Goal: Task Accomplishment & Management: Manage account settings

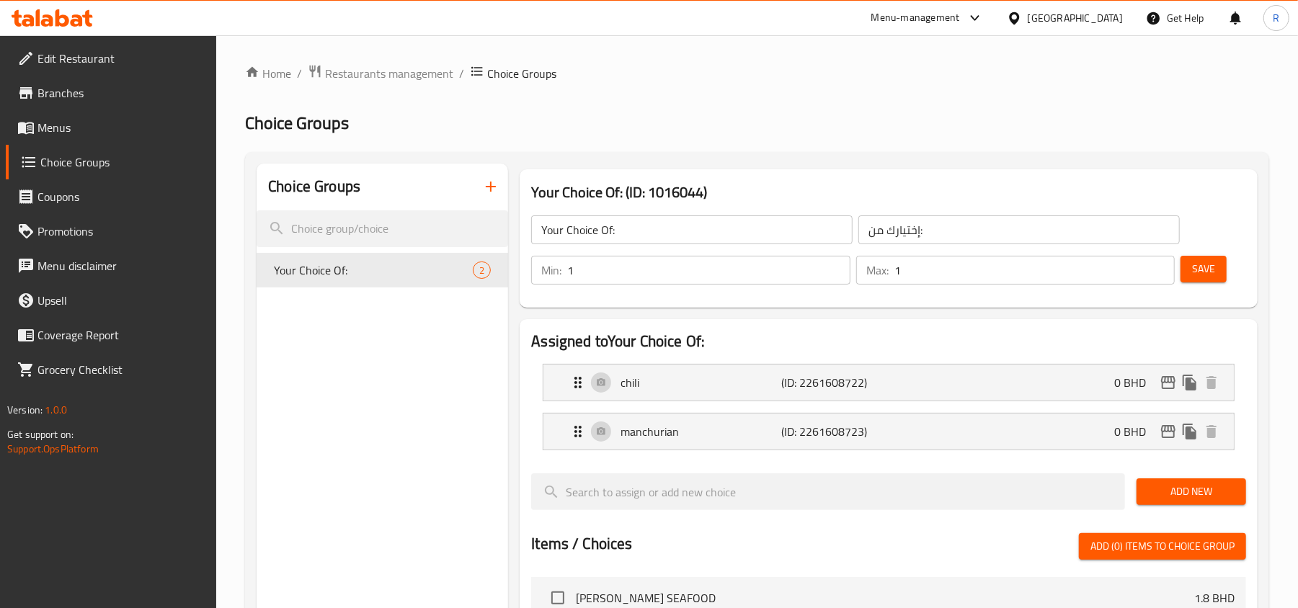
click at [978, 14] on div "[GEOGRAPHIC_DATA]" at bounding box center [1075, 18] width 95 height 16
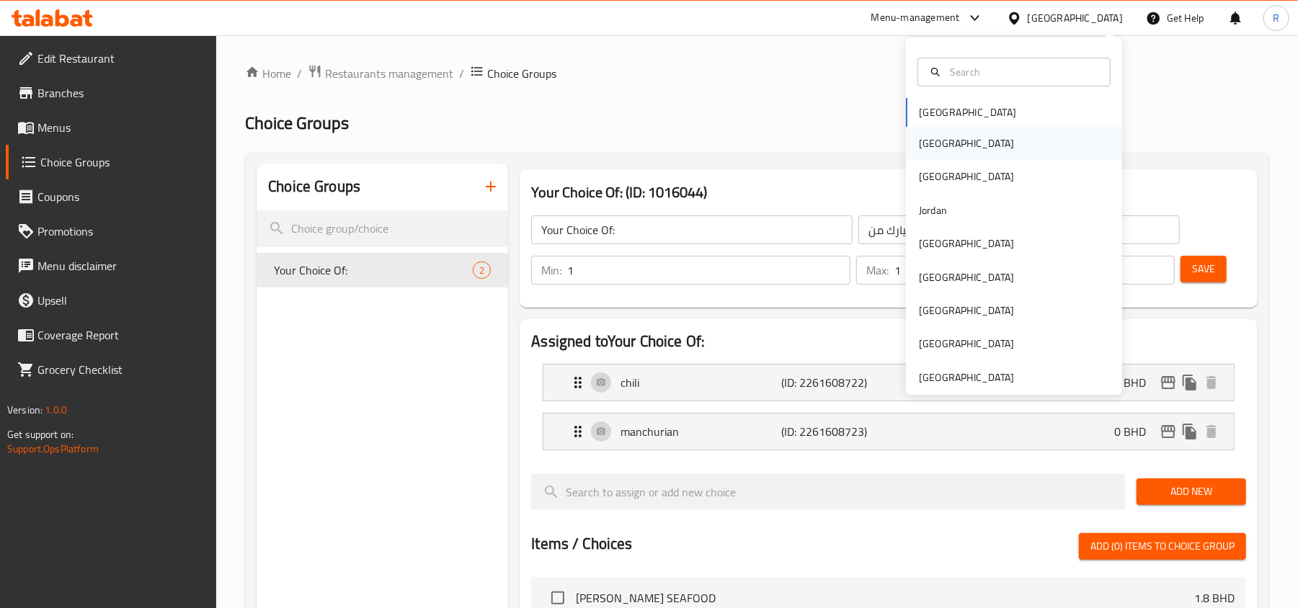
click at [919, 147] on div "Egypt" at bounding box center [966, 144] width 95 height 16
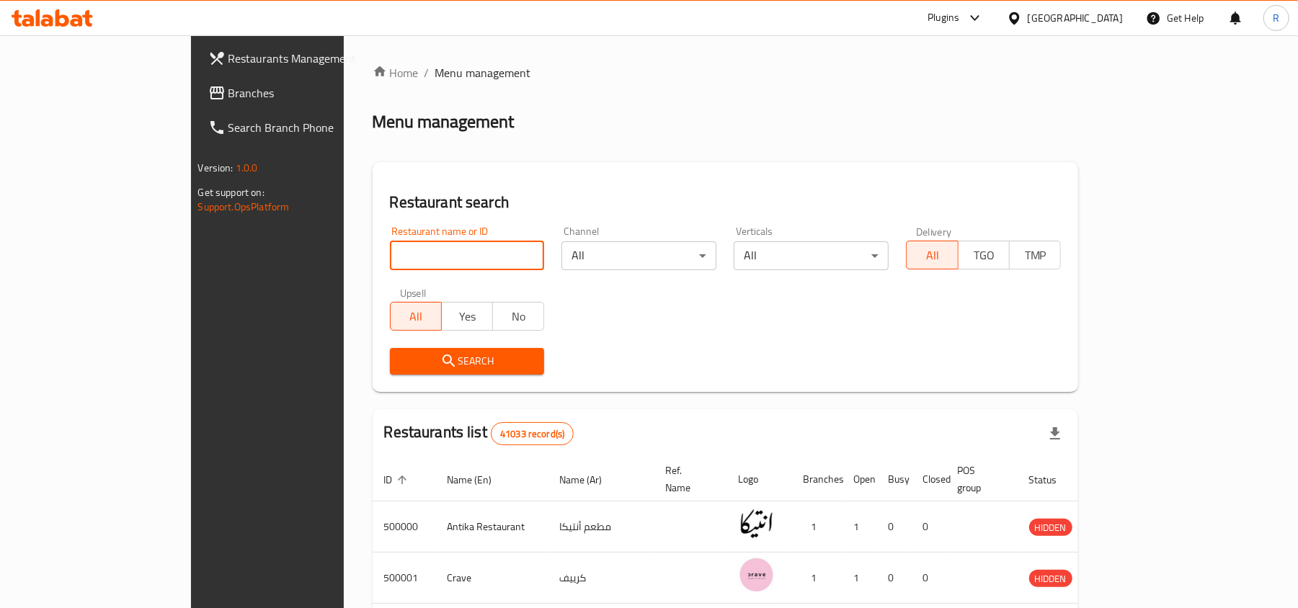
paste input "702717"
type input "702717"
click at [441, 353] on span "Search" at bounding box center [468, 362] width 132 height 18
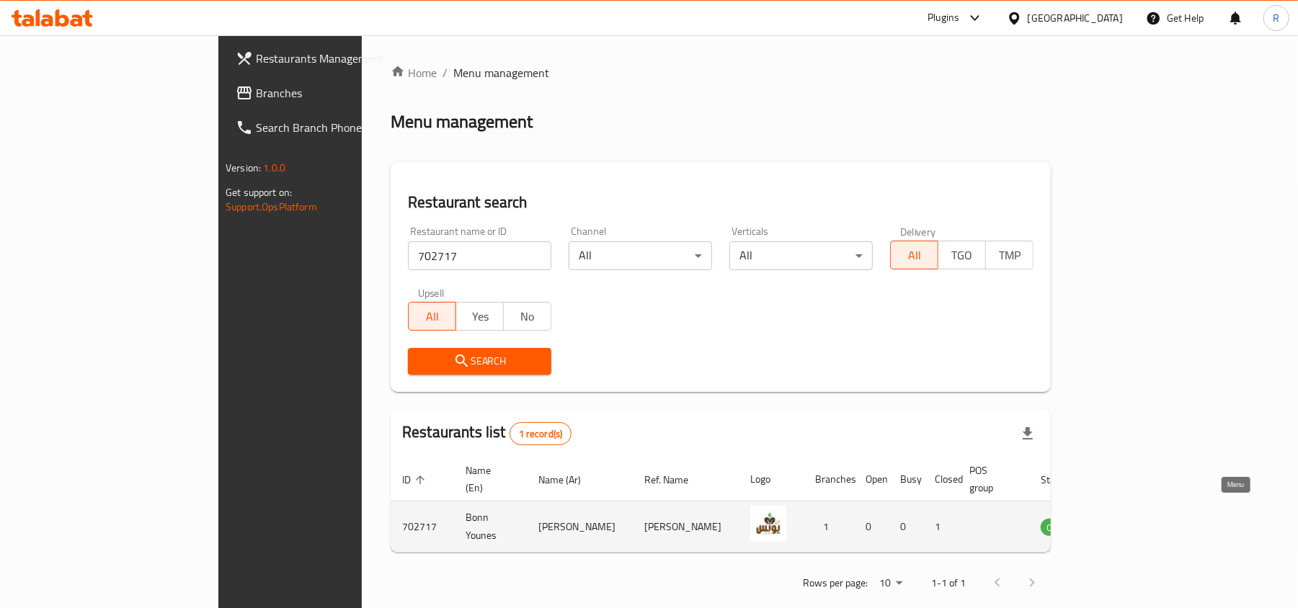
click at [978, 518] on icon "enhanced table" at bounding box center [1125, 526] width 17 height 17
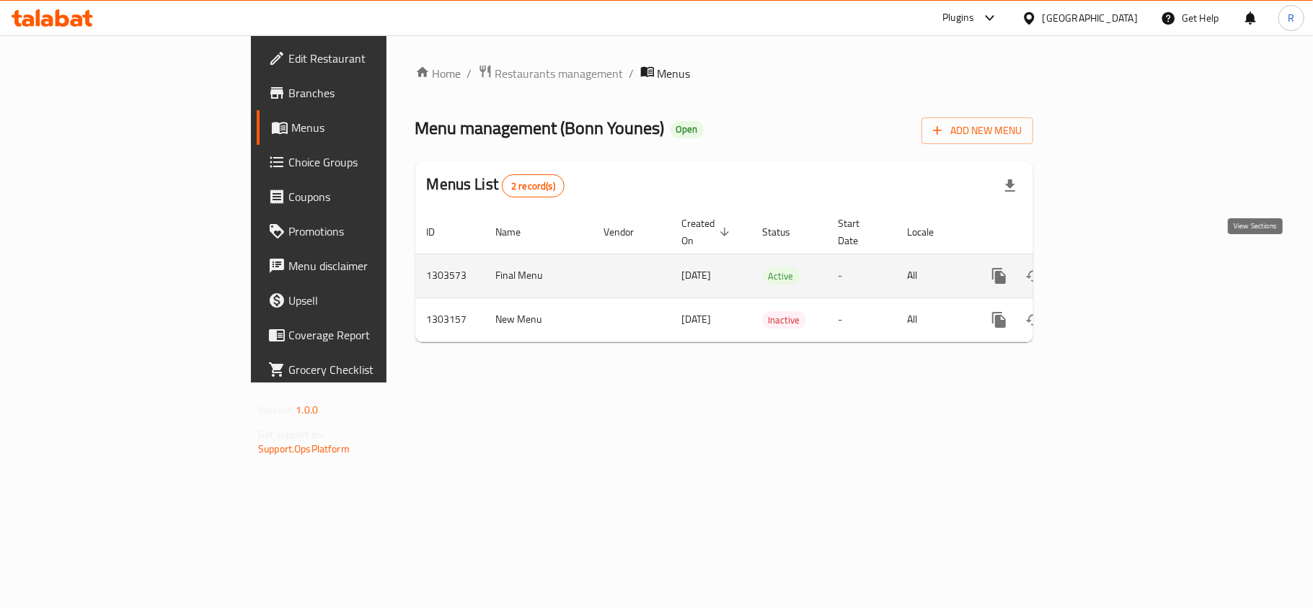
click at [978, 268] on icon "enhanced table" at bounding box center [1102, 275] width 17 height 17
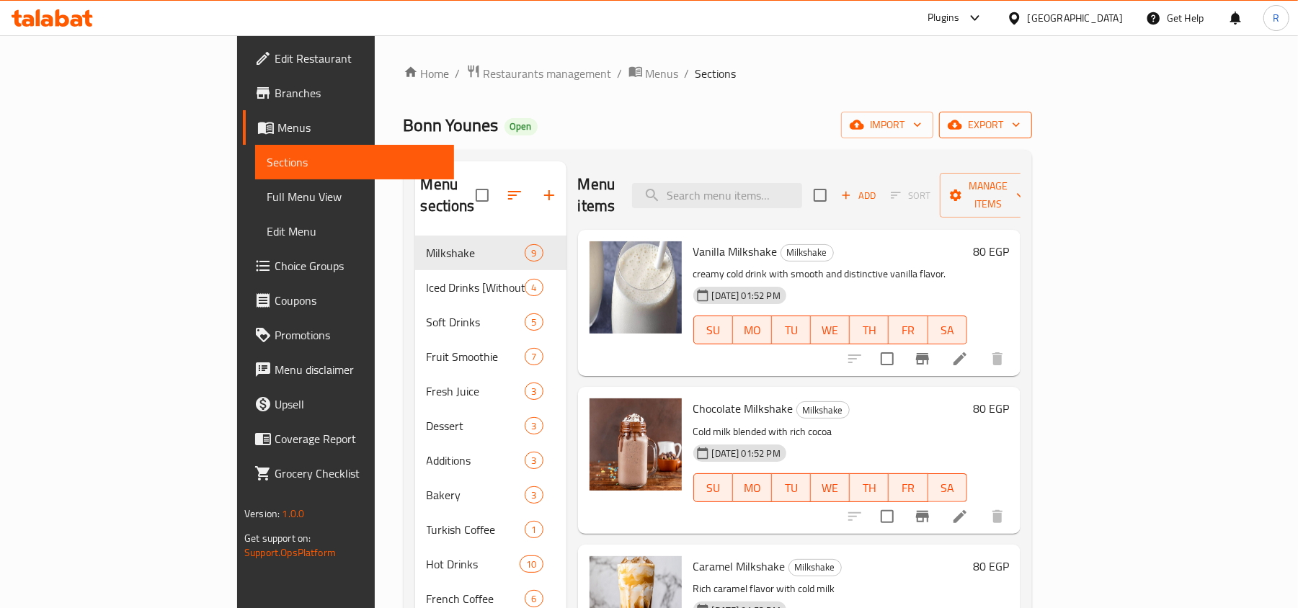
click at [978, 120] on span "export" at bounding box center [986, 125] width 70 height 18
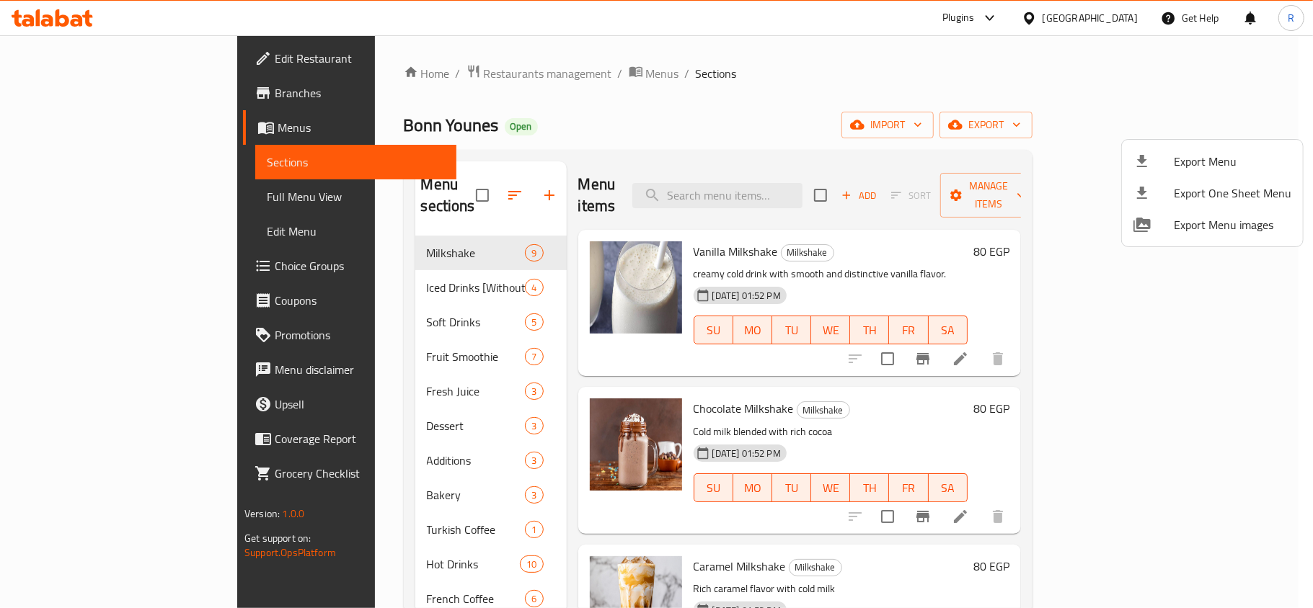
click at [978, 167] on span "Export Menu" at bounding box center [1233, 161] width 118 height 17
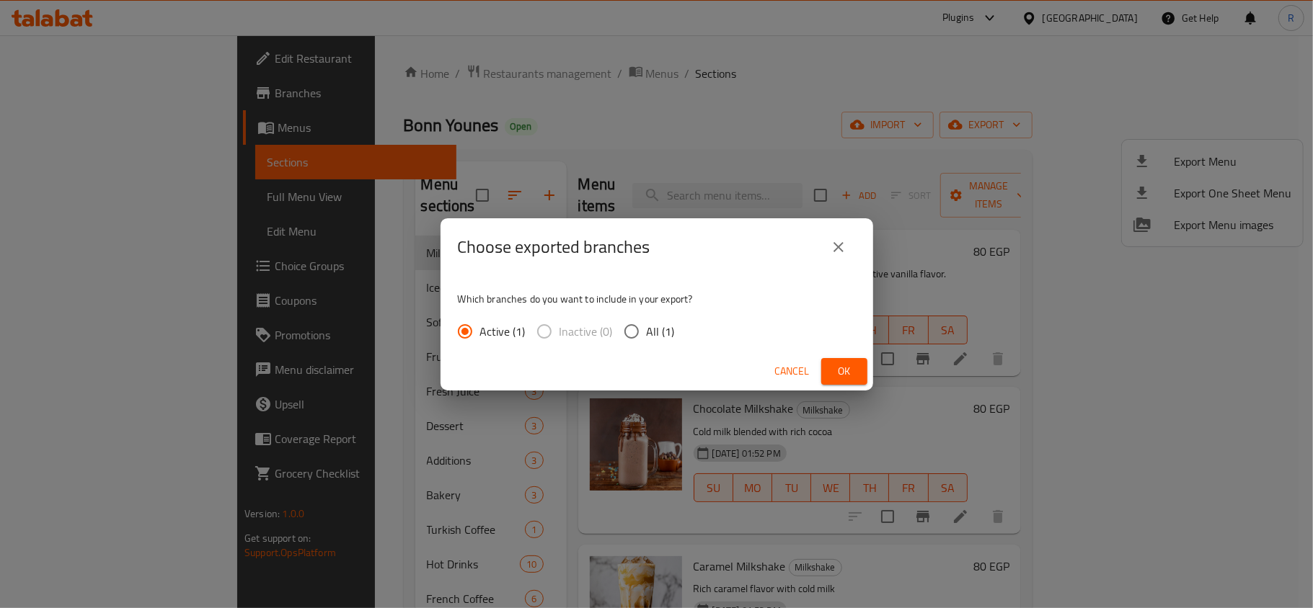
click at [861, 367] on button "Ok" at bounding box center [844, 371] width 46 height 27
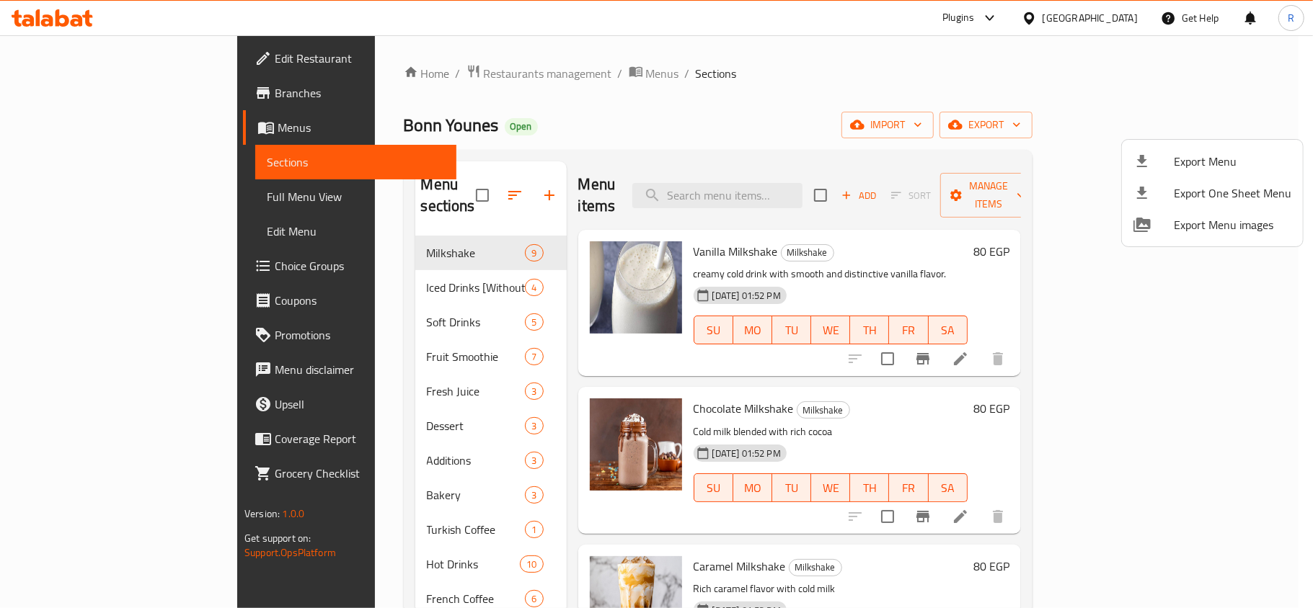
click at [681, 131] on div at bounding box center [656, 304] width 1313 height 608
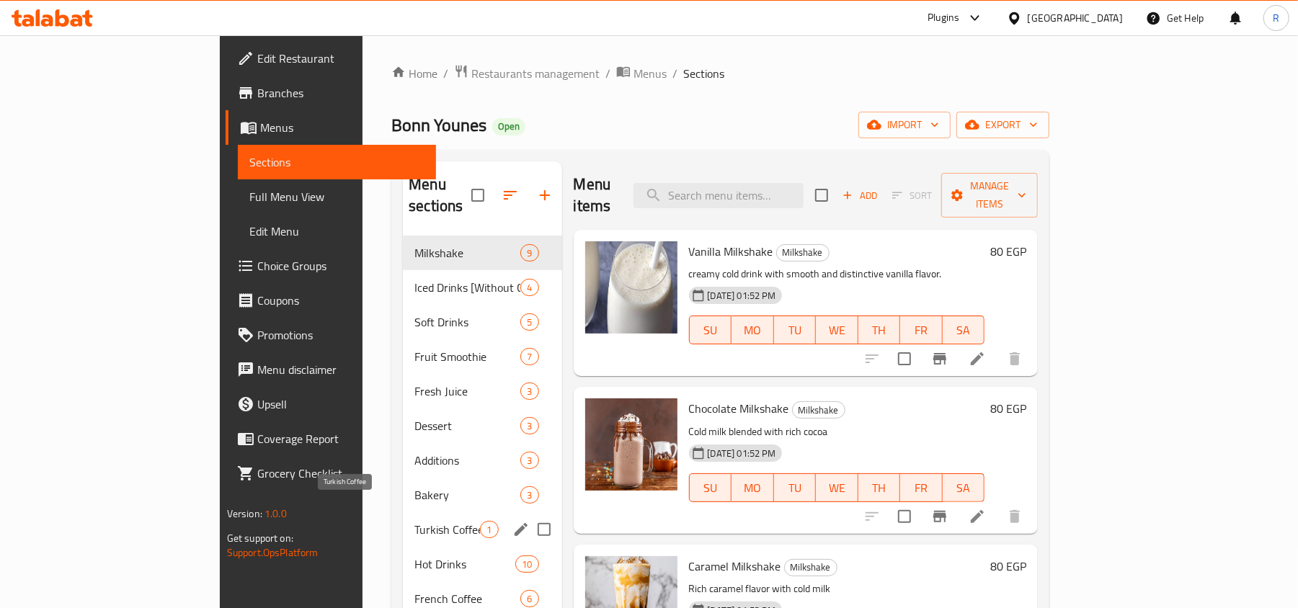
click at [414, 521] on span "Turkish Coffee" at bounding box center [447, 529] width 66 height 17
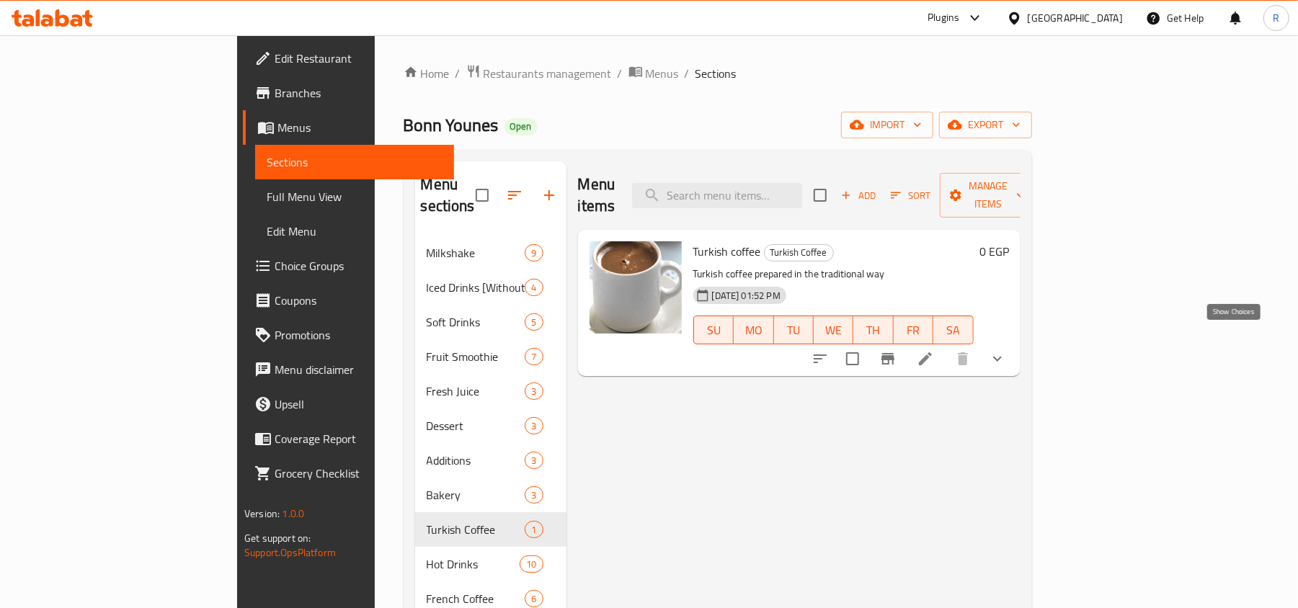
click at [978, 350] on icon "show more" at bounding box center [997, 358] width 17 height 17
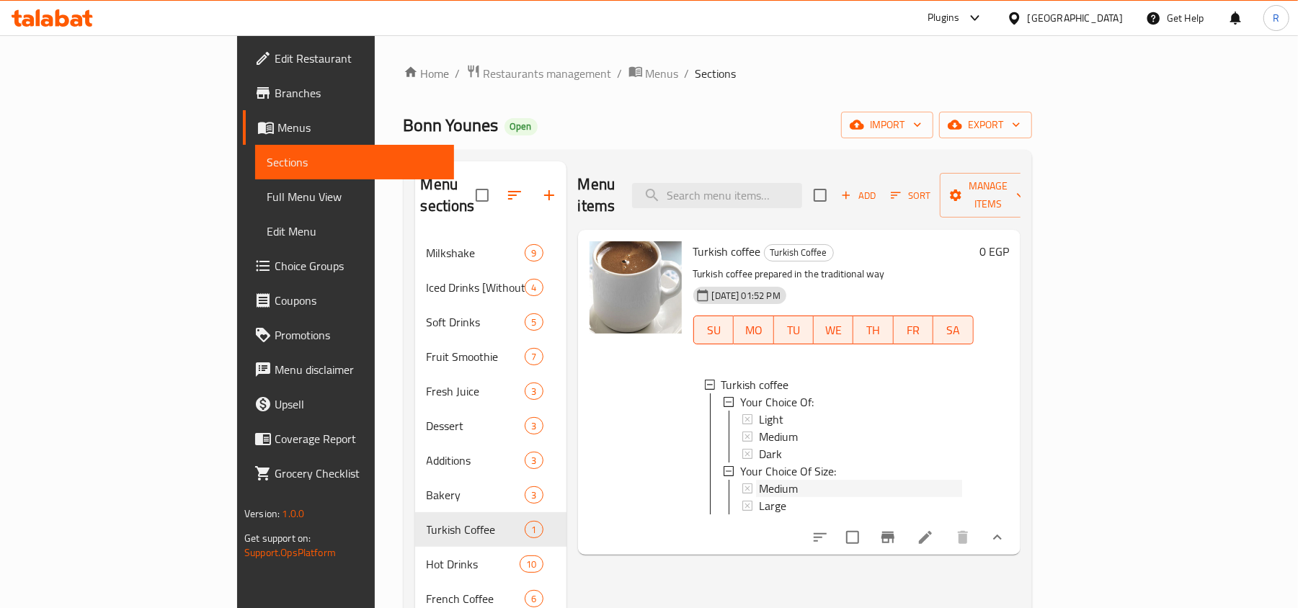
click at [759, 480] on span "Medium" at bounding box center [778, 488] width 39 height 17
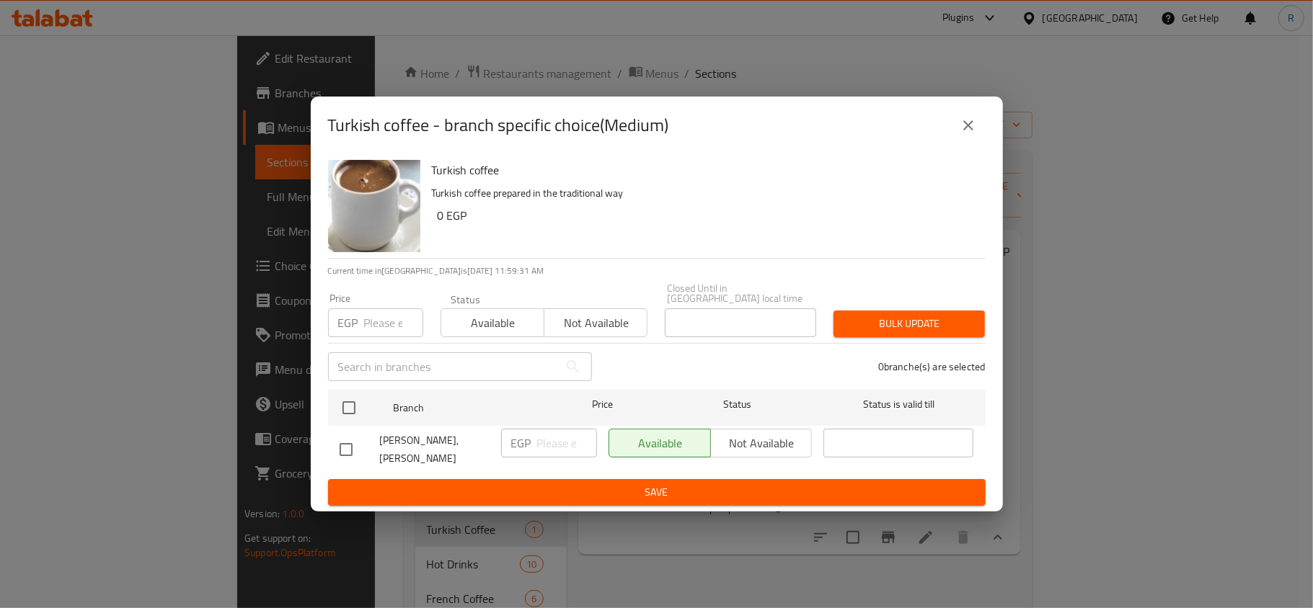
click at [962, 130] on icon "close" at bounding box center [967, 125] width 17 height 17
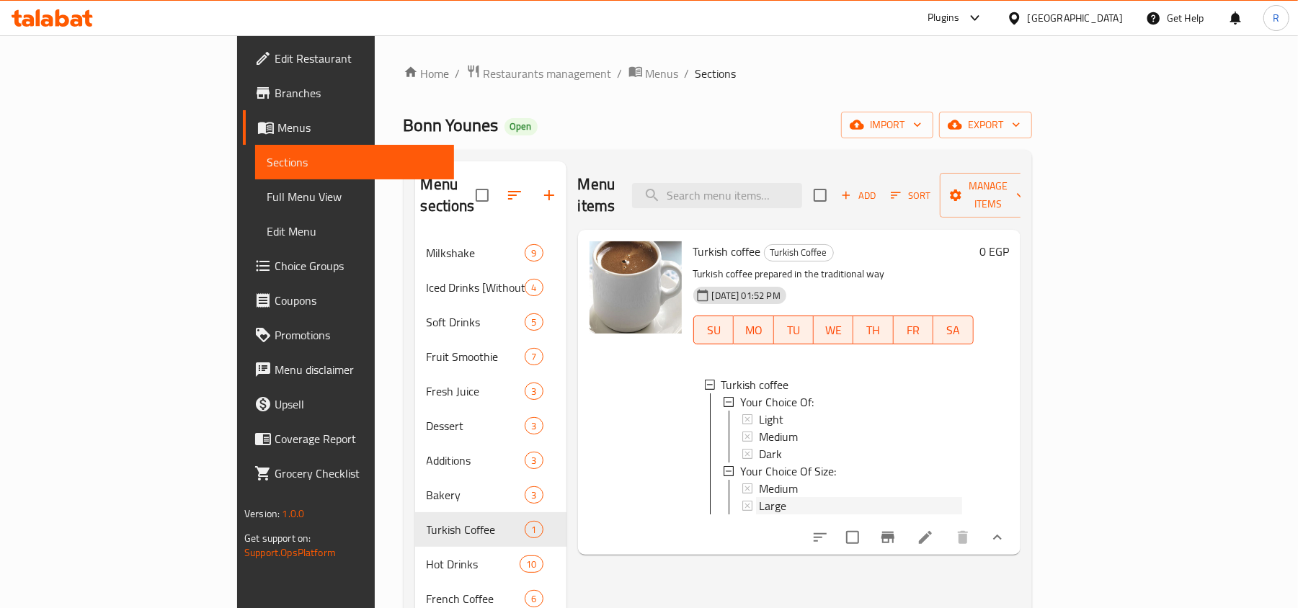
click at [759, 497] on span "Large" at bounding box center [772, 505] width 27 height 17
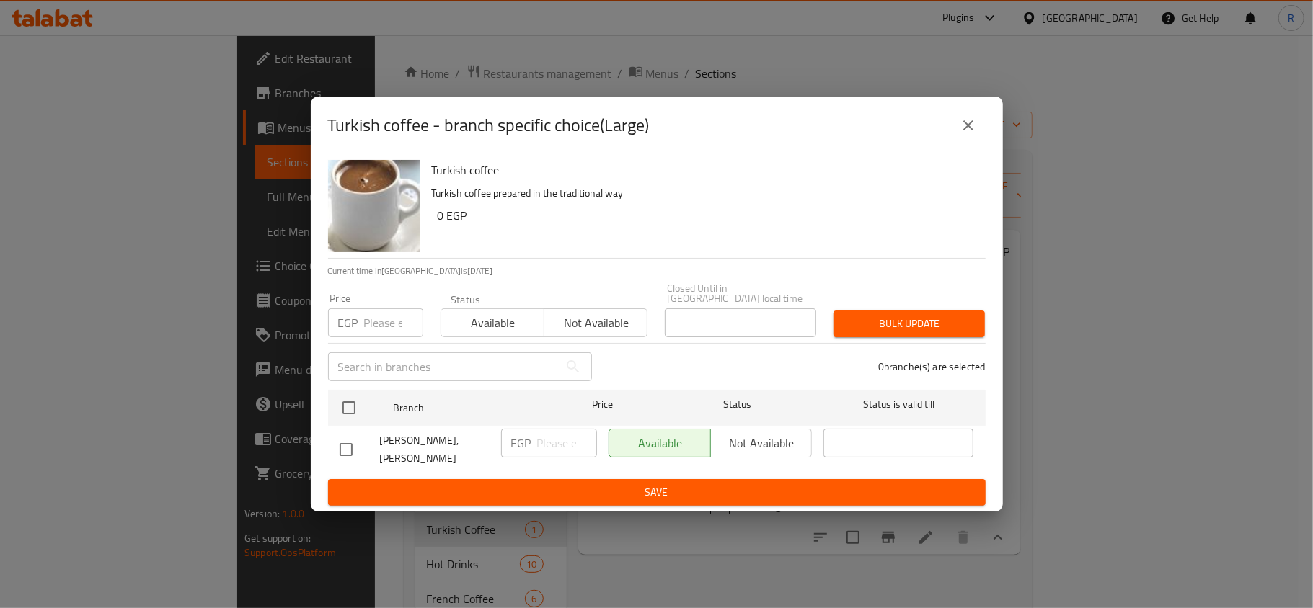
click at [954, 133] on button "close" at bounding box center [968, 125] width 35 height 35
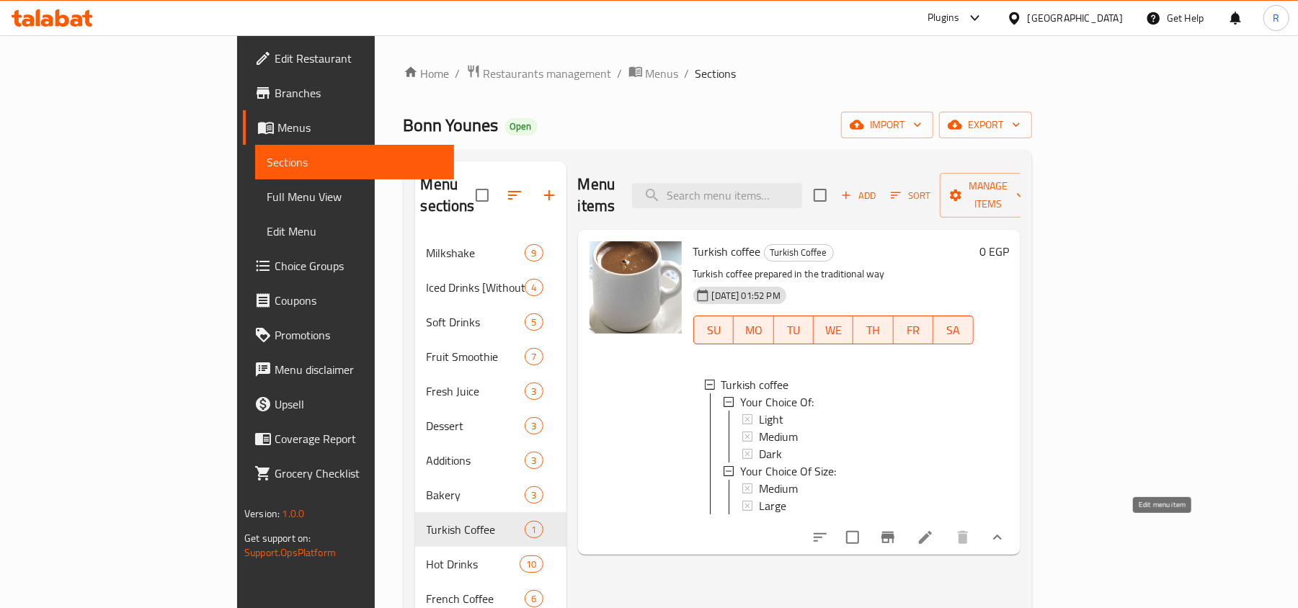
click at [934, 539] on icon at bounding box center [925, 537] width 17 height 17
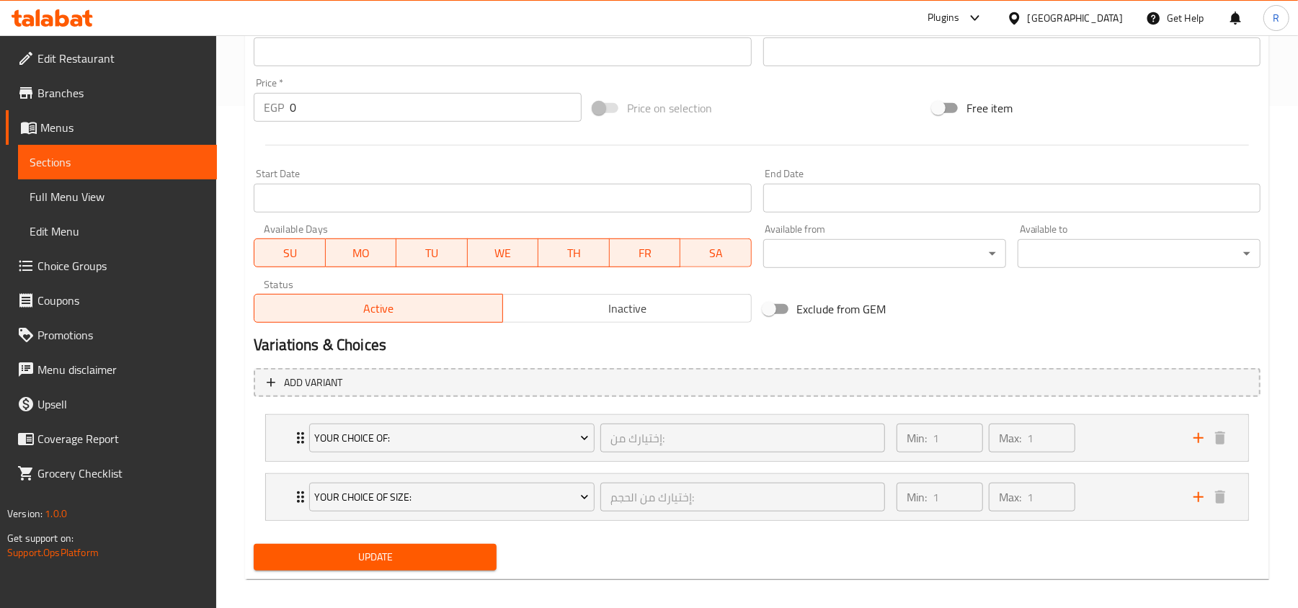
scroll to position [516, 0]
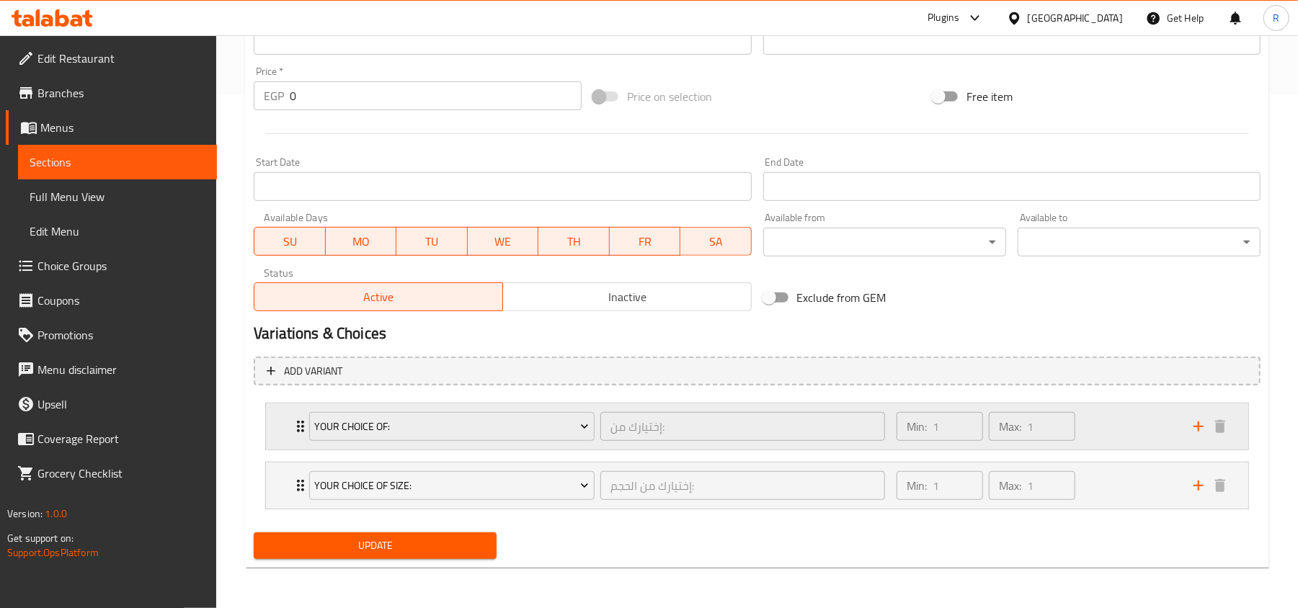
click at [978, 437] on div "Min: 1 ​ Max: 1 ​" at bounding box center [1036, 427] width 297 height 46
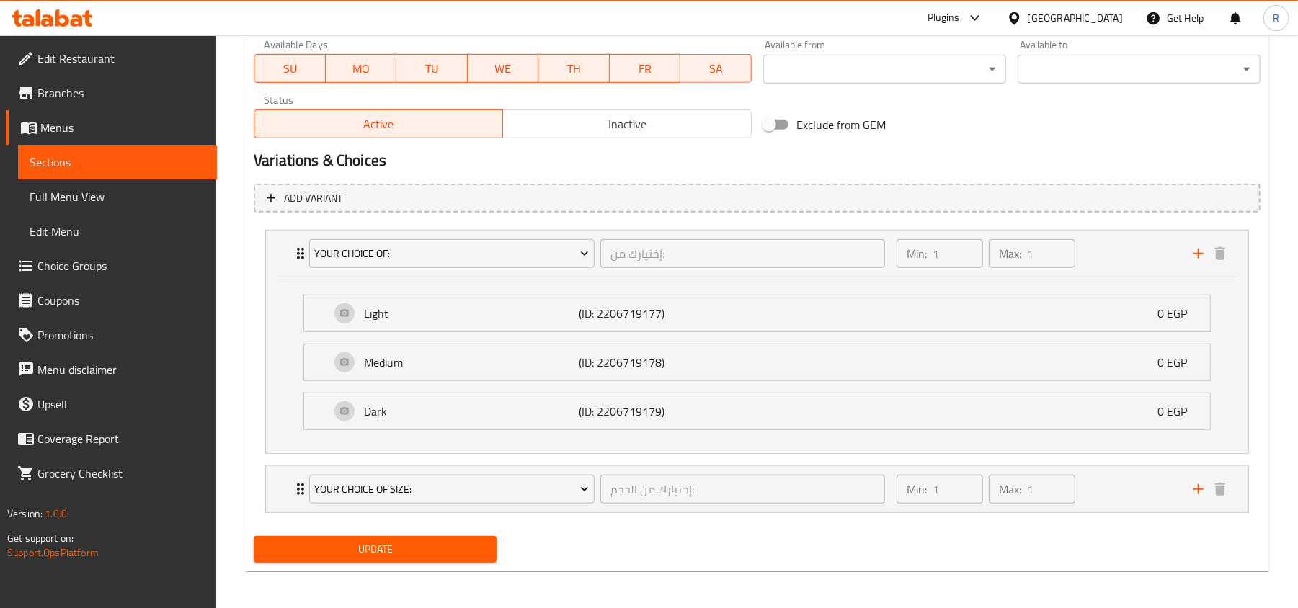
scroll to position [693, 0]
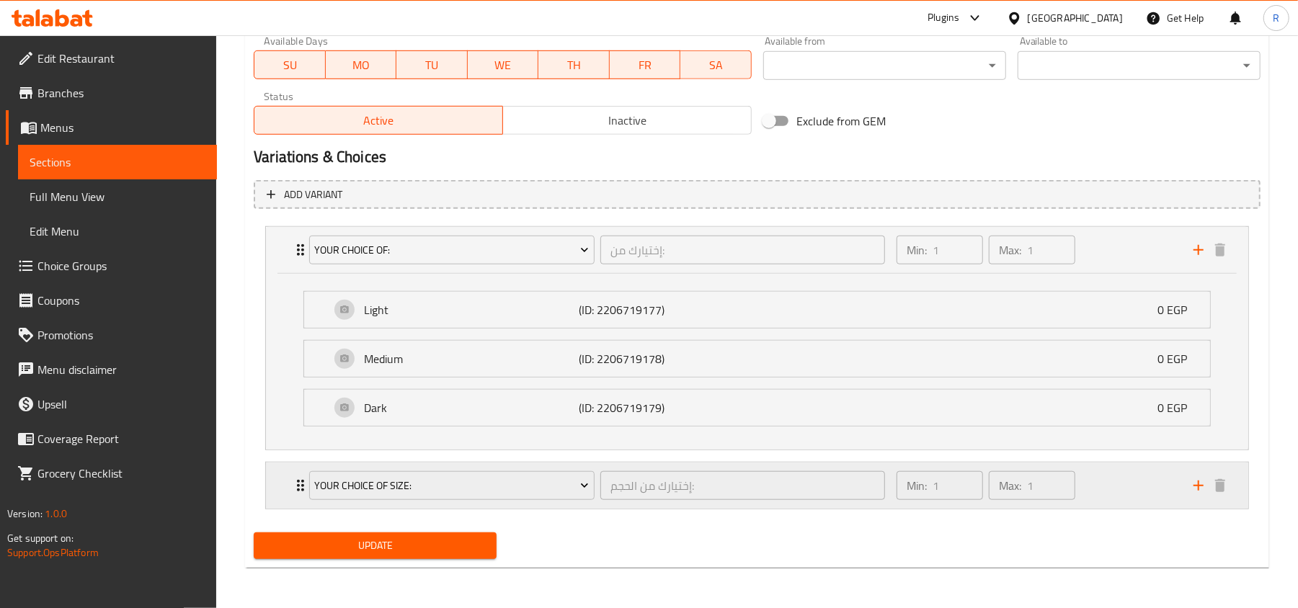
click at [978, 492] on div "Min: 1 ​ Max: 1 ​" at bounding box center [1036, 486] width 297 height 46
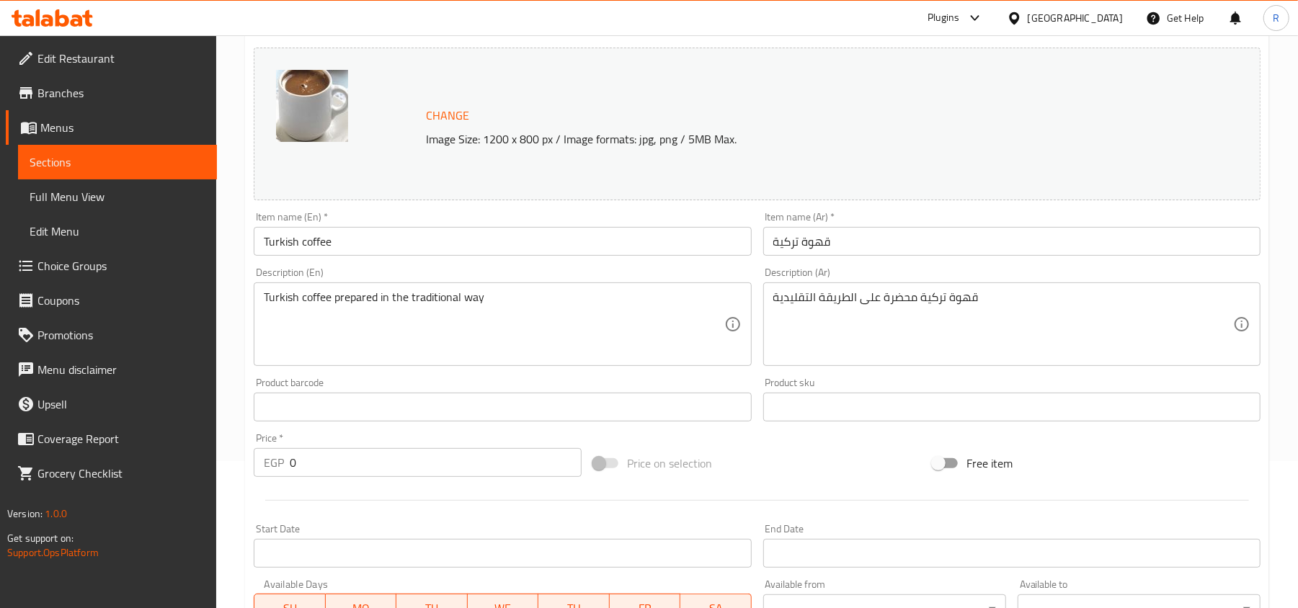
scroll to position [0, 0]
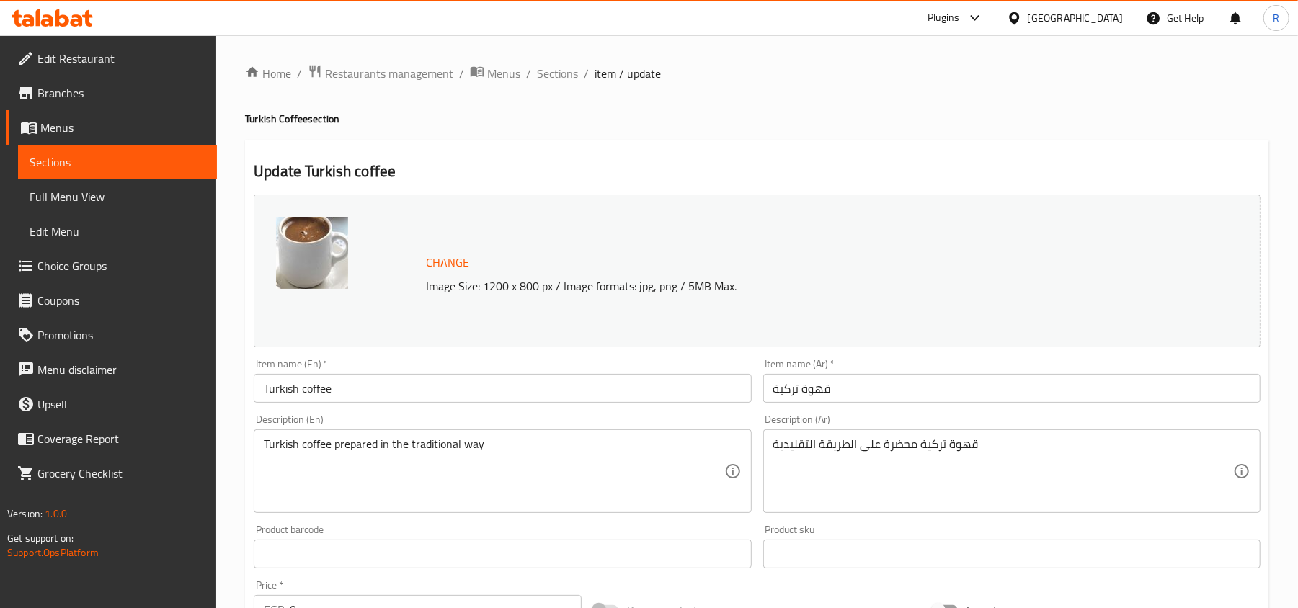
click at [566, 73] on span "Sections" at bounding box center [557, 73] width 41 height 17
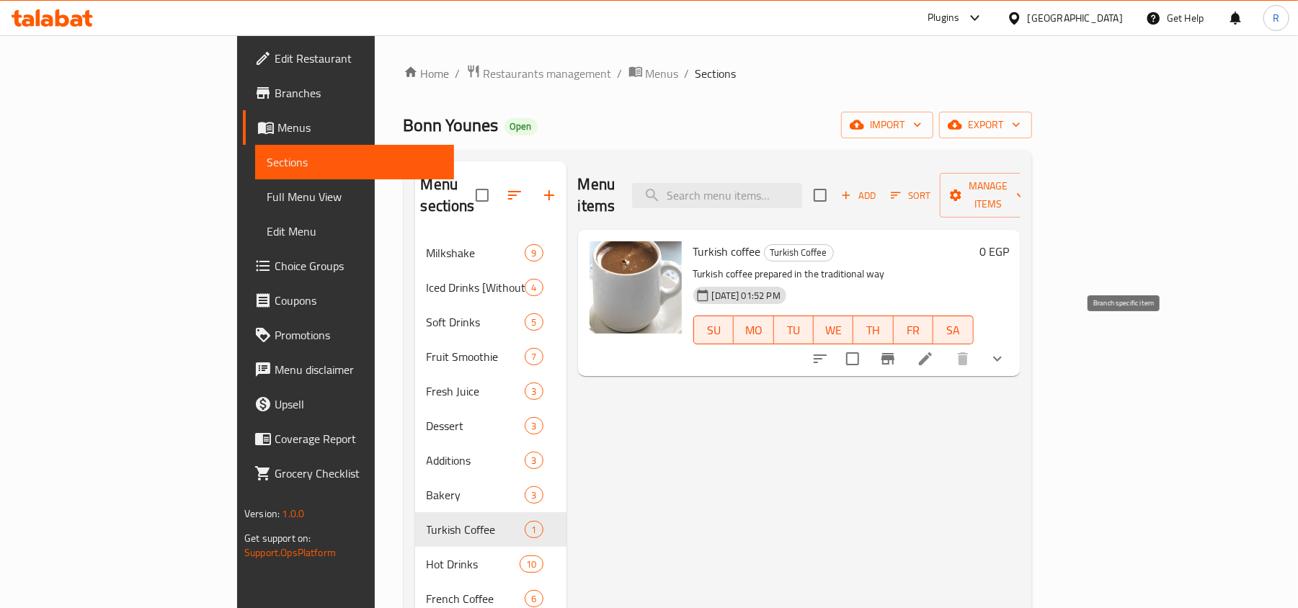
click at [905, 342] on button "Branch-specific-item" at bounding box center [888, 359] width 35 height 35
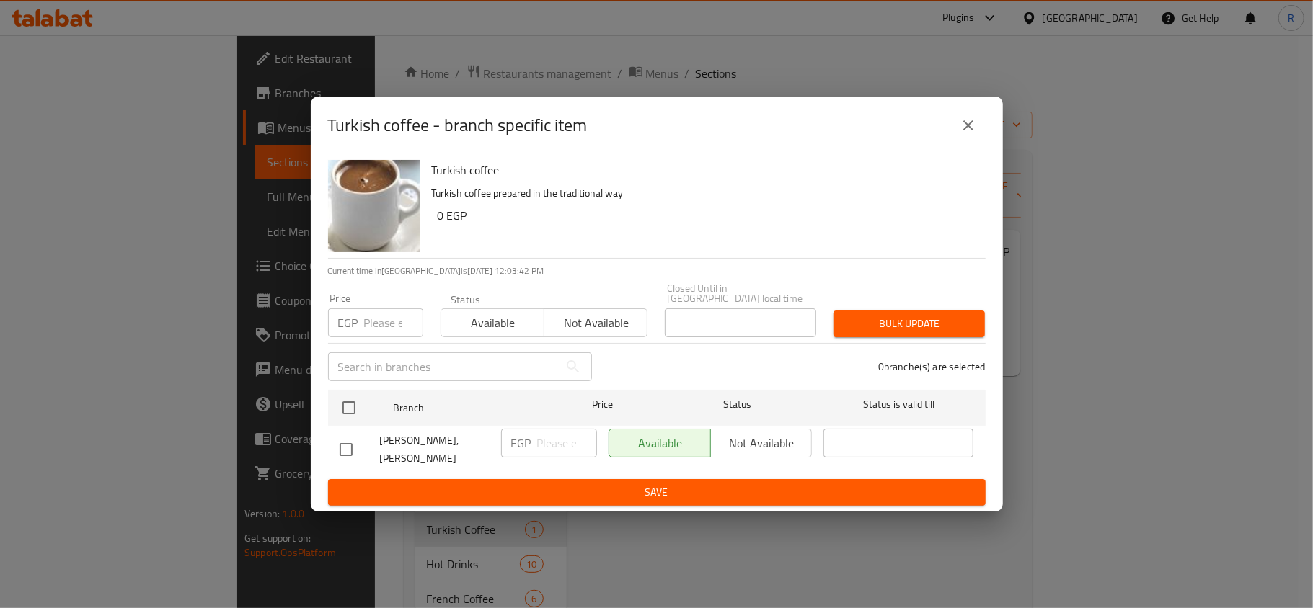
click at [970, 119] on button "close" at bounding box center [968, 125] width 35 height 35
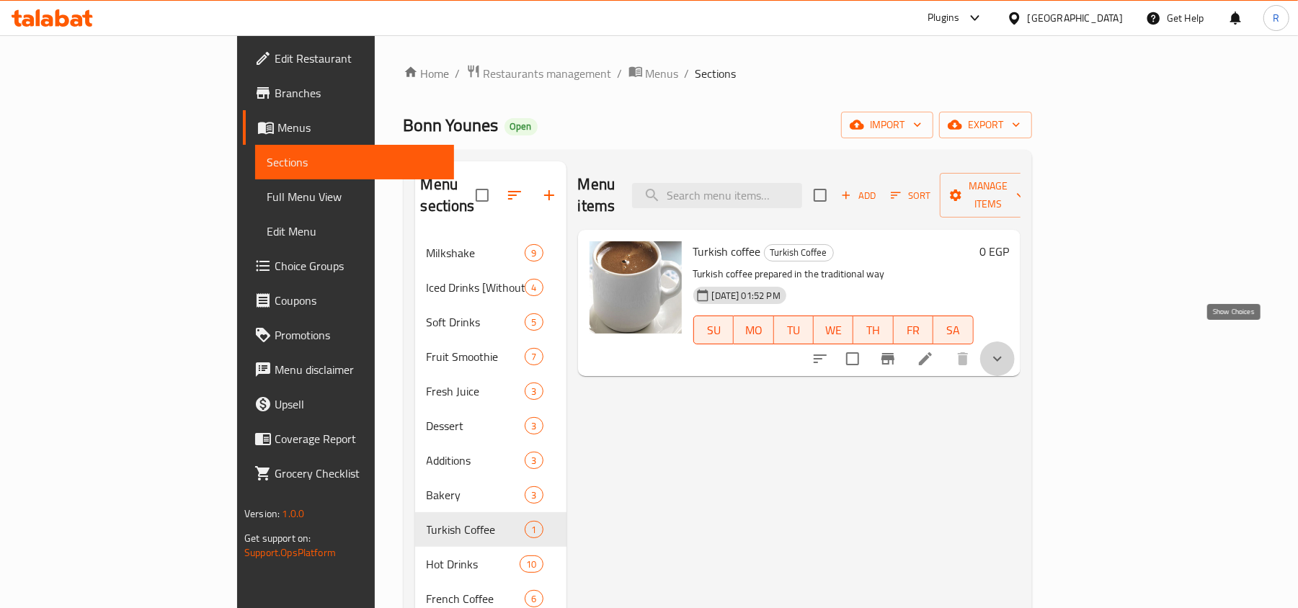
click at [978, 350] on icon "show more" at bounding box center [997, 358] width 17 height 17
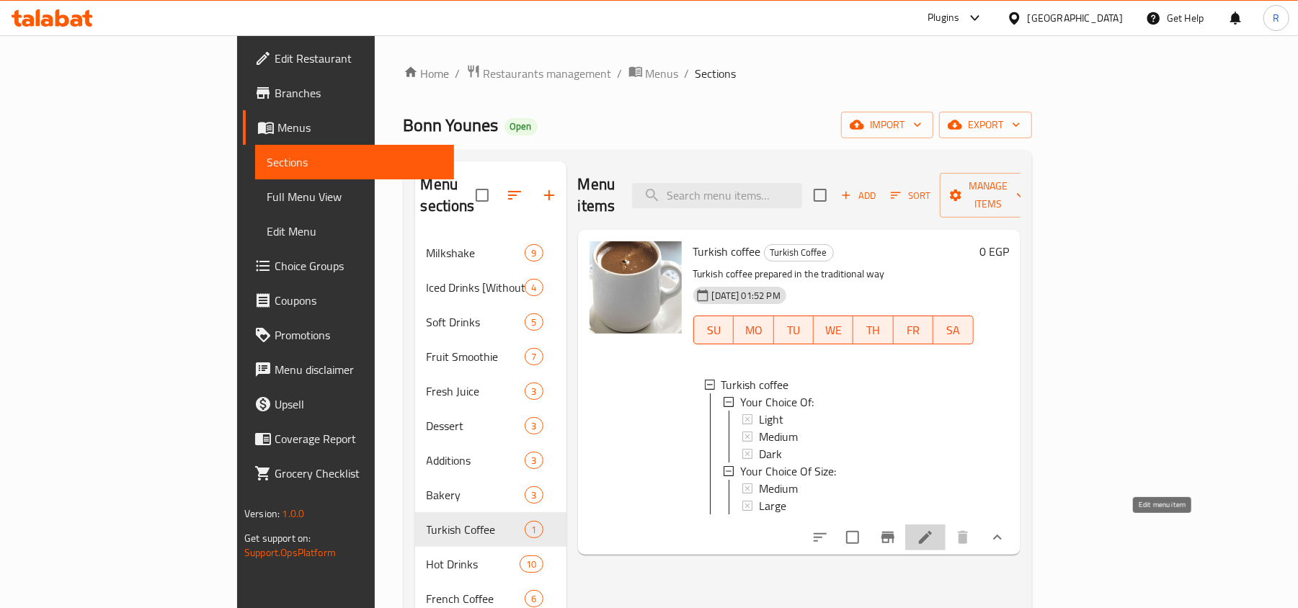
click at [934, 531] on icon at bounding box center [925, 537] width 17 height 17
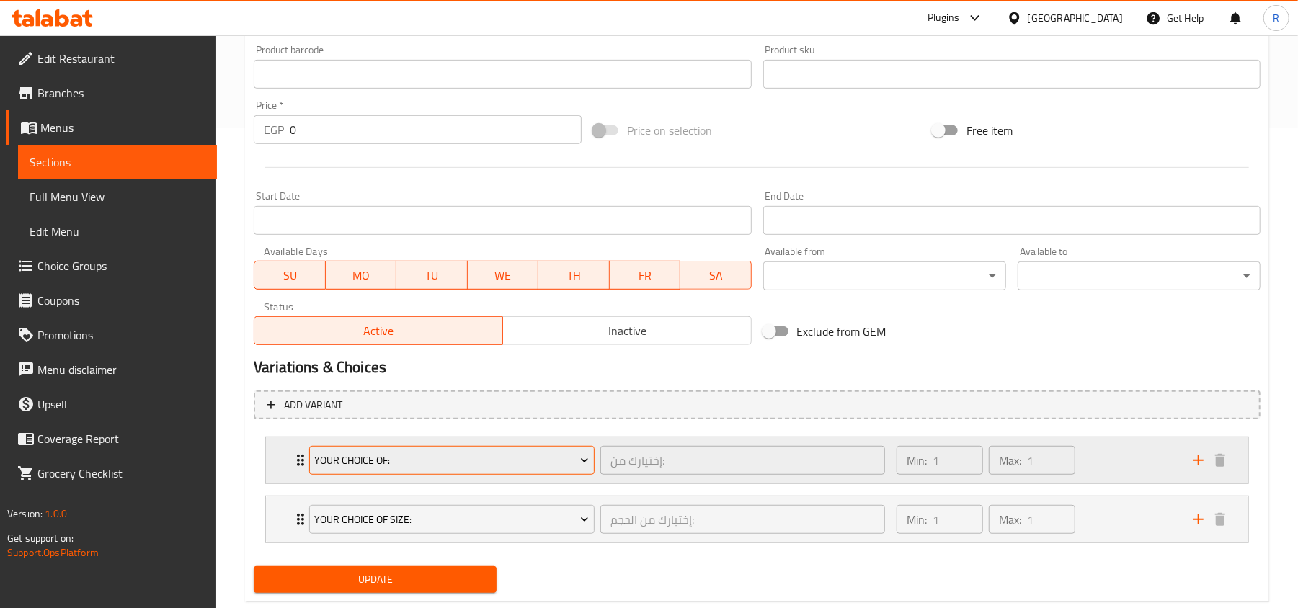
scroll to position [516, 0]
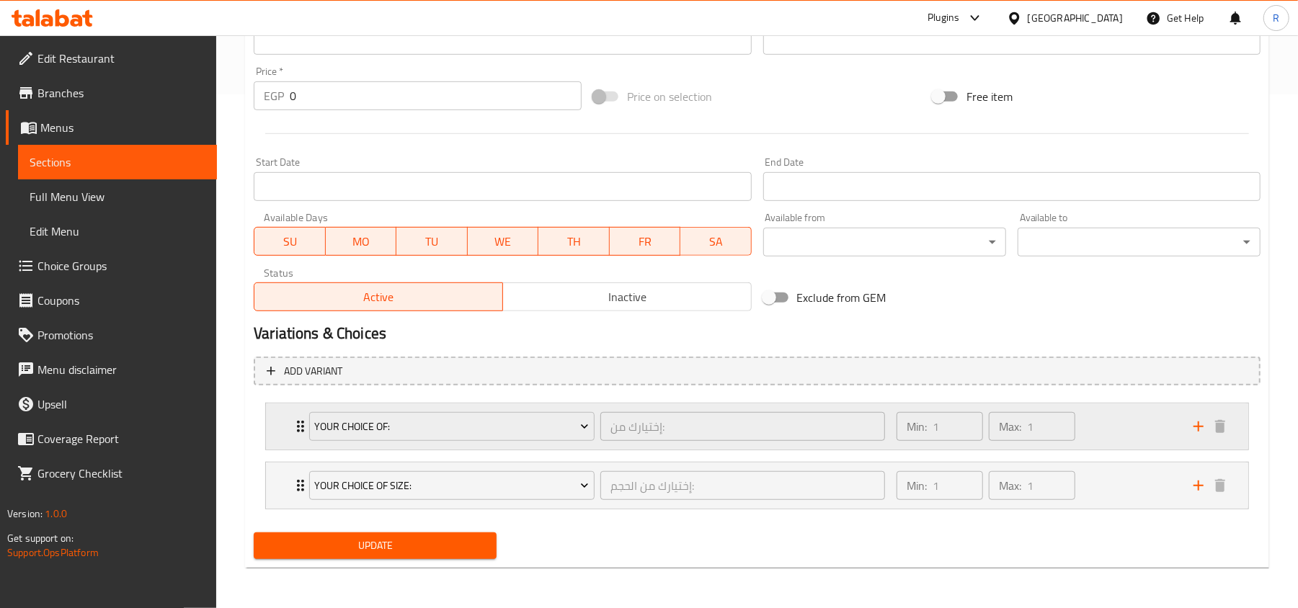
click at [978, 422] on div "Min: 1 ​ Max: 1 ​" at bounding box center [1036, 427] width 297 height 46
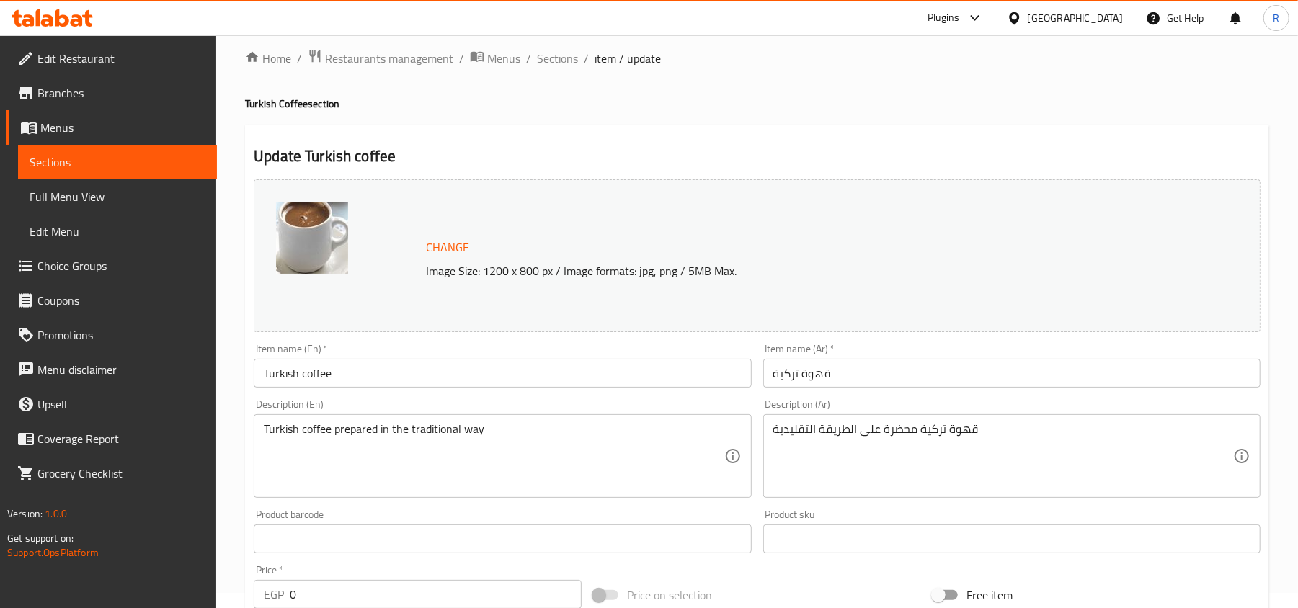
scroll to position [0, 0]
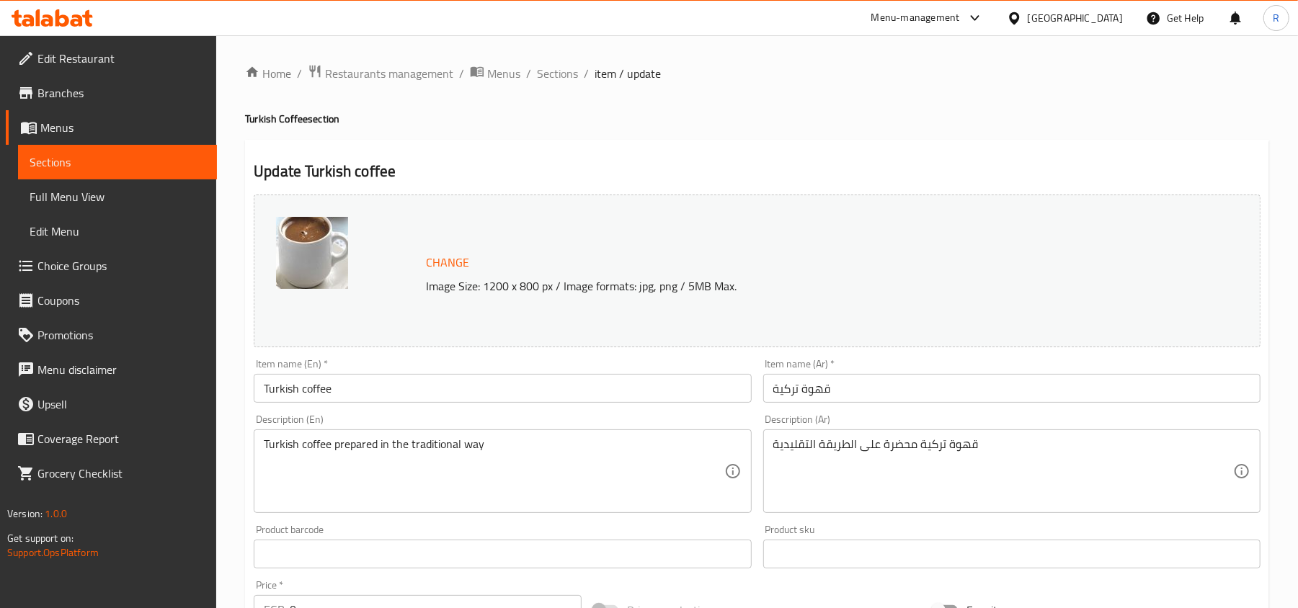
click at [61, 261] on span "Choice Groups" at bounding box center [121, 265] width 168 height 17
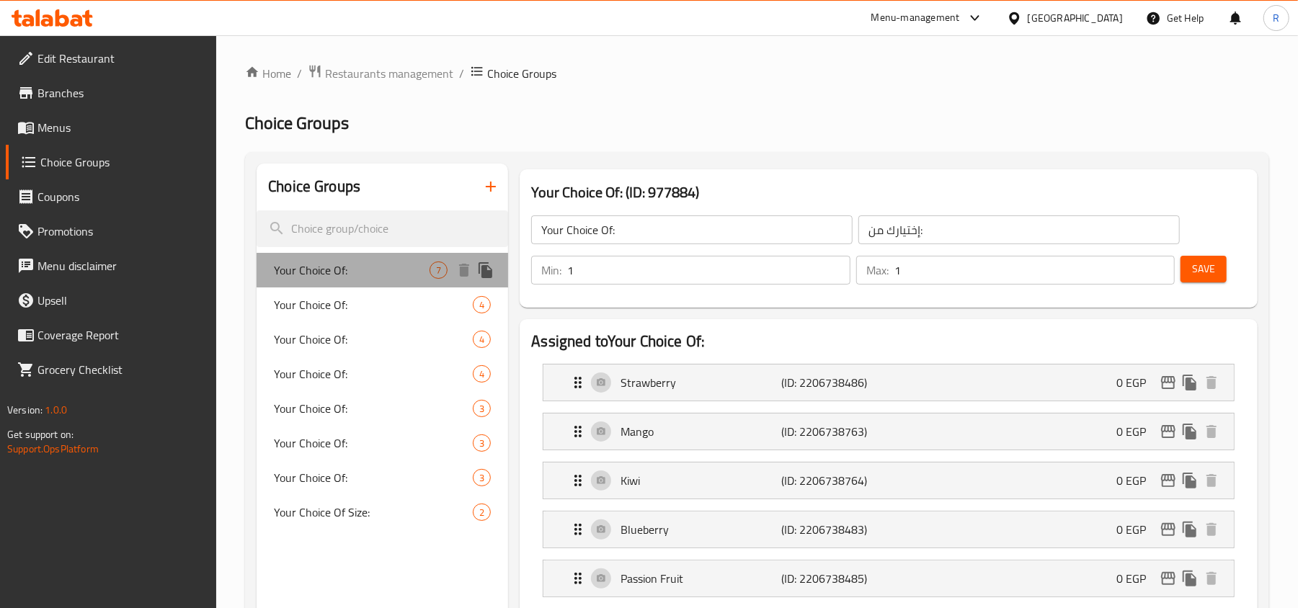
click at [339, 255] on div "Your Choice Of: 7" at bounding box center [383, 270] width 252 height 35
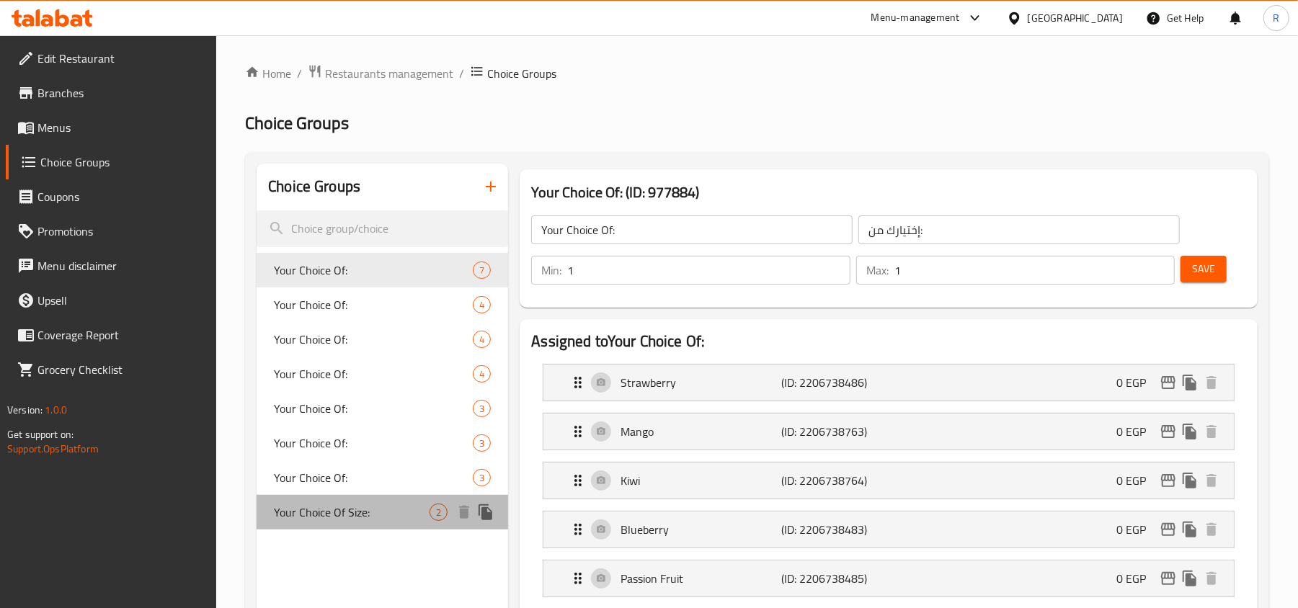
click at [371, 519] on span "Your Choice Of Size:" at bounding box center [352, 512] width 156 height 17
type input "Your Choice Of Size:"
type input "إختيارك من الحجم:"
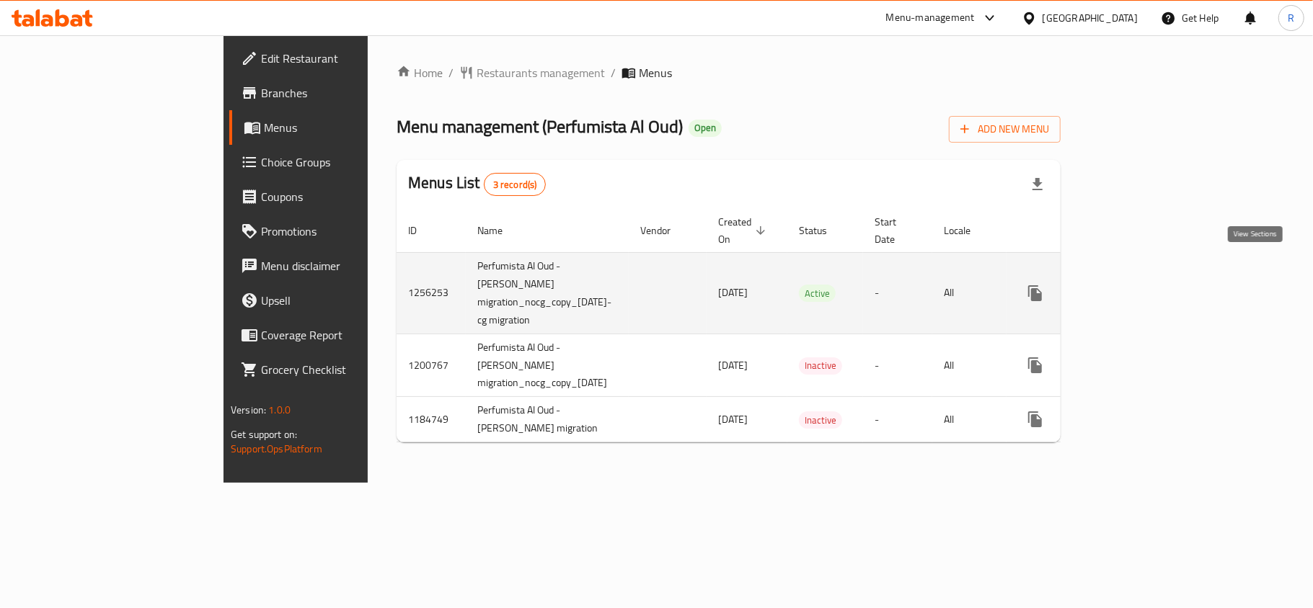
click at [1148, 285] on icon "enhanced table" at bounding box center [1138, 293] width 17 height 17
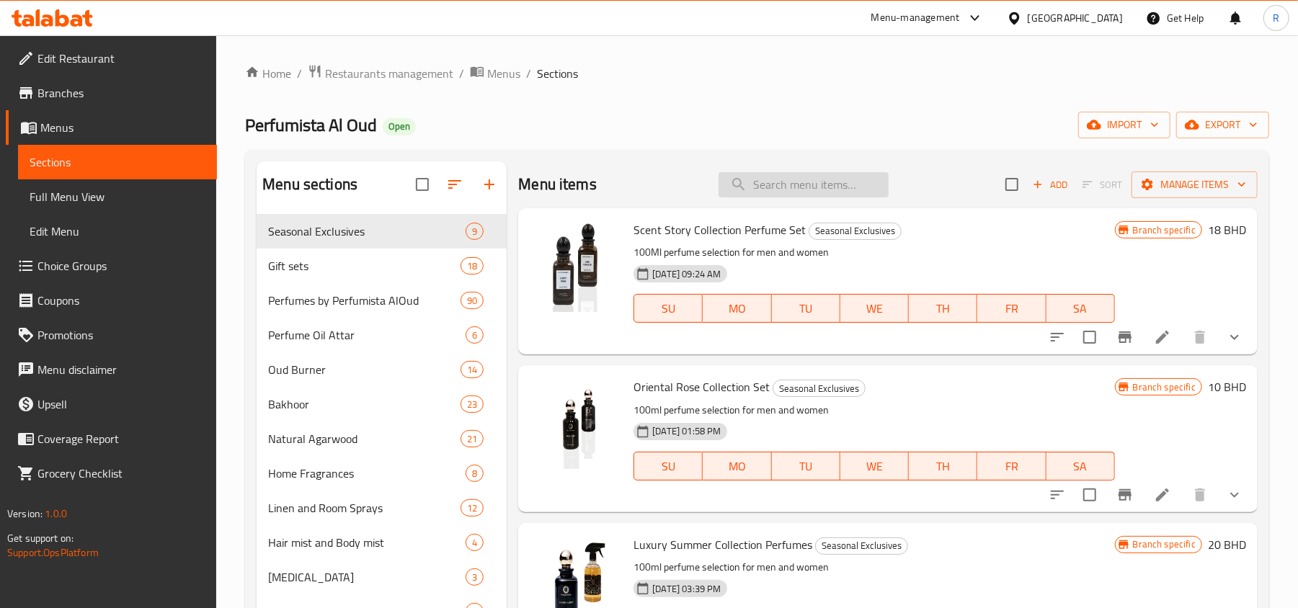
click at [745, 188] on input "search" at bounding box center [804, 184] width 170 height 25
paste input "Oriental De Arabia Perfume Scent Story Collection"
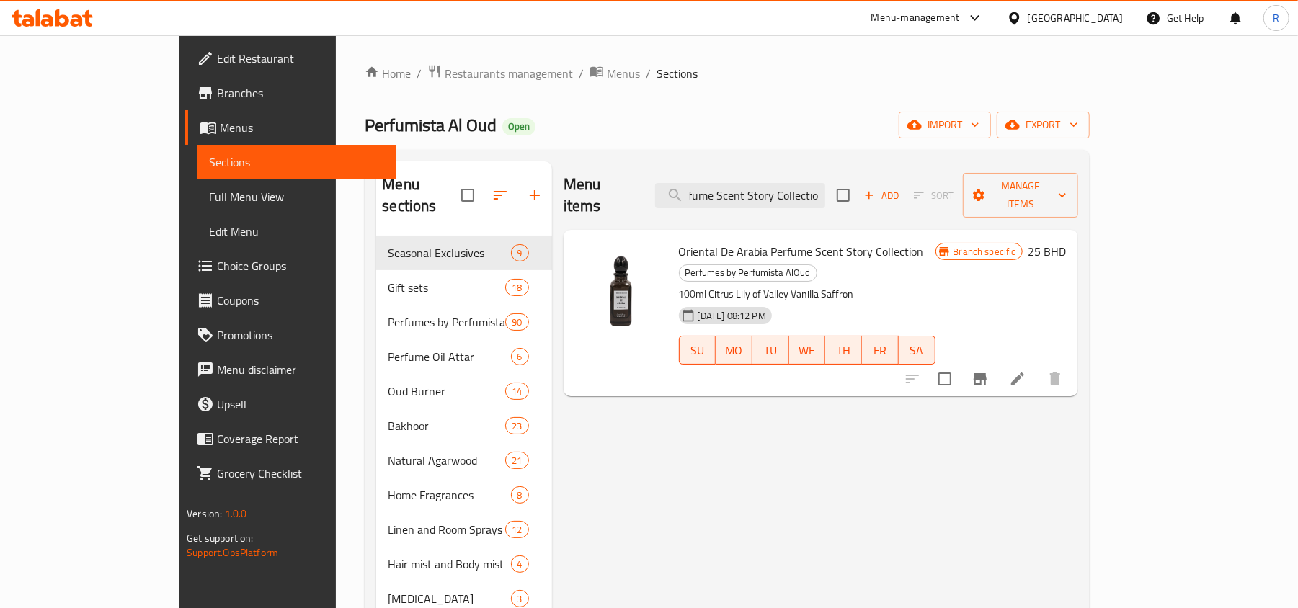
type input "Oriental De Arabia Perfume Scent Story Collection"
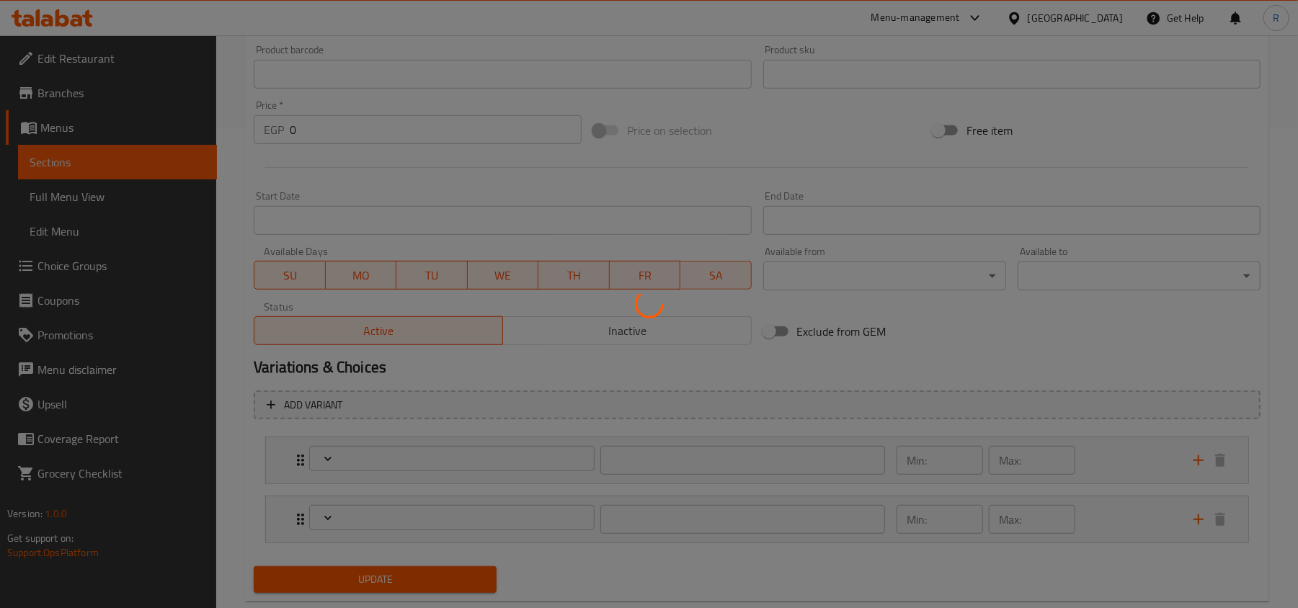
type input "إختيارك من:"
type input "1"
type input "إختيارك من الحجم:"
type input "1"
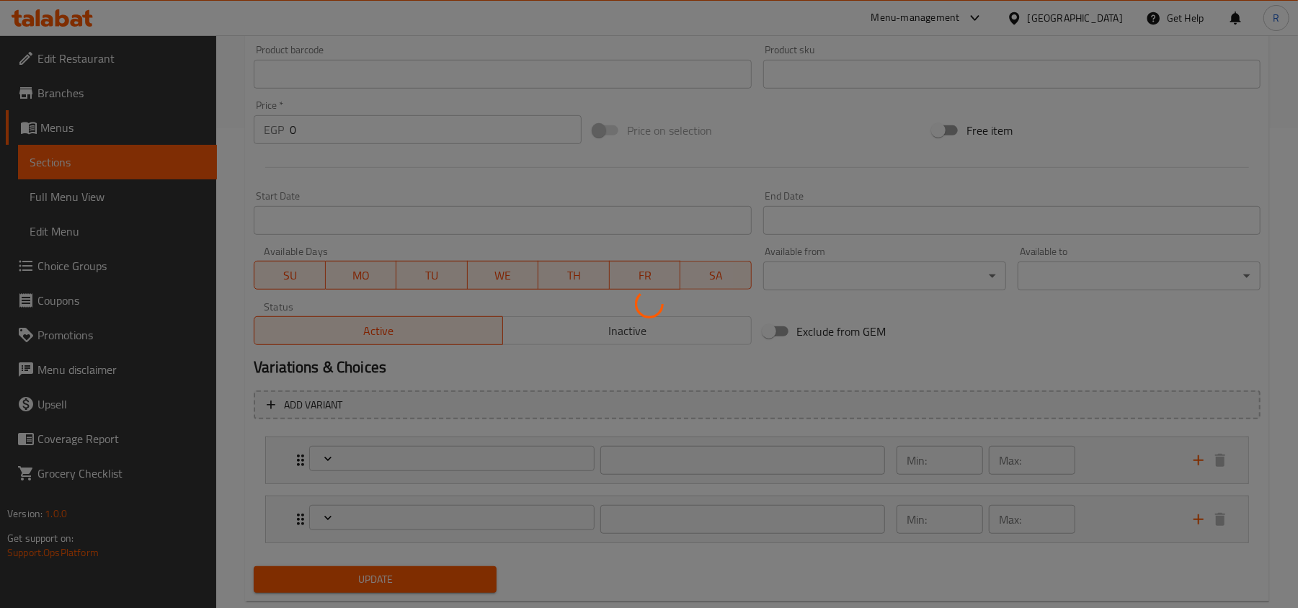
type input "1"
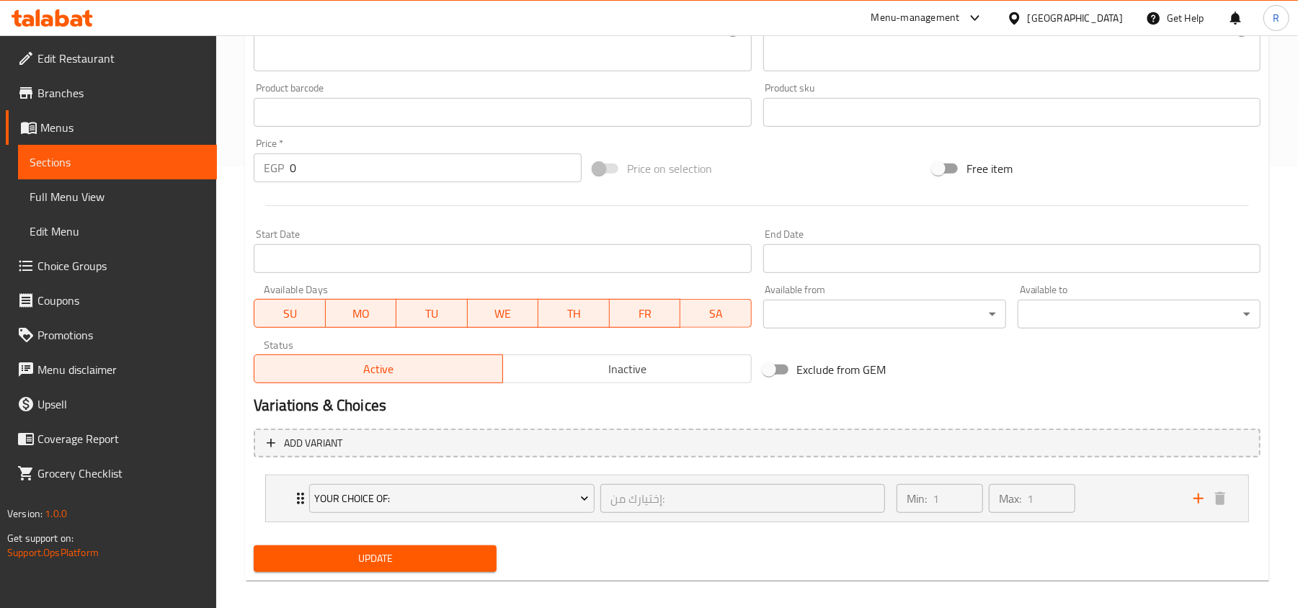
scroll to position [456, 0]
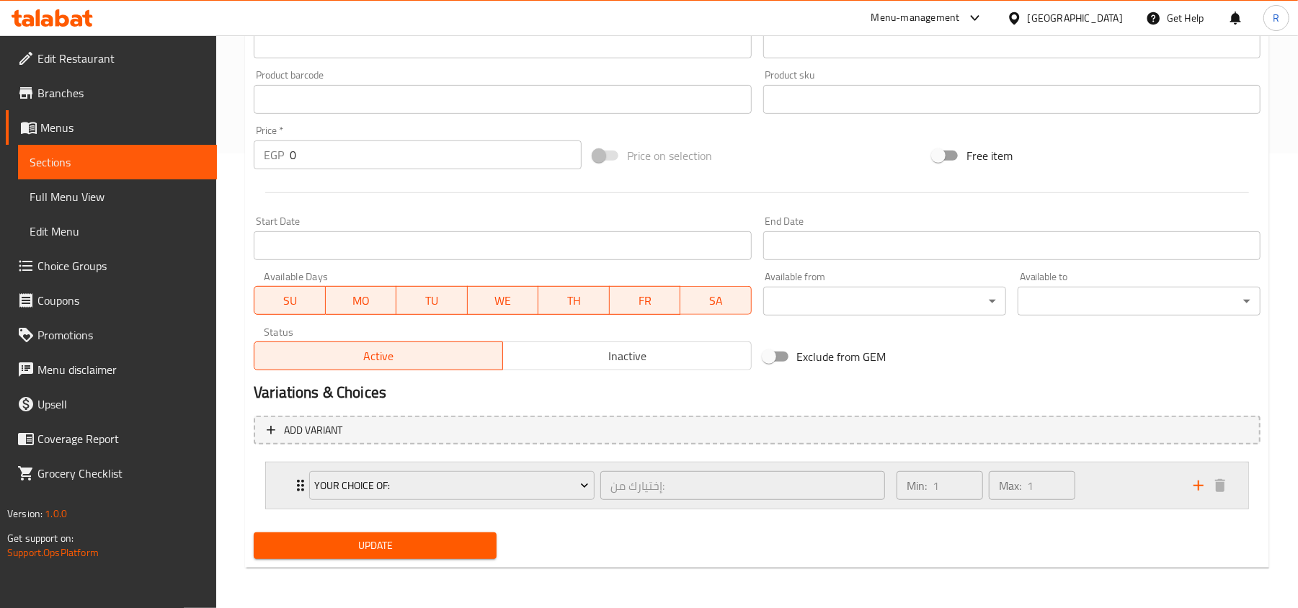
click at [1122, 474] on div "Min: 1 ​ Max: 1 ​" at bounding box center [1036, 486] width 297 height 46
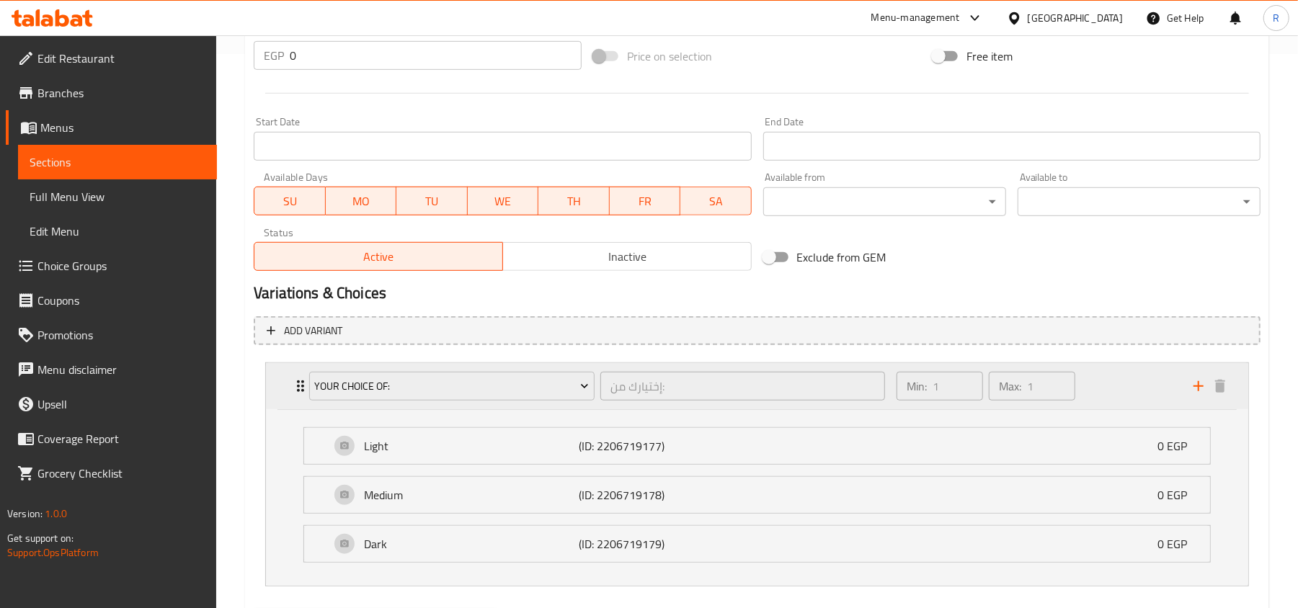
scroll to position [634, 0]
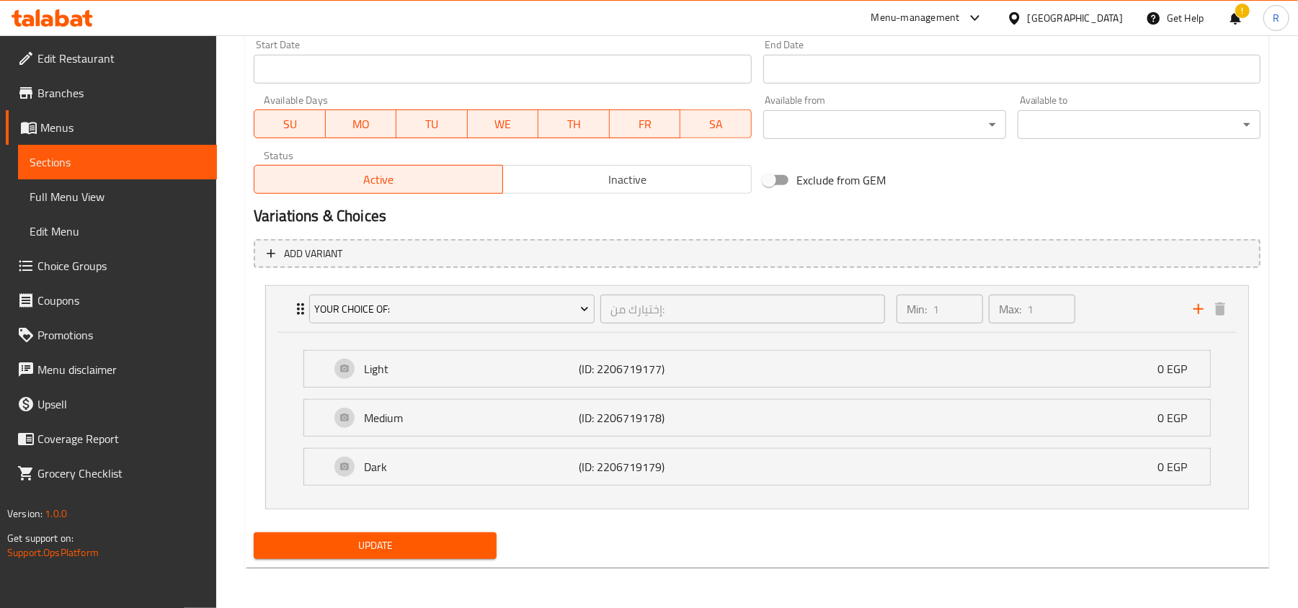
click at [1077, 185] on div "Exclude from GEM" at bounding box center [928, 180] width 340 height 39
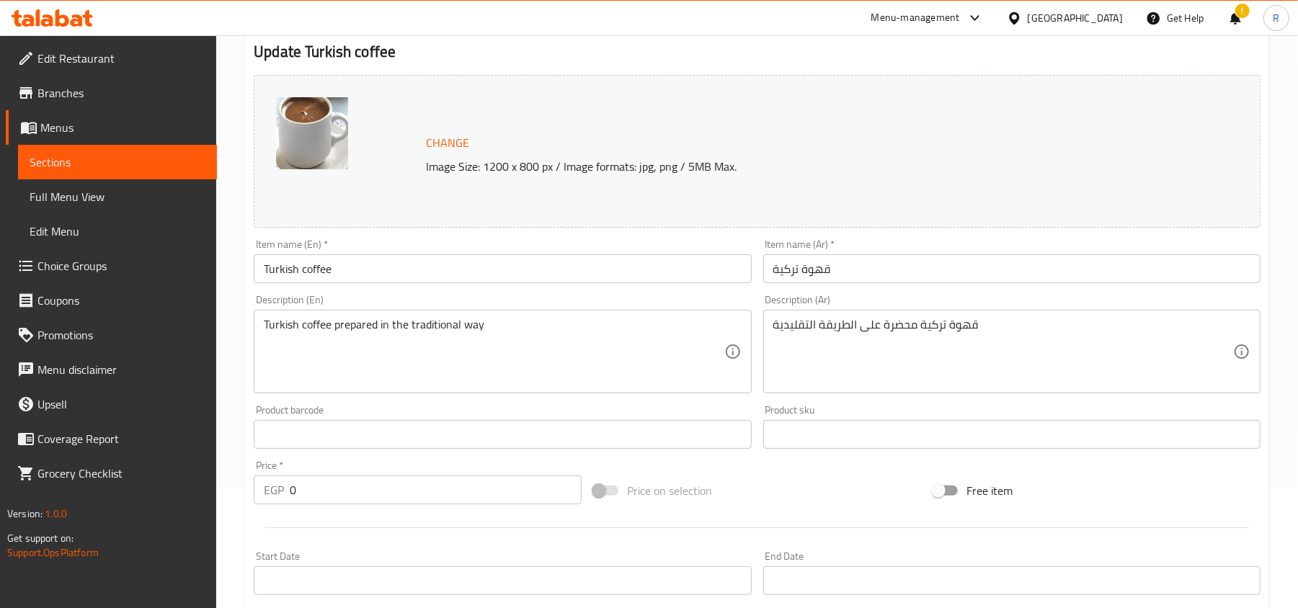
scroll to position [58, 0]
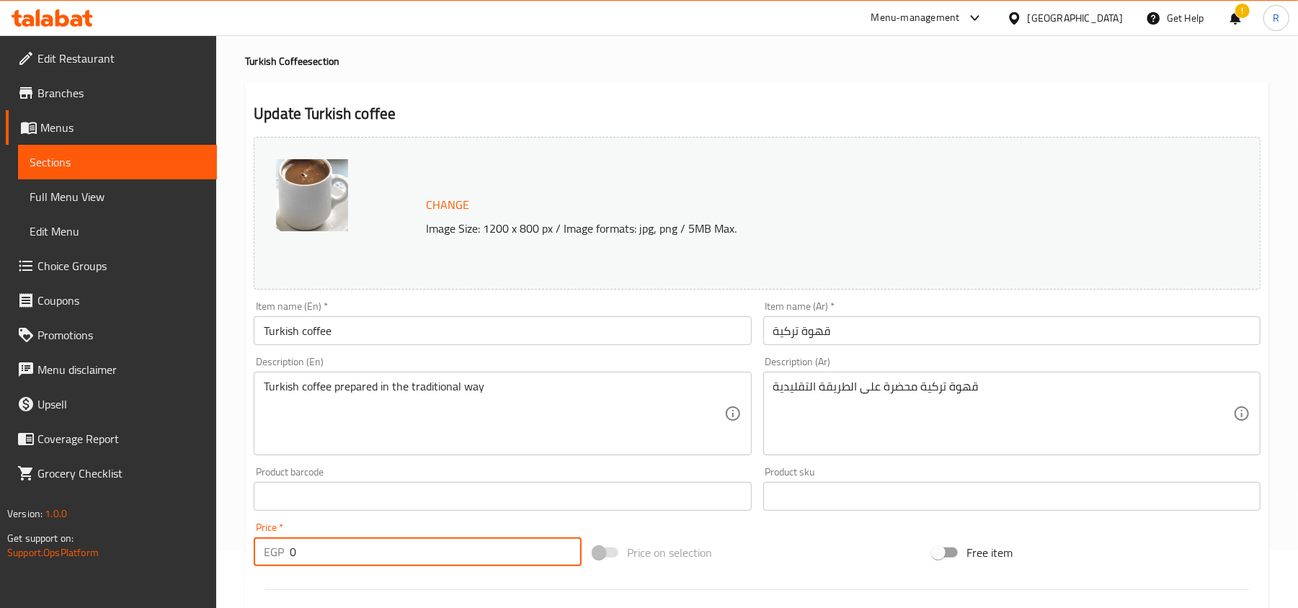
drag, startPoint x: 301, startPoint y: 551, endPoint x: 286, endPoint y: 551, distance: 15.1
click at [286, 551] on div "EGP 0 Price *" at bounding box center [418, 552] width 328 height 29
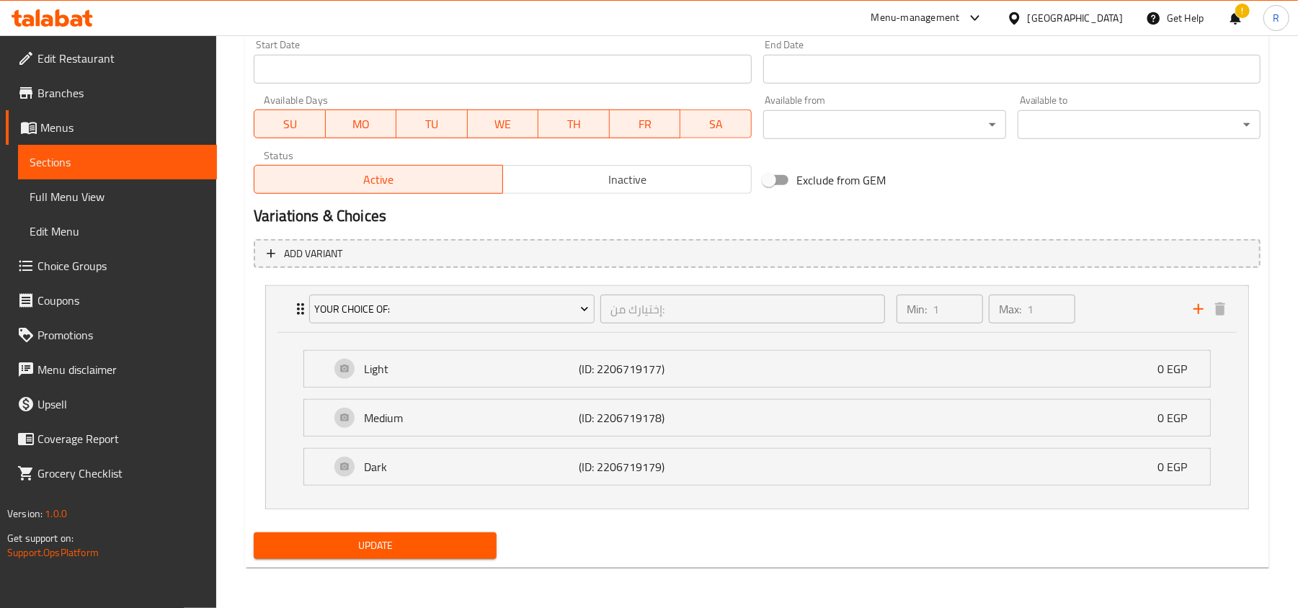
type input "60"
click at [391, 545] on span "Update" at bounding box center [375, 546] width 220 height 18
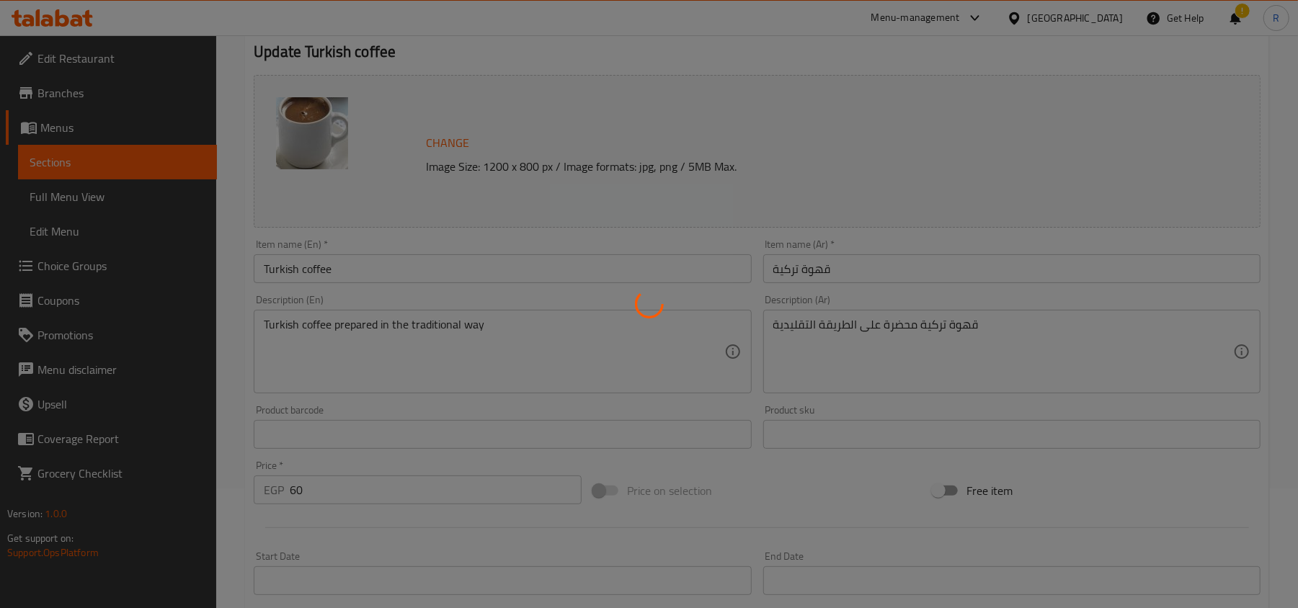
scroll to position [0, 0]
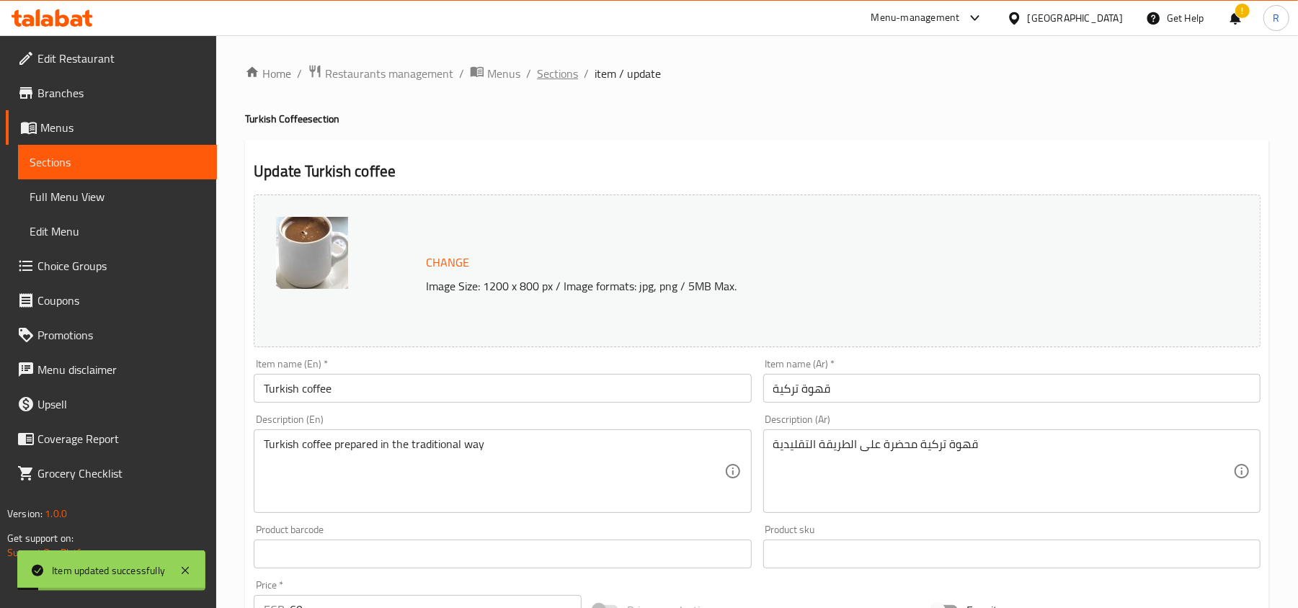
click at [552, 79] on span "Sections" at bounding box center [557, 73] width 41 height 17
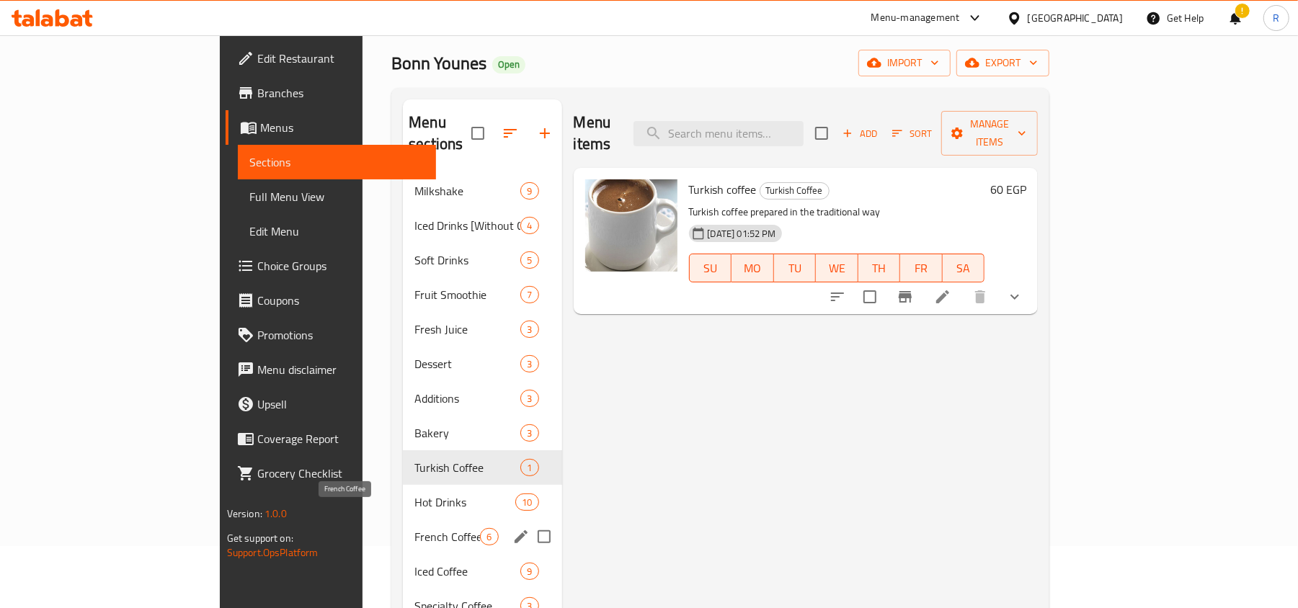
scroll to position [96, 0]
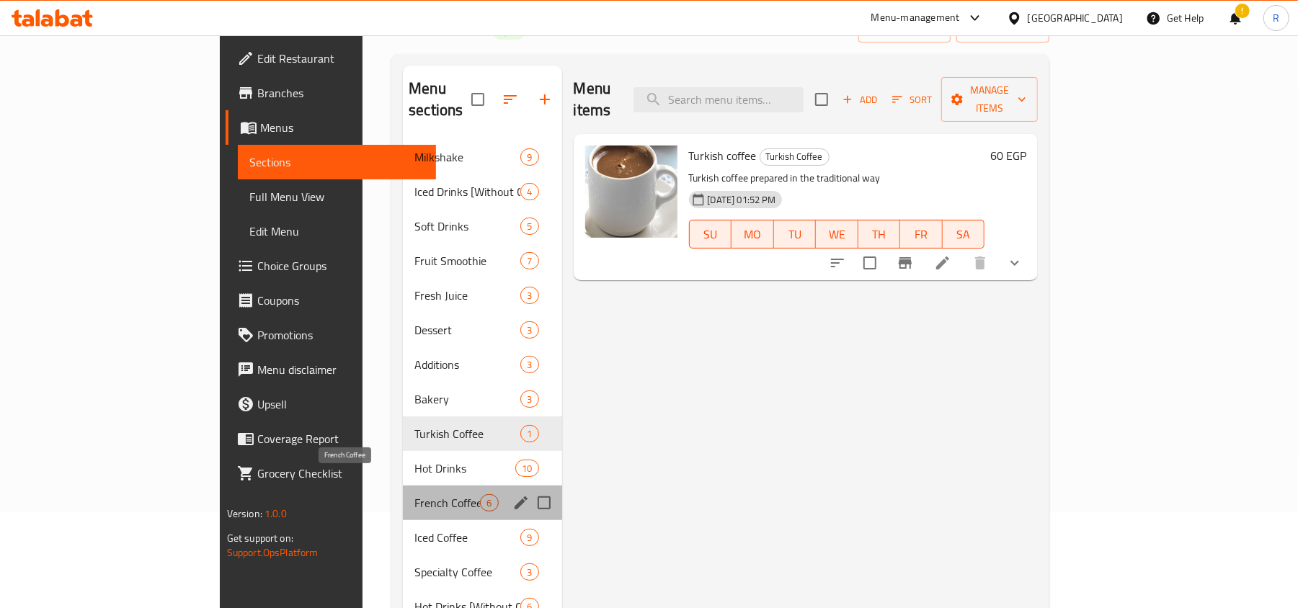
click at [414, 495] on span "French Coffee" at bounding box center [447, 503] width 66 height 17
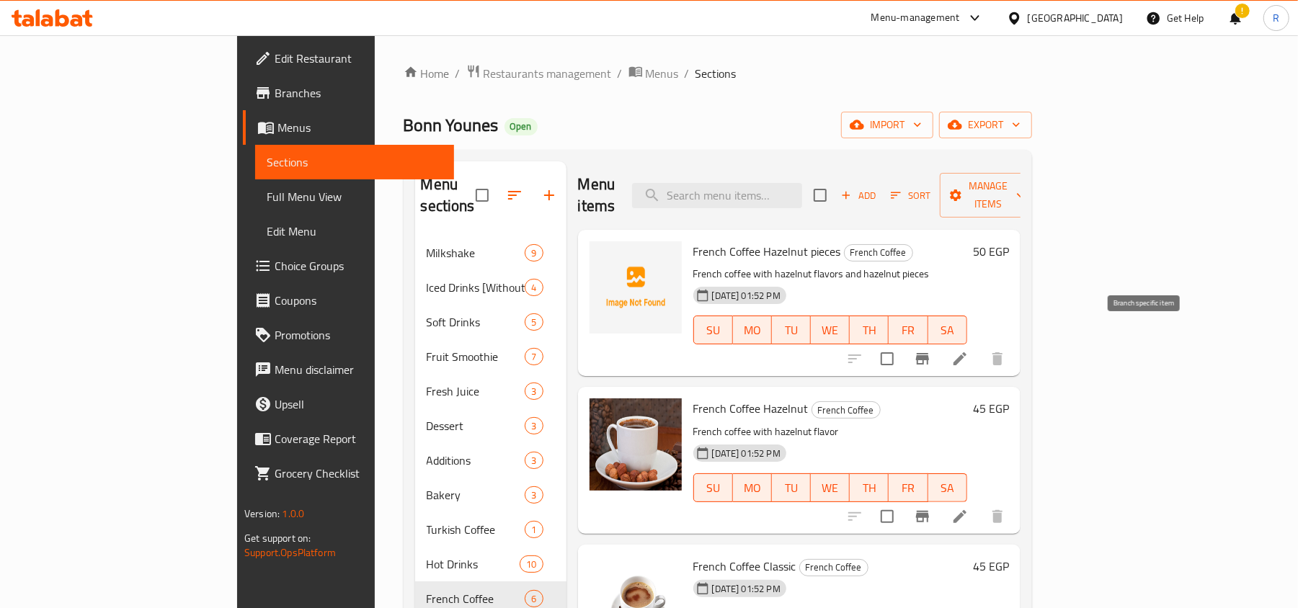
click at [929, 353] on icon "Branch-specific-item" at bounding box center [922, 359] width 13 height 12
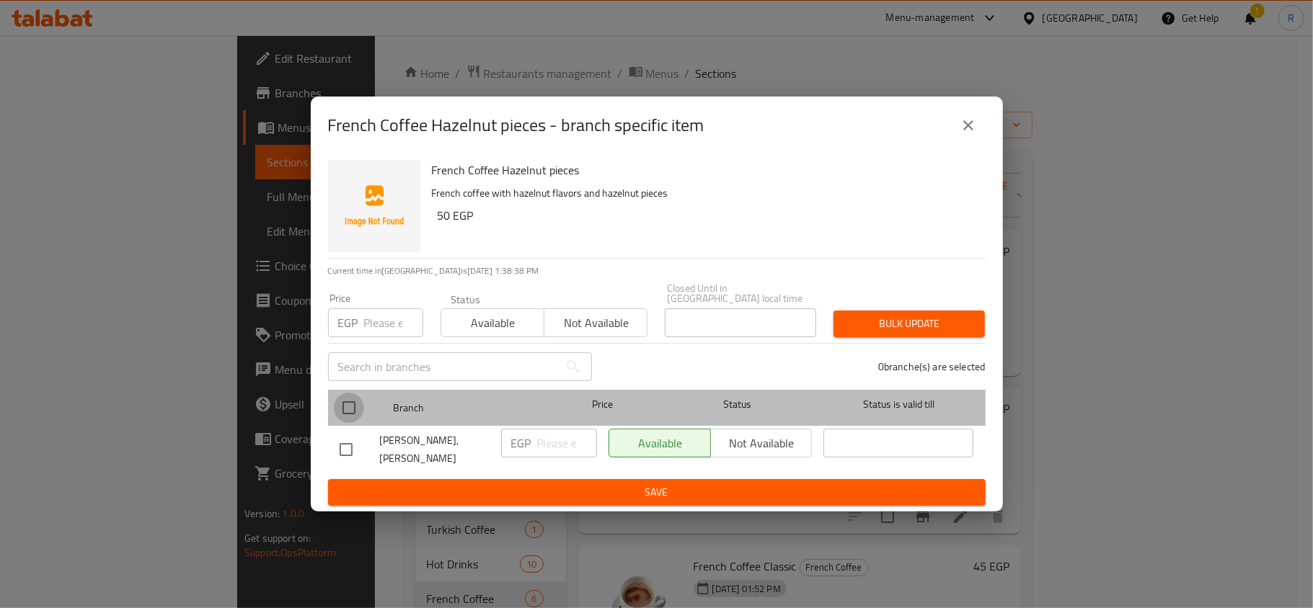
click at [341, 404] on input "checkbox" at bounding box center [349, 408] width 30 height 30
checkbox input "true"
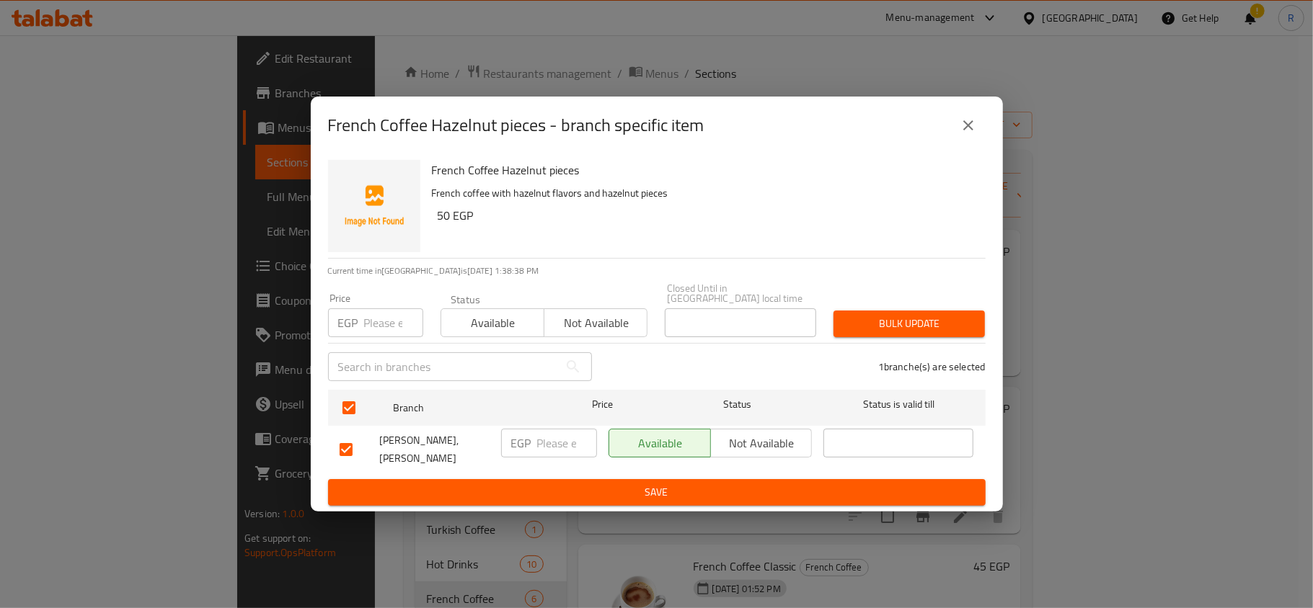
click at [376, 324] on input "number" at bounding box center [393, 323] width 59 height 29
type input "75"
click at [885, 327] on span "Bulk update" at bounding box center [909, 324] width 128 height 18
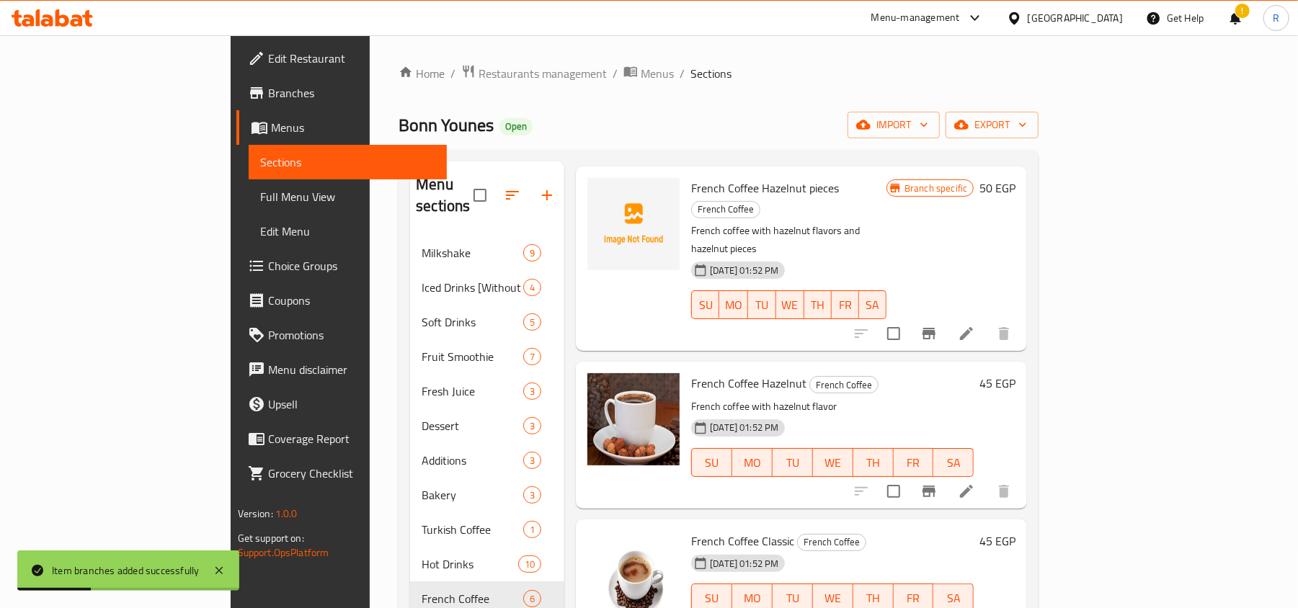
scroll to position [96, 0]
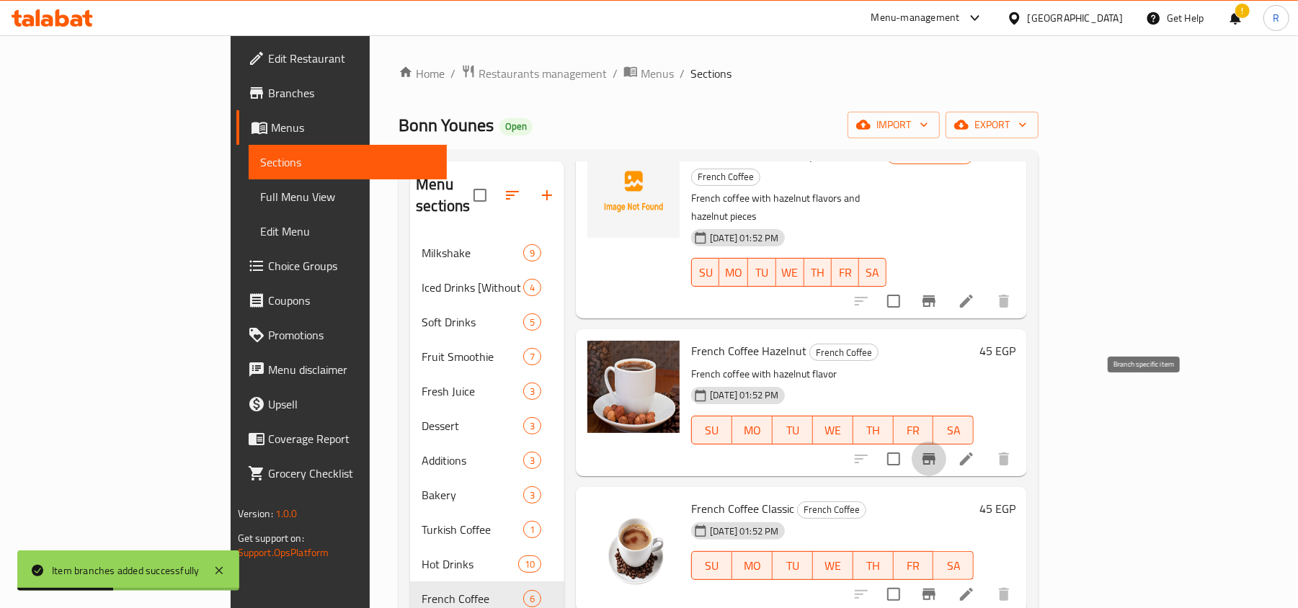
click at [938, 451] on icon "Branch-specific-item" at bounding box center [929, 459] width 17 height 17
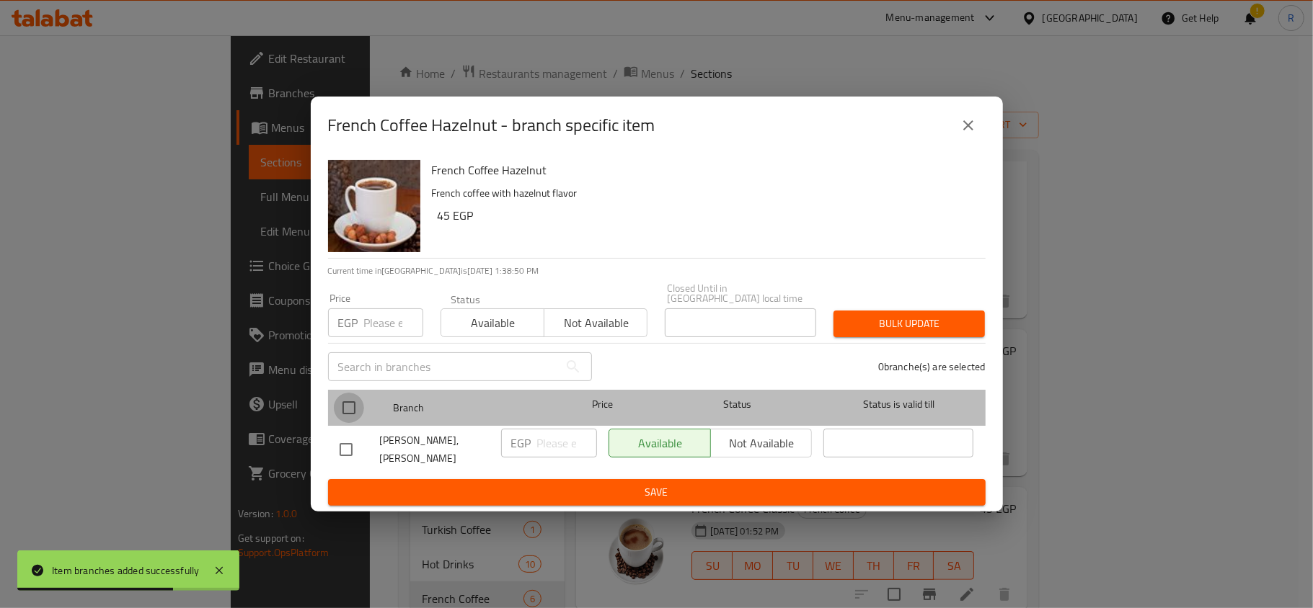
click at [353, 399] on input "checkbox" at bounding box center [349, 408] width 30 height 30
checkbox input "true"
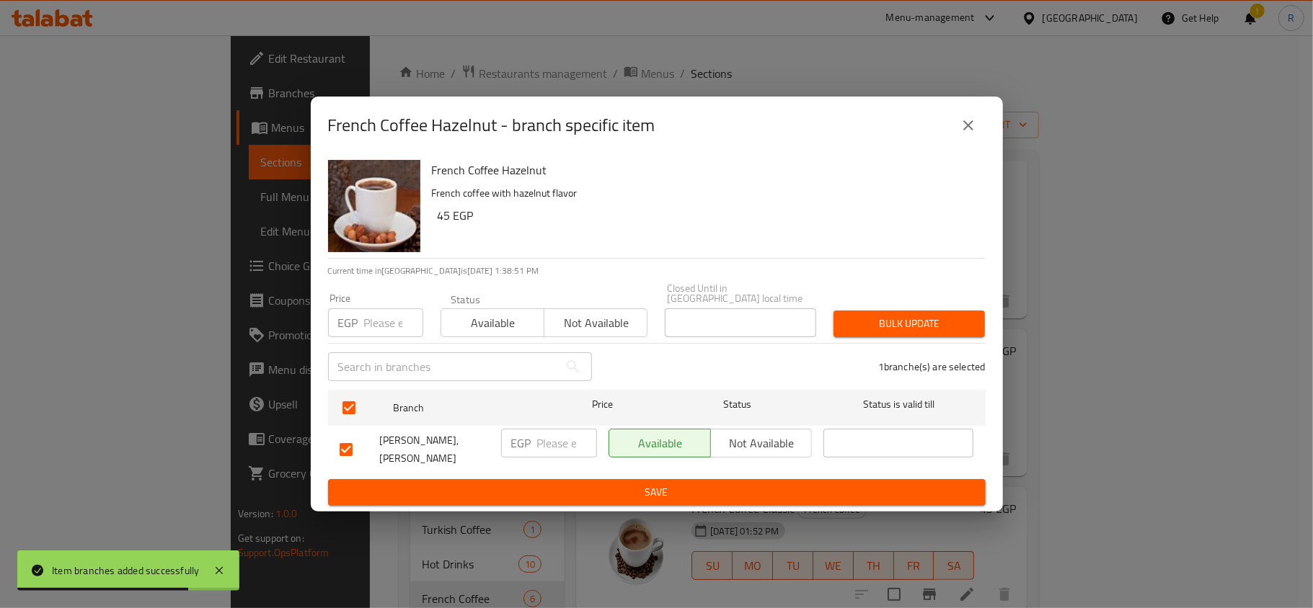
click at [382, 316] on input "number" at bounding box center [393, 323] width 59 height 29
type input "75"
click at [910, 324] on span "Bulk update" at bounding box center [909, 324] width 128 height 18
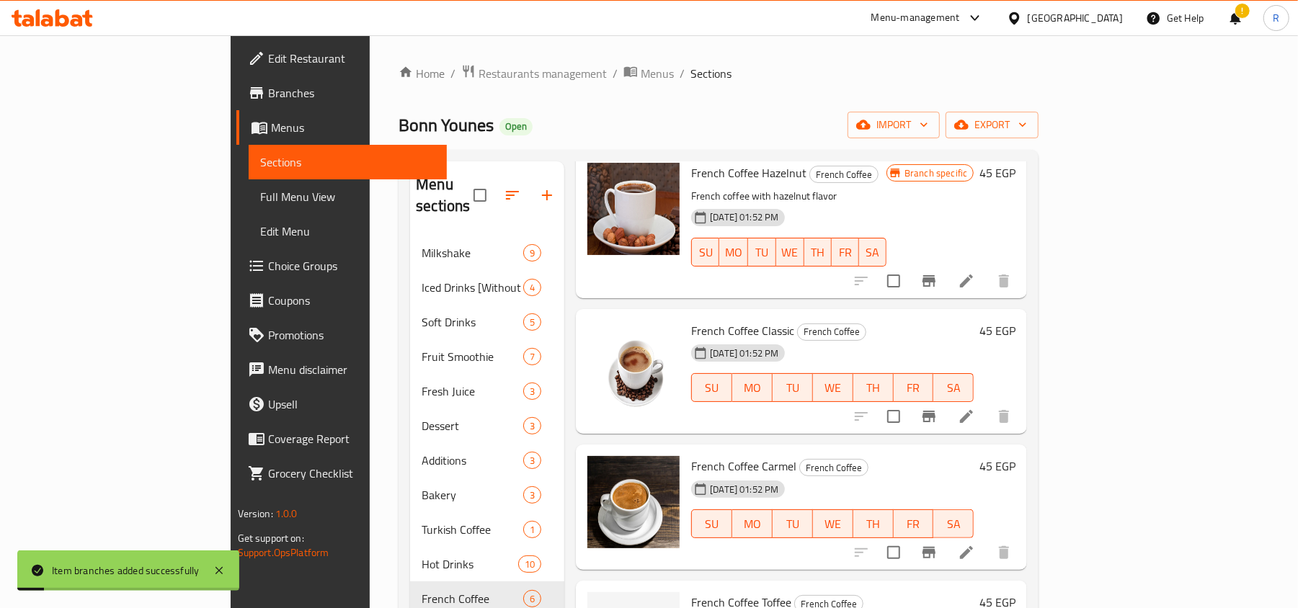
scroll to position [286, 0]
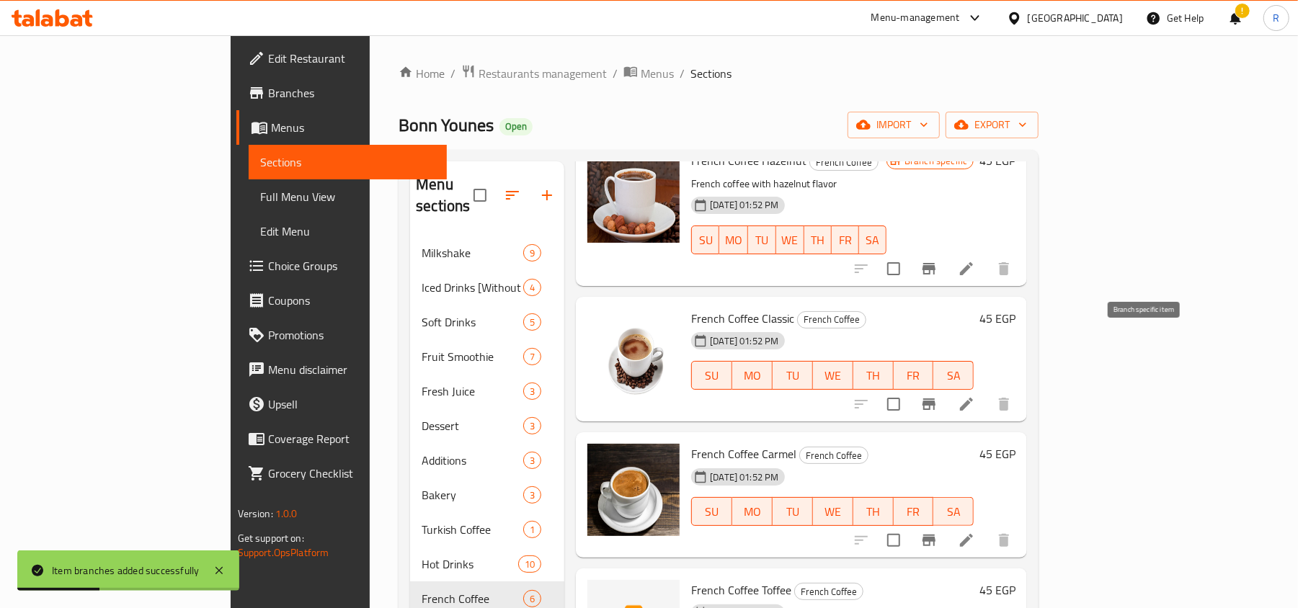
click at [938, 396] on icon "Branch-specific-item" at bounding box center [929, 404] width 17 height 17
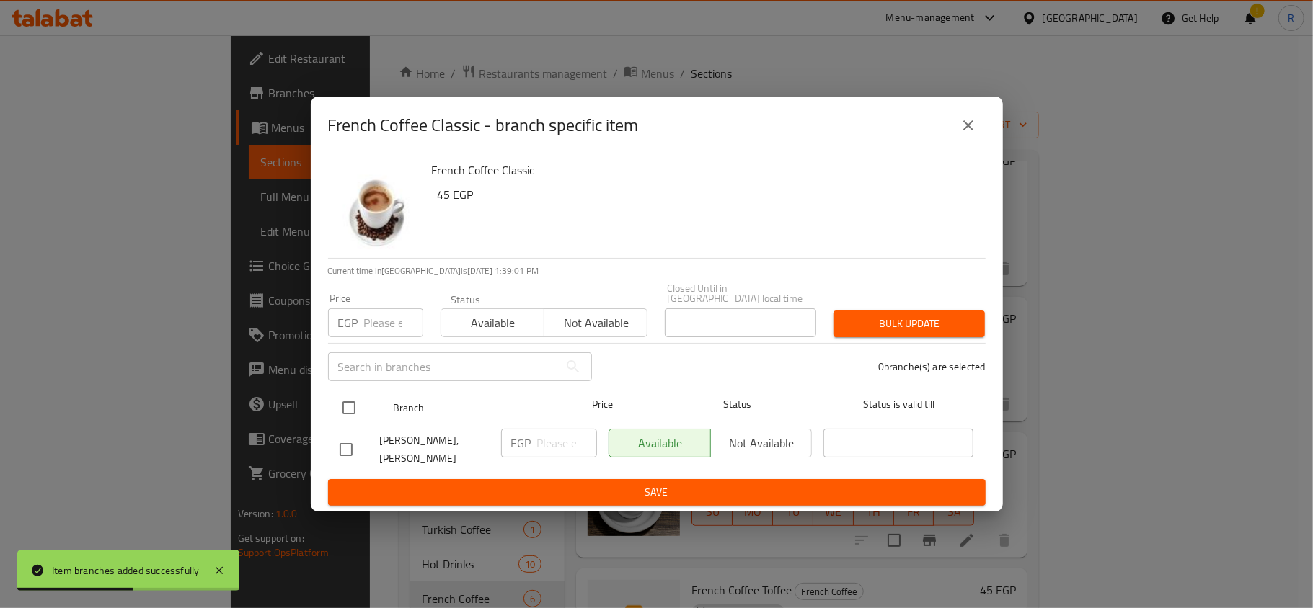
click at [340, 401] on input "checkbox" at bounding box center [349, 408] width 30 height 30
checkbox input "true"
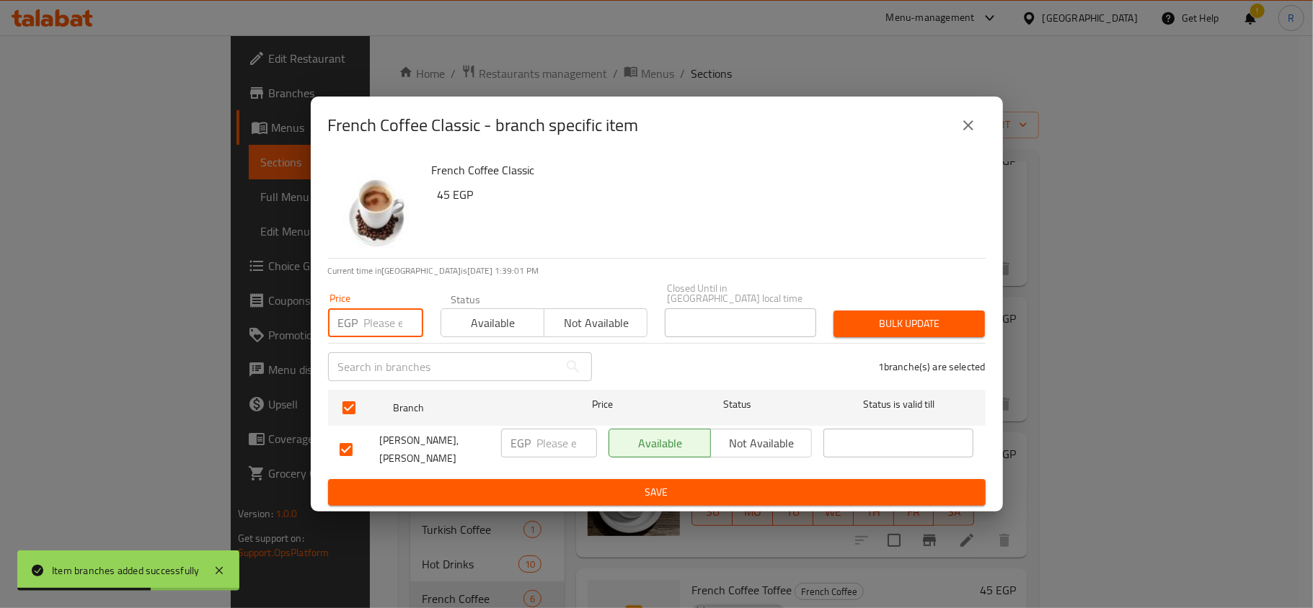
click at [379, 309] on input "number" at bounding box center [393, 323] width 59 height 29
type input "75"
click at [988, 322] on div "Bulk update" at bounding box center [909, 324] width 169 height 44
click at [952, 322] on span "Bulk update" at bounding box center [909, 324] width 128 height 18
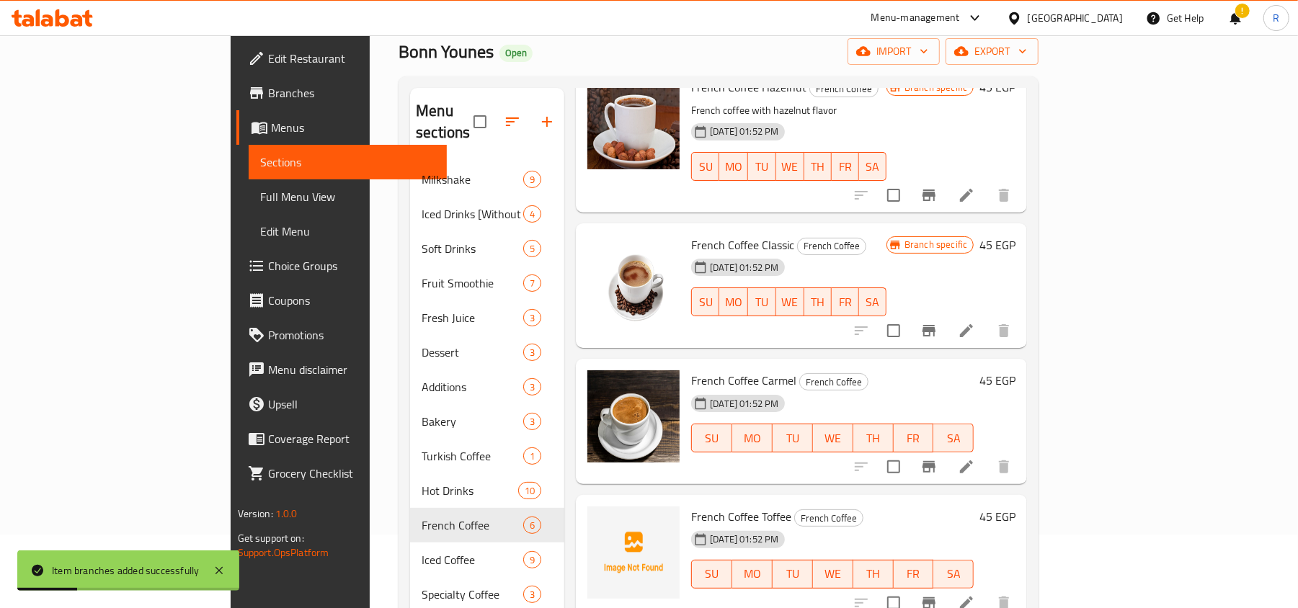
scroll to position [96, 0]
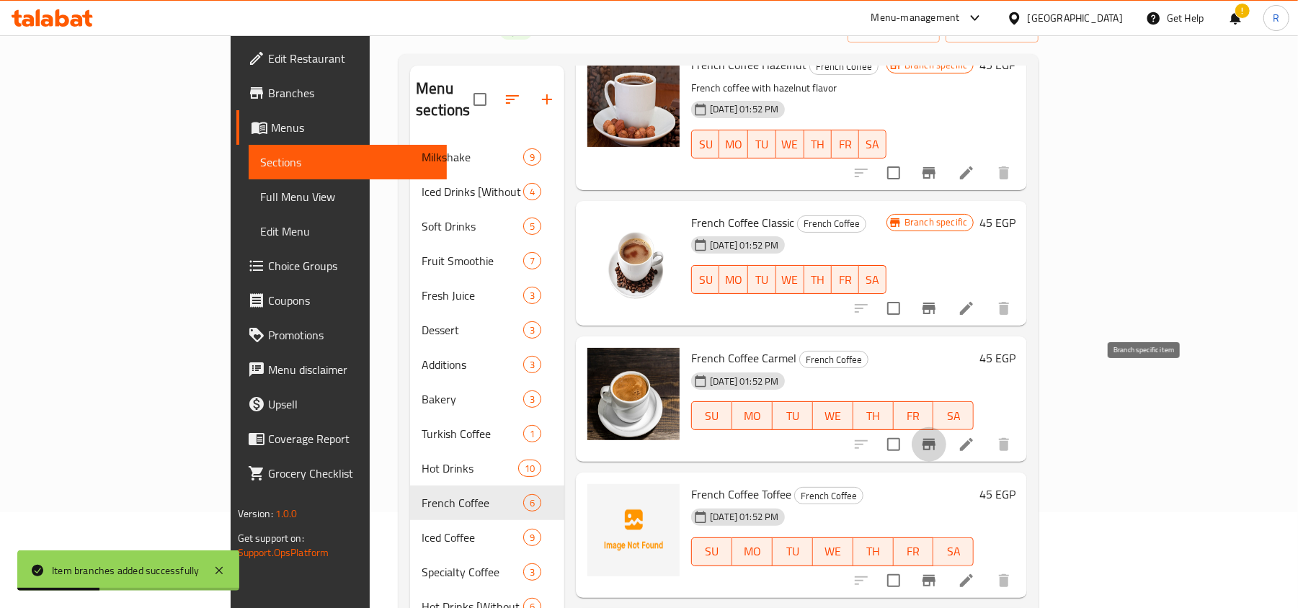
click at [936, 439] on icon "Branch-specific-item" at bounding box center [929, 445] width 13 height 12
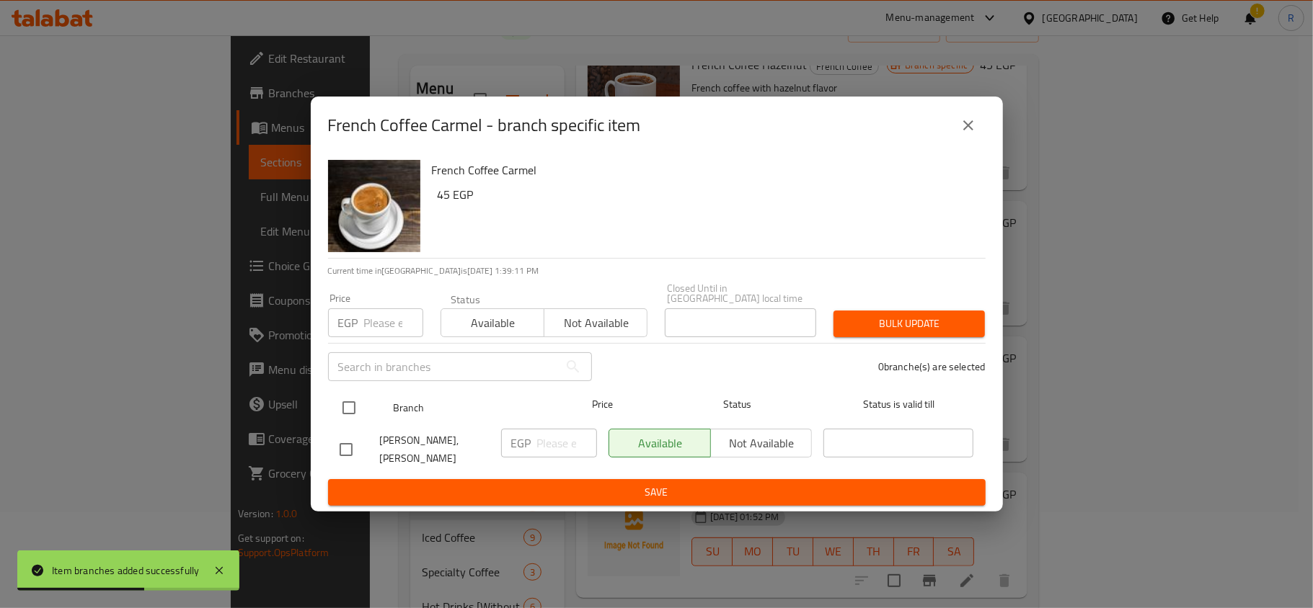
click at [356, 394] on input "checkbox" at bounding box center [349, 408] width 30 height 30
checkbox input "true"
click at [375, 309] on input "number" at bounding box center [393, 323] width 59 height 29
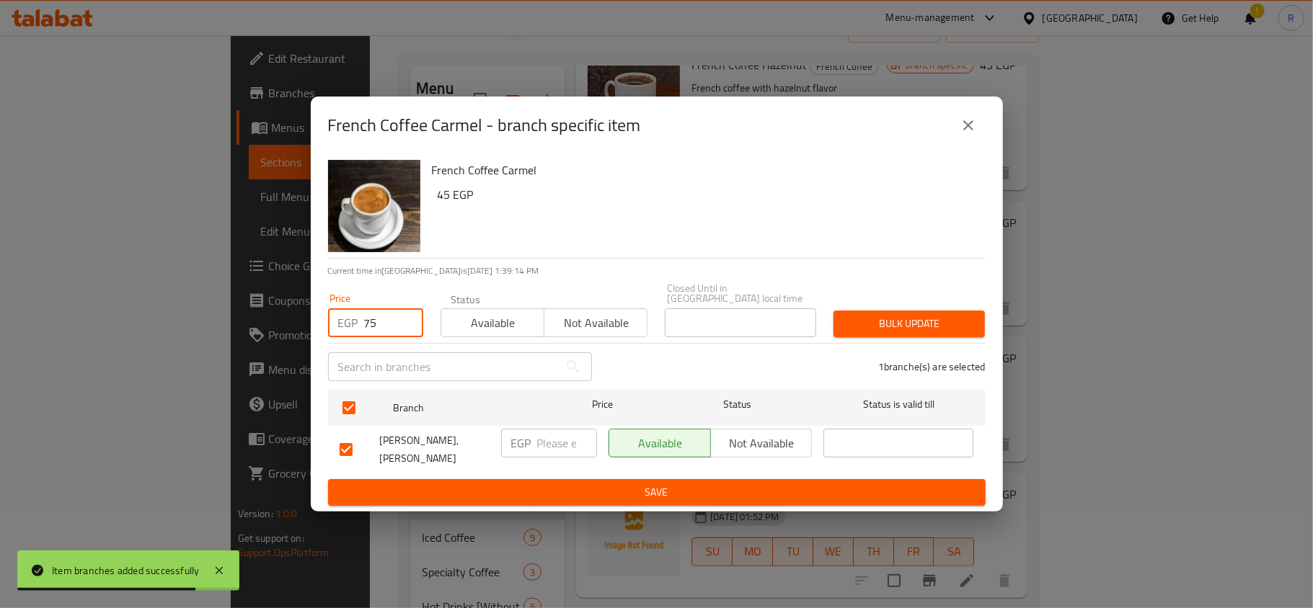
type input "75"
click at [885, 321] on span "Bulk update" at bounding box center [909, 324] width 128 height 18
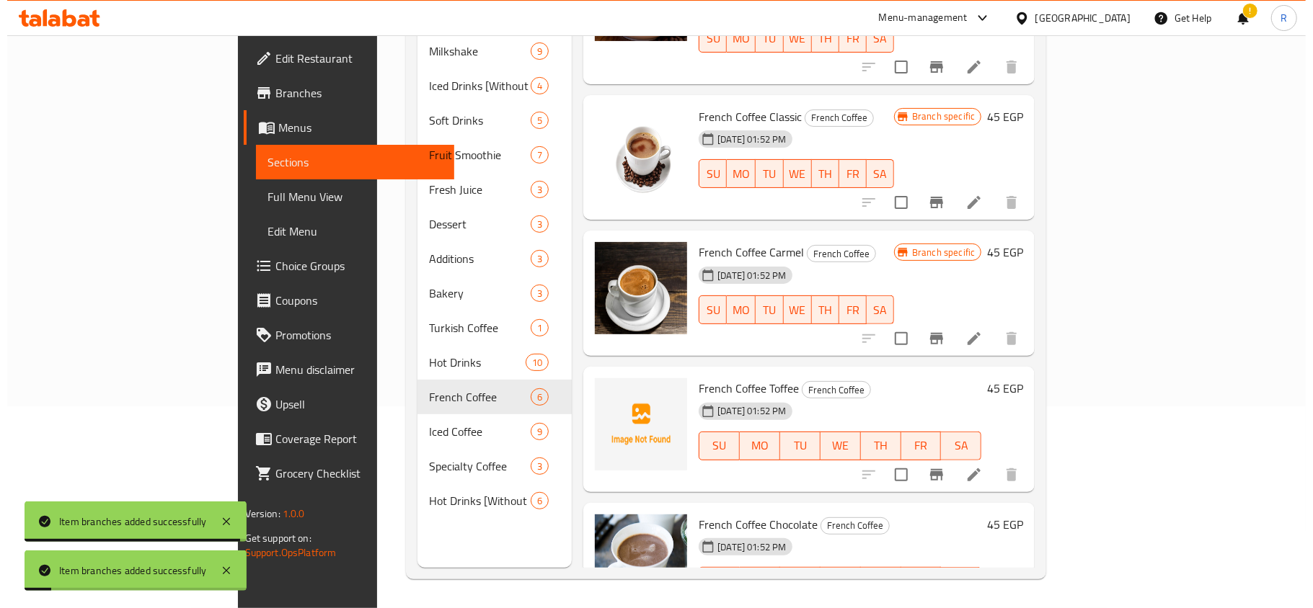
scroll to position [203, 0]
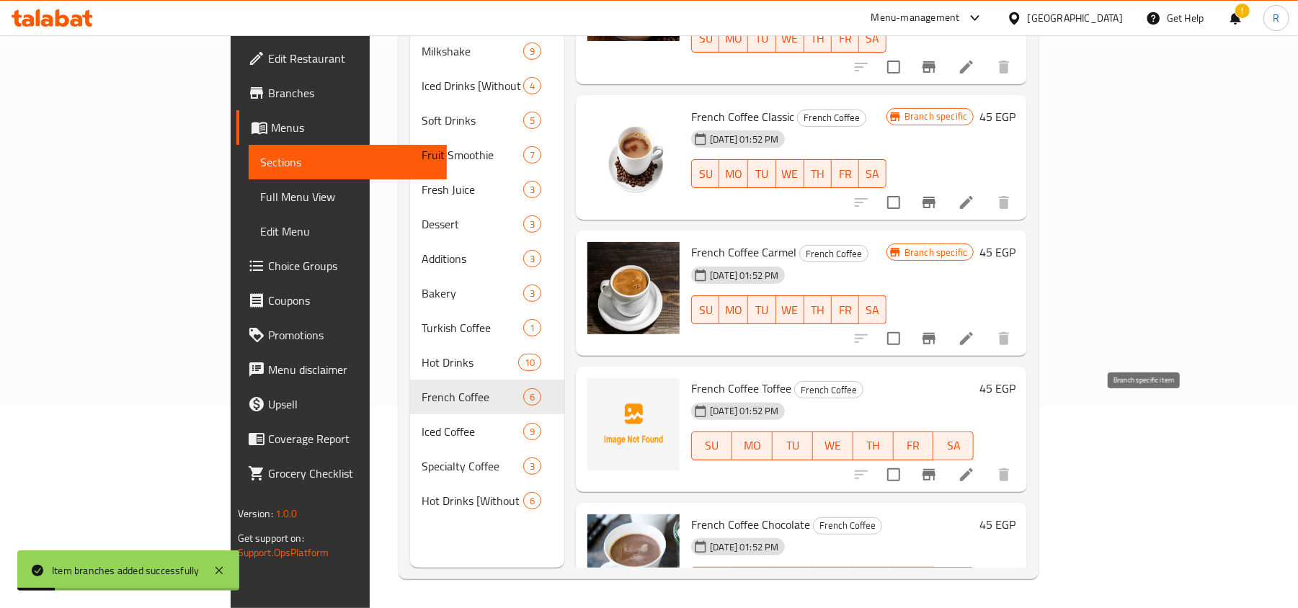
click at [946, 458] on button "Branch-specific-item" at bounding box center [929, 475] width 35 height 35
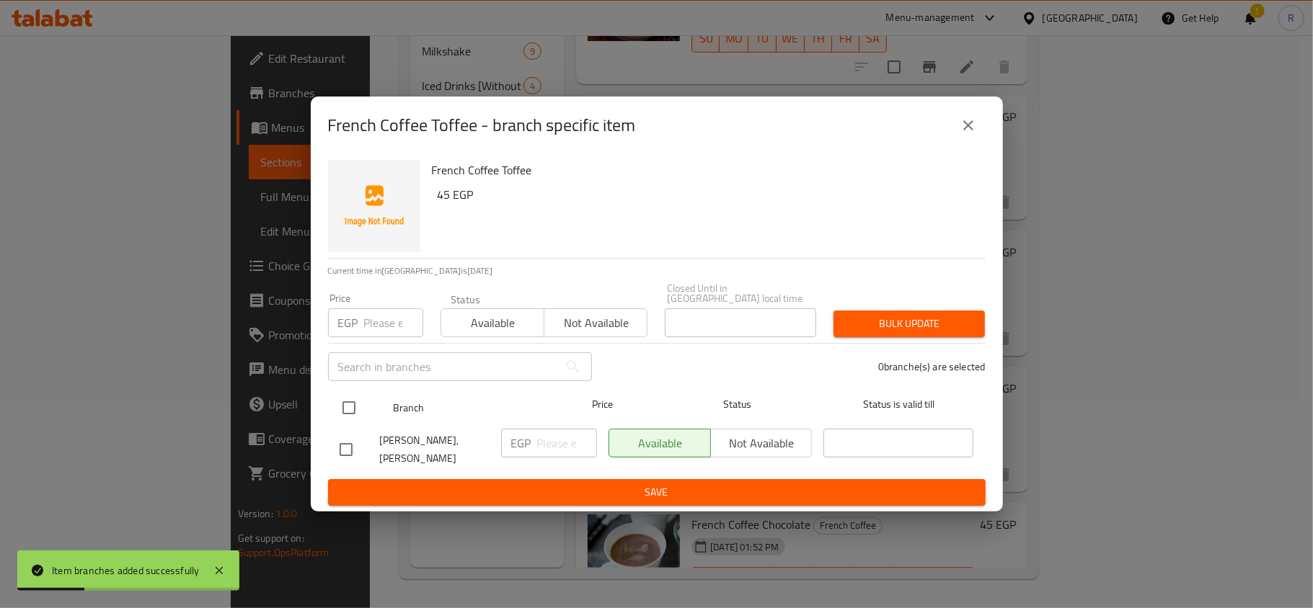
click at [350, 399] on input "checkbox" at bounding box center [349, 408] width 30 height 30
checkbox input "true"
click at [394, 315] on input "number" at bounding box center [393, 323] width 59 height 29
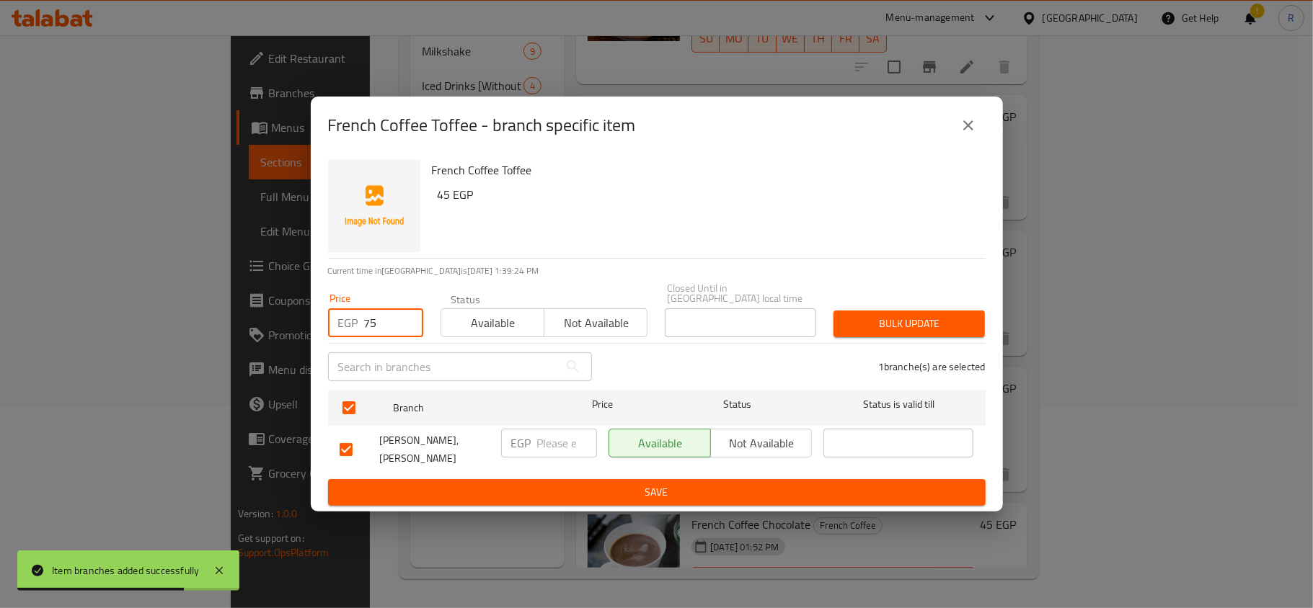
type input "75"
click at [877, 319] on span "Bulk update" at bounding box center [909, 324] width 128 height 18
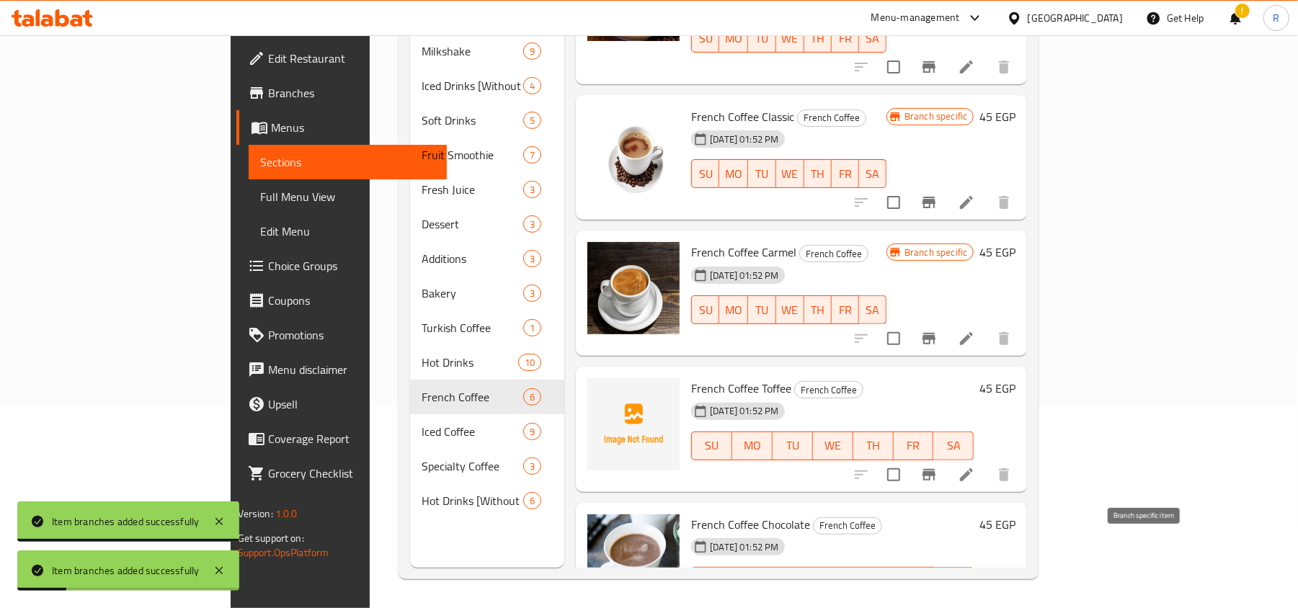
click at [946, 593] on button "Branch-specific-item" at bounding box center [929, 610] width 35 height 35
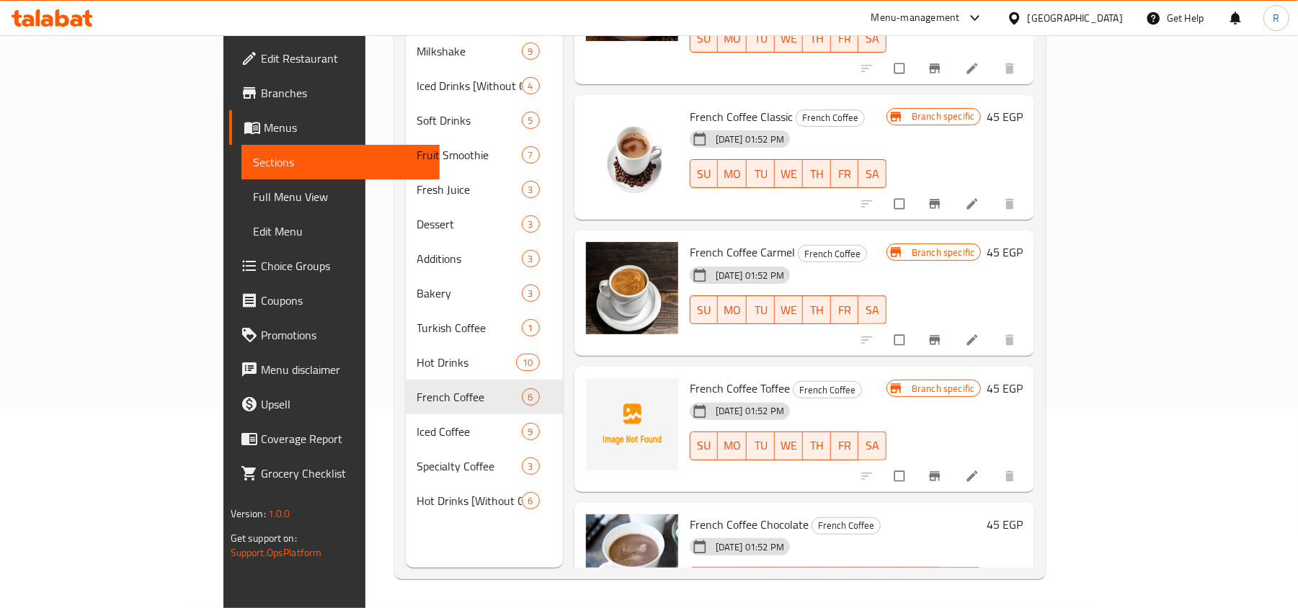
scroll to position [203, 0]
click at [941, 607] on icon "Branch-specific-item" at bounding box center [935, 611] width 11 height 9
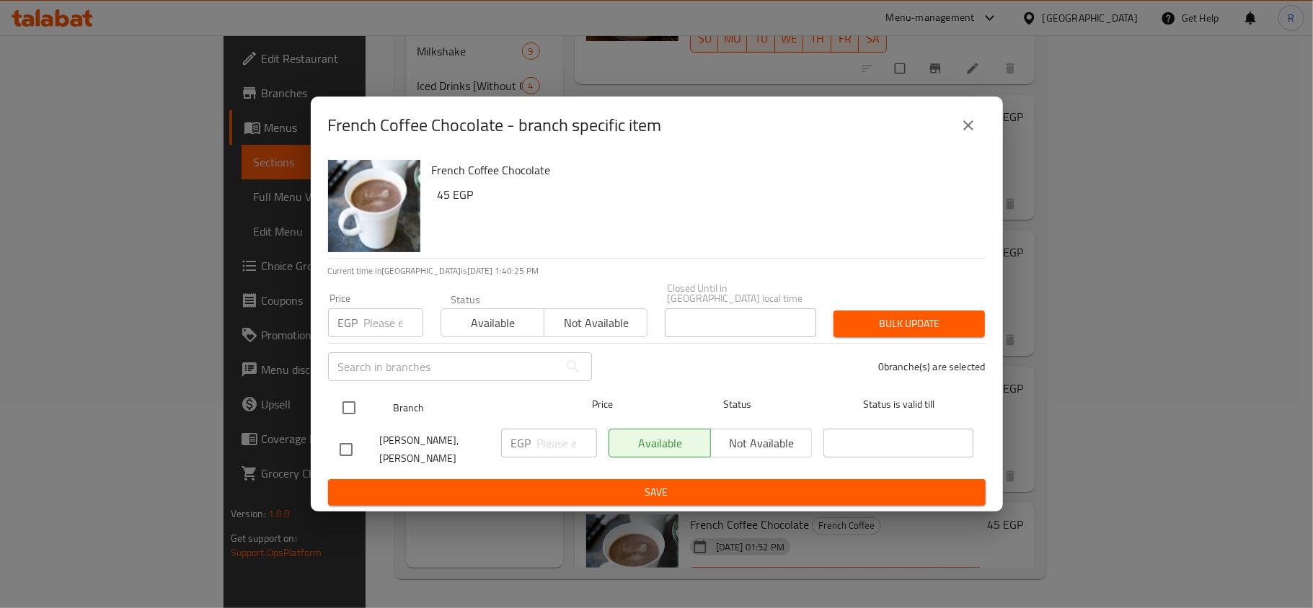
click at [347, 398] on input "checkbox" at bounding box center [349, 408] width 30 height 30
checkbox input "true"
click at [379, 309] on input "number" at bounding box center [393, 323] width 59 height 29
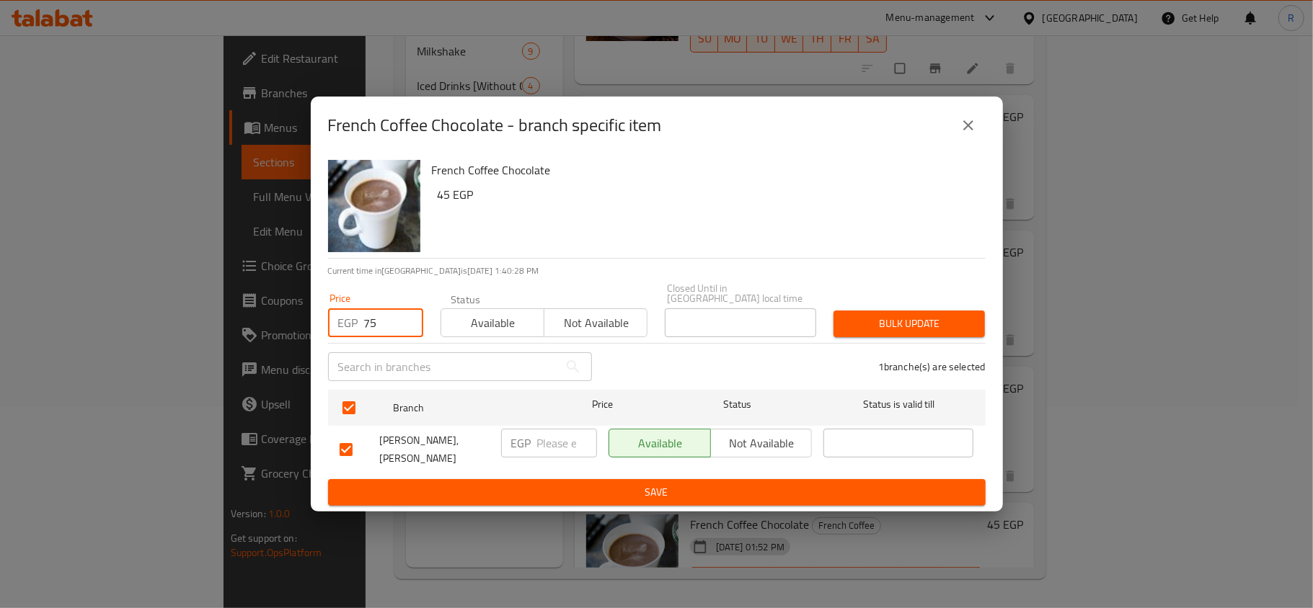
type input "75"
click at [937, 317] on span "Bulk update" at bounding box center [909, 324] width 128 height 18
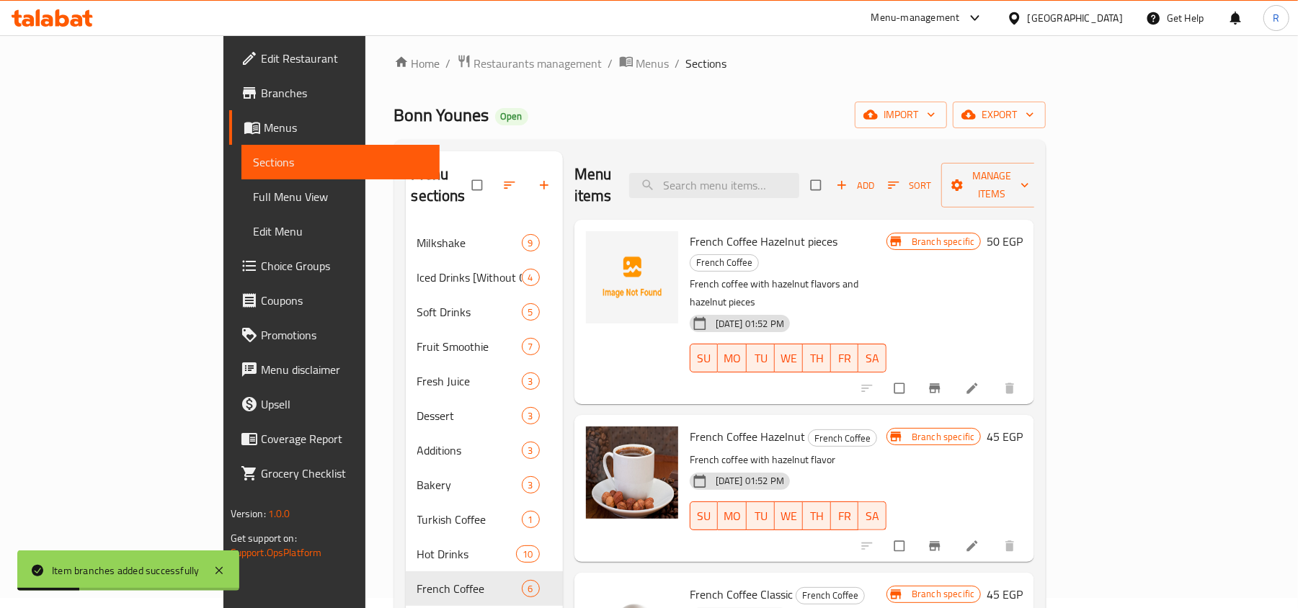
scroll to position [0, 0]
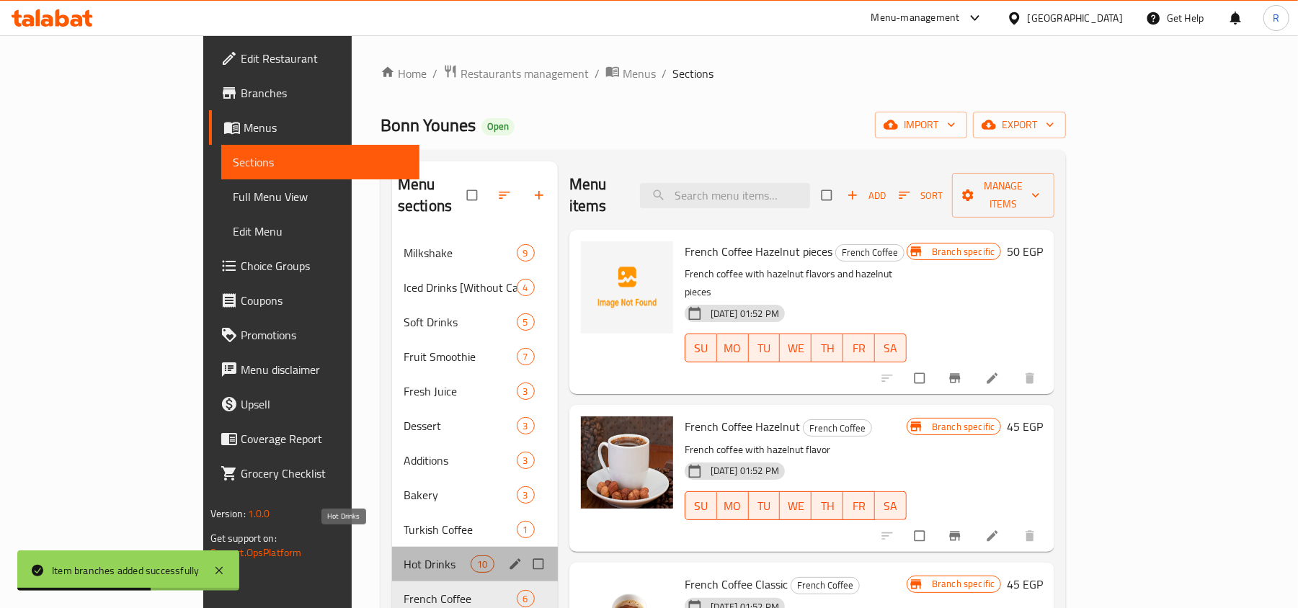
click at [404, 556] on span "Hot Drinks" at bounding box center [438, 564] width 68 height 17
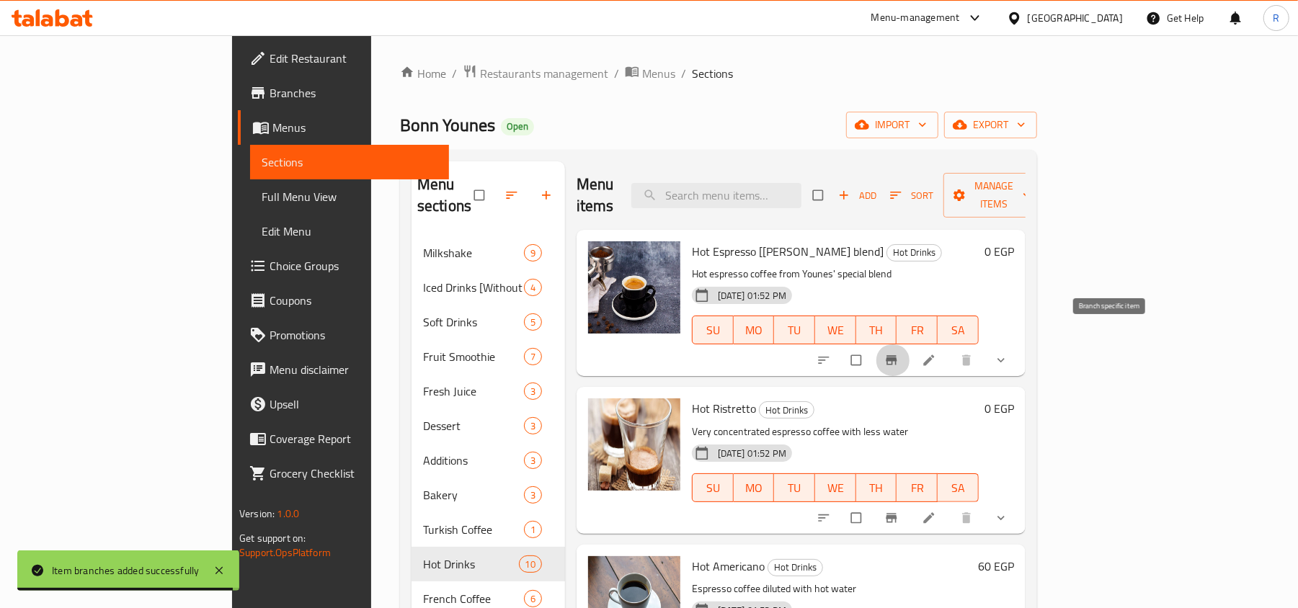
click at [902, 353] on span "Branch-specific-item" at bounding box center [893, 360] width 17 height 14
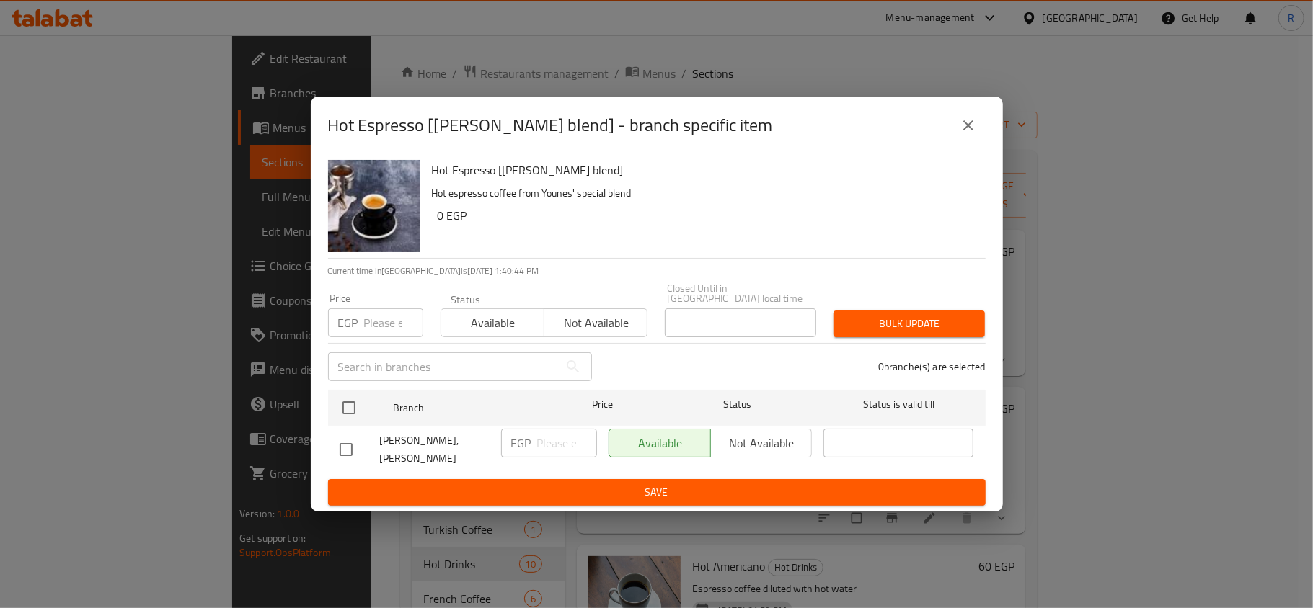
click at [969, 133] on icon "close" at bounding box center [967, 125] width 17 height 17
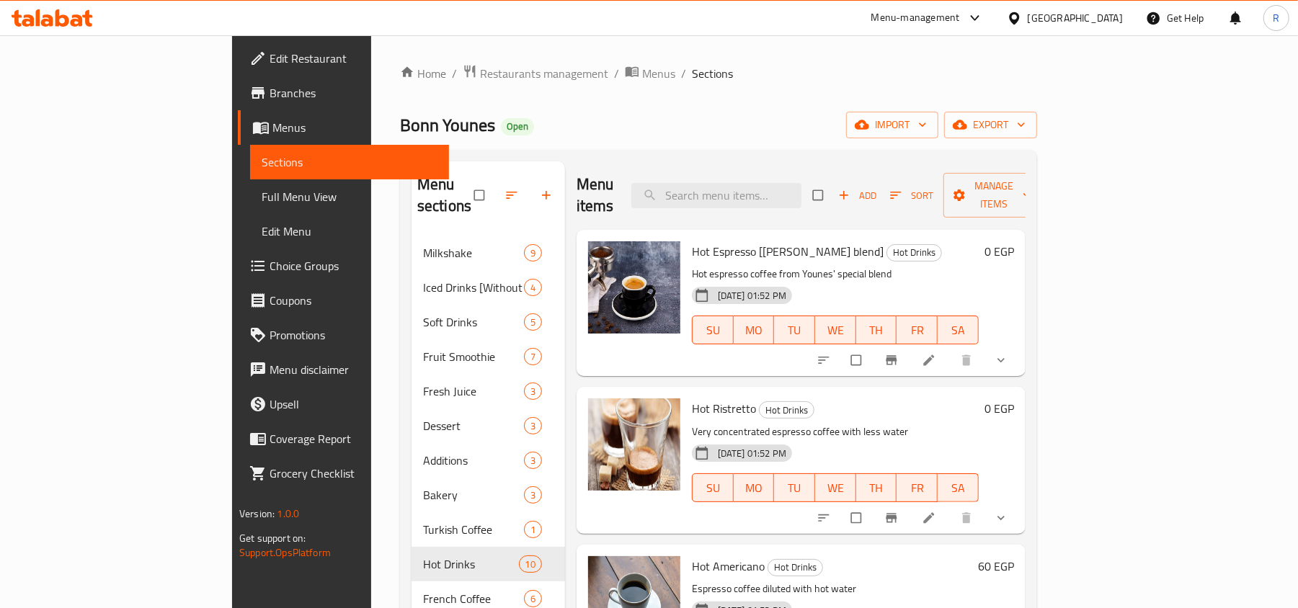
click at [1008, 353] on icon "show more" at bounding box center [1001, 360] width 14 height 14
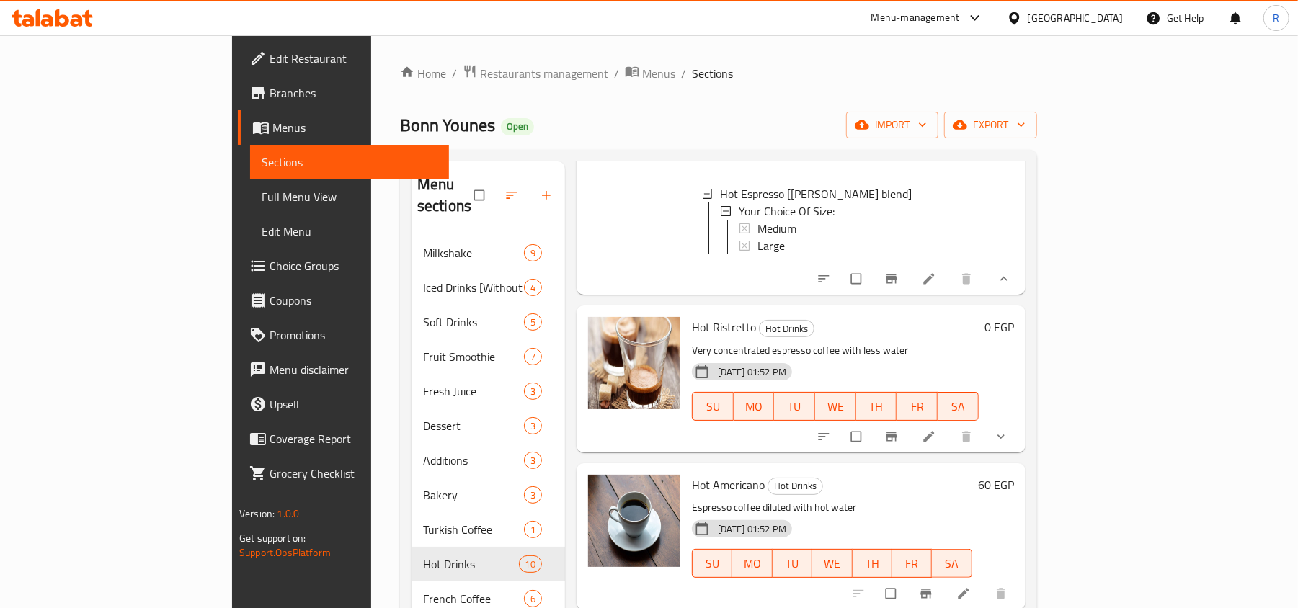
scroll to position [192, 0]
click at [1008, 430] on icon "show more" at bounding box center [1001, 436] width 14 height 14
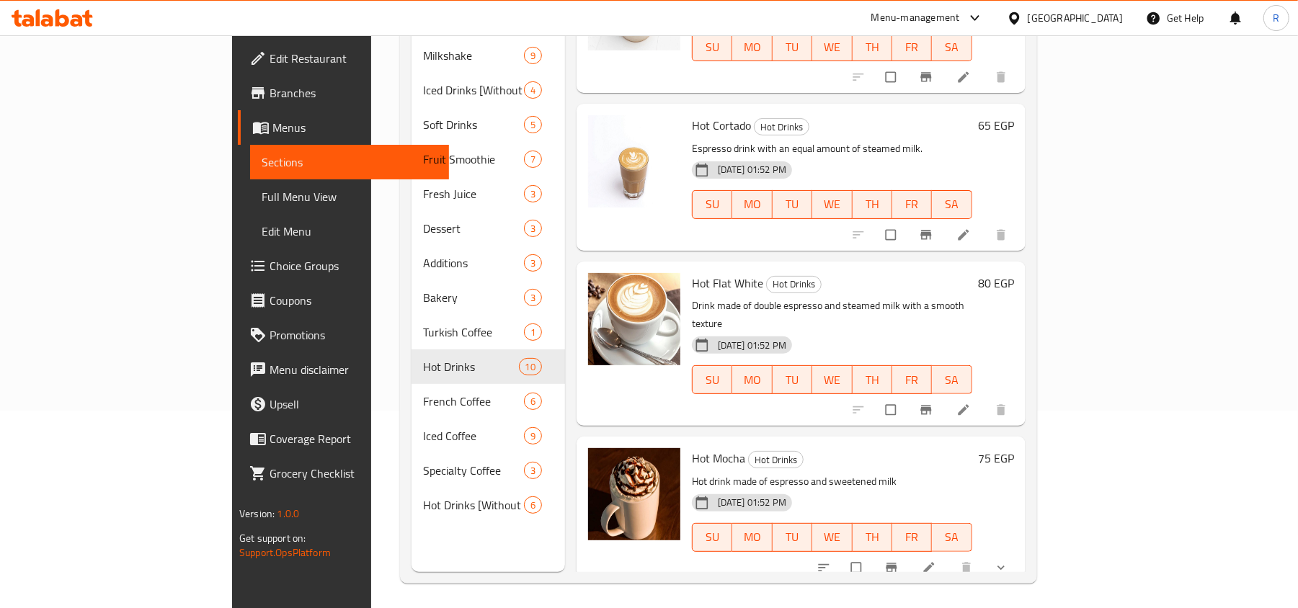
scroll to position [203, 0]
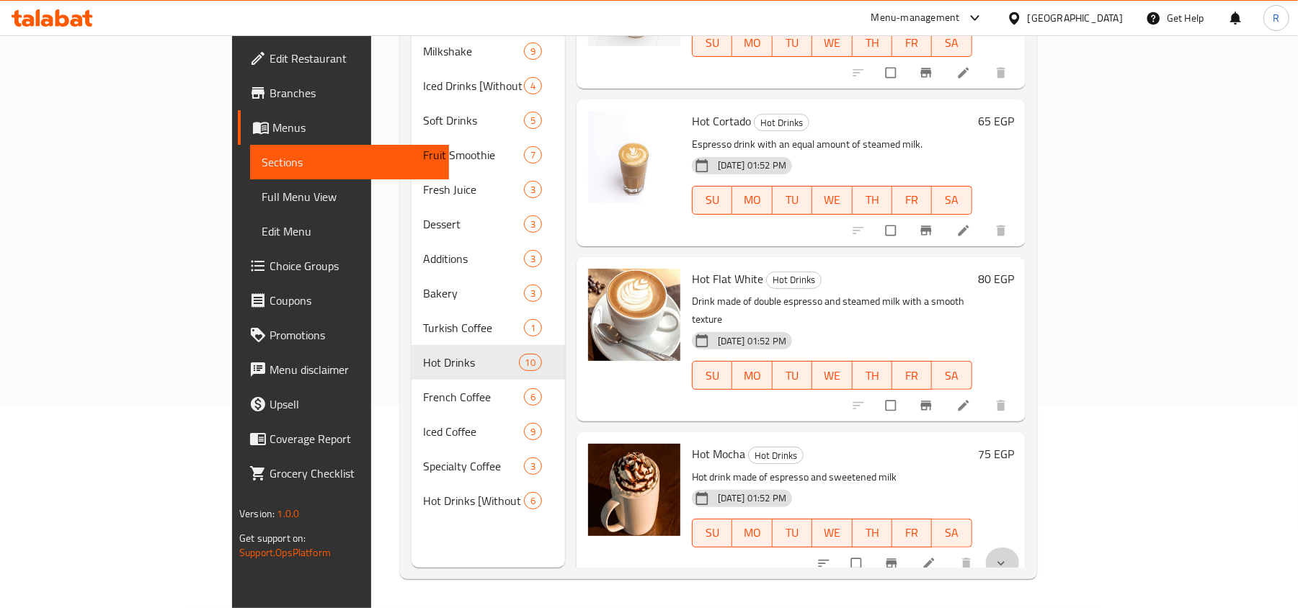
click at [1020, 548] on button "show more" at bounding box center [1002, 564] width 35 height 32
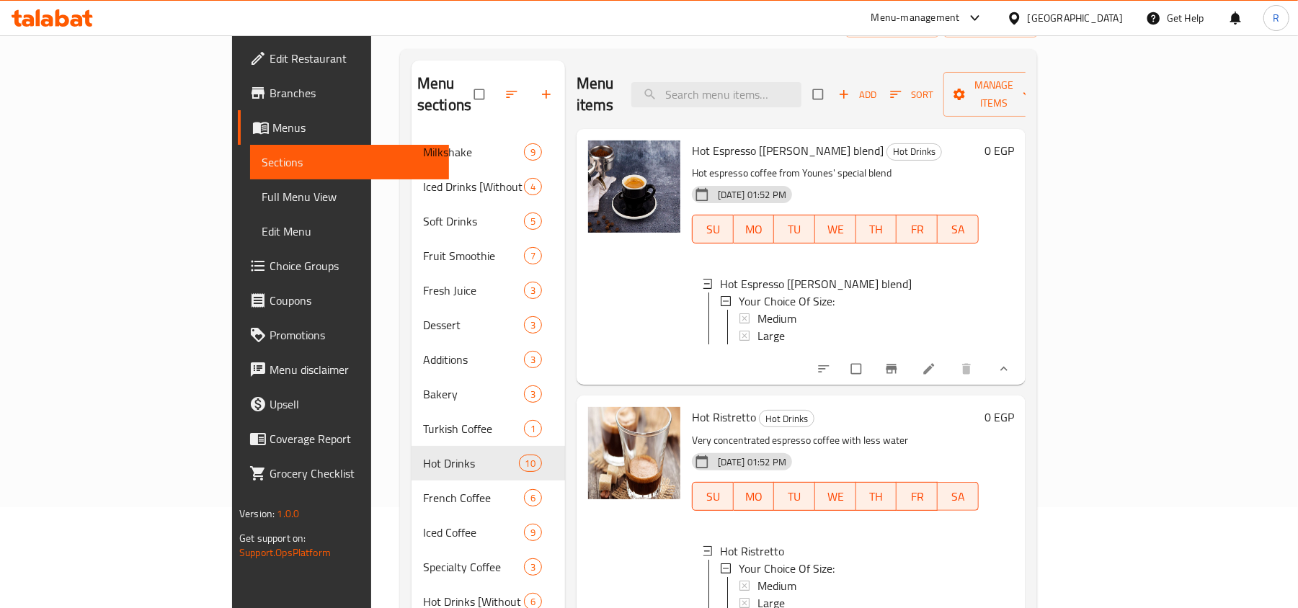
scroll to position [0, 0]
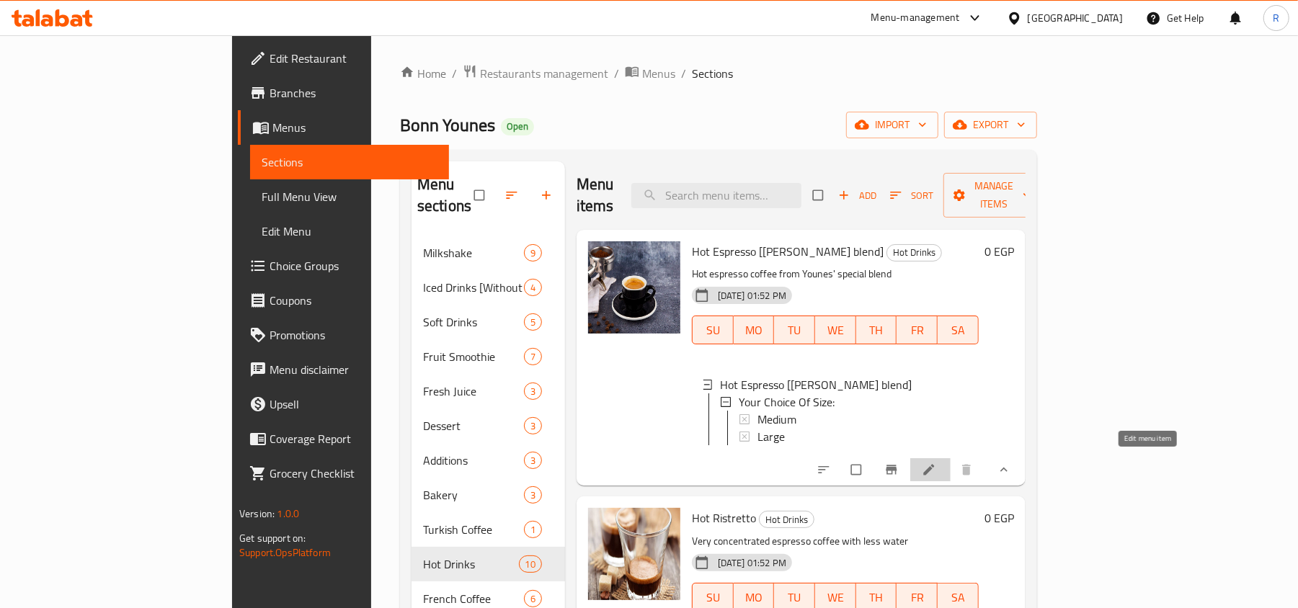
click at [936, 465] on icon at bounding box center [929, 470] width 14 height 14
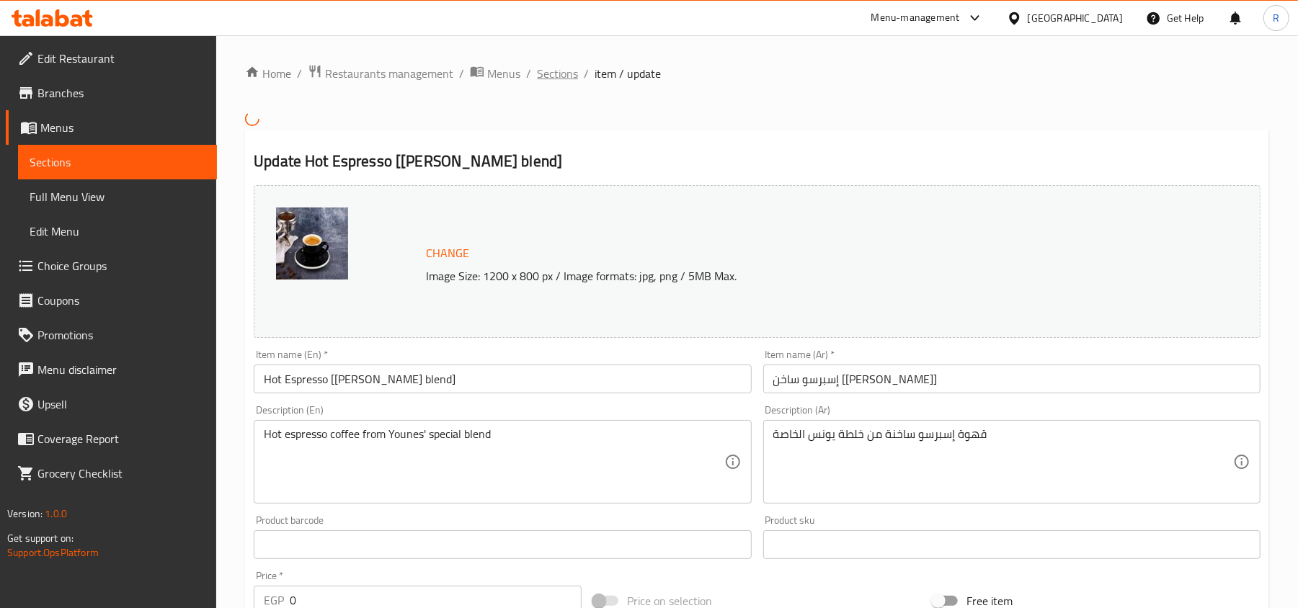
click at [574, 70] on span "Sections" at bounding box center [557, 73] width 41 height 17
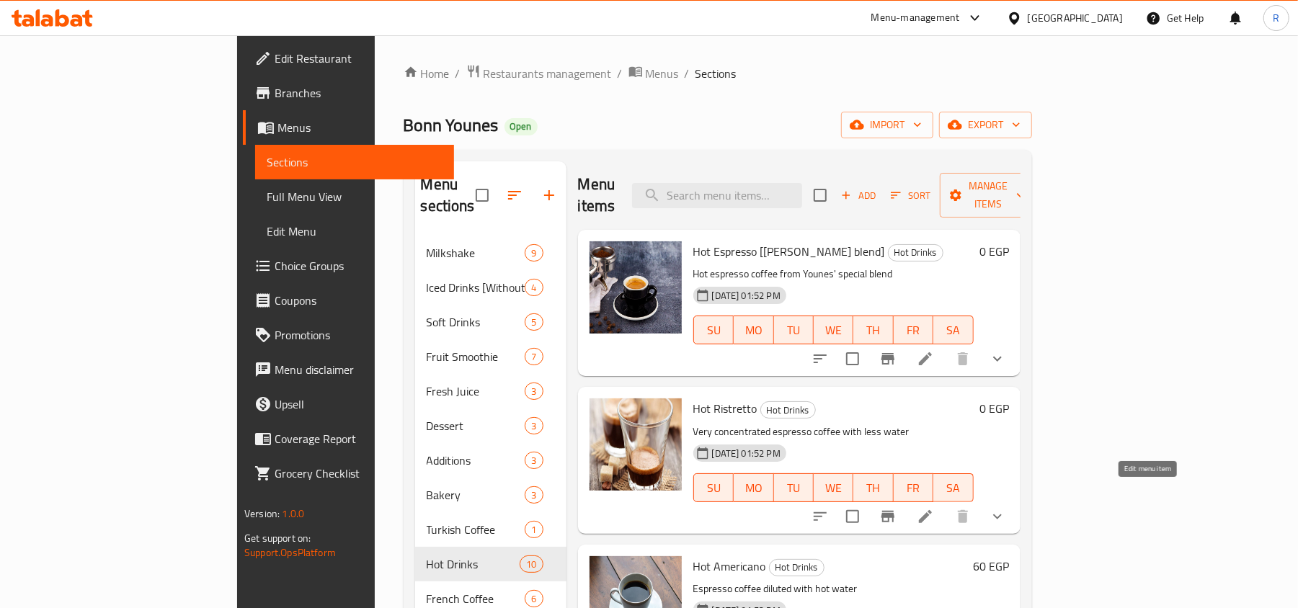
click at [934, 508] on icon at bounding box center [925, 516] width 17 height 17
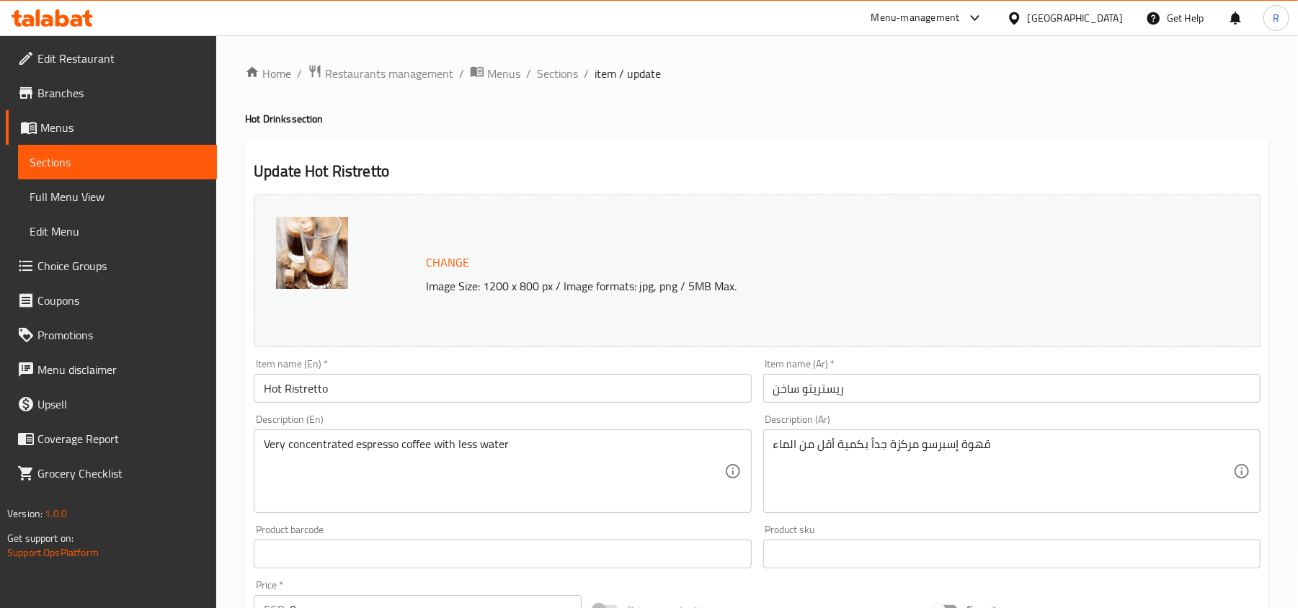
click at [680, 151] on div "Update Hot Ristretto Change Image Size: 1200 x 800 px / Image formats: jpg, png…" at bounding box center [757, 586] width 1024 height 892
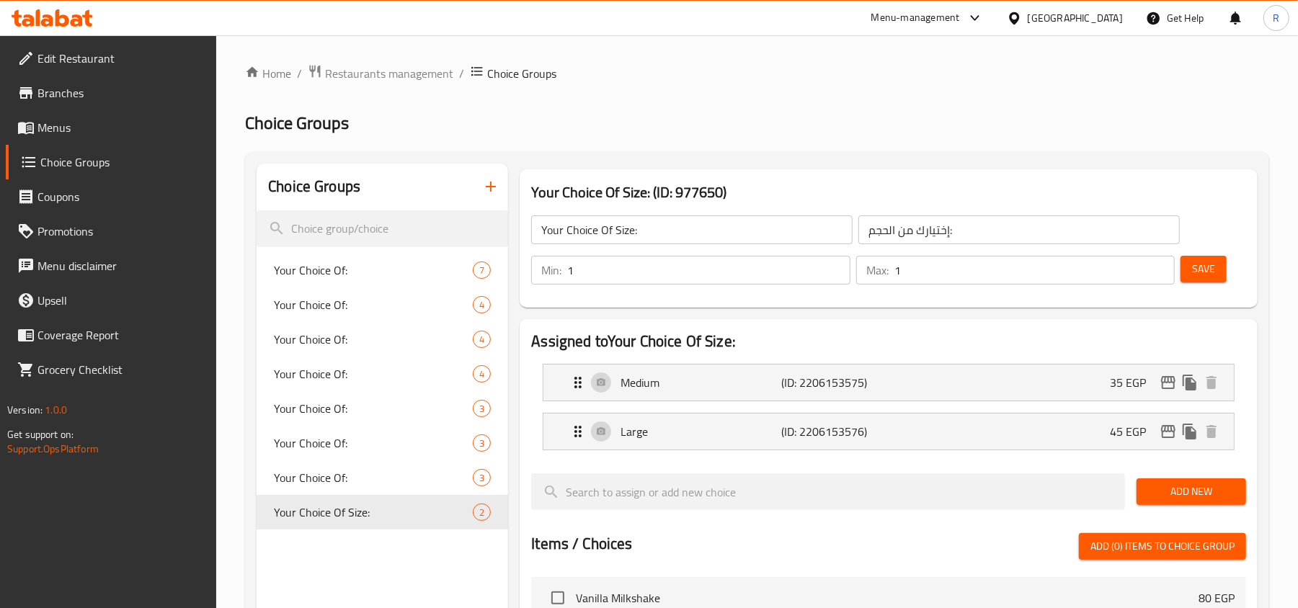
scroll to position [673, 0]
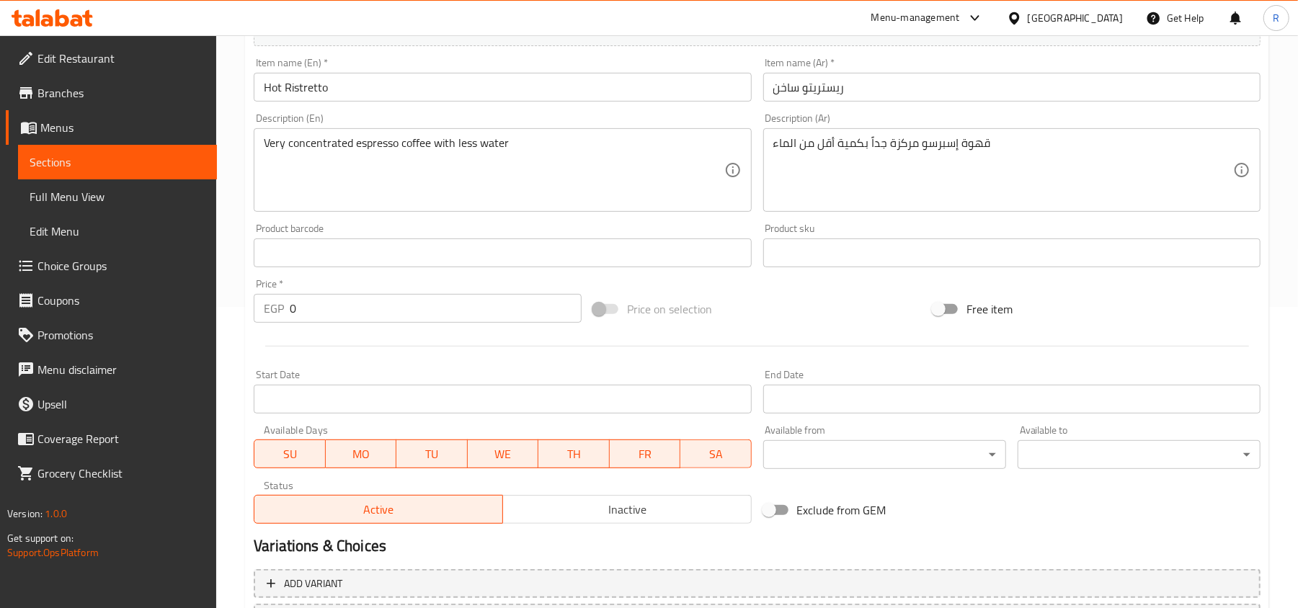
scroll to position [430, 0]
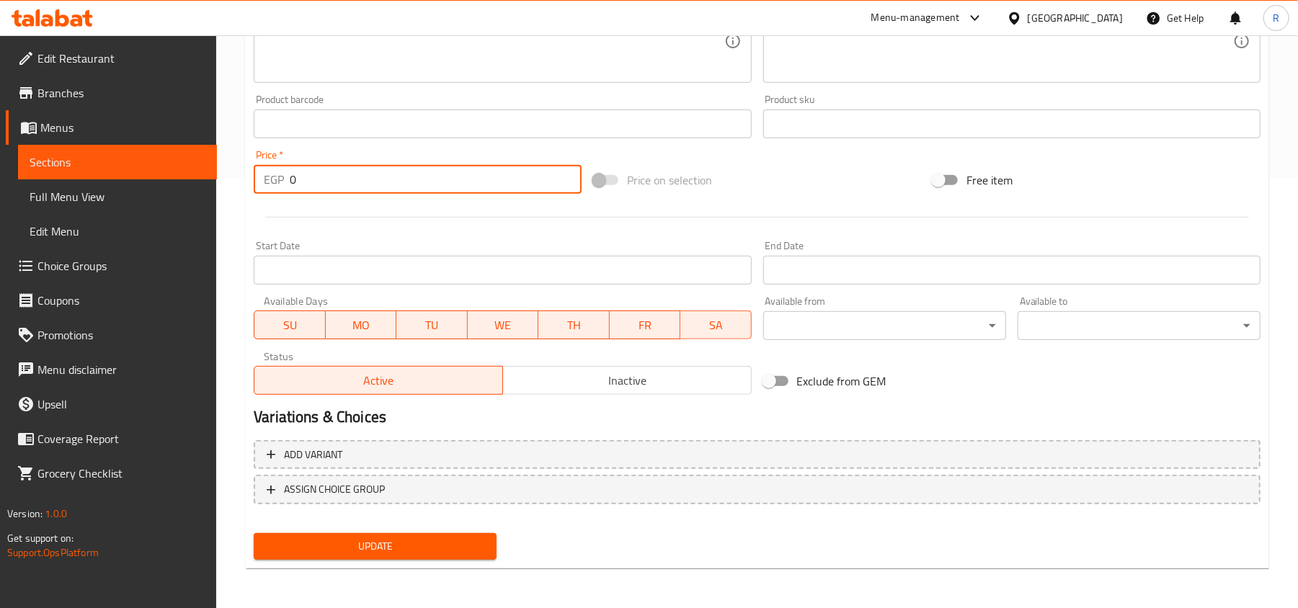
drag, startPoint x: 298, startPoint y: 179, endPoint x: 272, endPoint y: 179, distance: 26.0
click at [272, 179] on div "EGP 0 Price *" at bounding box center [418, 179] width 328 height 29
type input "60"
click at [411, 561] on div "Update" at bounding box center [375, 547] width 254 height 38
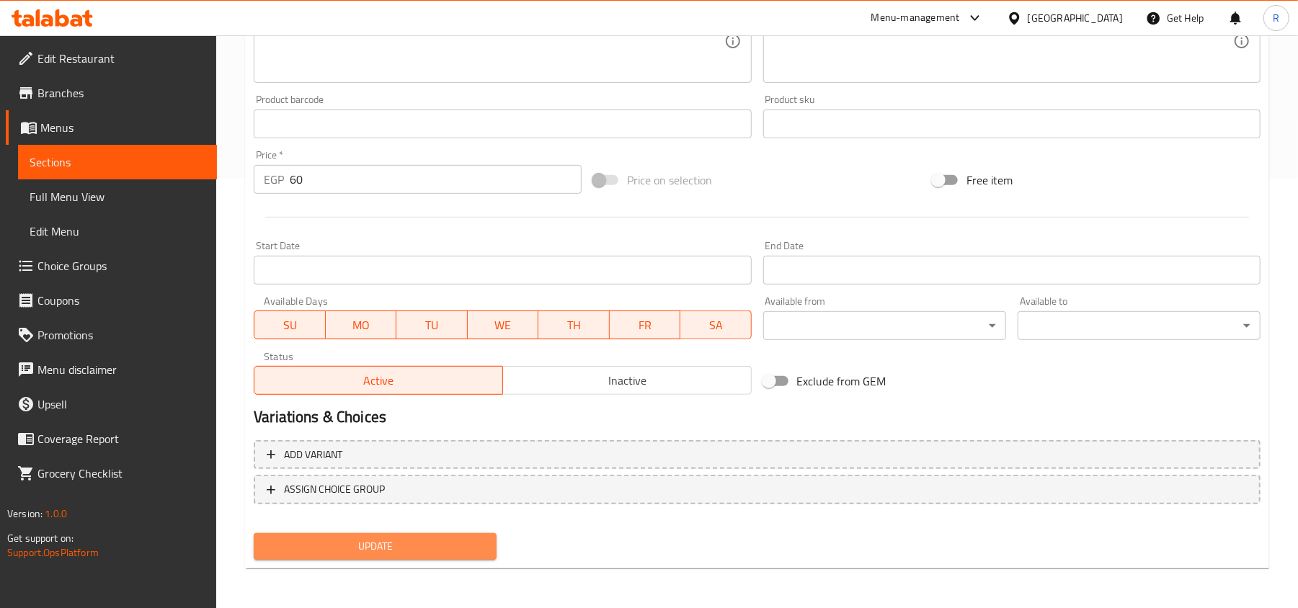
click at [405, 533] on button "Update" at bounding box center [375, 546] width 243 height 27
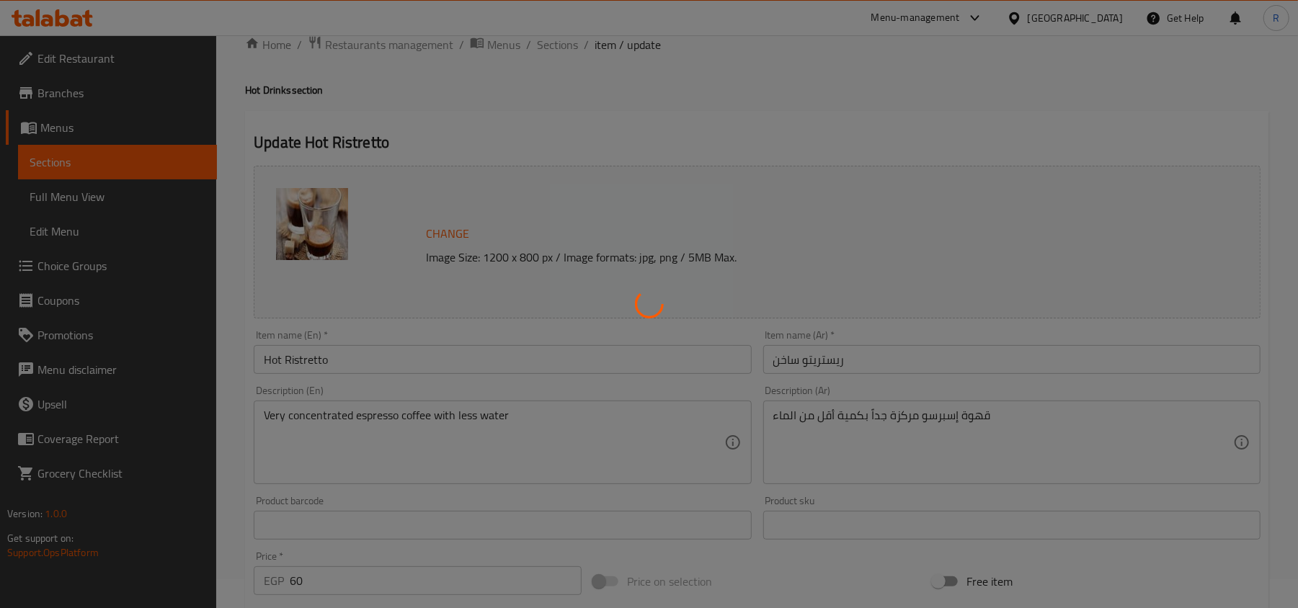
scroll to position [0, 0]
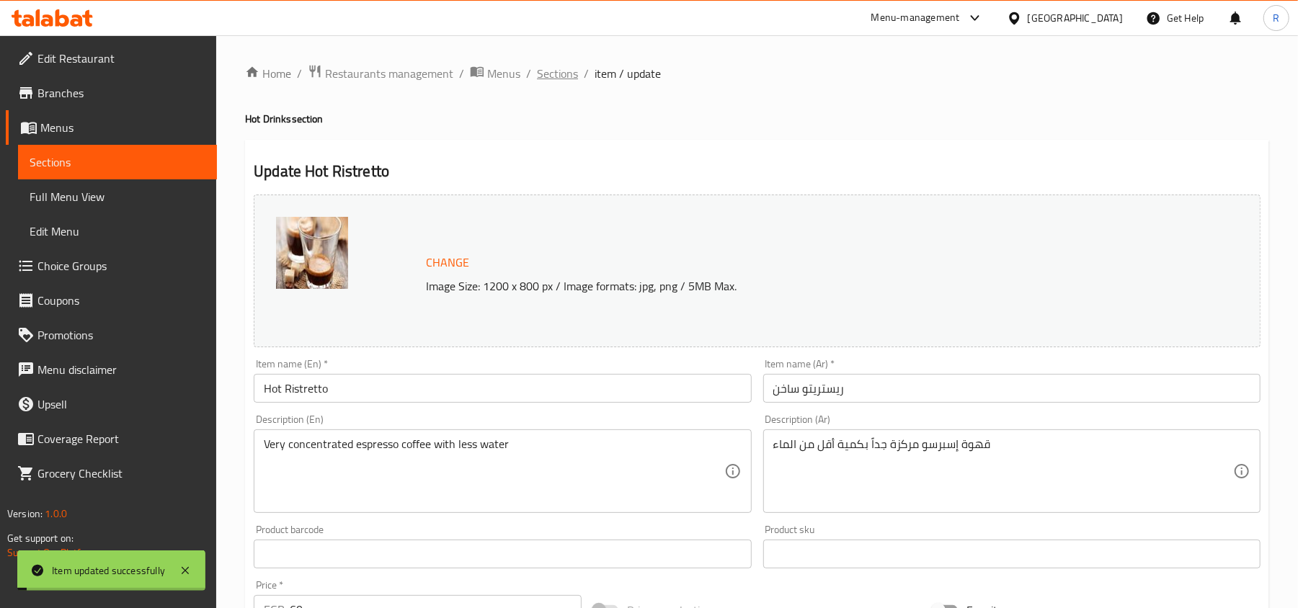
click at [566, 69] on span "Sections" at bounding box center [557, 73] width 41 height 17
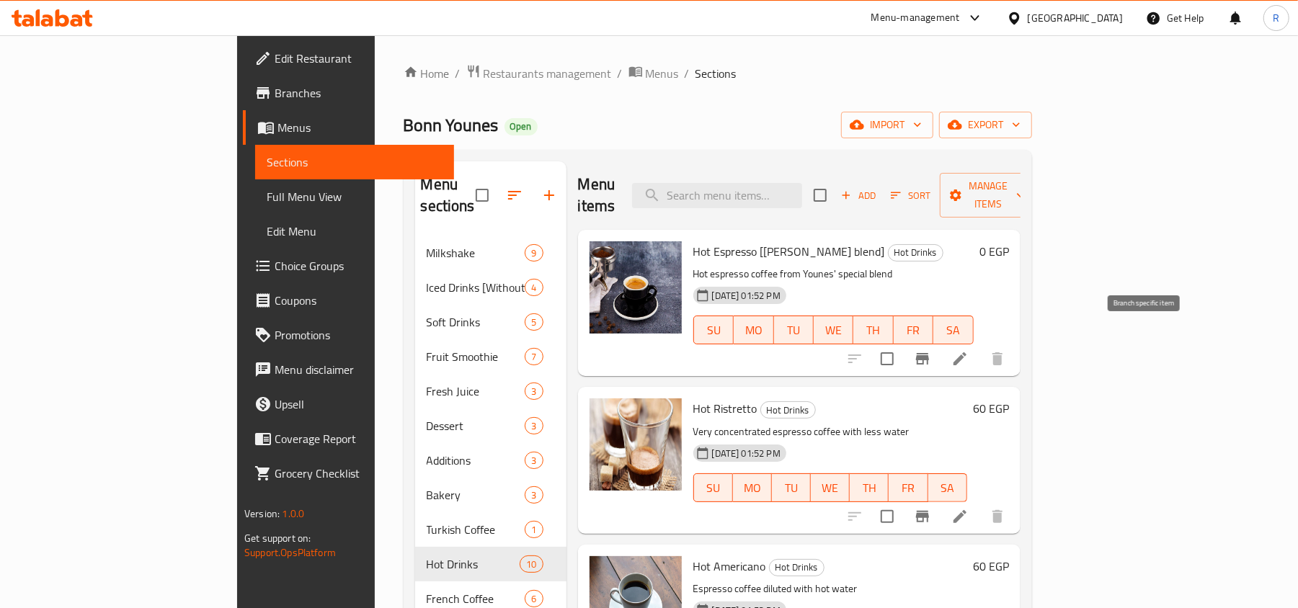
click at [929, 353] on icon "Branch-specific-item" at bounding box center [922, 359] width 13 height 12
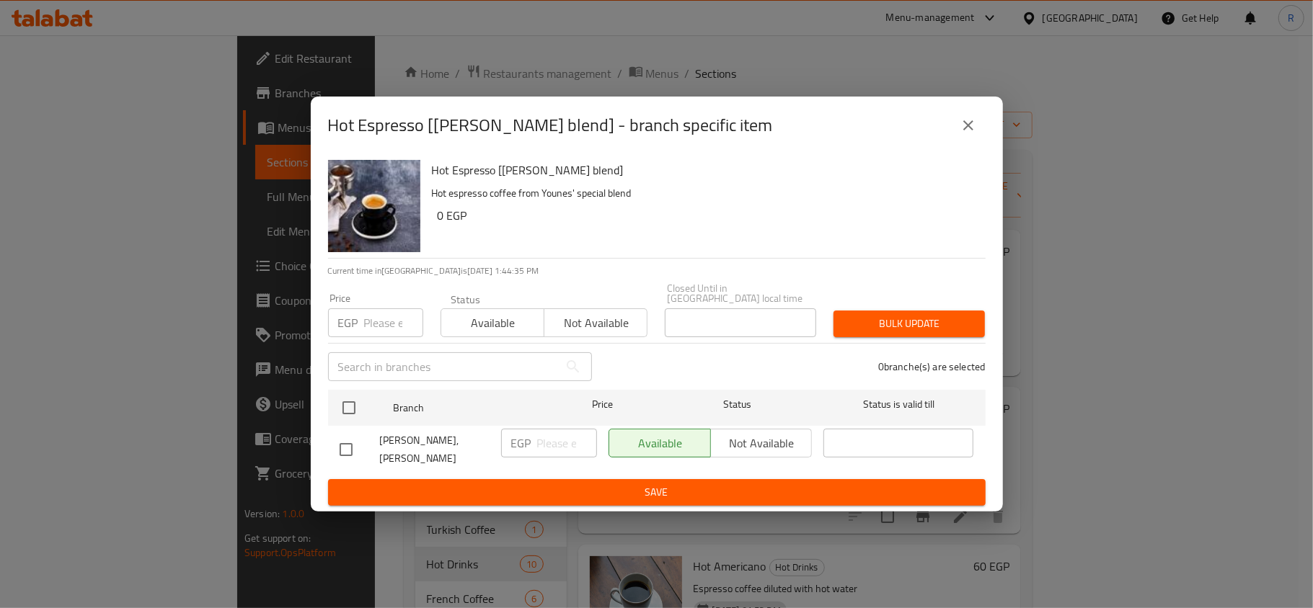
click at [960, 134] on icon "close" at bounding box center [967, 125] width 17 height 17
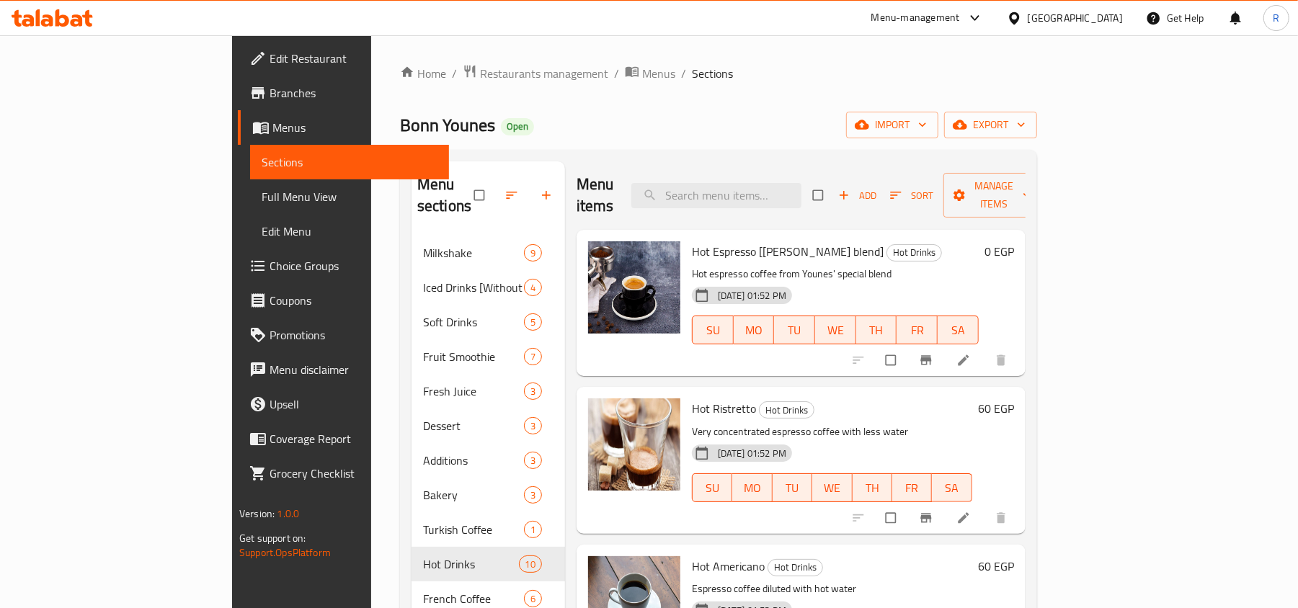
click at [1014, 241] on h6 "0 EGP" at bounding box center [1000, 251] width 30 height 20
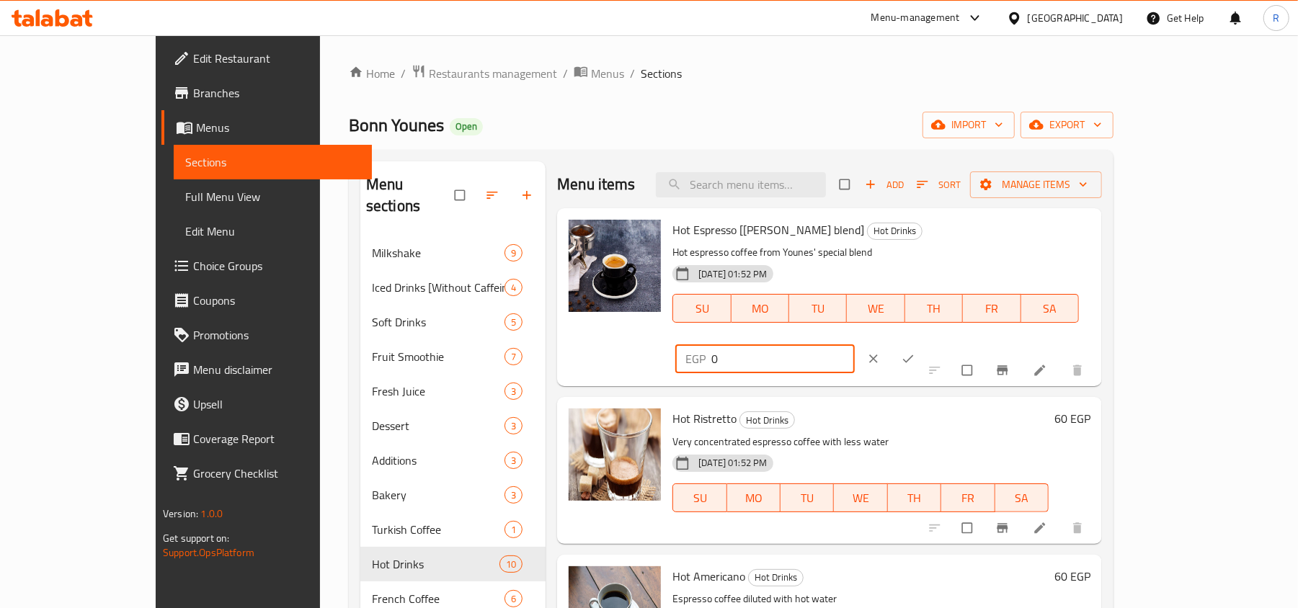
drag, startPoint x: 1052, startPoint y: 238, endPoint x: 1021, endPoint y: 232, distance: 32.2
click at [855, 345] on div "EGP 0 ​" at bounding box center [764, 359] width 179 height 29
type input "60"
click at [915, 352] on icon "ok" at bounding box center [908, 359] width 14 height 14
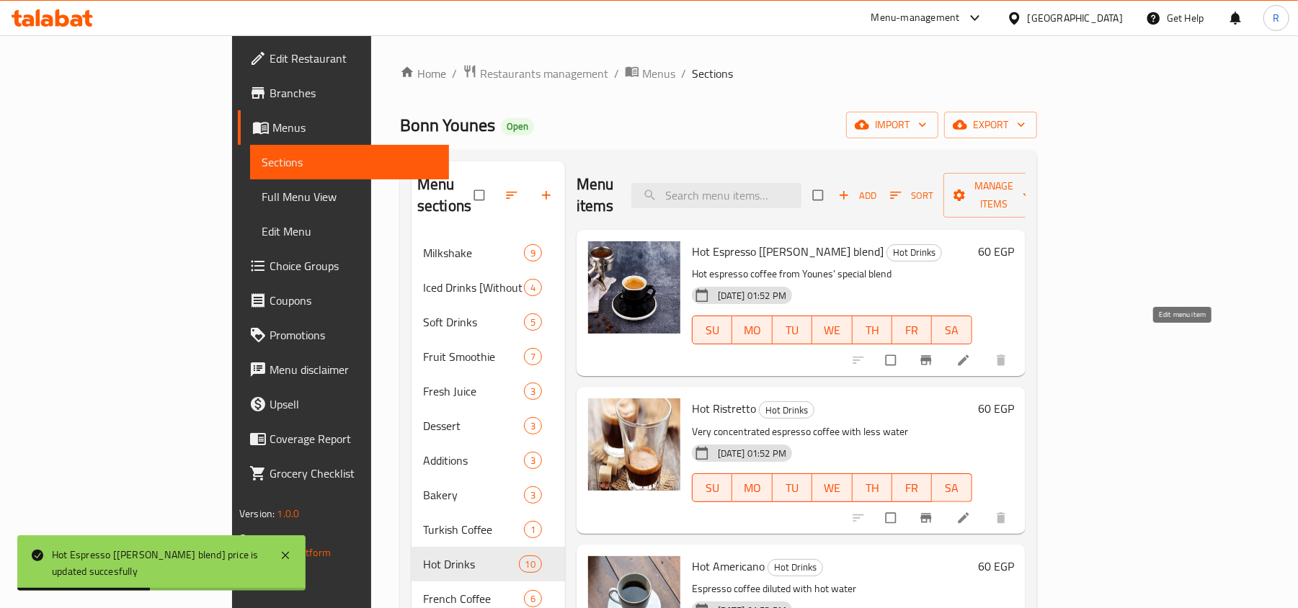
click at [969, 355] on icon at bounding box center [963, 360] width 11 height 11
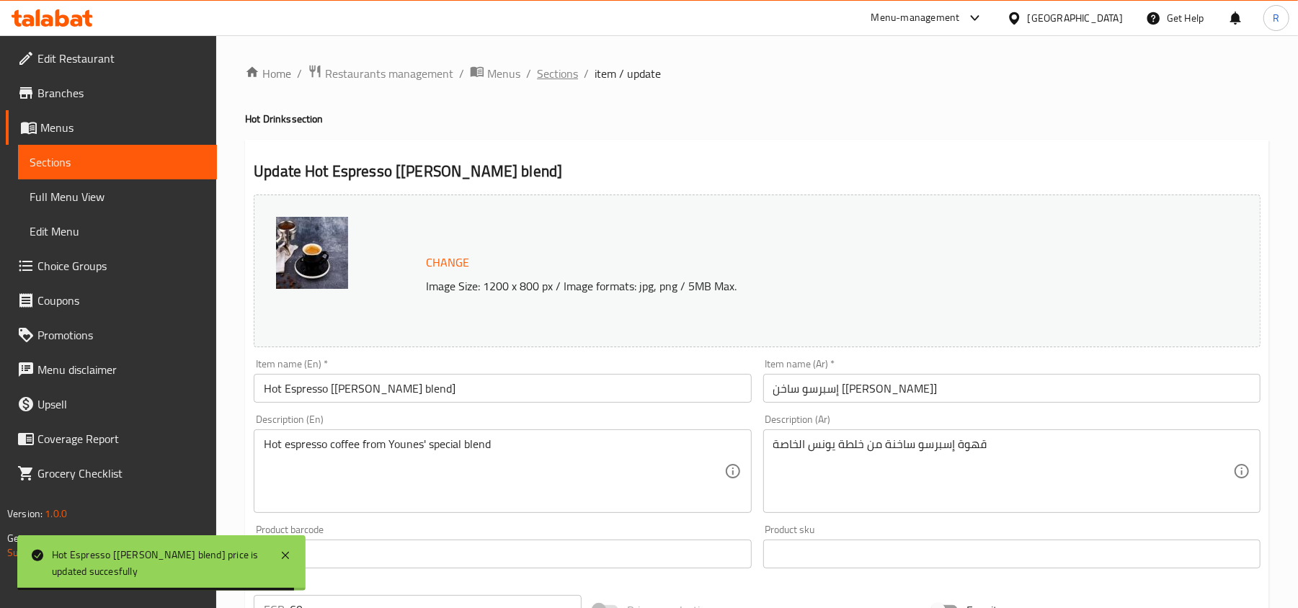
click at [559, 74] on span "Sections" at bounding box center [557, 73] width 41 height 17
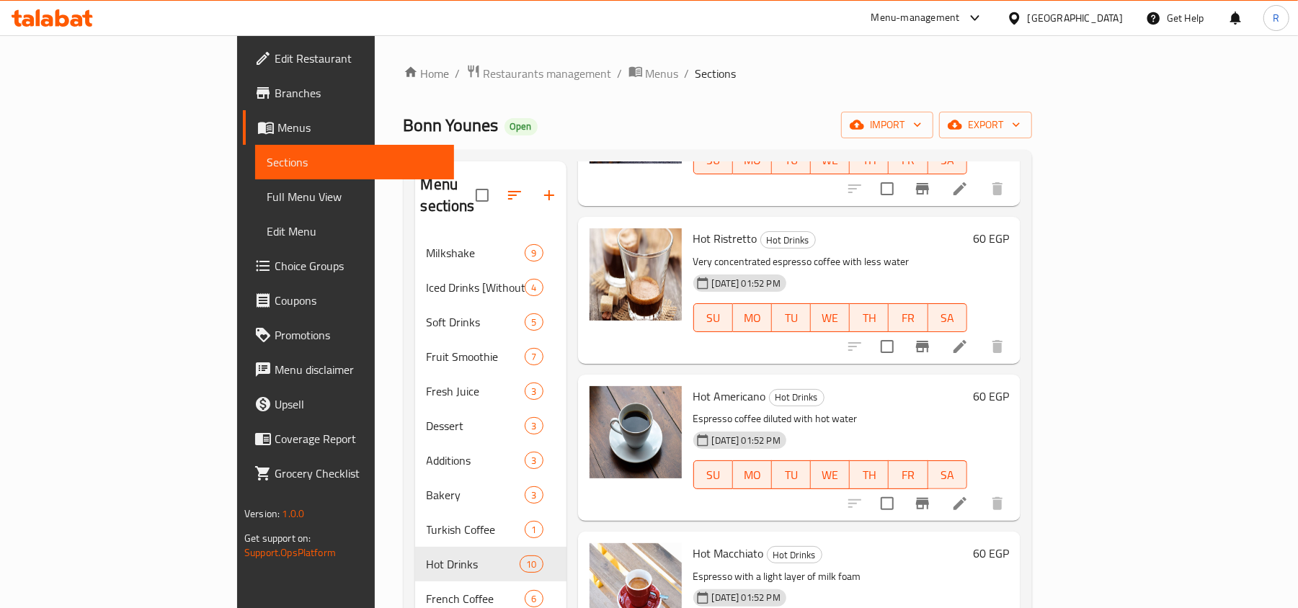
scroll to position [192, 0]
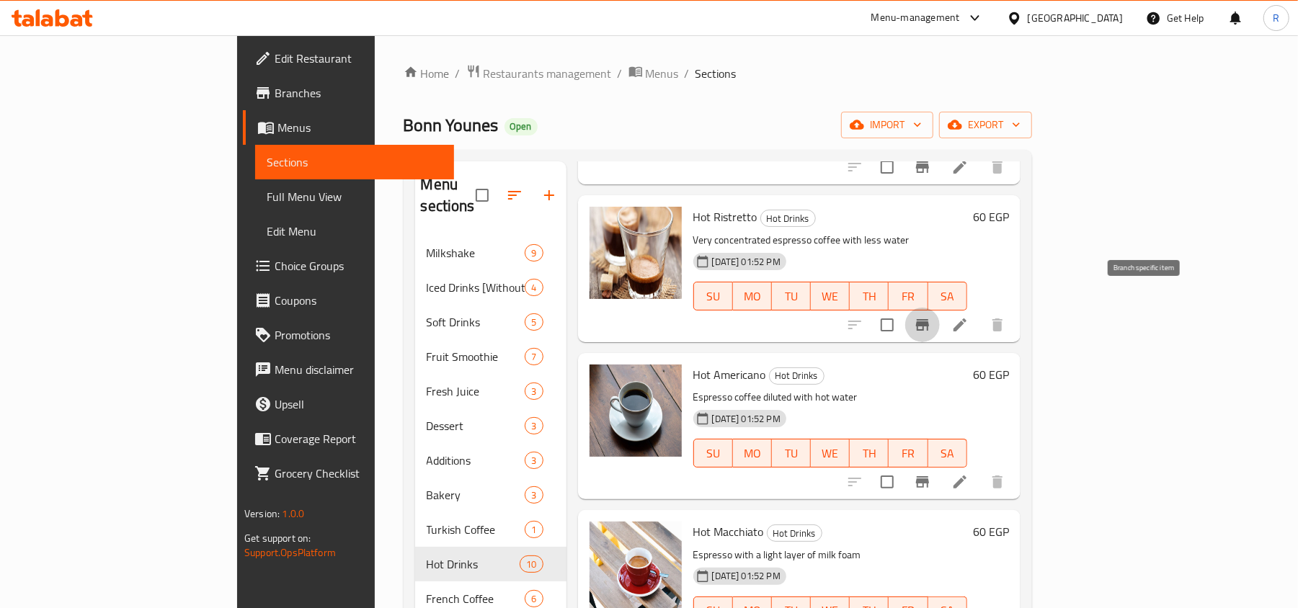
click at [931, 316] on icon "Branch-specific-item" at bounding box center [922, 324] width 17 height 17
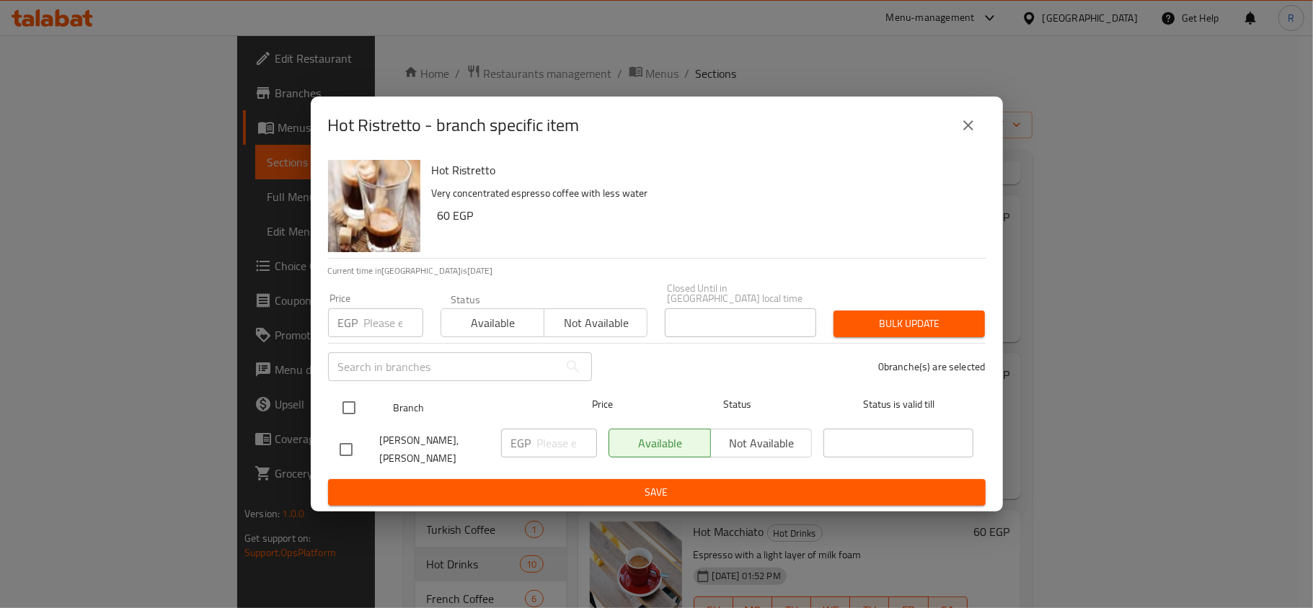
click at [344, 404] on input "checkbox" at bounding box center [349, 408] width 30 height 30
checkbox input "true"
click at [376, 318] on input "number" at bounding box center [393, 323] width 59 height 29
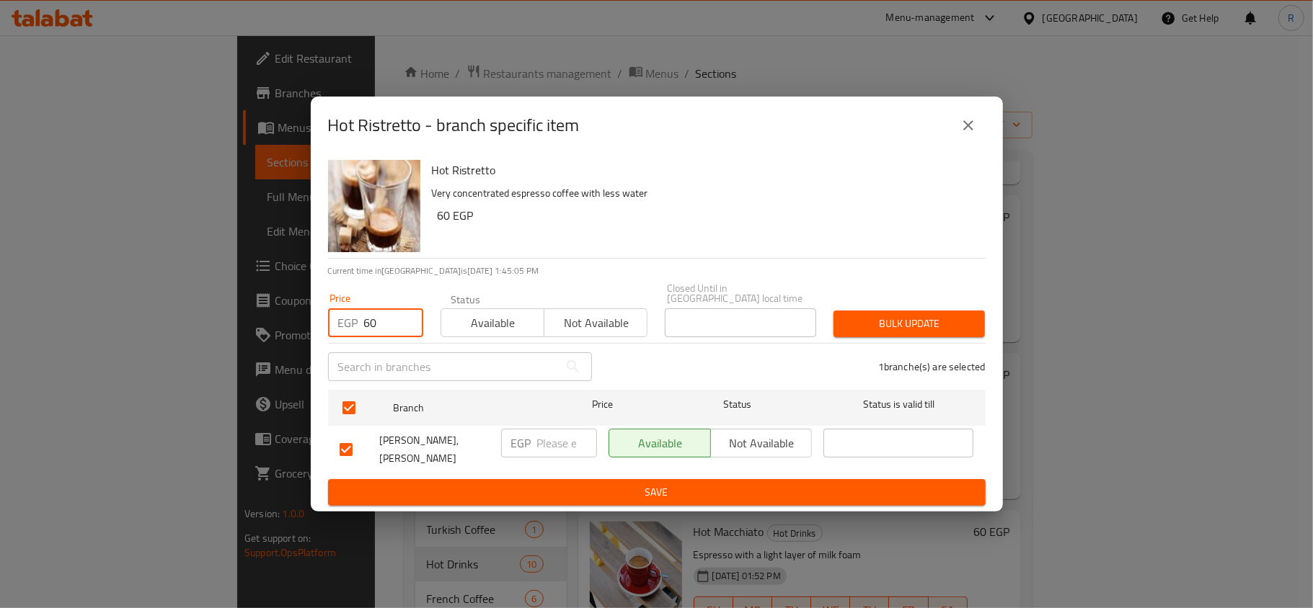
type input "60"
click at [921, 323] on span "Bulk update" at bounding box center [909, 324] width 128 height 18
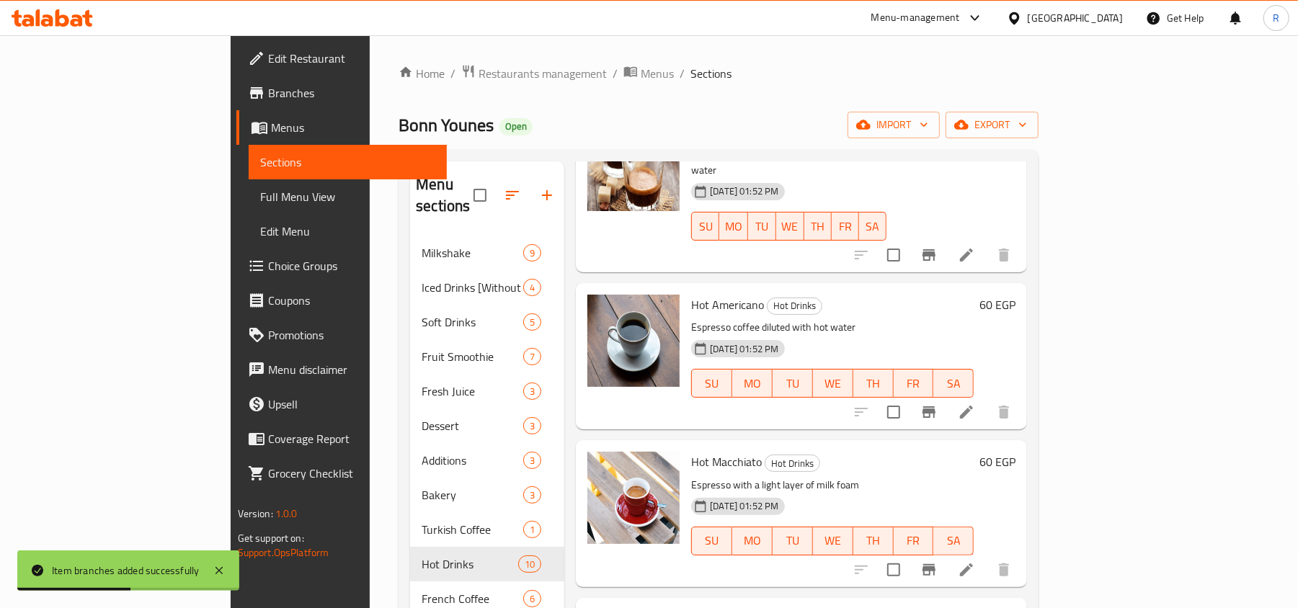
scroll to position [288, 0]
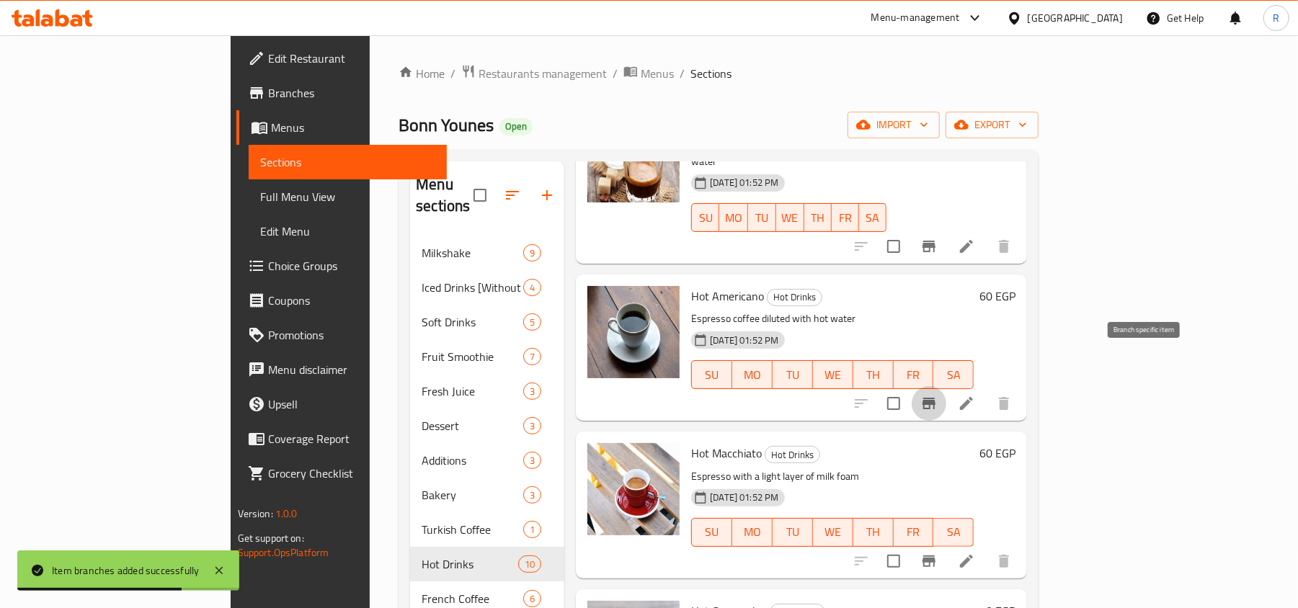
click at [938, 395] on icon "Branch-specific-item" at bounding box center [929, 403] width 17 height 17
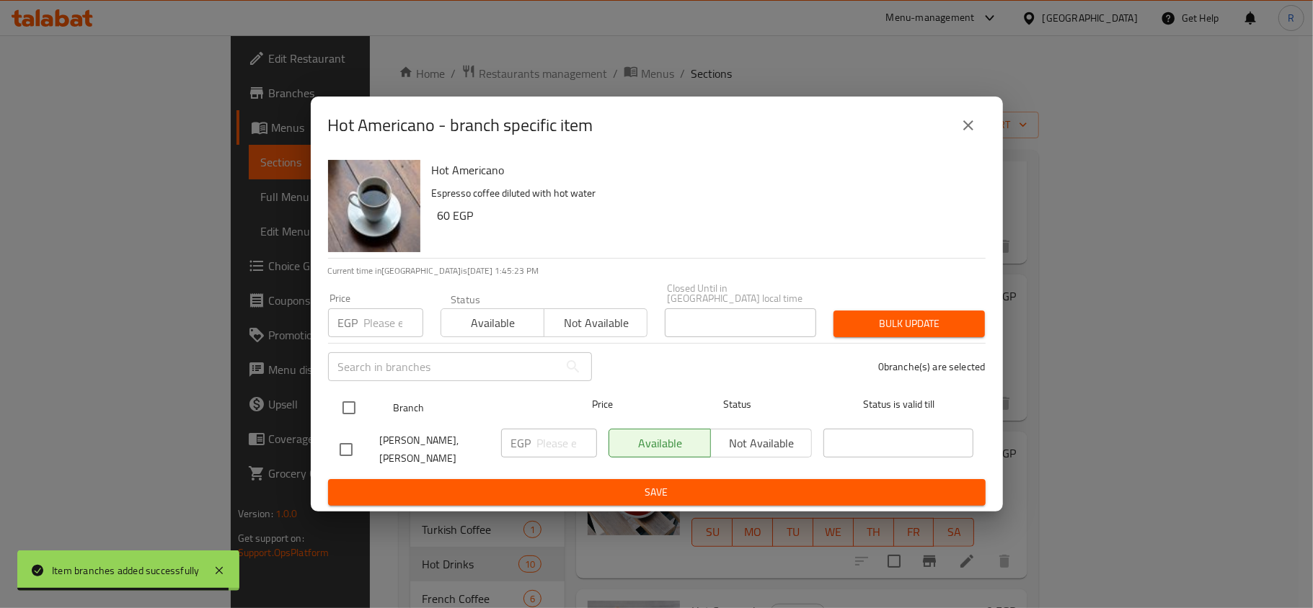
click at [353, 399] on input "checkbox" at bounding box center [349, 408] width 30 height 30
checkbox input "true"
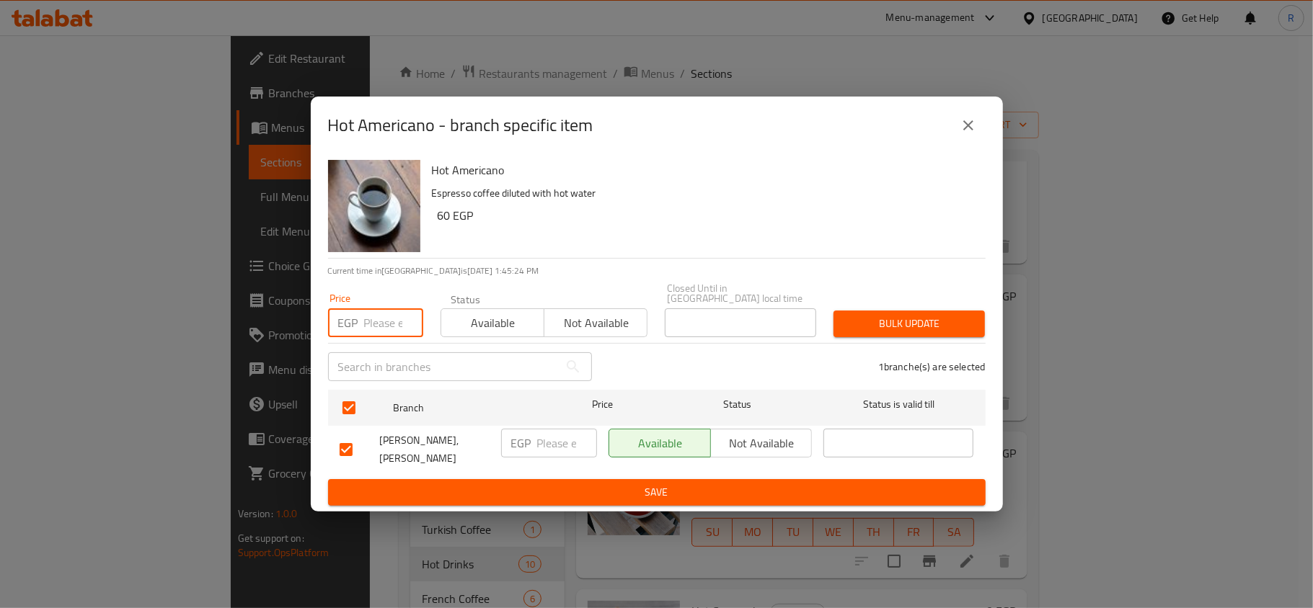
click at [378, 318] on input "number" at bounding box center [393, 323] width 59 height 29
type input "70"
click at [910, 315] on span "Bulk update" at bounding box center [909, 324] width 128 height 18
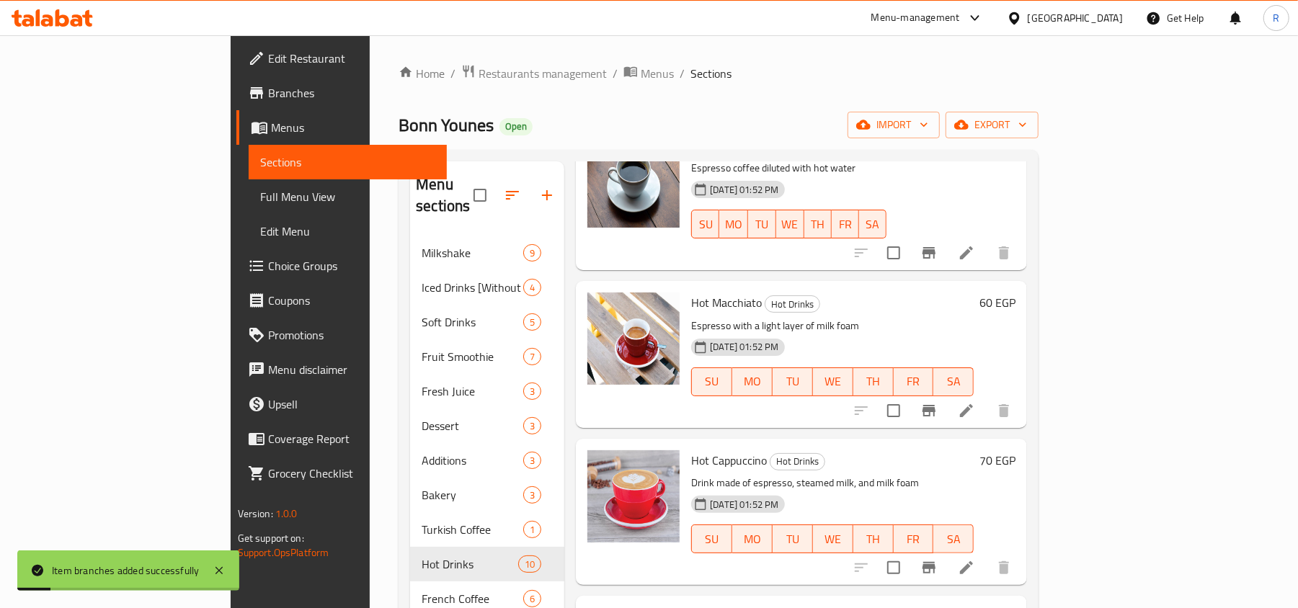
scroll to position [480, 0]
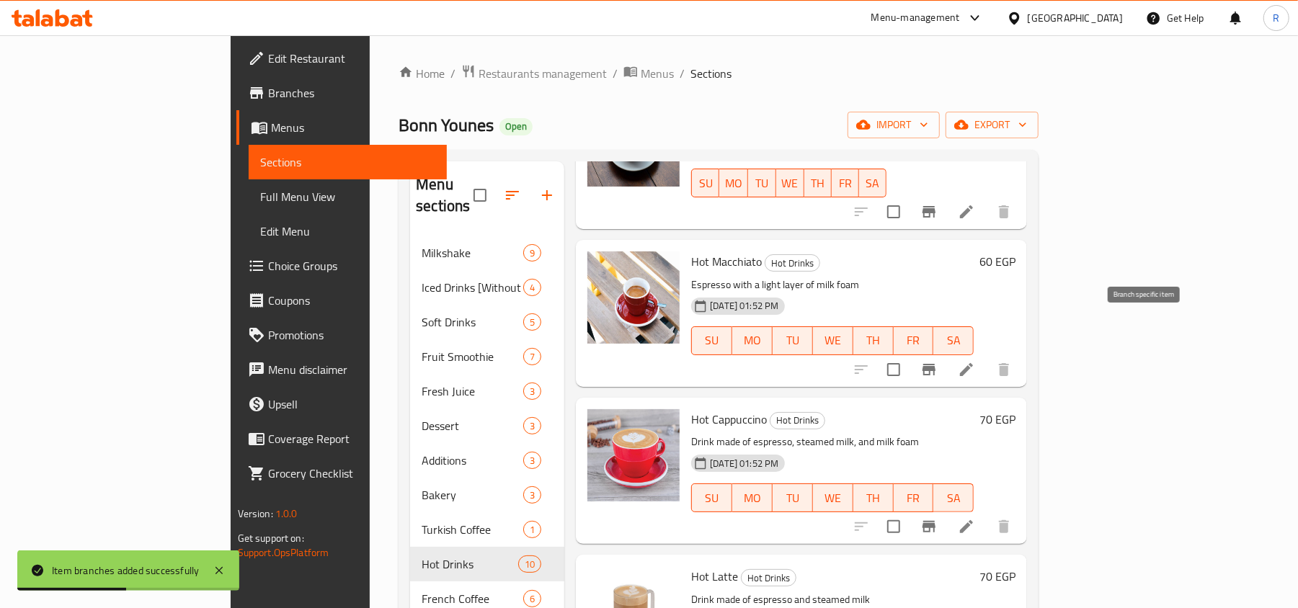
click at [938, 361] on icon "Branch-specific-item" at bounding box center [929, 369] width 17 height 17
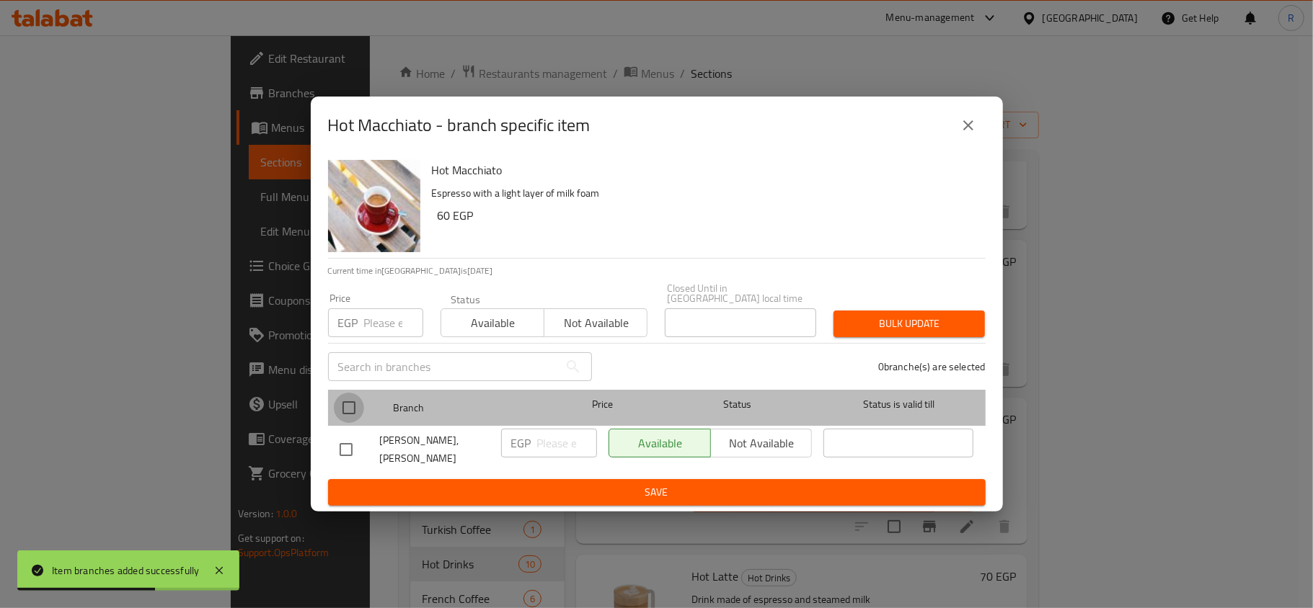
click at [355, 394] on input "checkbox" at bounding box center [349, 408] width 30 height 30
checkbox input "true"
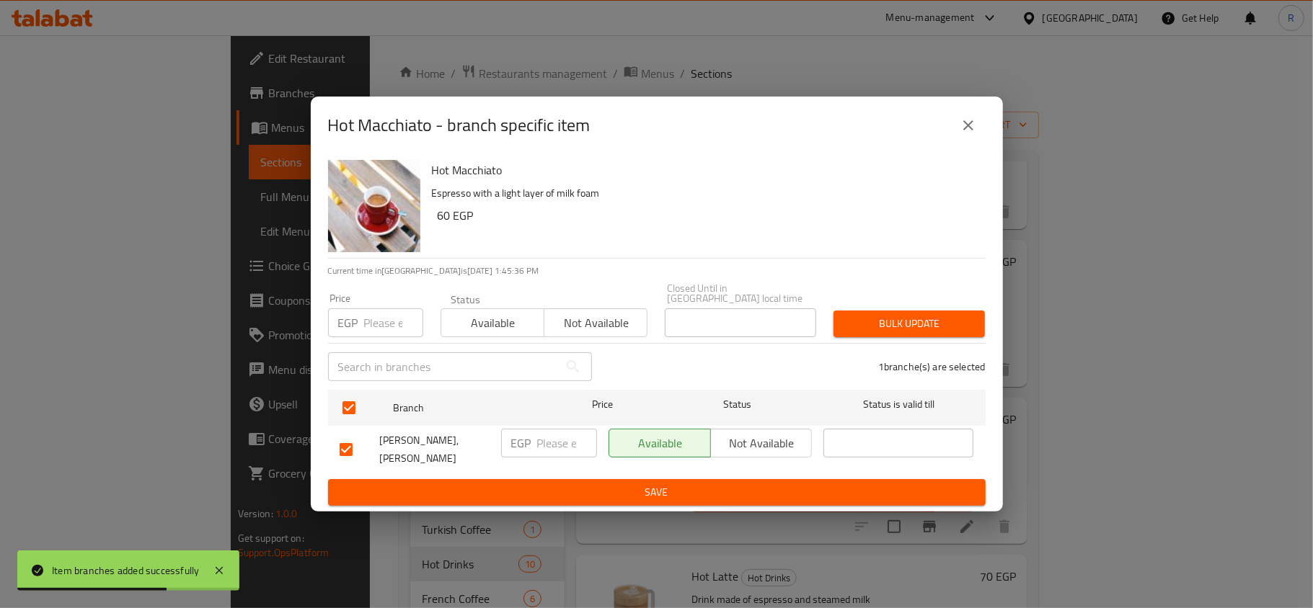
click at [366, 317] on input "number" at bounding box center [393, 323] width 59 height 29
type input "75"
click at [928, 315] on span "Bulk update" at bounding box center [909, 324] width 128 height 18
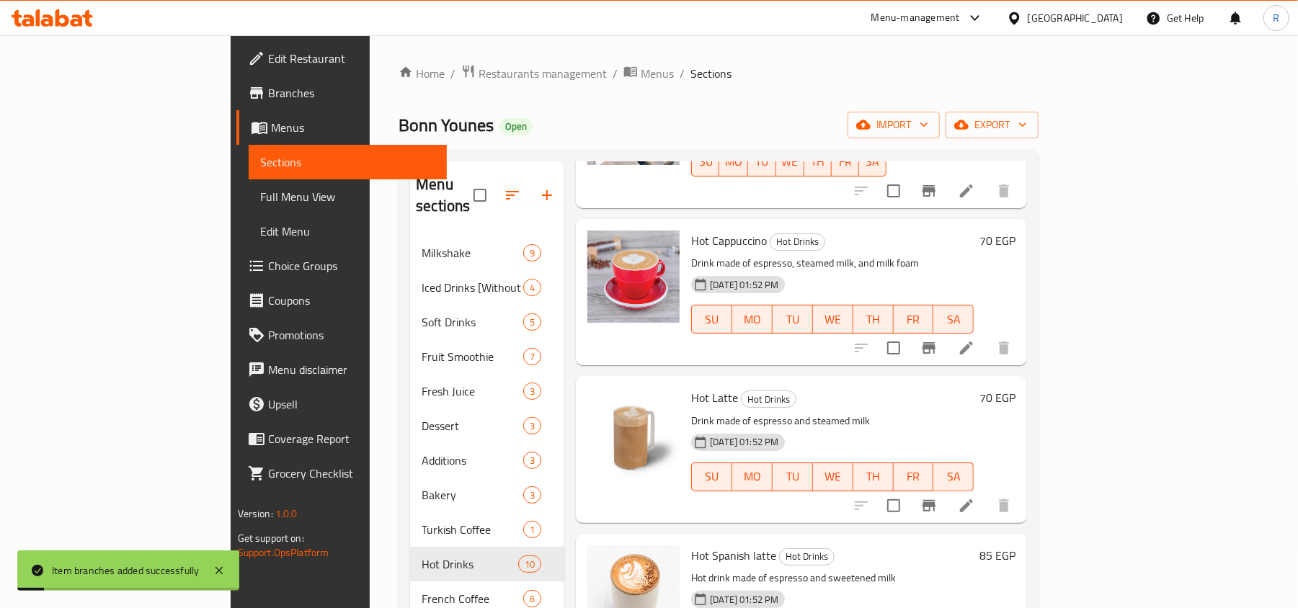
scroll to position [673, 0]
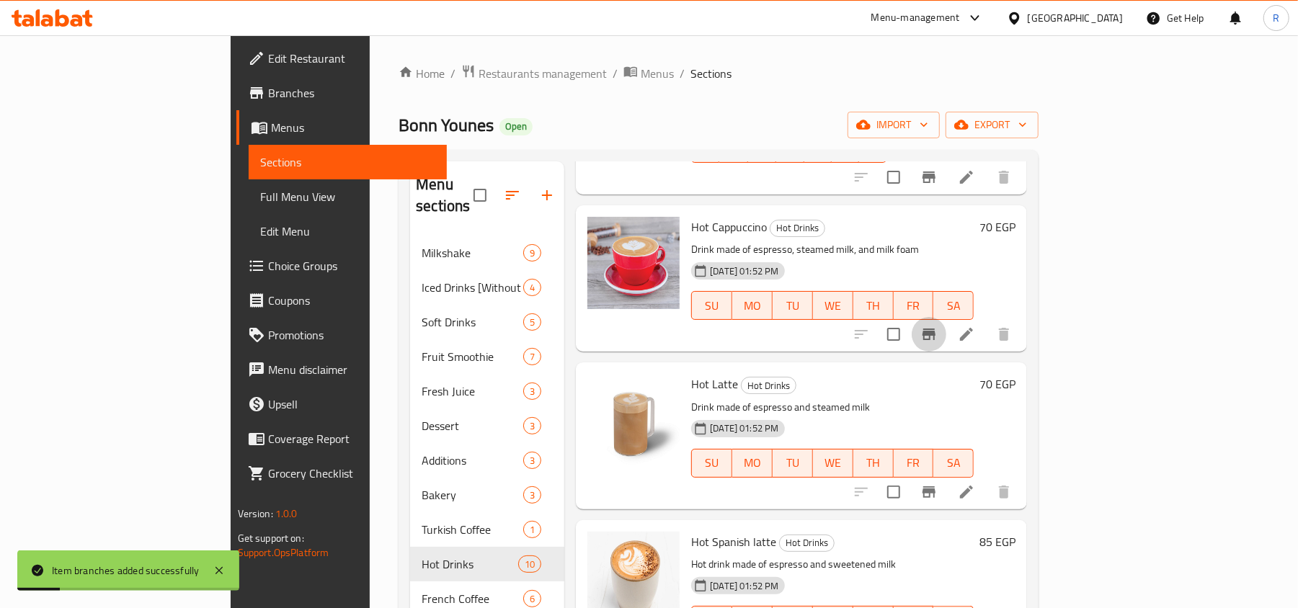
click at [938, 326] on icon "Branch-specific-item" at bounding box center [929, 334] width 17 height 17
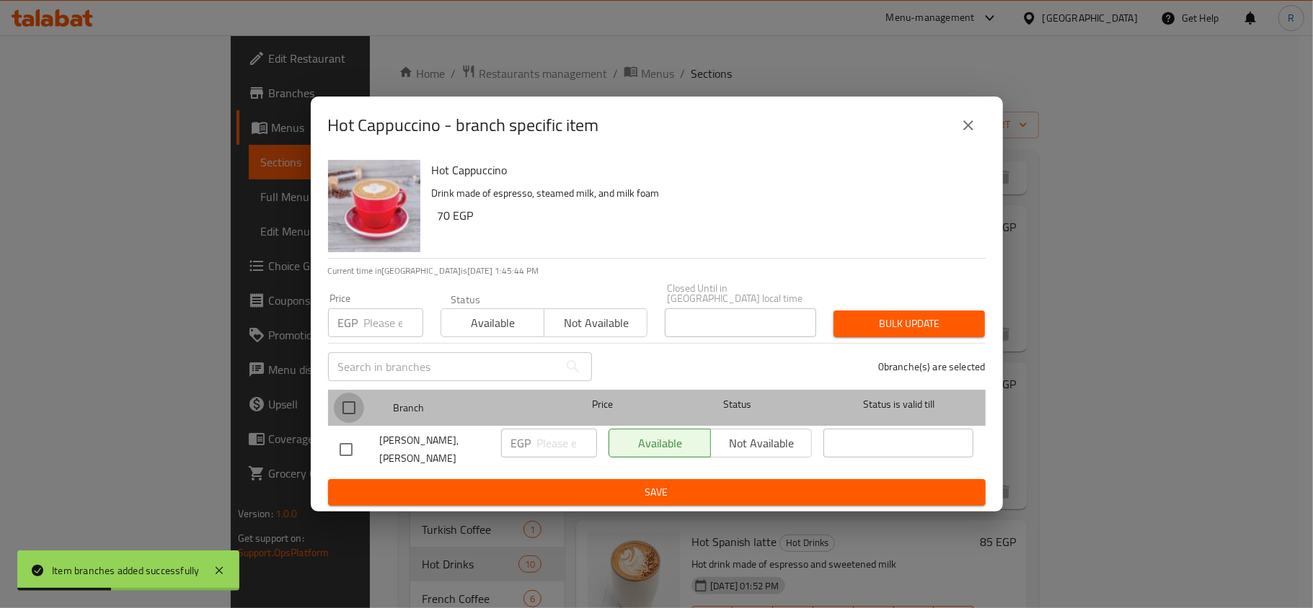
click at [343, 404] on input "checkbox" at bounding box center [349, 408] width 30 height 30
checkbox input "true"
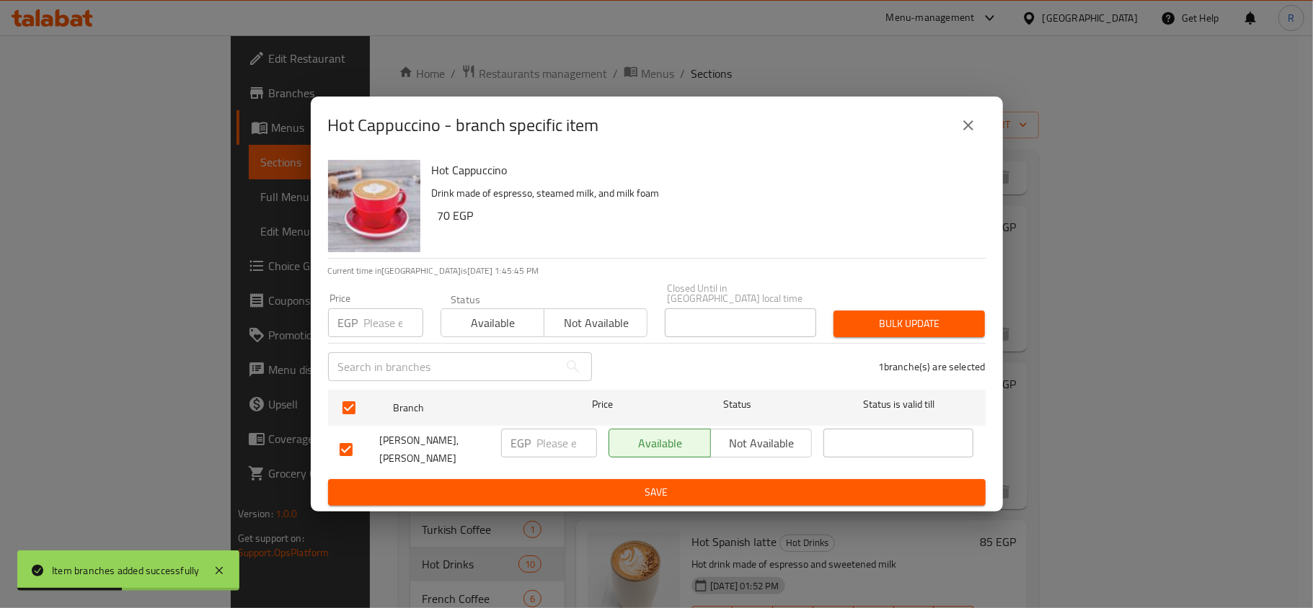
click at [381, 326] on input "number" at bounding box center [393, 323] width 59 height 29
type input "80"
click at [886, 321] on span "Bulk update" at bounding box center [909, 324] width 128 height 18
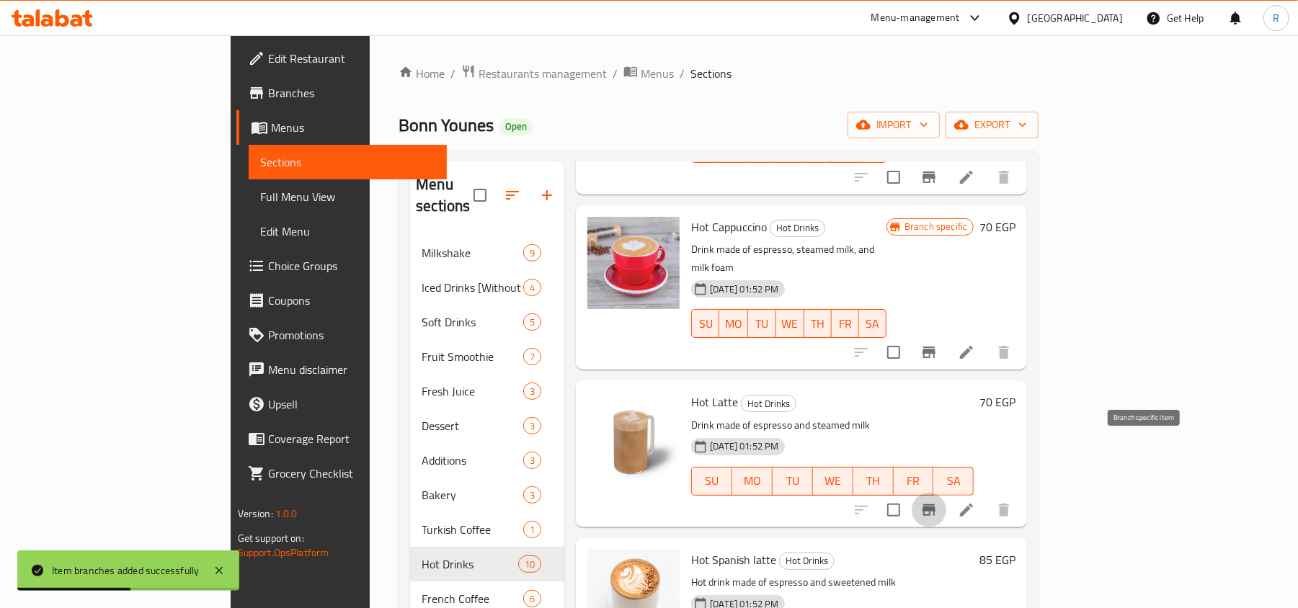
click at [938, 502] on icon "Branch-specific-item" at bounding box center [929, 510] width 17 height 17
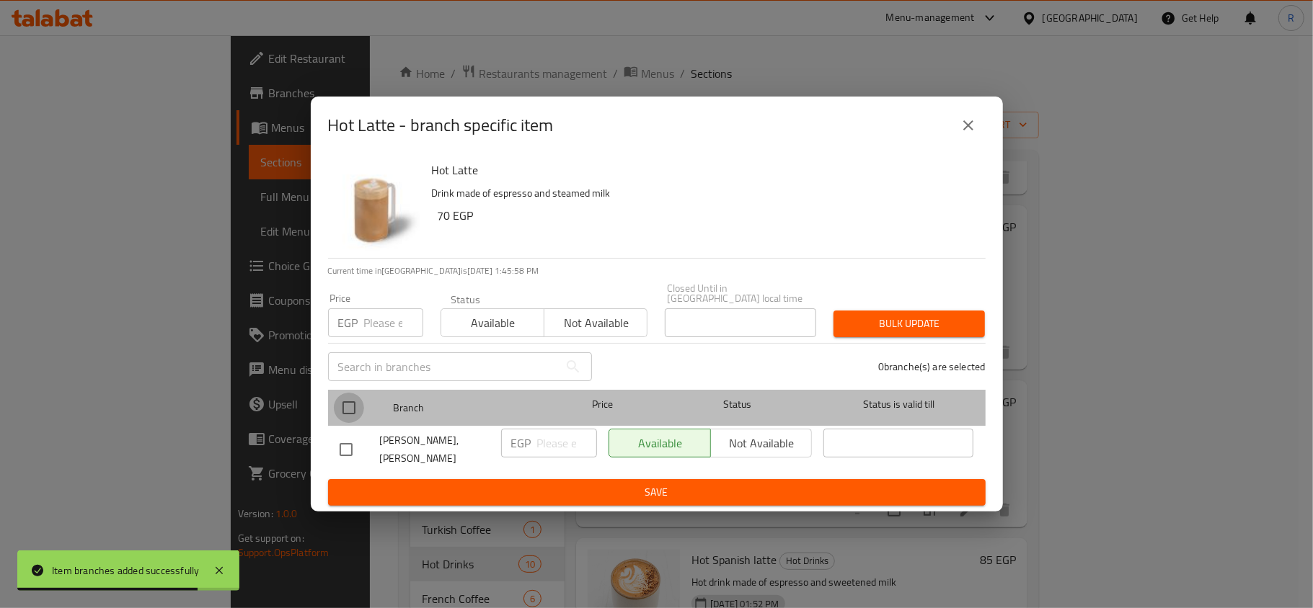
click at [350, 405] on input "checkbox" at bounding box center [349, 408] width 30 height 30
checkbox input "true"
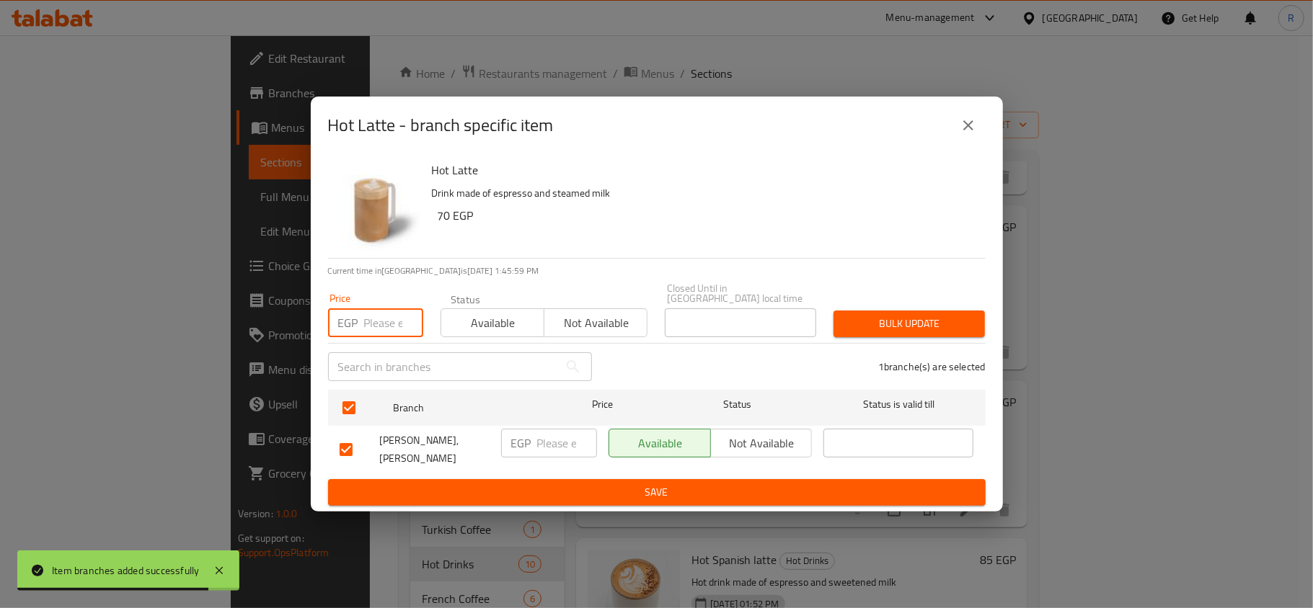
click at [378, 316] on input "number" at bounding box center [393, 323] width 59 height 29
type input "80"
click at [954, 302] on div "Bulk update" at bounding box center [909, 324] width 169 height 44
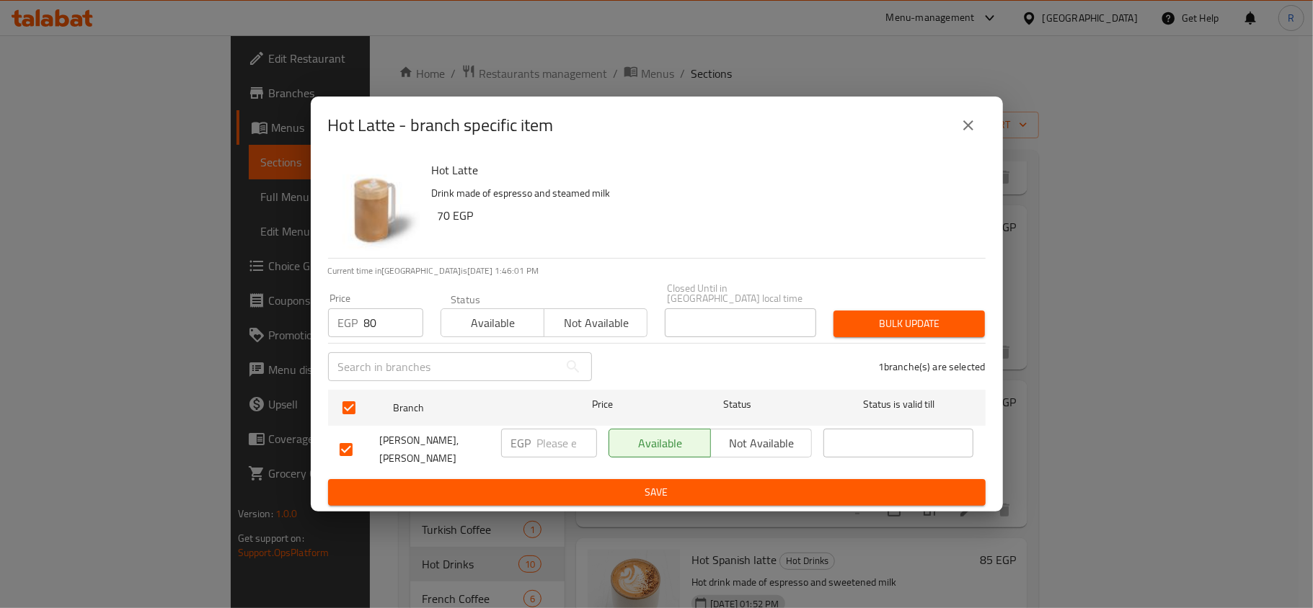
click at [921, 329] on button "Bulk update" at bounding box center [908, 324] width 151 height 27
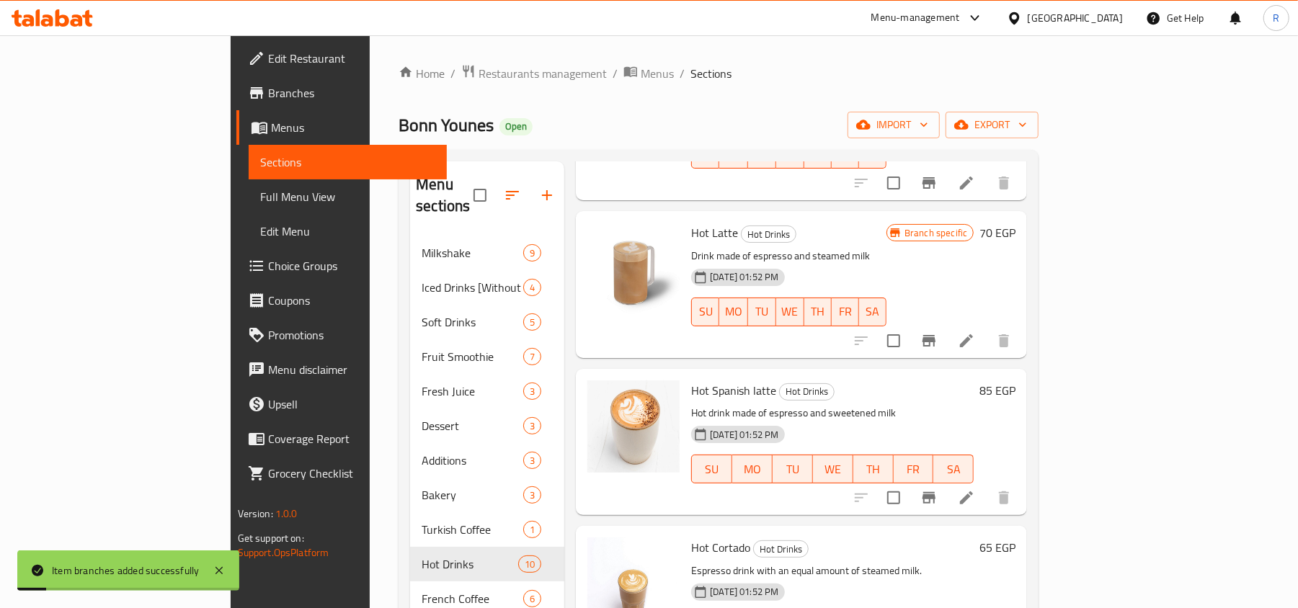
scroll to position [961, 0]
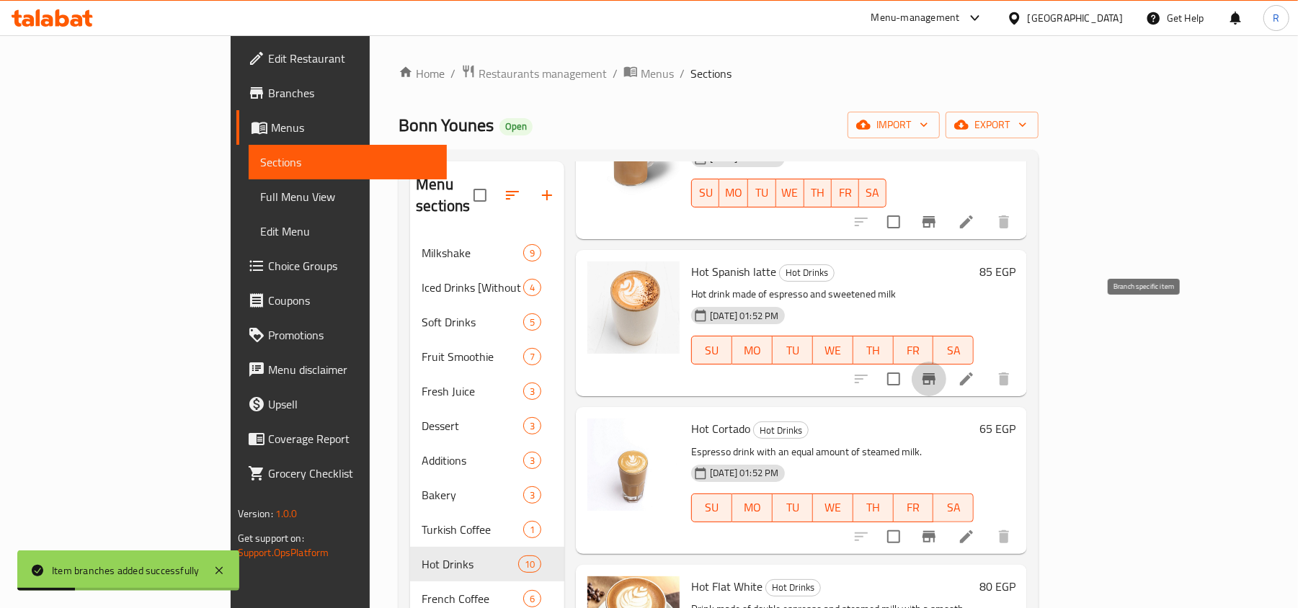
click at [946, 362] on button "Branch-specific-item" at bounding box center [929, 379] width 35 height 35
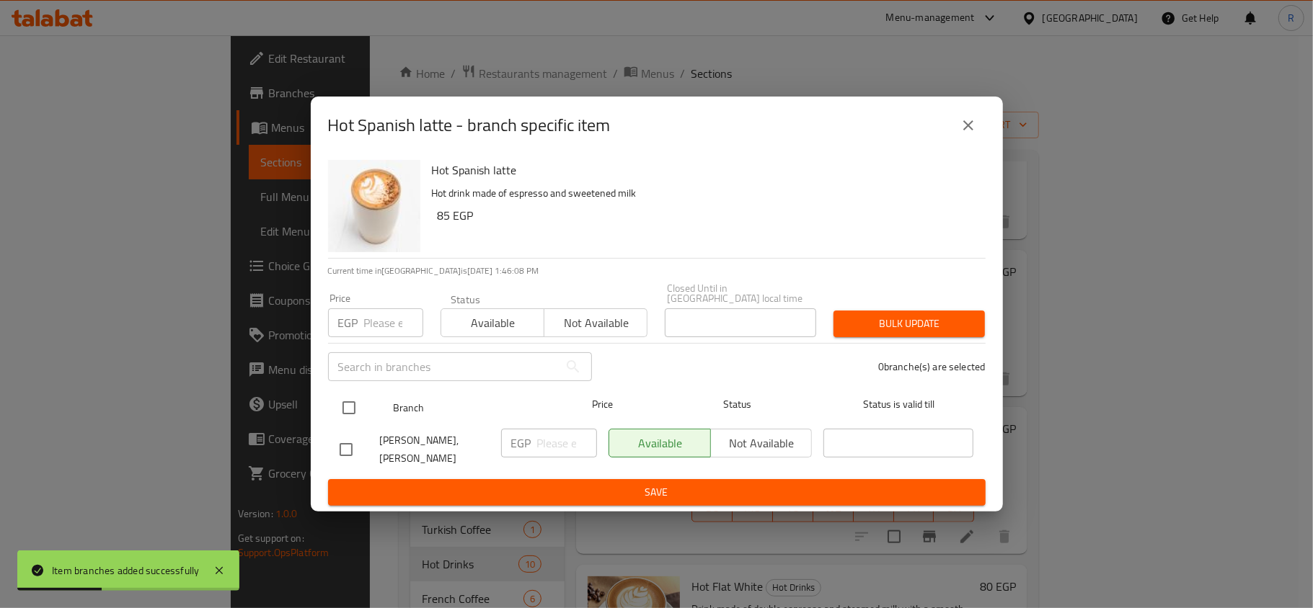
click at [350, 404] on input "checkbox" at bounding box center [349, 408] width 30 height 30
checkbox input "true"
click at [388, 309] on input "number" at bounding box center [393, 323] width 59 height 29
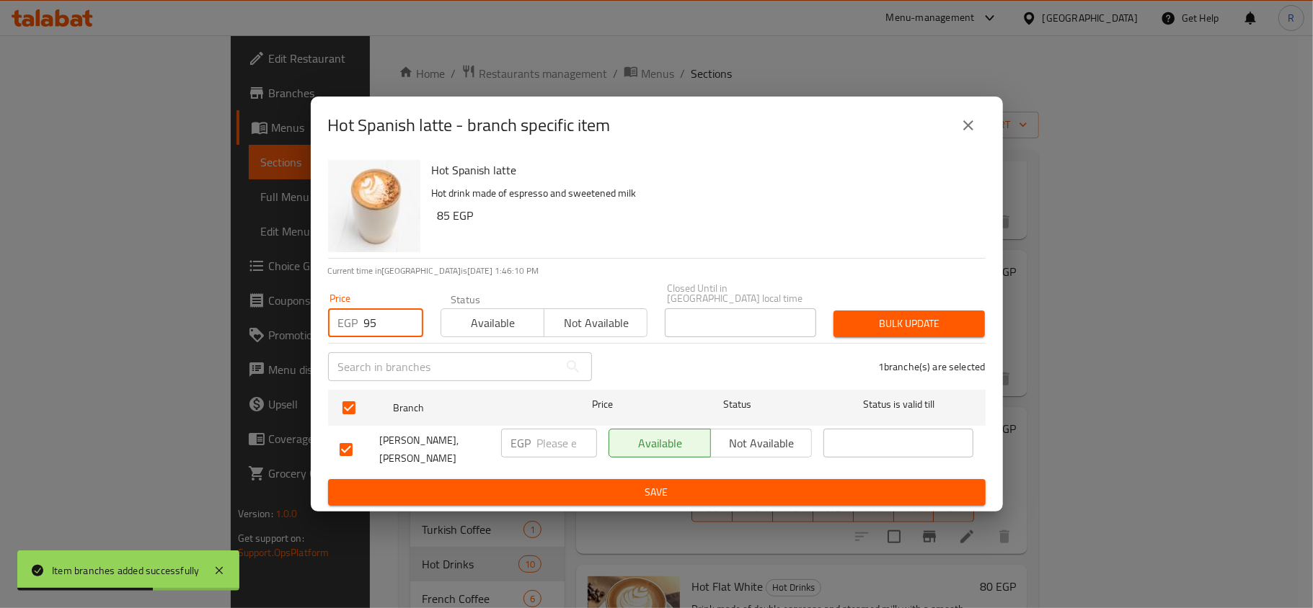
type input "95"
click at [906, 326] on span "Bulk update" at bounding box center [909, 324] width 128 height 18
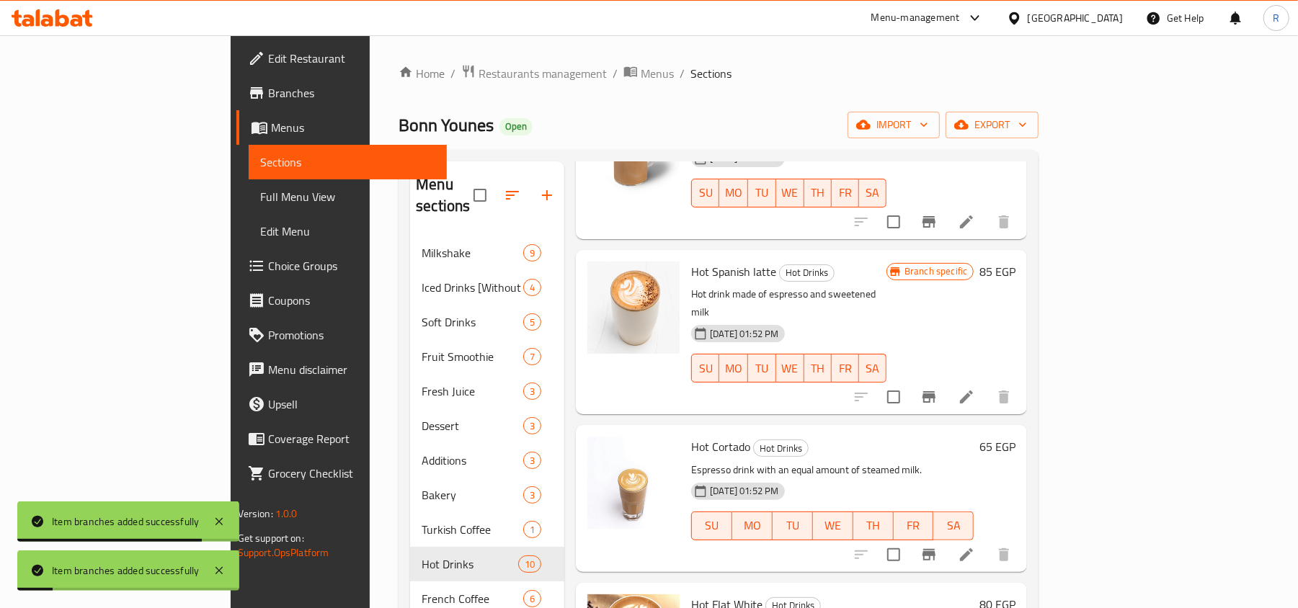
scroll to position [1002, 0]
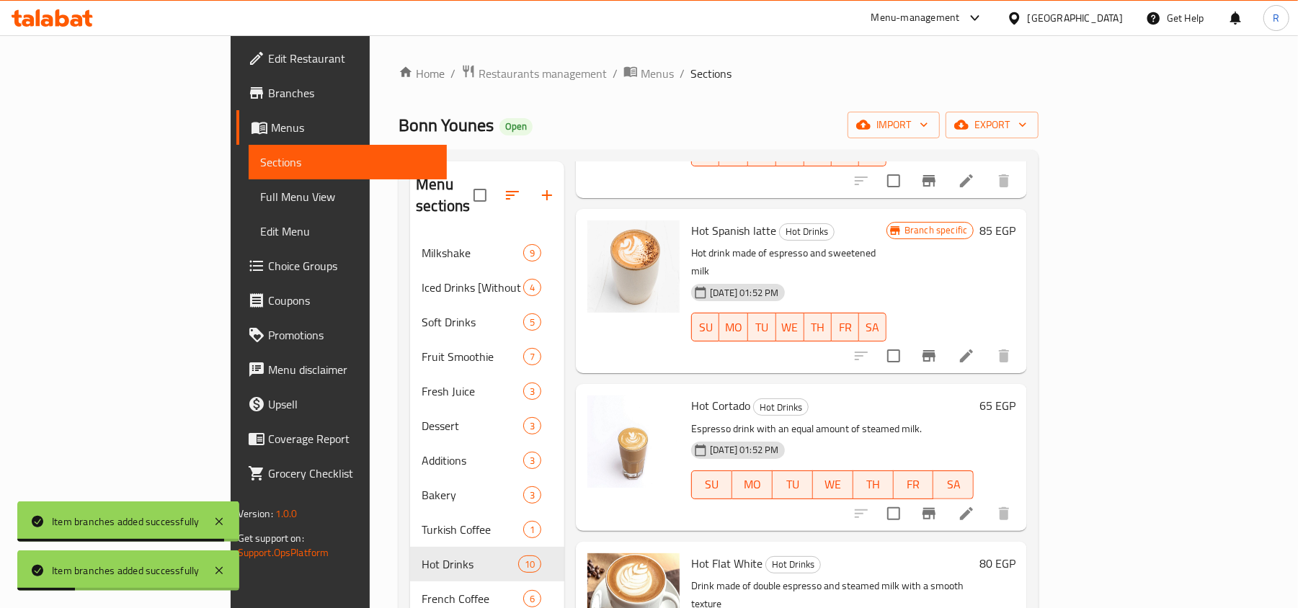
click at [938, 505] on icon "Branch-specific-item" at bounding box center [929, 513] width 17 height 17
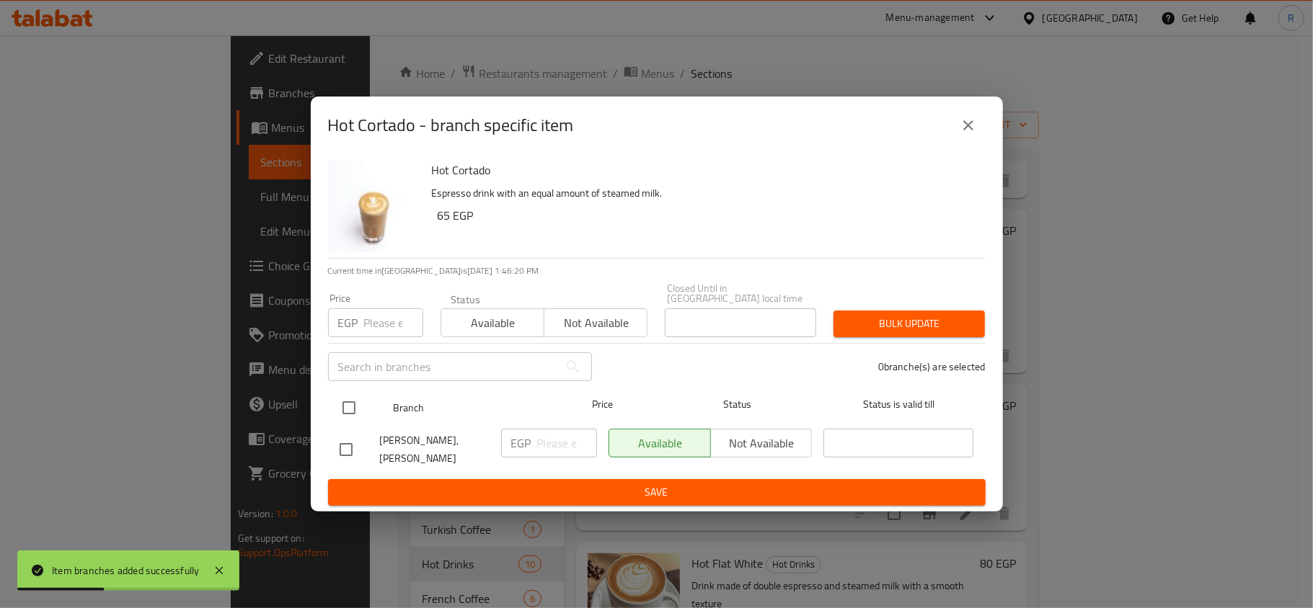
click at [345, 402] on input "checkbox" at bounding box center [349, 408] width 30 height 30
checkbox input "true"
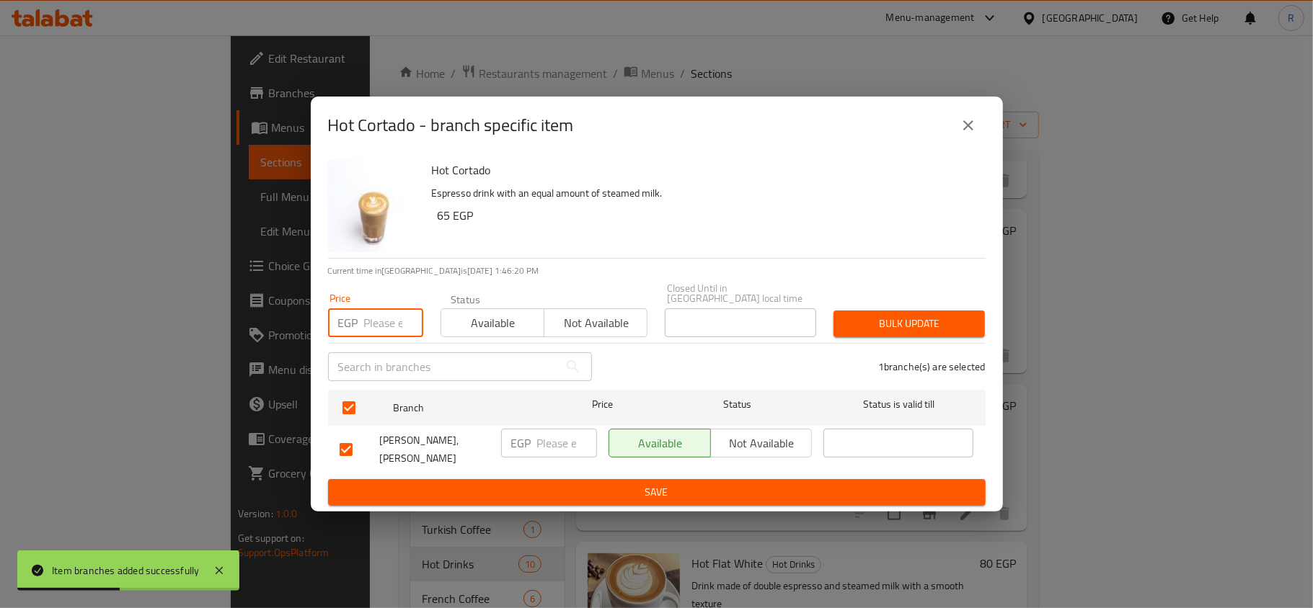
click at [371, 318] on input "number" at bounding box center [393, 323] width 59 height 29
type input "85"
click at [920, 323] on span "Bulk update" at bounding box center [909, 324] width 128 height 18
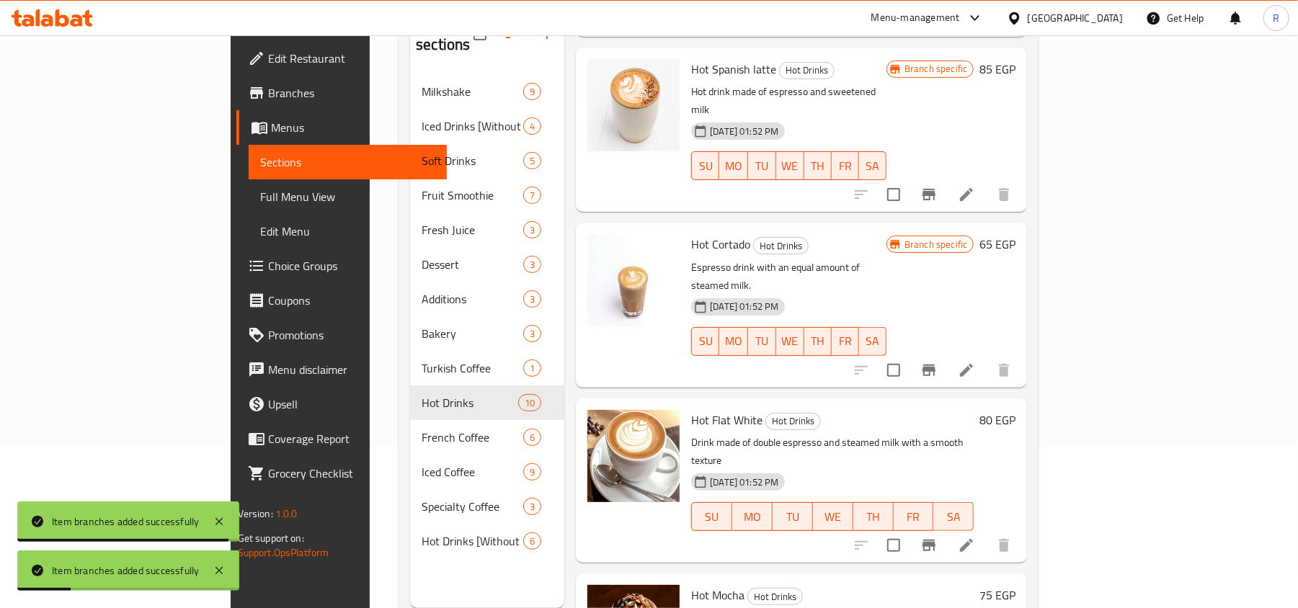
scroll to position [203, 0]
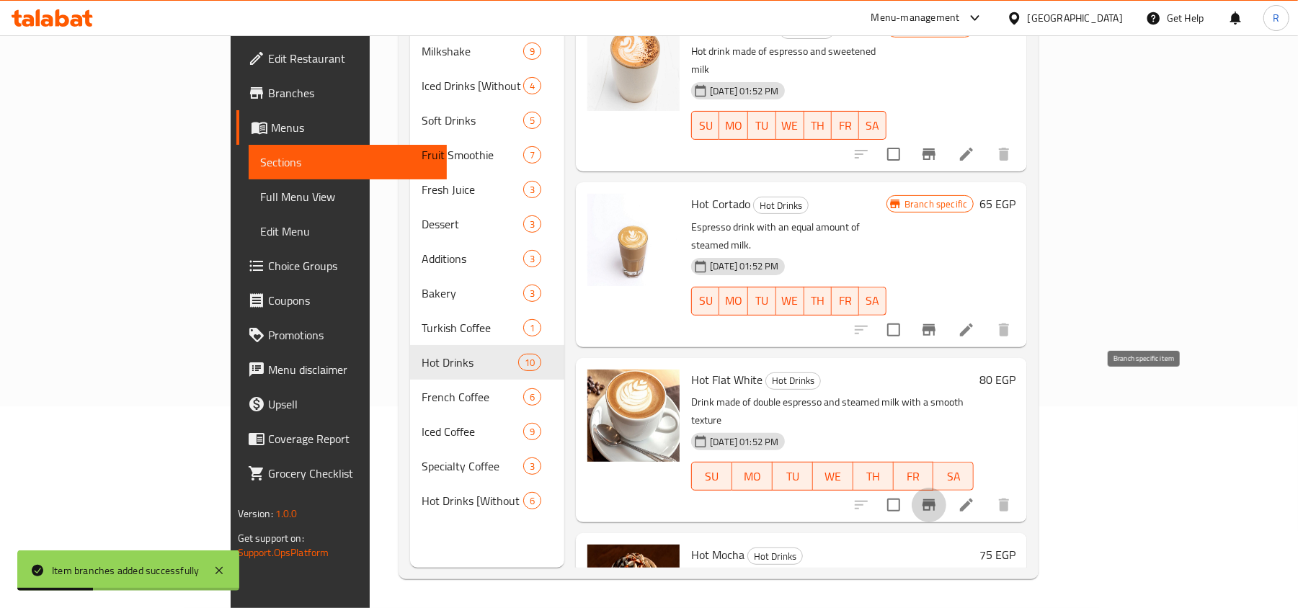
click at [936, 500] on icon "Branch-specific-item" at bounding box center [929, 506] width 13 height 12
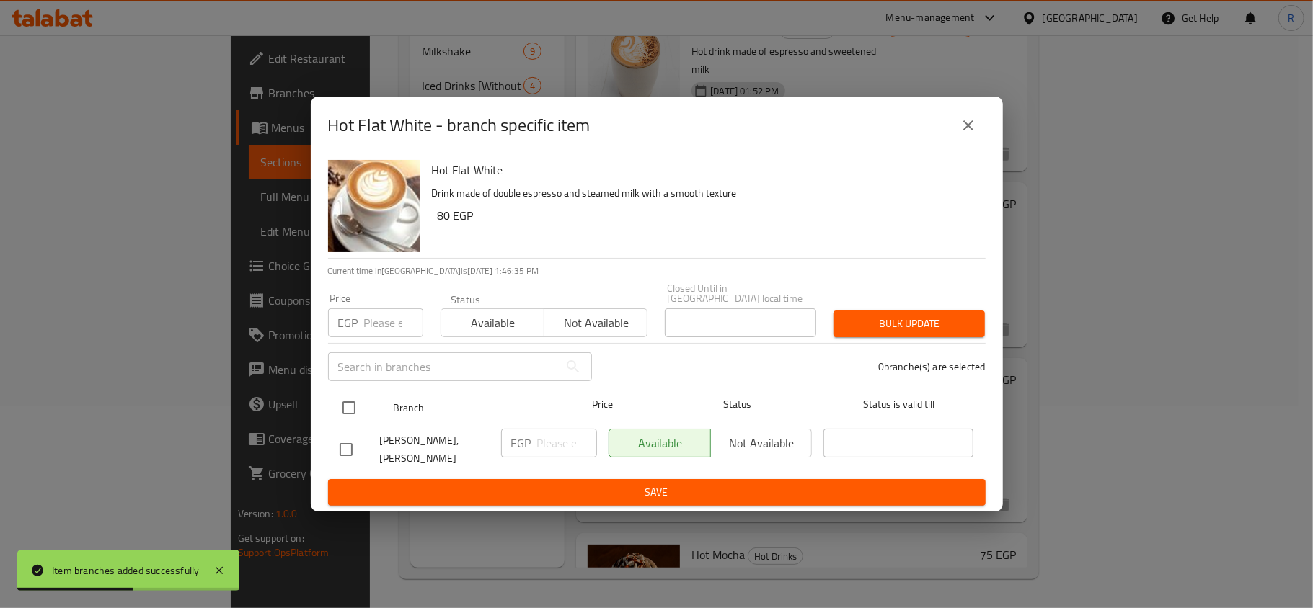
click at [340, 396] on input "checkbox" at bounding box center [349, 408] width 30 height 30
checkbox input "true"
click at [370, 318] on input "number" at bounding box center [393, 323] width 59 height 29
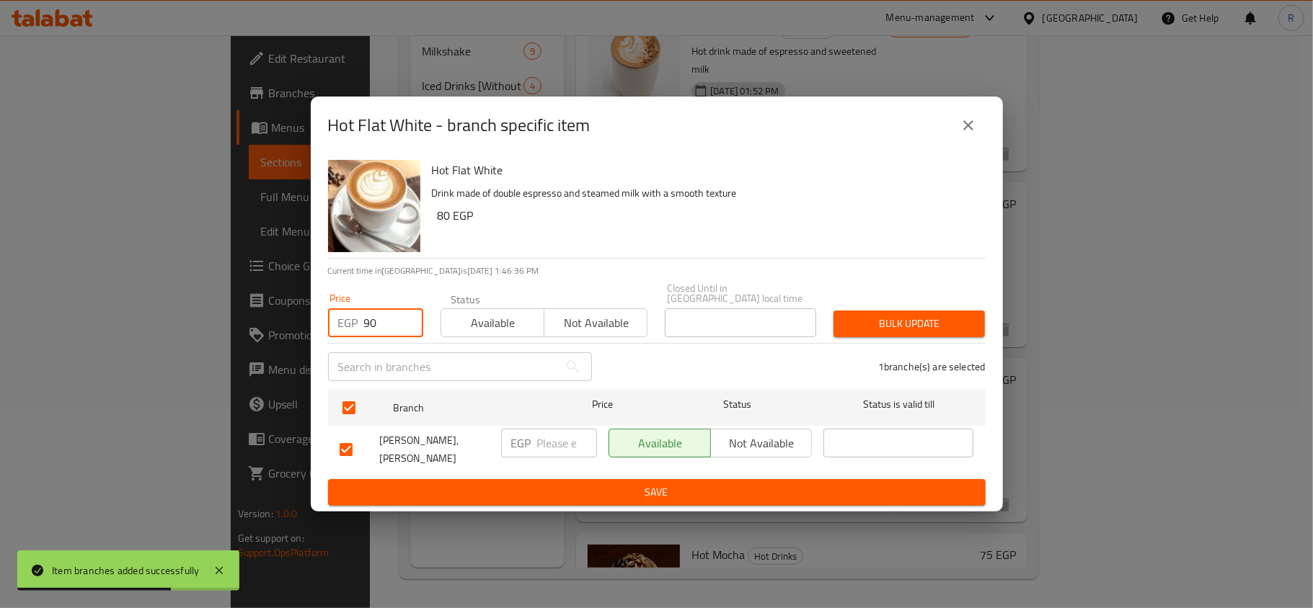
type input "90"
click at [921, 323] on span "Bulk update" at bounding box center [909, 324] width 128 height 18
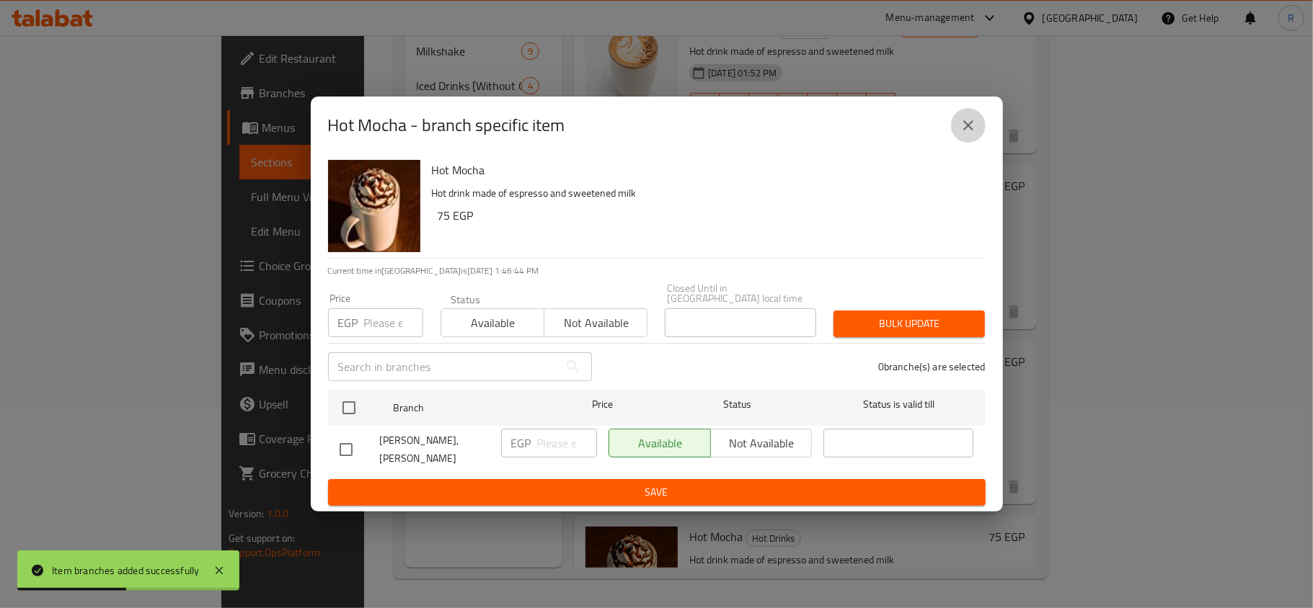
click at [960, 119] on button "close" at bounding box center [968, 125] width 35 height 35
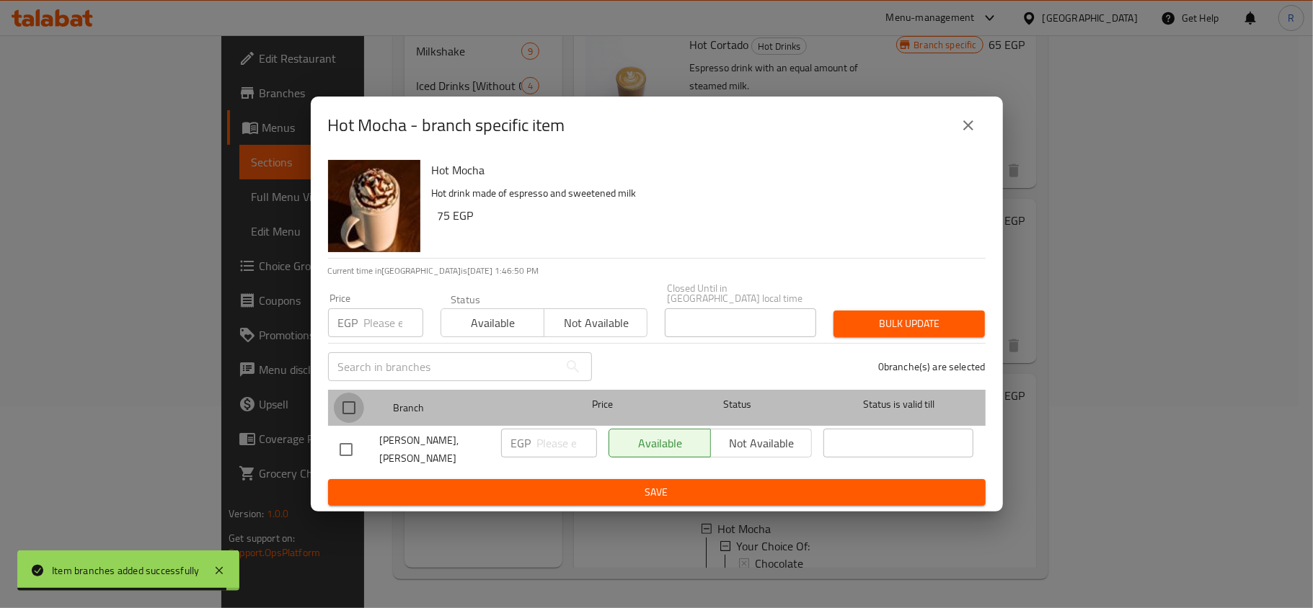
click at [345, 396] on input "checkbox" at bounding box center [349, 408] width 30 height 30
checkbox input "true"
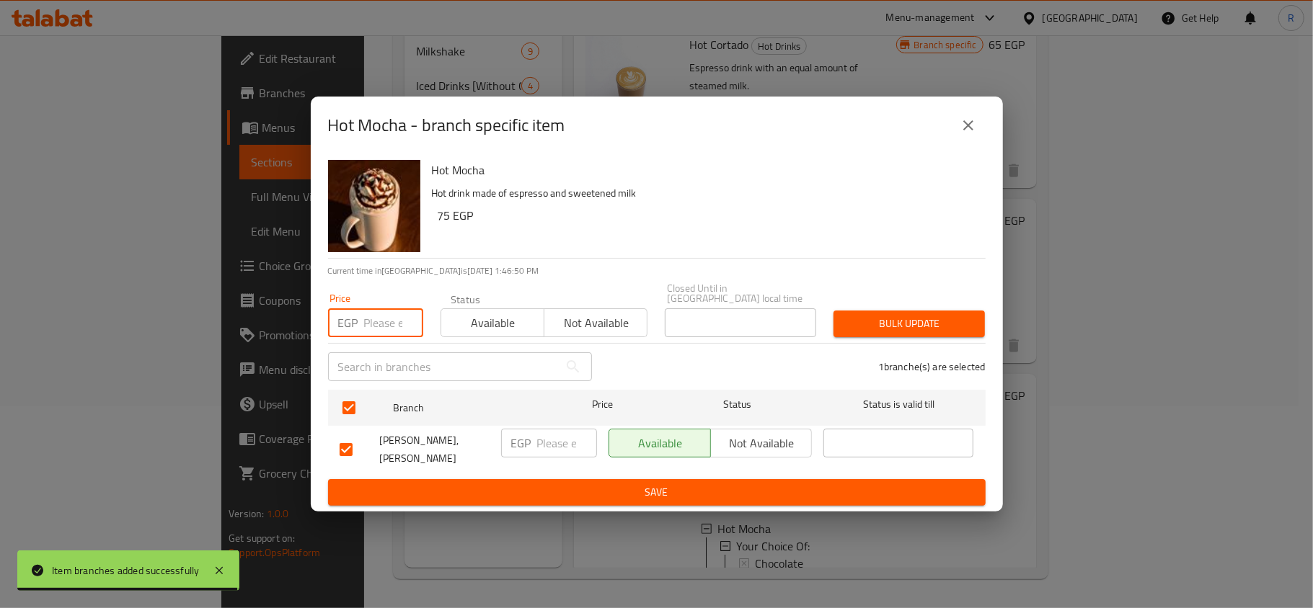
click at [372, 311] on input "number" at bounding box center [393, 323] width 59 height 29
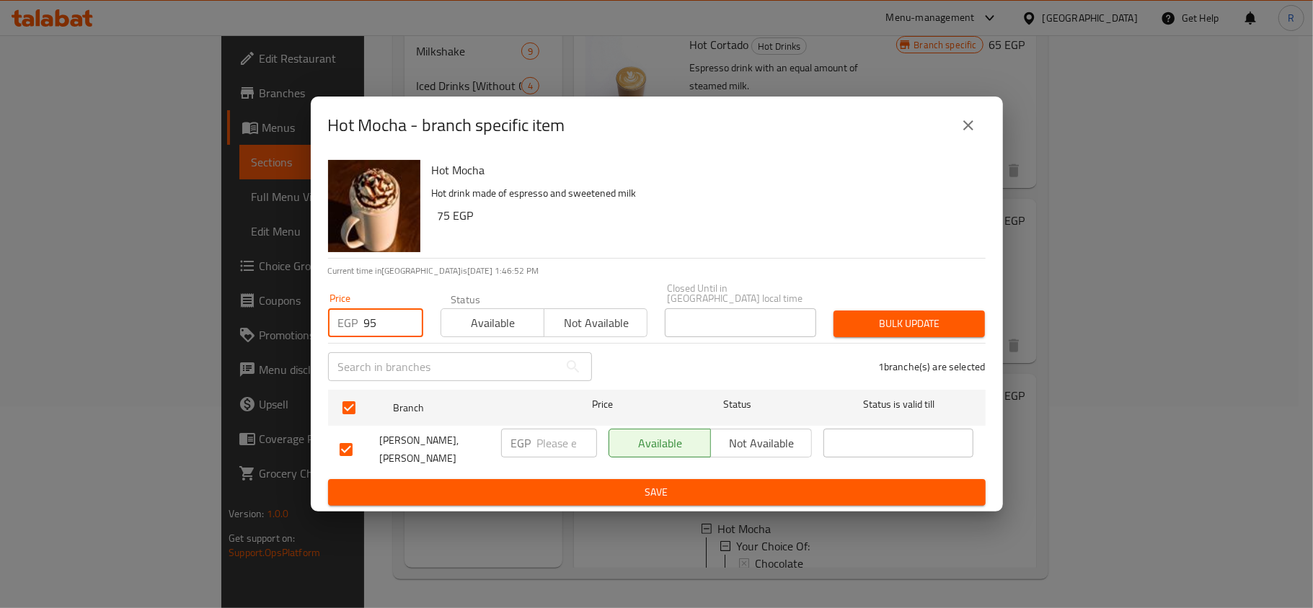
type input "95"
click at [891, 324] on span "Bulk update" at bounding box center [909, 324] width 128 height 18
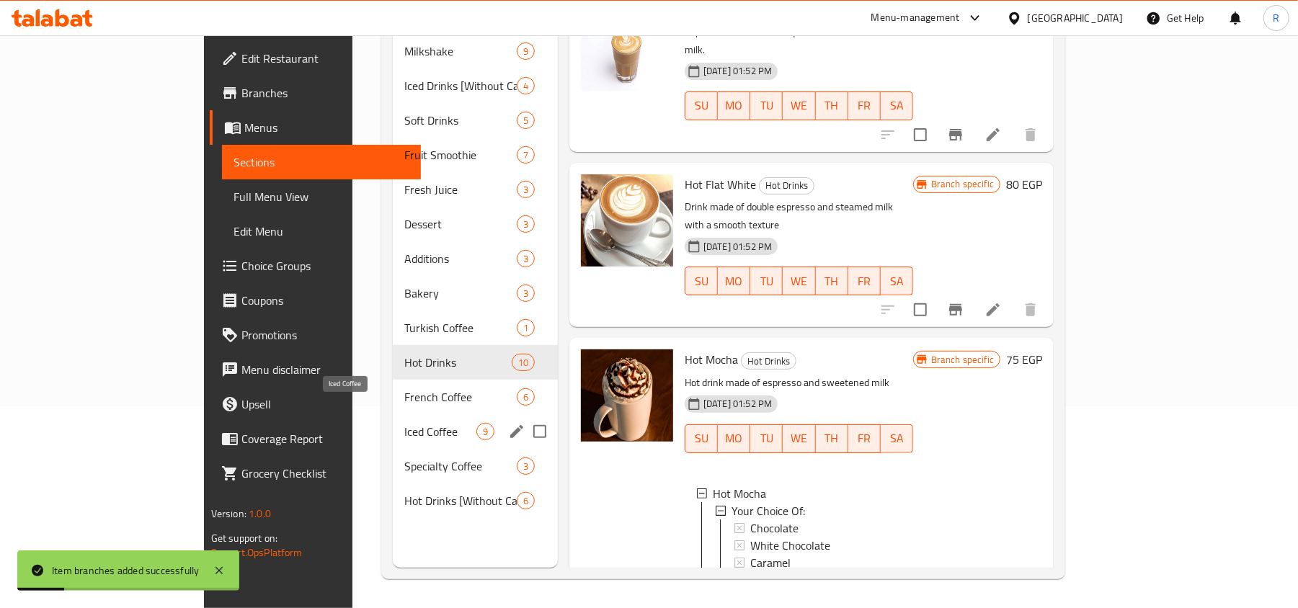
click at [404, 423] on span "Iced Coffee" at bounding box center [440, 431] width 72 height 17
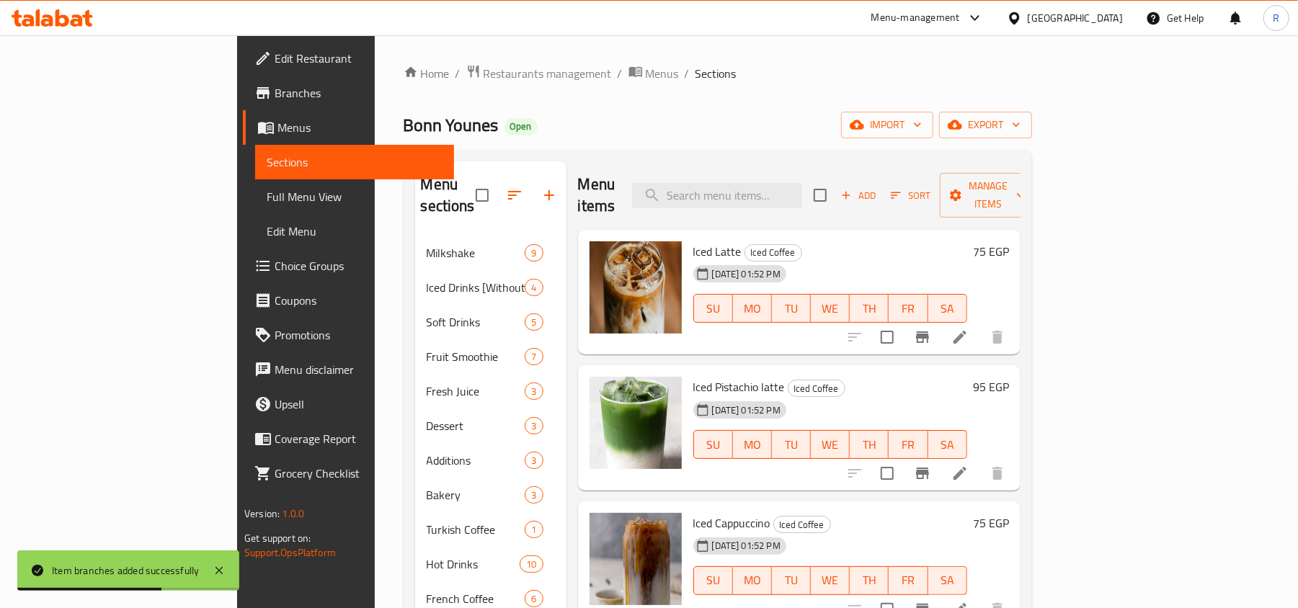
click at [929, 332] on icon "Branch-specific-item" at bounding box center [922, 338] width 13 height 12
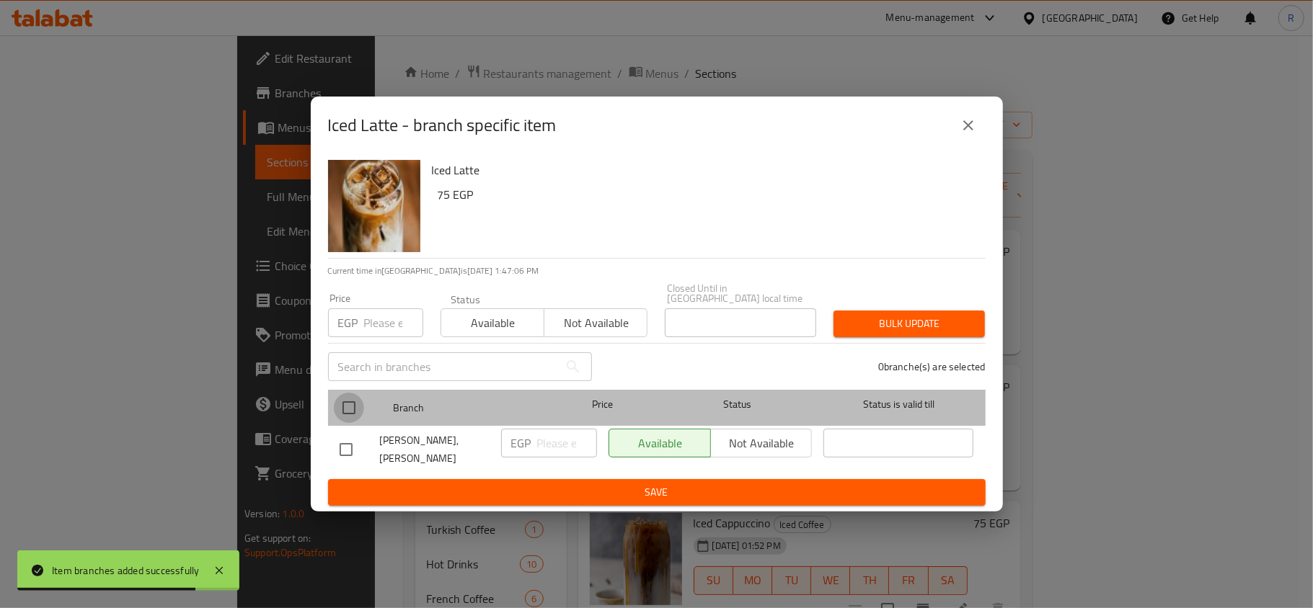
click at [350, 402] on input "checkbox" at bounding box center [349, 408] width 30 height 30
checkbox input "true"
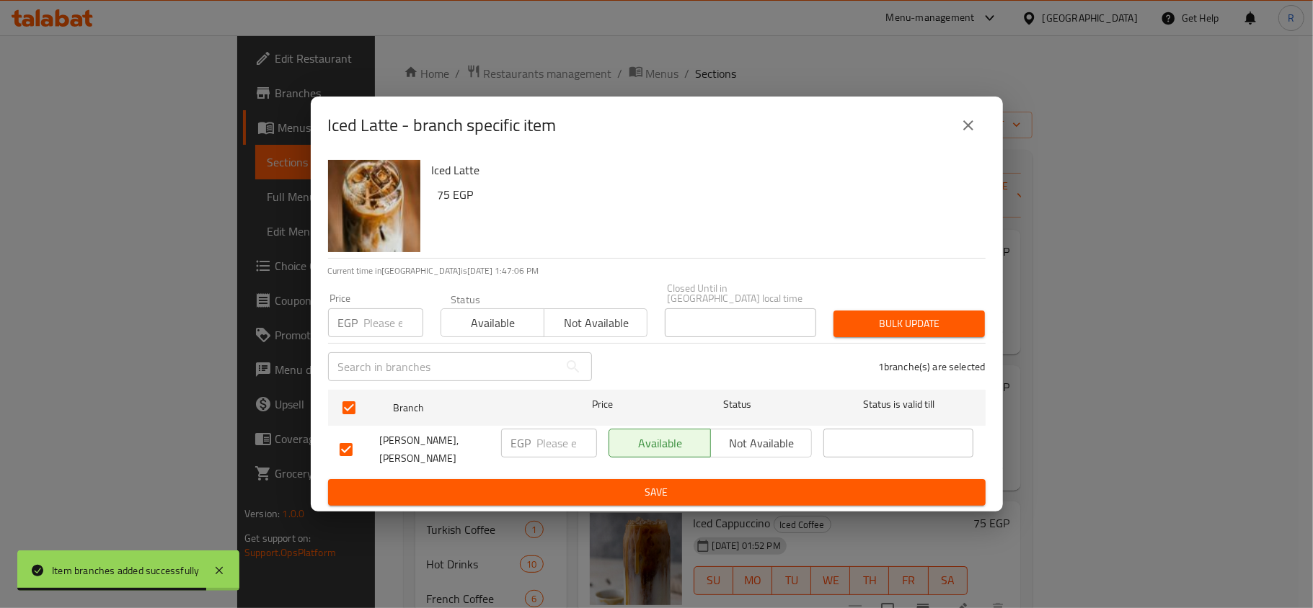
click at [381, 321] on input "number" at bounding box center [393, 323] width 59 height 29
type input "90"
click at [879, 324] on span "Bulk update" at bounding box center [909, 324] width 128 height 18
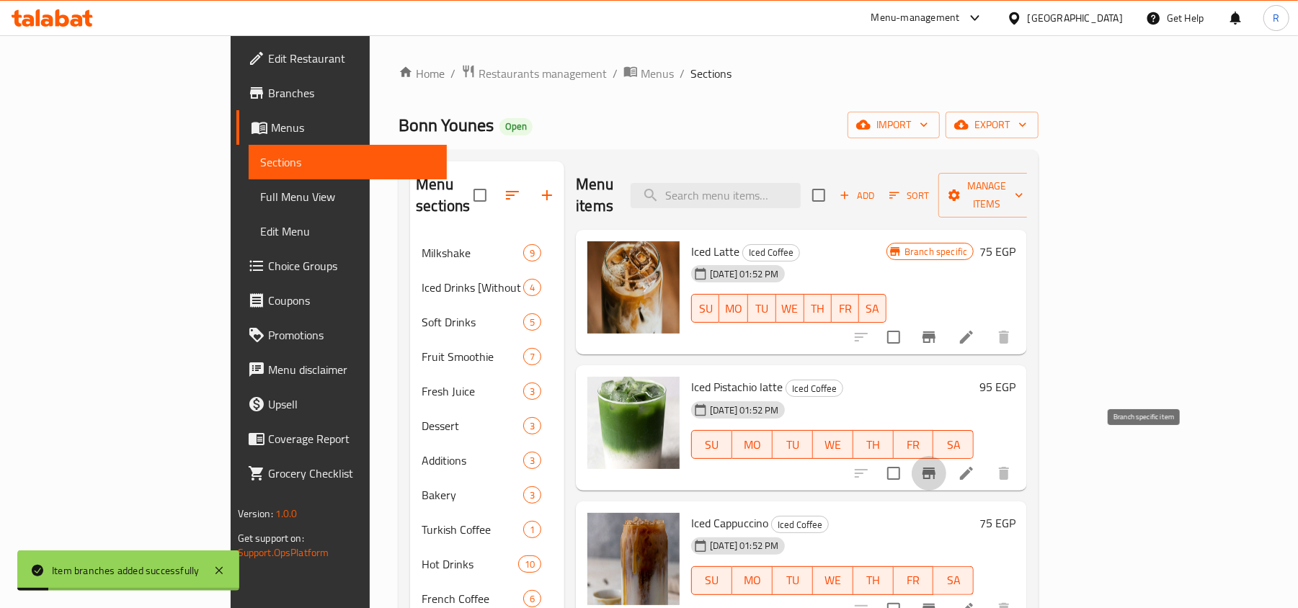
click at [936, 468] on icon "Branch-specific-item" at bounding box center [929, 474] width 13 height 12
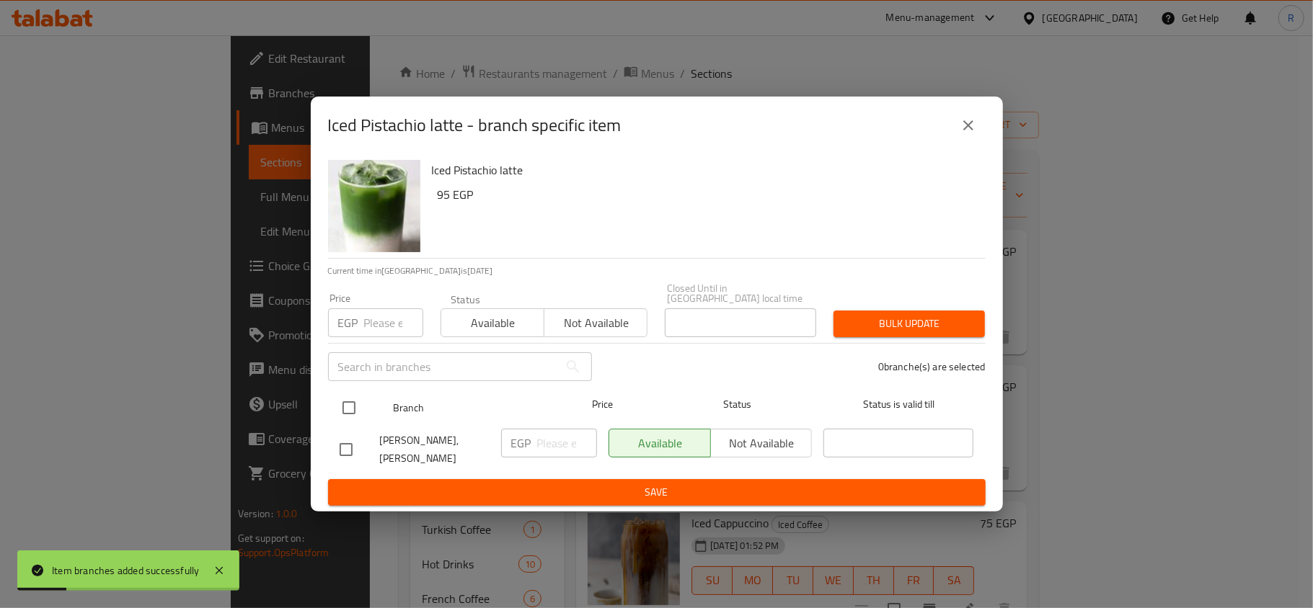
click at [353, 401] on input "checkbox" at bounding box center [349, 408] width 30 height 30
checkbox input "true"
click at [361, 316] on div "EGP Price" at bounding box center [375, 323] width 95 height 29
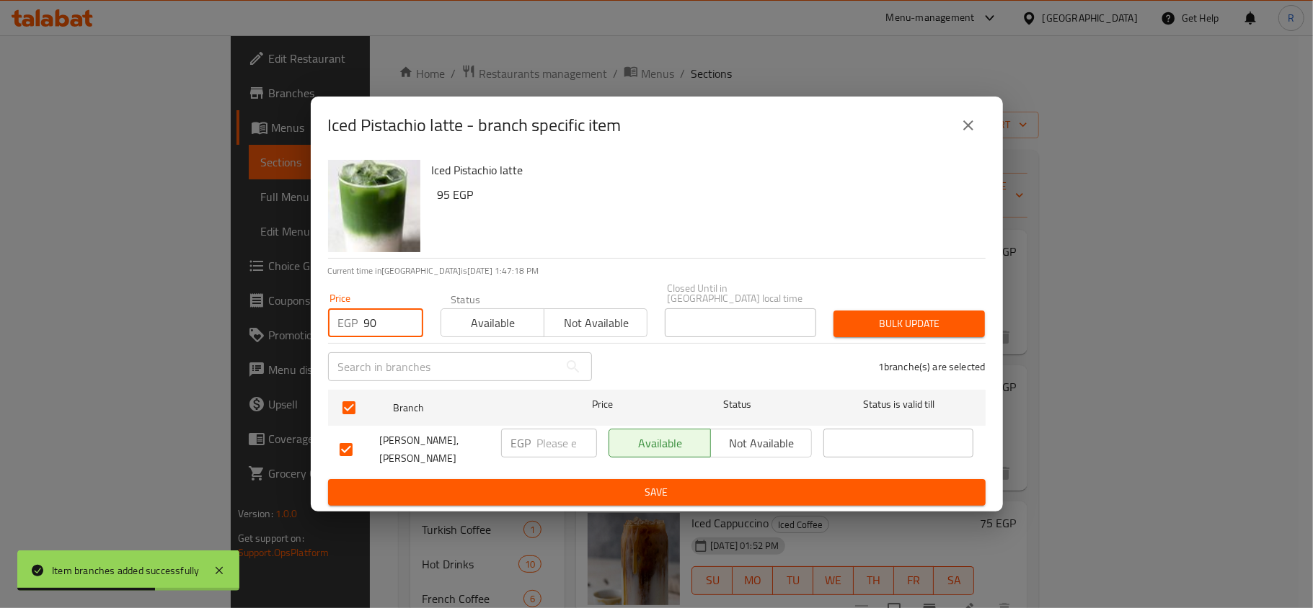
type input "90"
click at [878, 311] on button "Bulk update" at bounding box center [908, 324] width 151 height 27
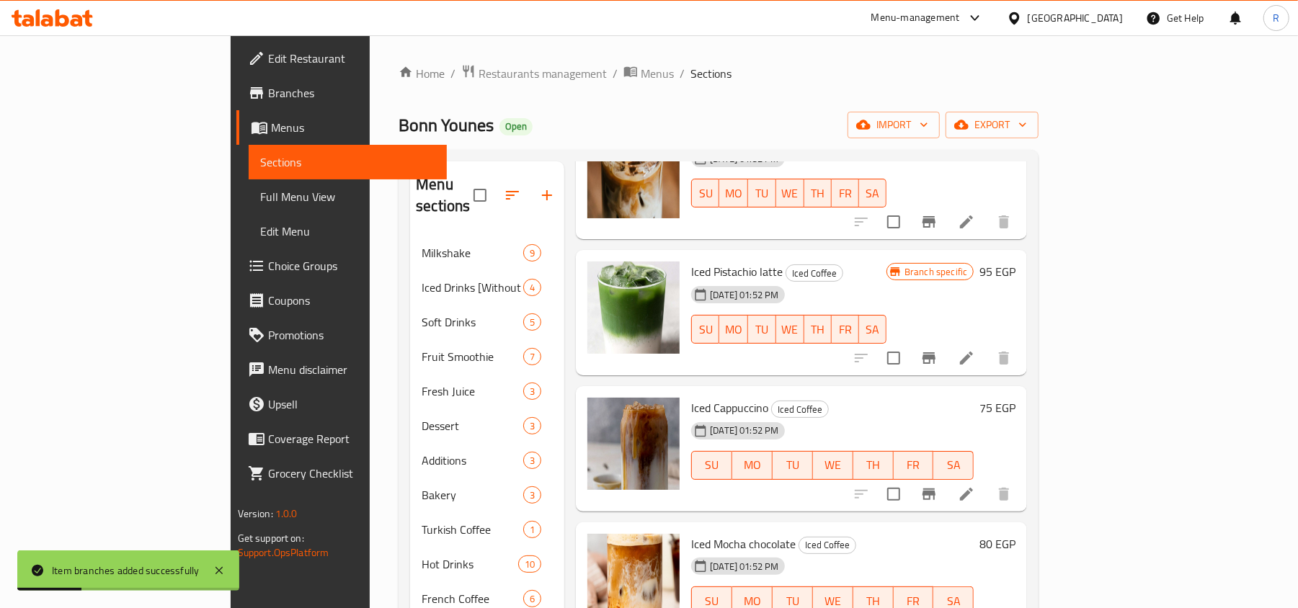
scroll to position [288, 0]
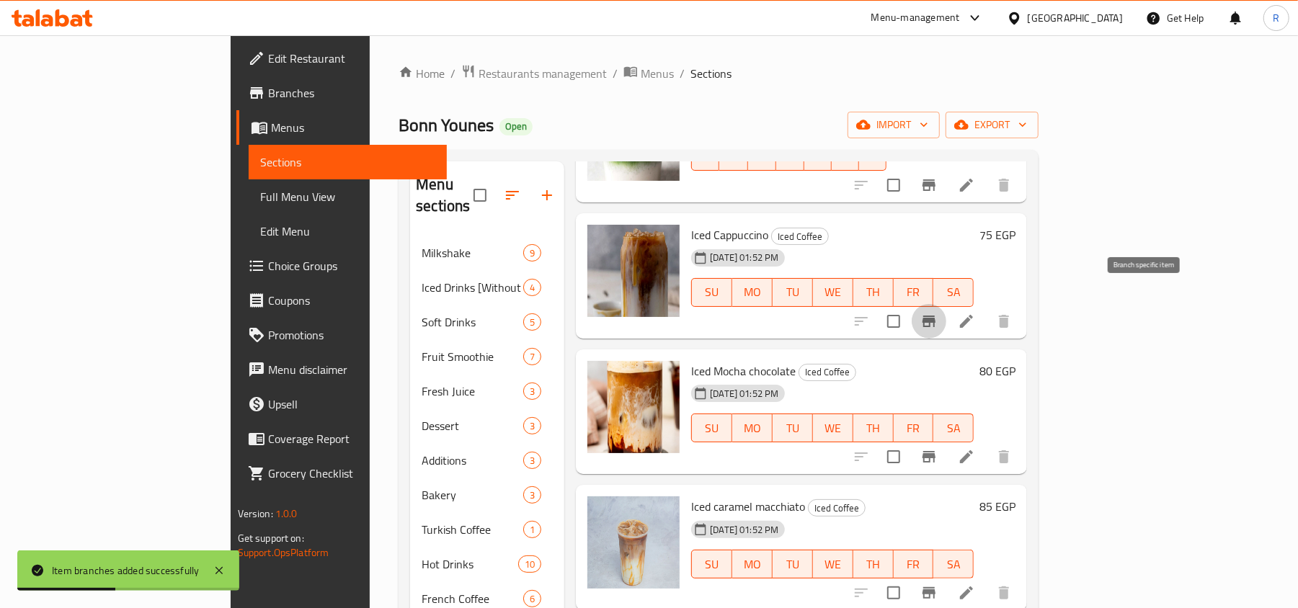
click at [936, 316] on icon "Branch-specific-item" at bounding box center [929, 322] width 13 height 12
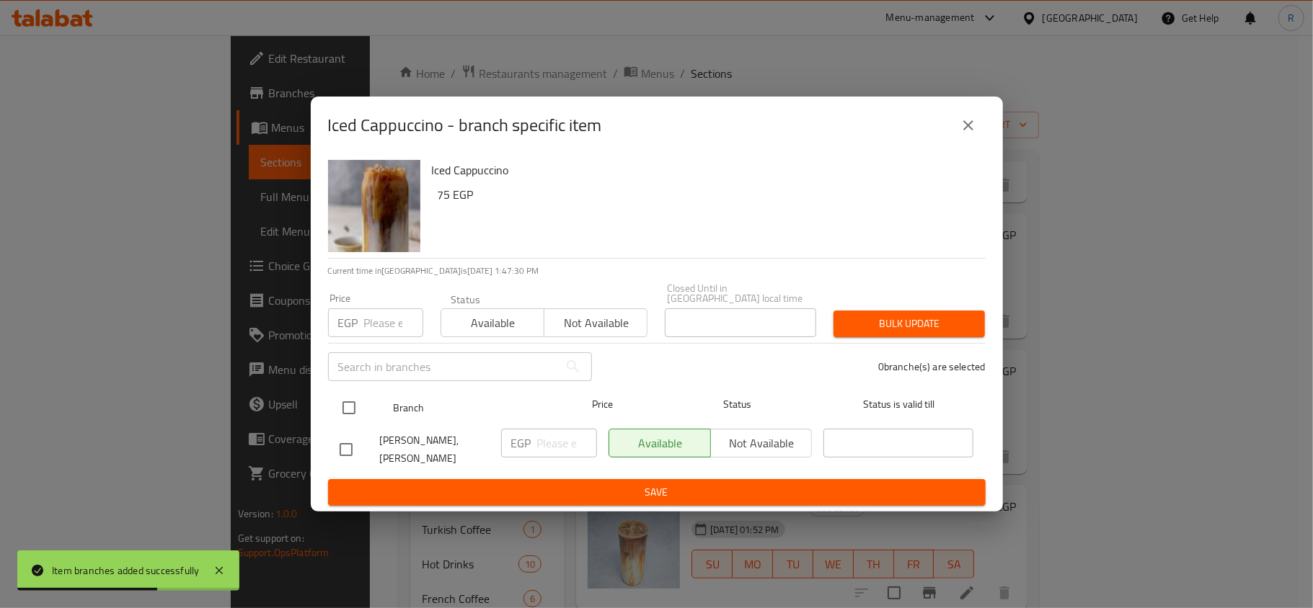
click at [355, 399] on input "checkbox" at bounding box center [349, 408] width 30 height 30
checkbox input "true"
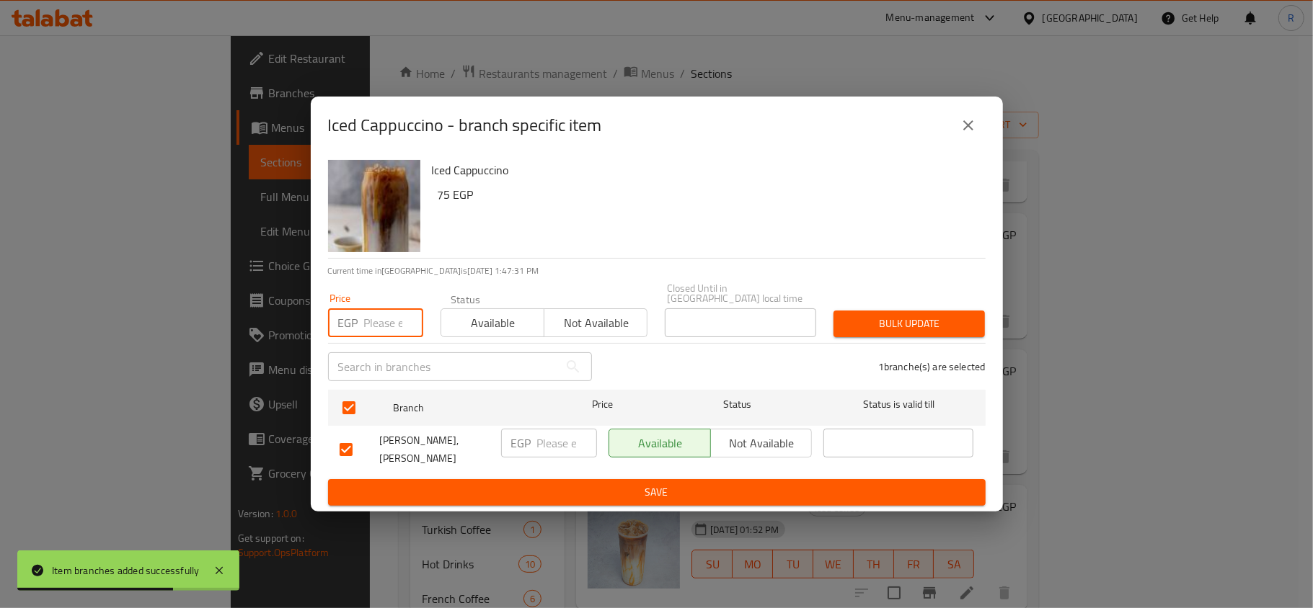
click at [388, 314] on input "number" at bounding box center [393, 323] width 59 height 29
type input "90"
click at [941, 329] on button "Bulk update" at bounding box center [908, 324] width 151 height 27
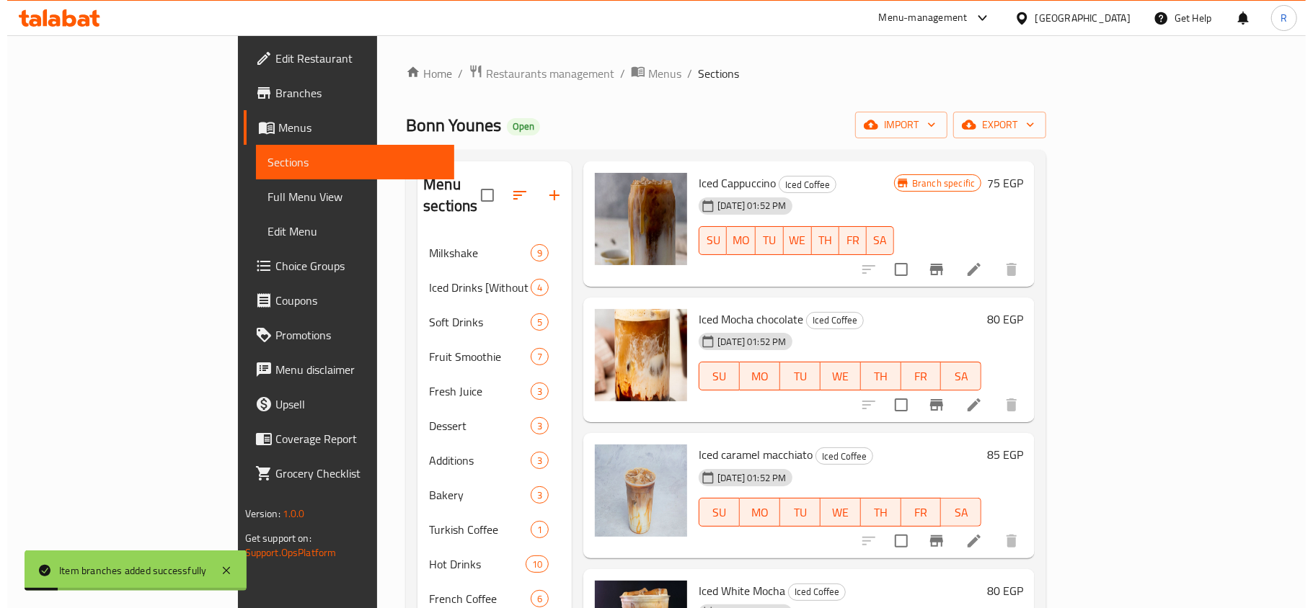
scroll to position [384, 0]
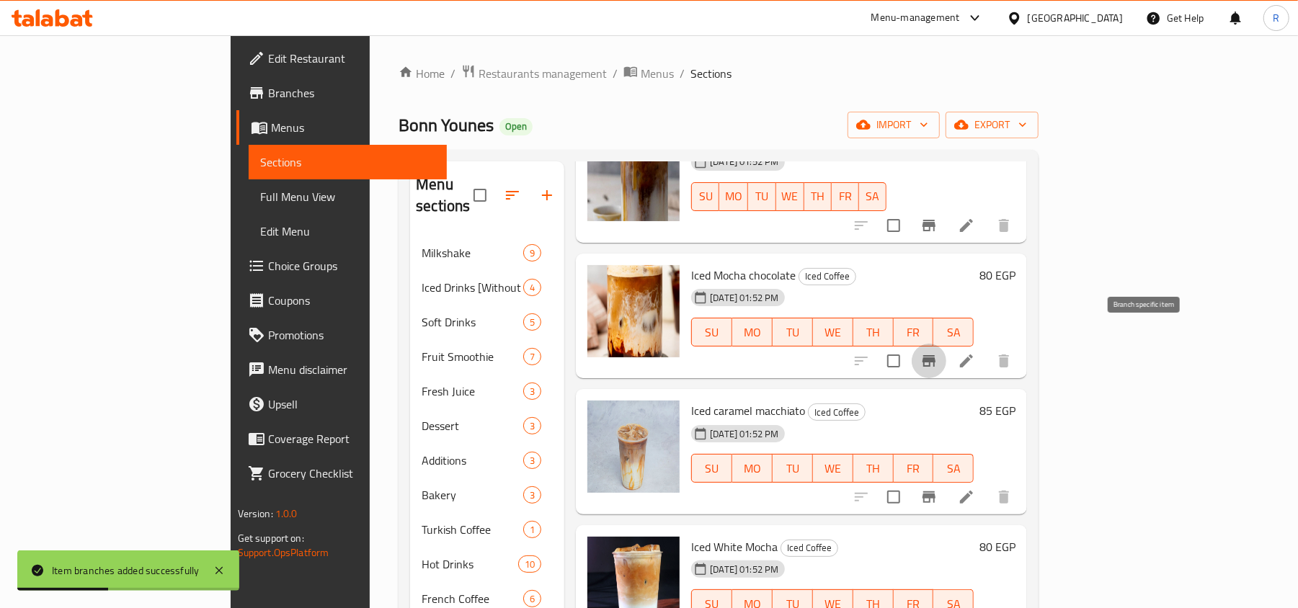
click at [946, 344] on button "Branch-specific-item" at bounding box center [929, 361] width 35 height 35
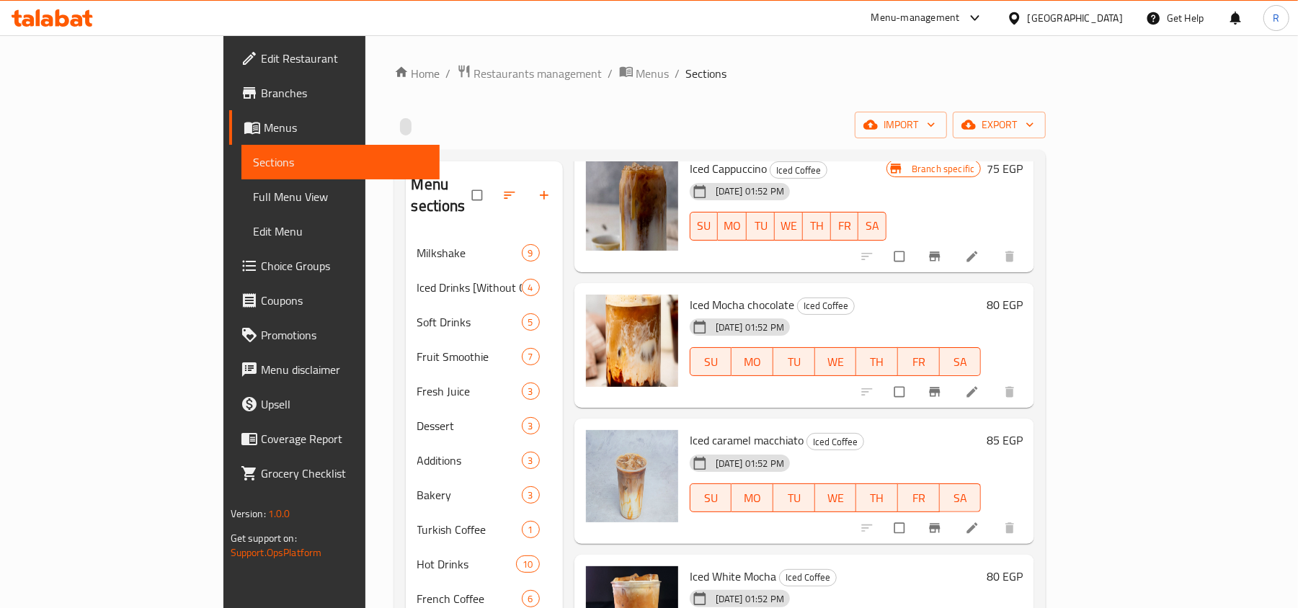
scroll to position [384, 0]
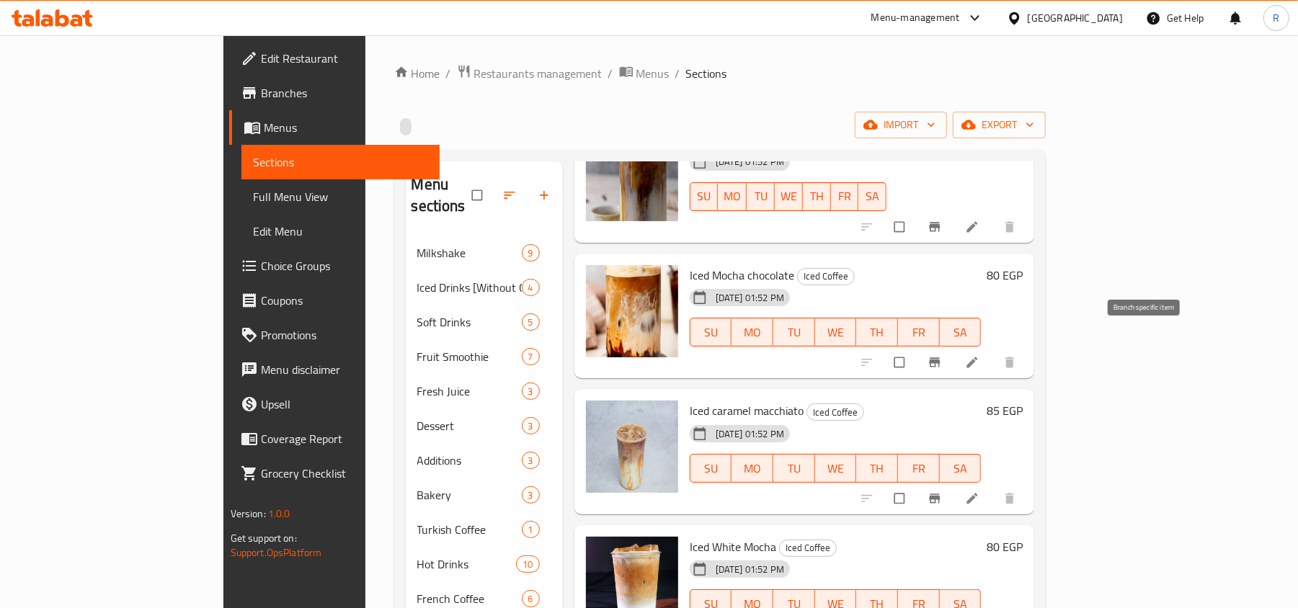
click at [942, 355] on icon "Branch-specific-item" at bounding box center [935, 362] width 14 height 14
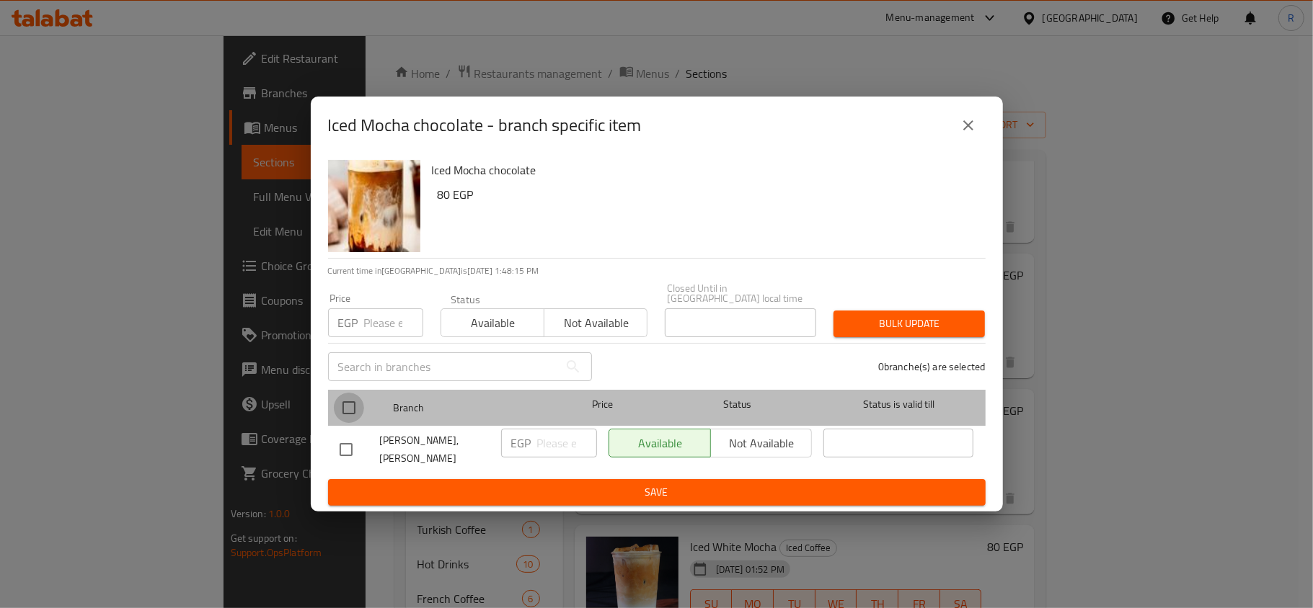
click at [353, 396] on input "checkbox" at bounding box center [349, 408] width 30 height 30
checkbox input "true"
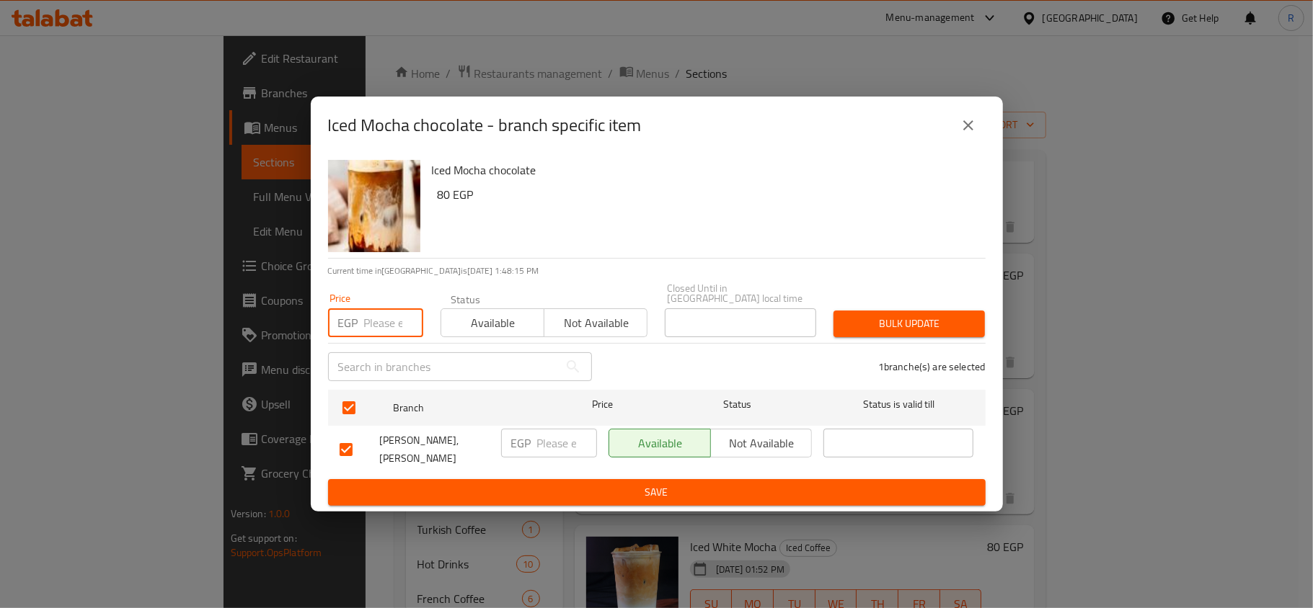
click at [382, 310] on input "number" at bounding box center [393, 323] width 59 height 29
type input "105"
click at [908, 311] on button "Bulk update" at bounding box center [908, 324] width 151 height 27
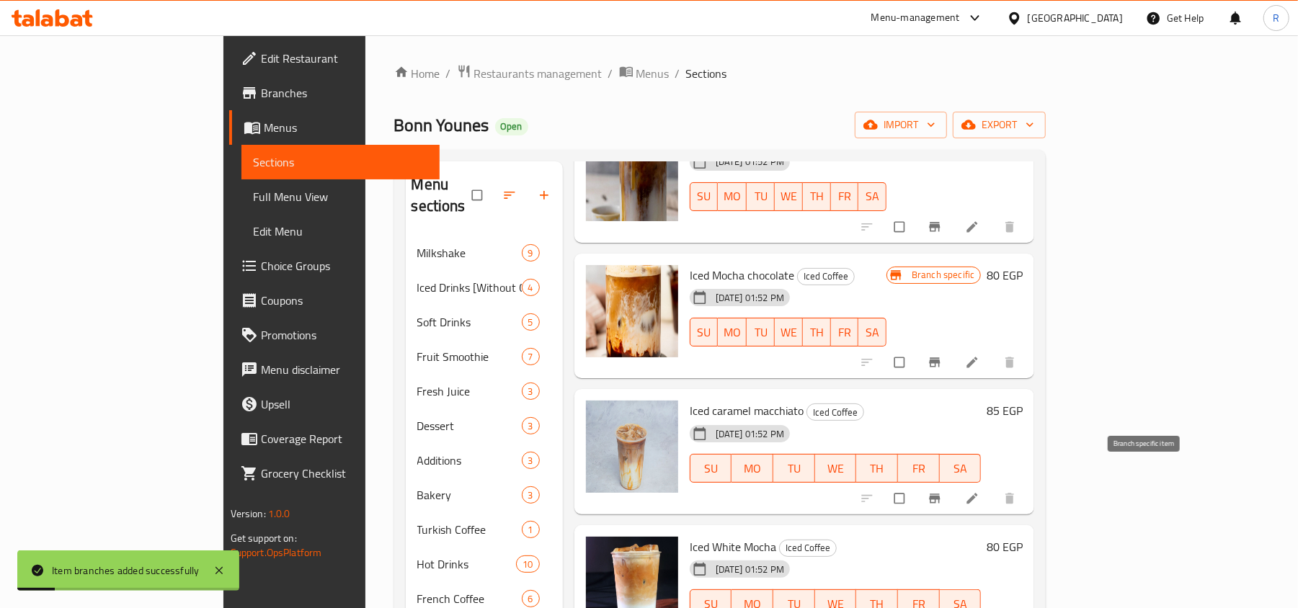
click at [941, 494] on icon "Branch-specific-item" at bounding box center [935, 498] width 11 height 9
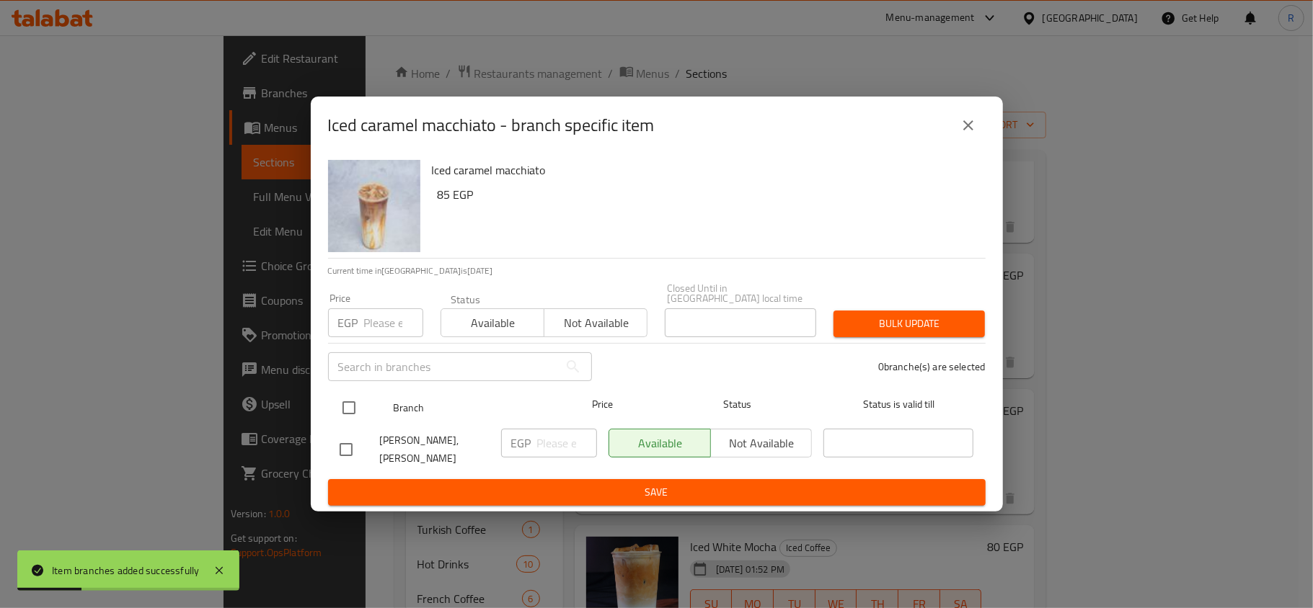
click at [343, 399] on input "checkbox" at bounding box center [349, 408] width 30 height 30
checkbox input "true"
click at [370, 327] on input "number" at bounding box center [393, 323] width 59 height 29
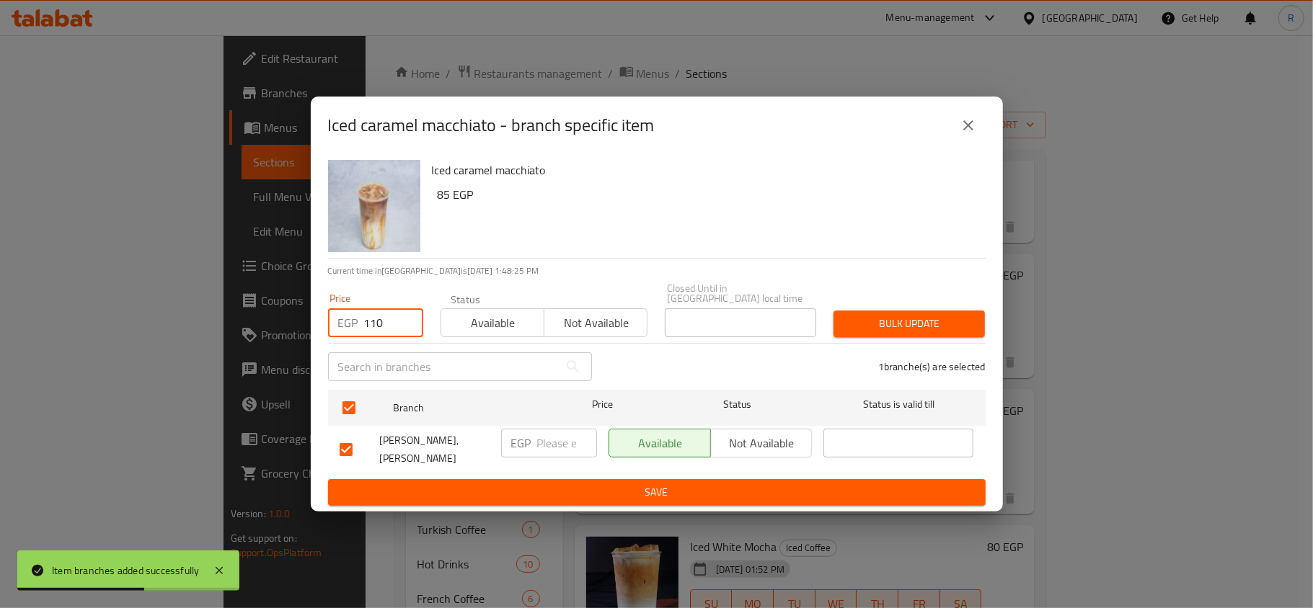
type input "110"
click at [862, 321] on span "Bulk update" at bounding box center [909, 324] width 128 height 18
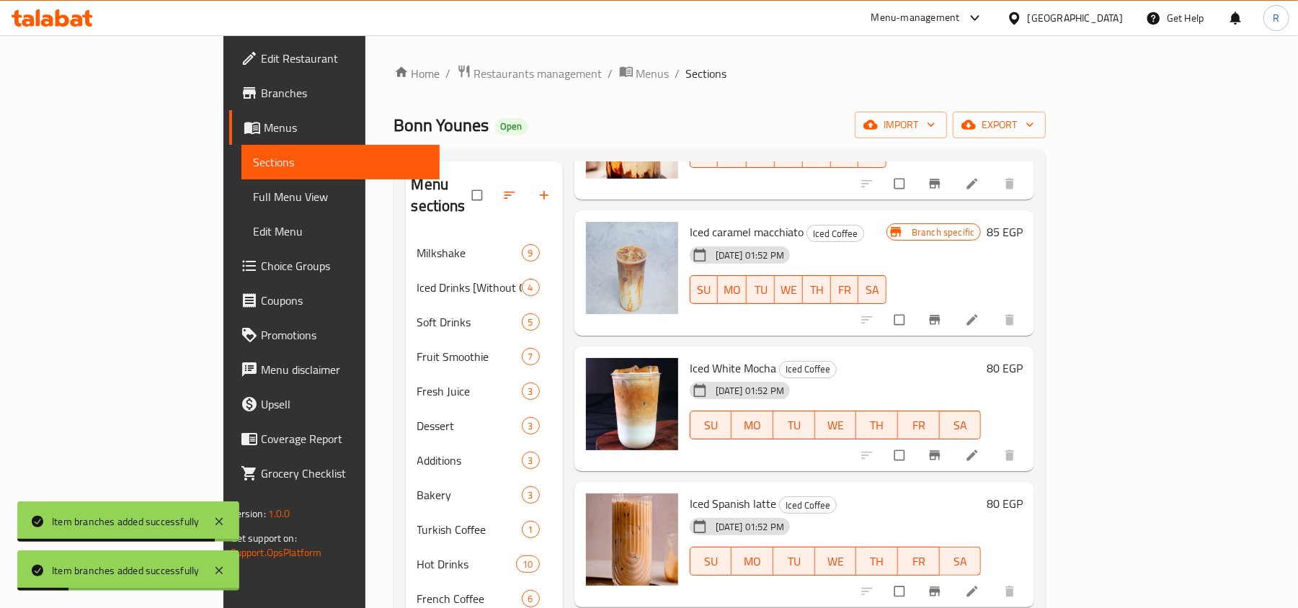
scroll to position [577, 0]
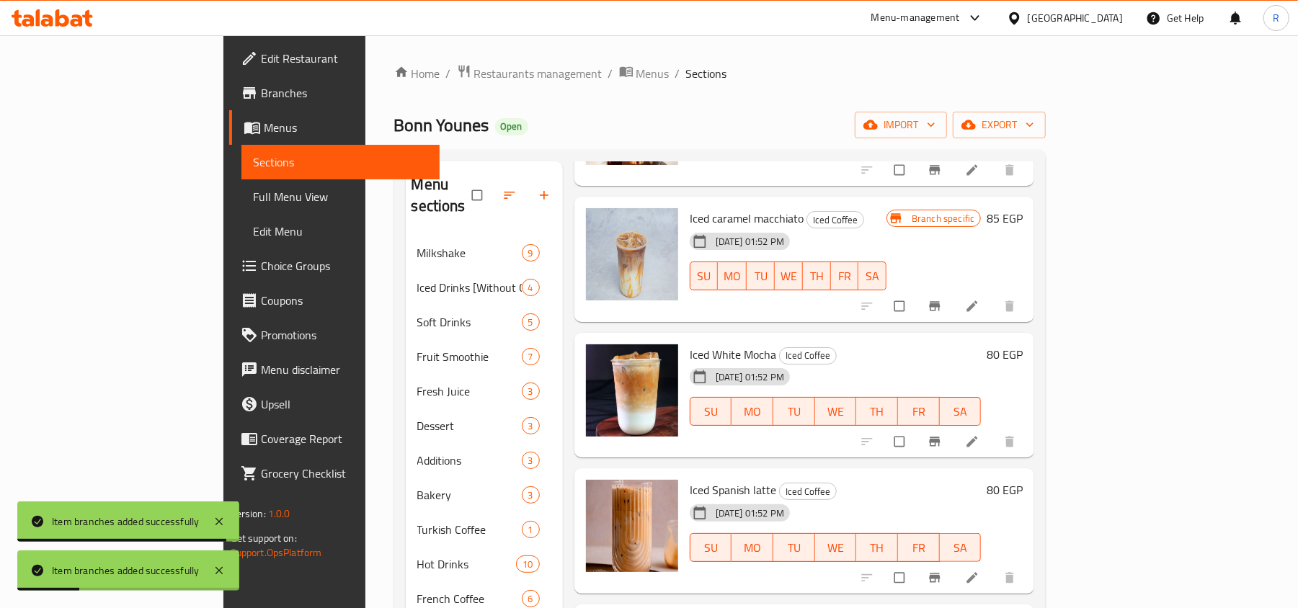
click at [945, 435] on span "Branch-specific-item" at bounding box center [936, 442] width 17 height 14
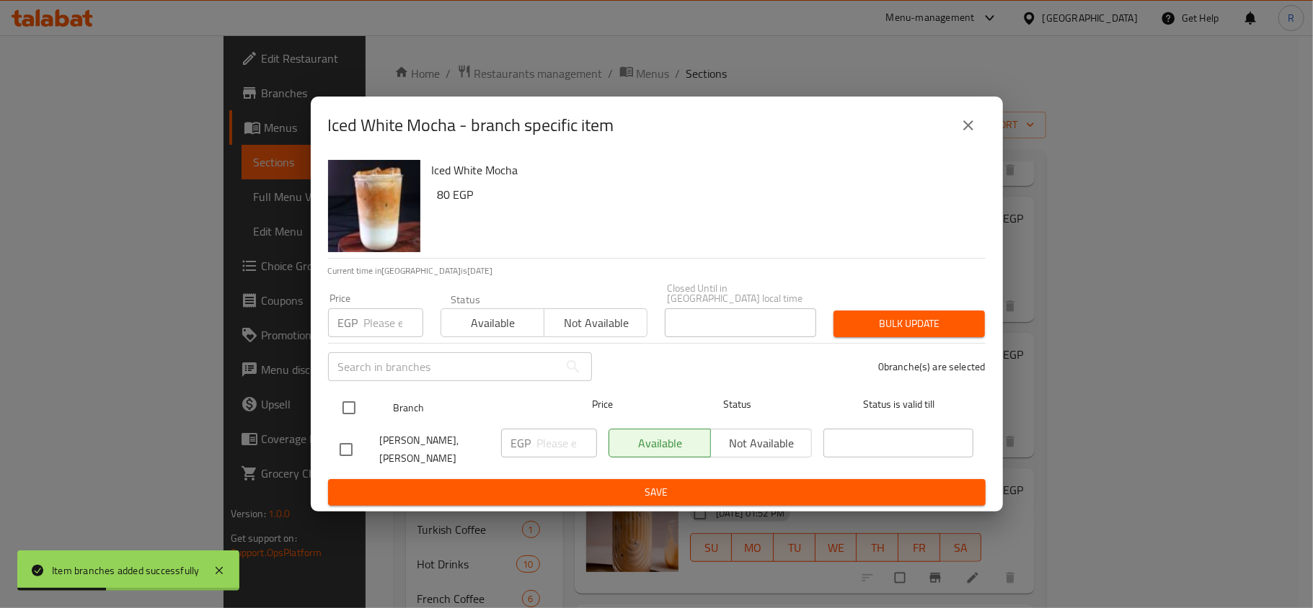
click at [343, 405] on input "checkbox" at bounding box center [349, 408] width 30 height 30
checkbox input "true"
click at [370, 314] on input "number" at bounding box center [393, 323] width 59 height 29
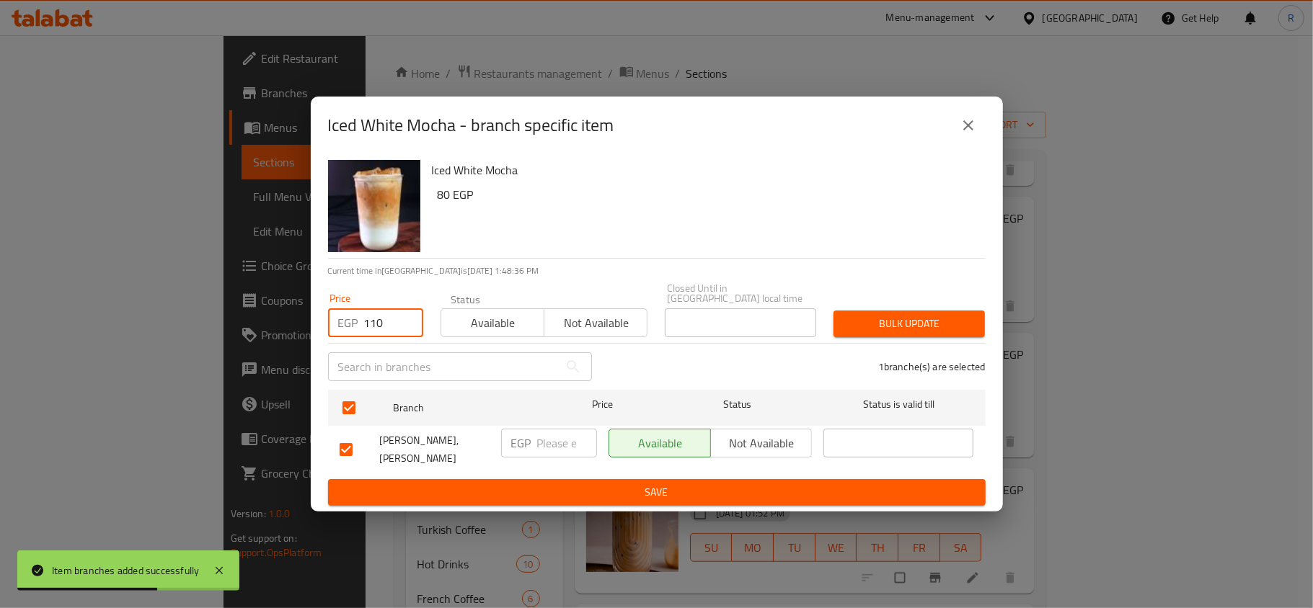
type input "110"
click at [874, 329] on button "Bulk update" at bounding box center [908, 324] width 151 height 27
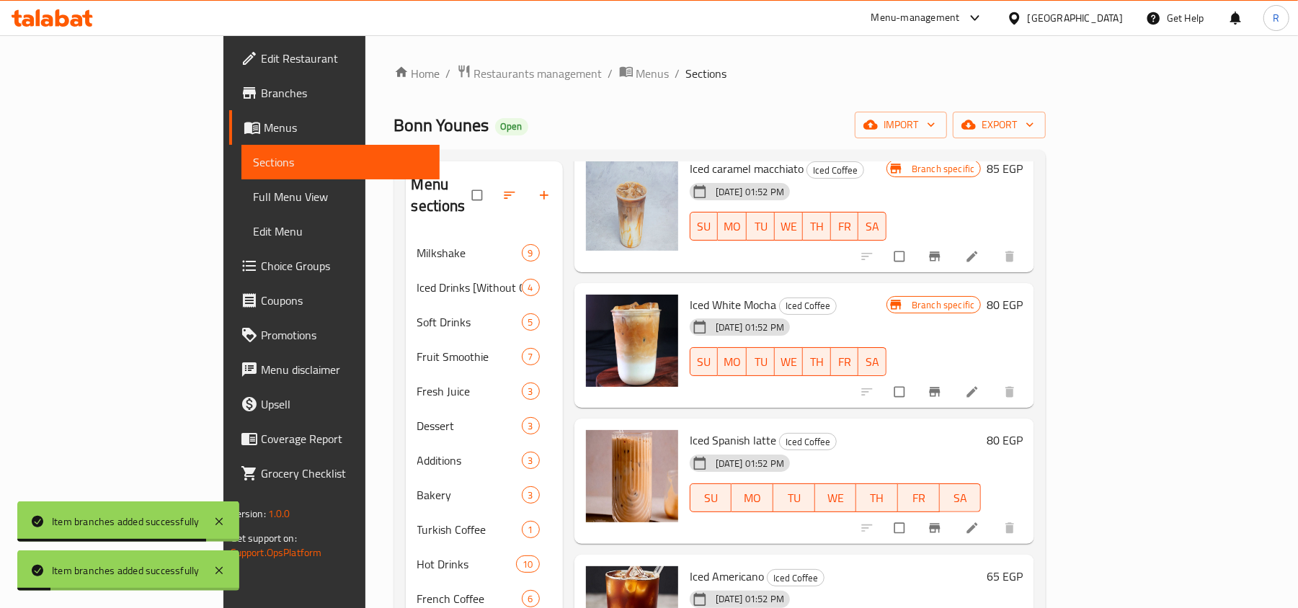
scroll to position [650, 0]
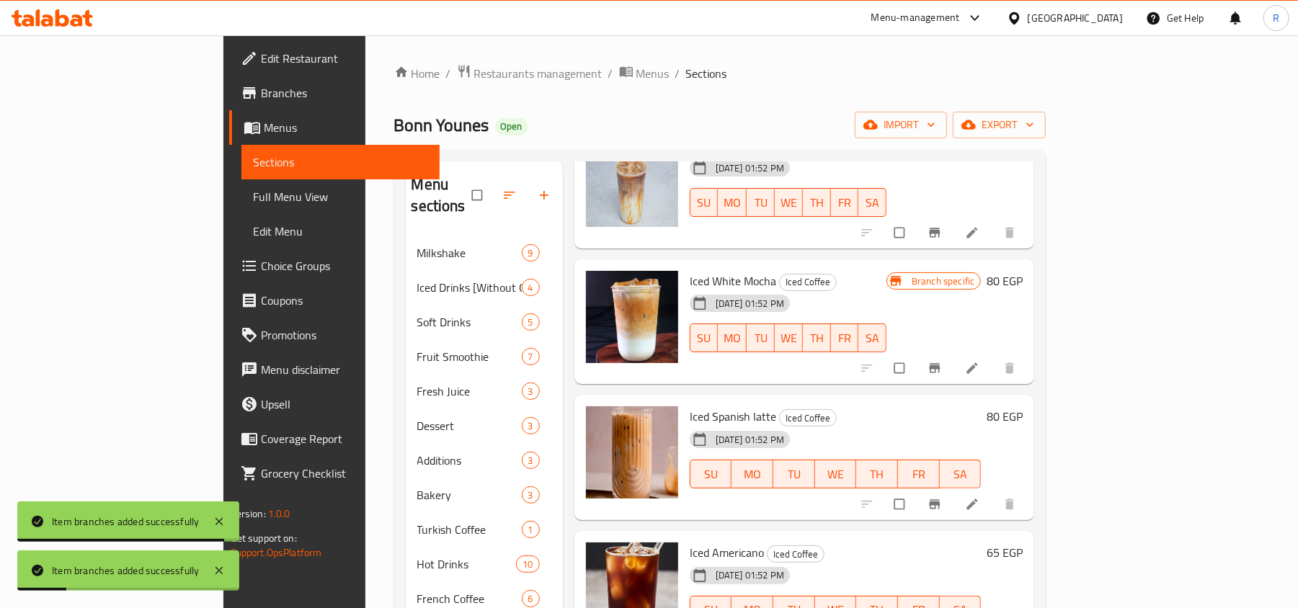
click at [954, 489] on button "Branch-specific-item" at bounding box center [936, 505] width 35 height 32
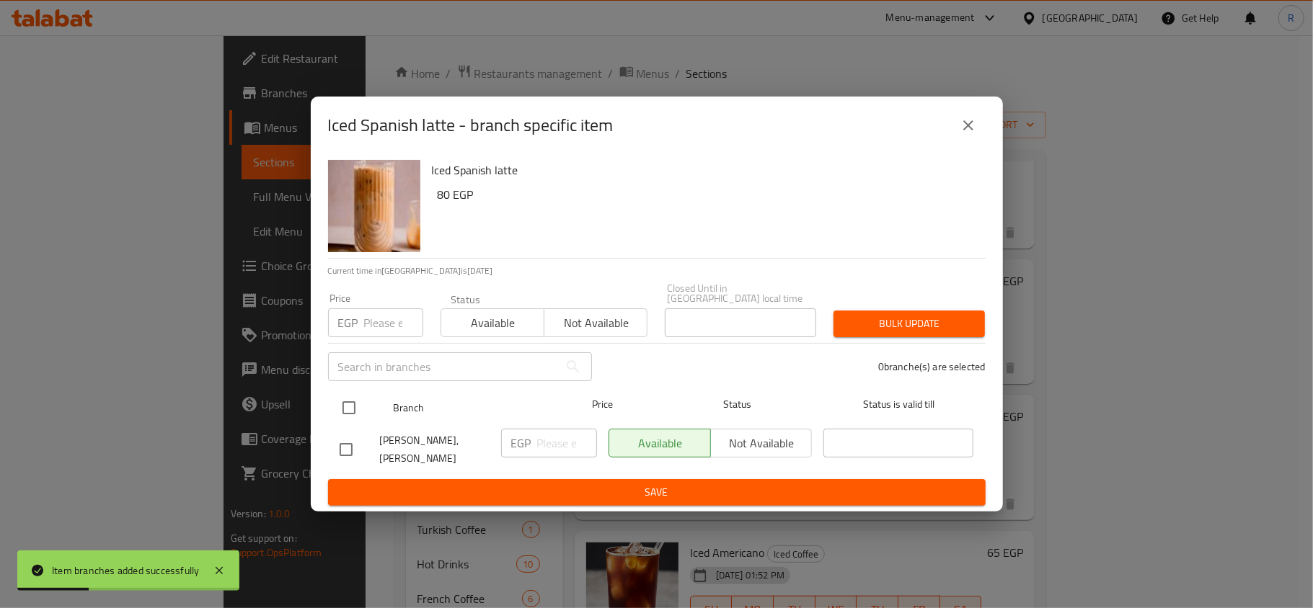
click at [346, 402] on input "checkbox" at bounding box center [349, 408] width 30 height 30
checkbox input "true"
click at [361, 324] on div "EGP Price" at bounding box center [375, 323] width 95 height 29
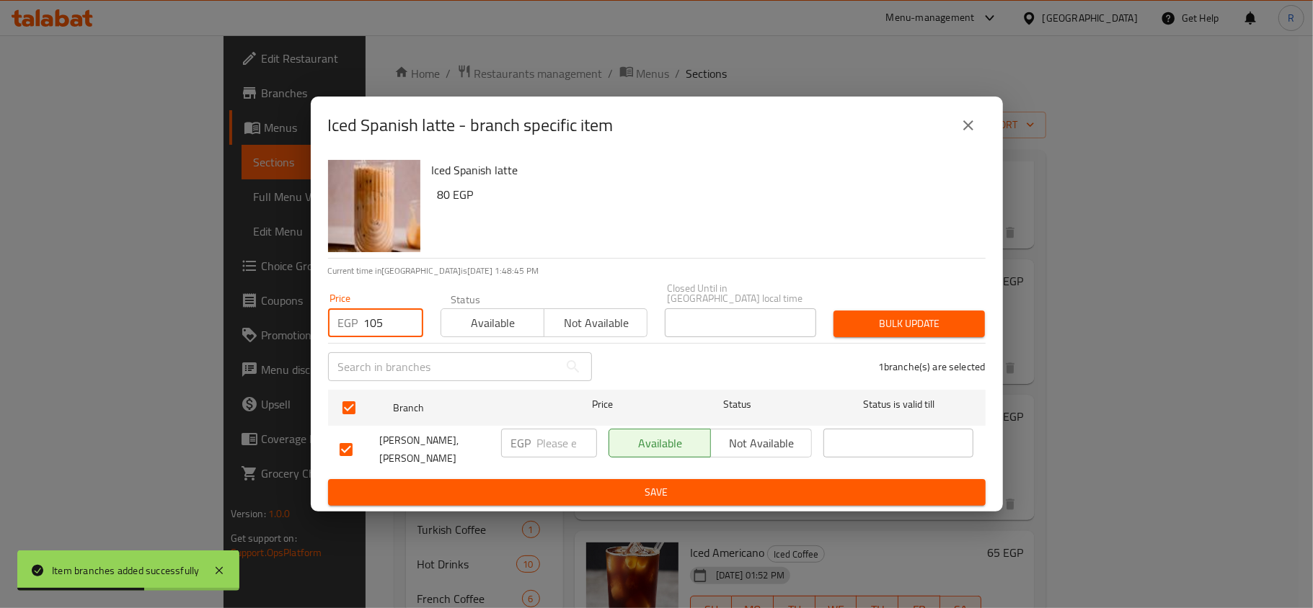
type input "105"
click at [874, 323] on span "Bulk update" at bounding box center [909, 324] width 128 height 18
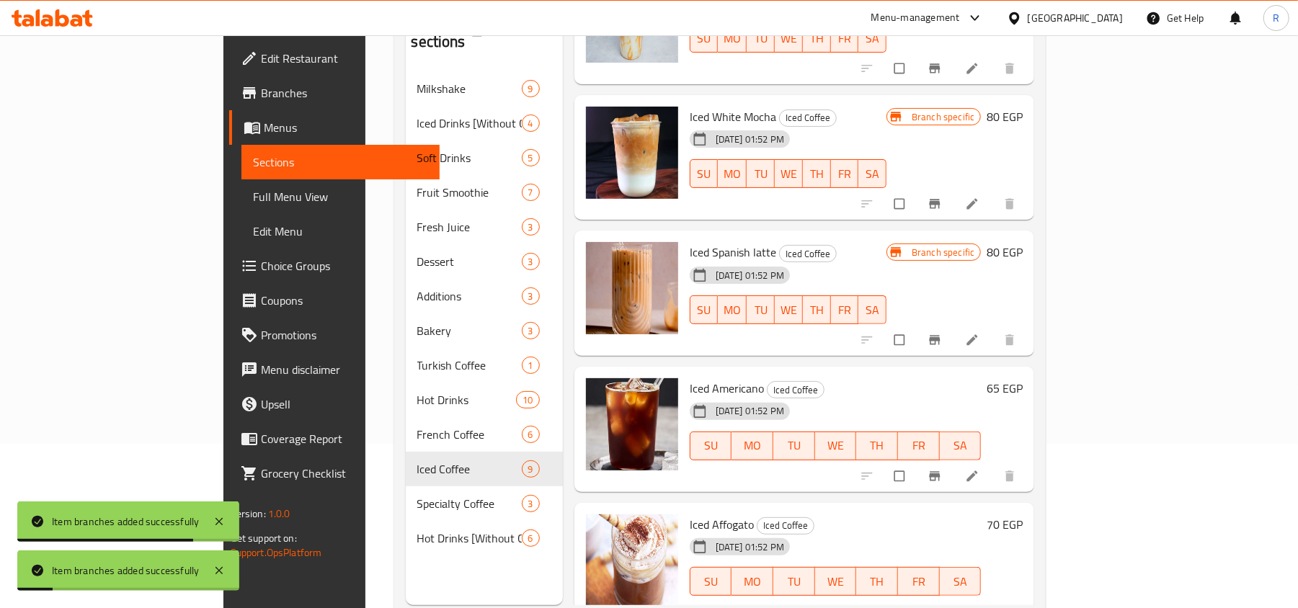
scroll to position [203, 0]
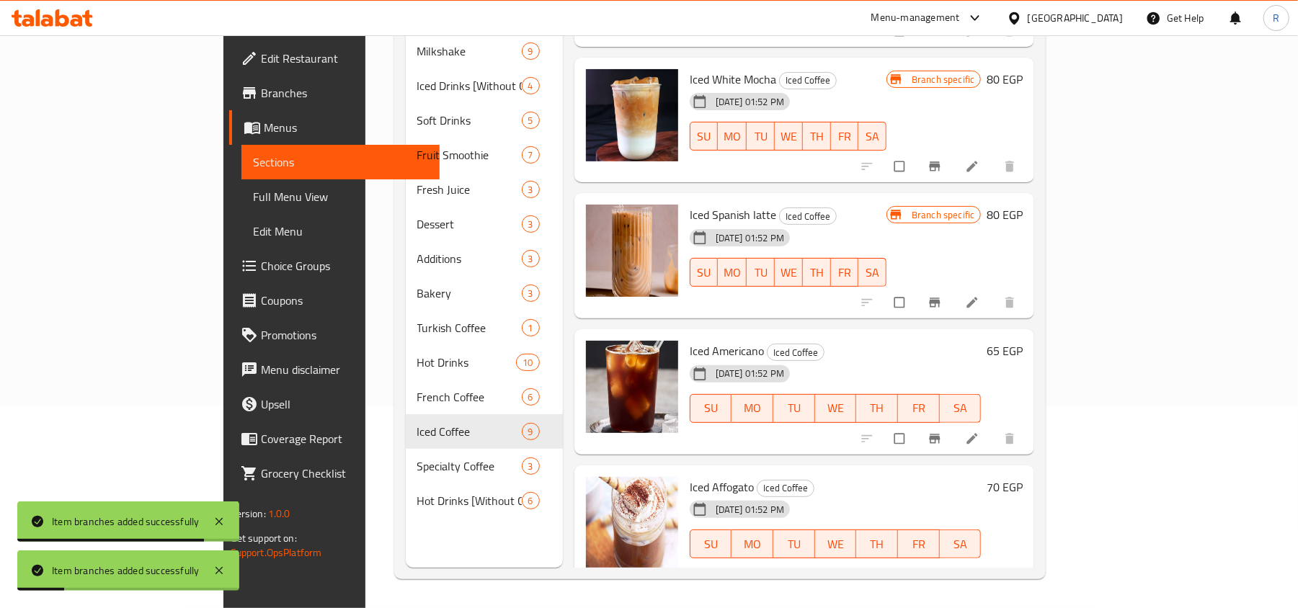
click at [942, 432] on icon "Branch-specific-item" at bounding box center [935, 439] width 14 height 14
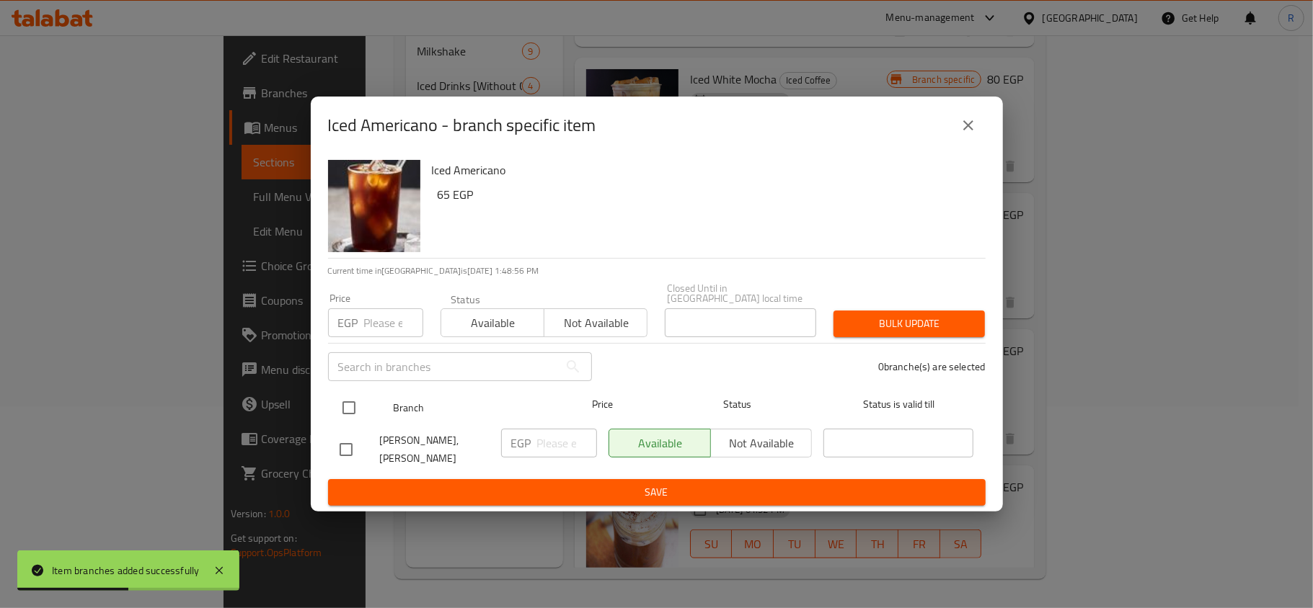
click at [353, 402] on input "checkbox" at bounding box center [349, 408] width 30 height 30
checkbox input "true"
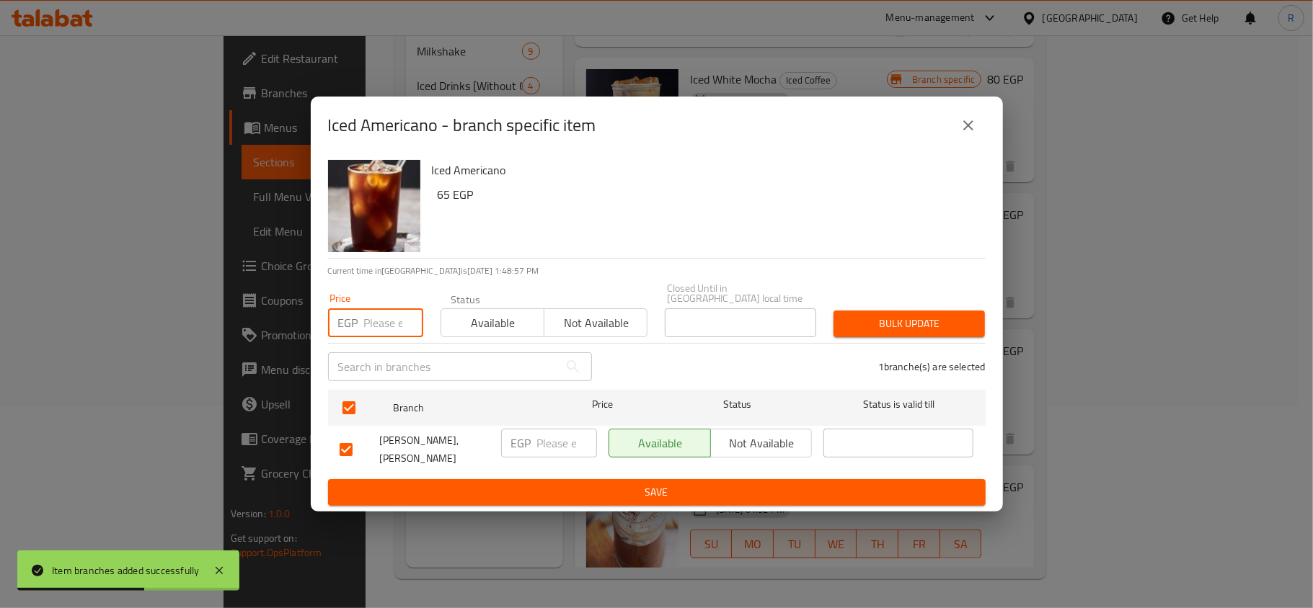
click at [383, 318] on input "number" at bounding box center [393, 323] width 59 height 29
type input "85"
click at [890, 324] on span "Bulk update" at bounding box center [909, 324] width 128 height 18
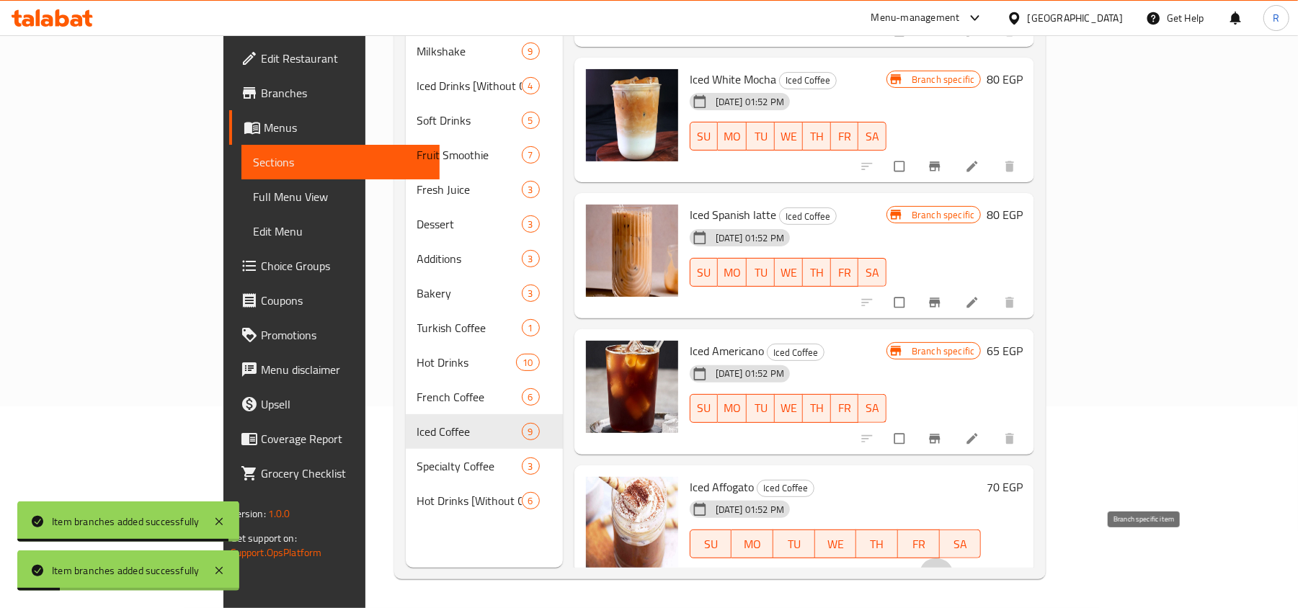
click at [954, 561] on button "Branch-specific-item" at bounding box center [936, 575] width 35 height 32
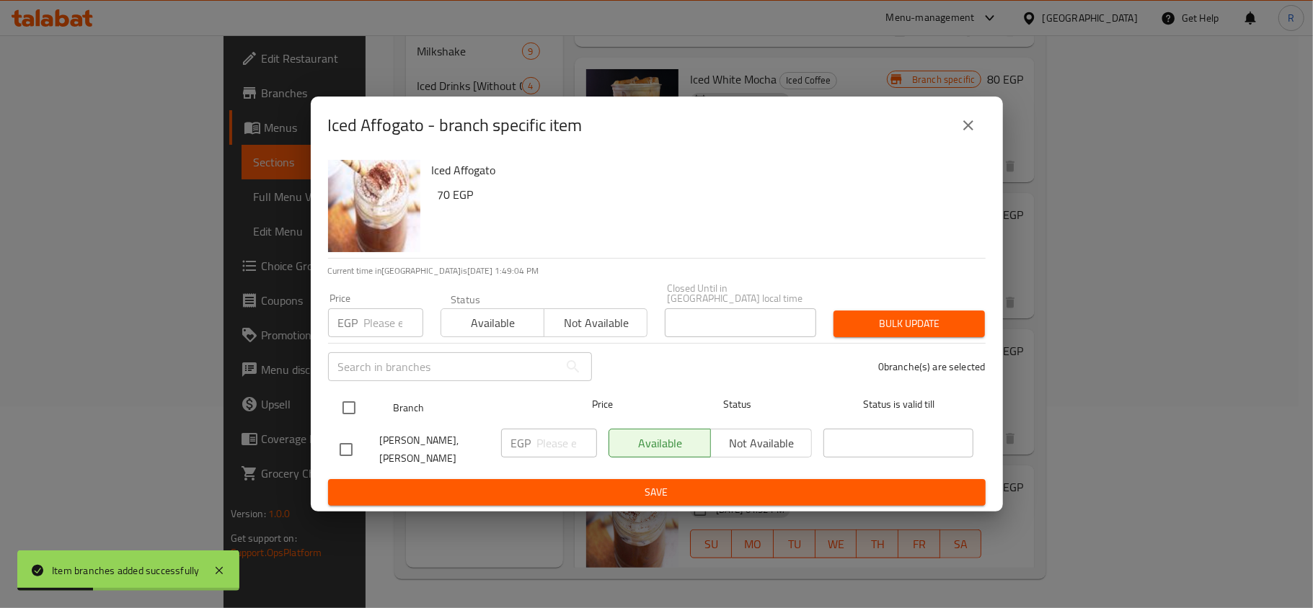
click at [352, 402] on input "checkbox" at bounding box center [349, 408] width 30 height 30
checkbox input "true"
click at [373, 322] on input "number" at bounding box center [393, 323] width 59 height 29
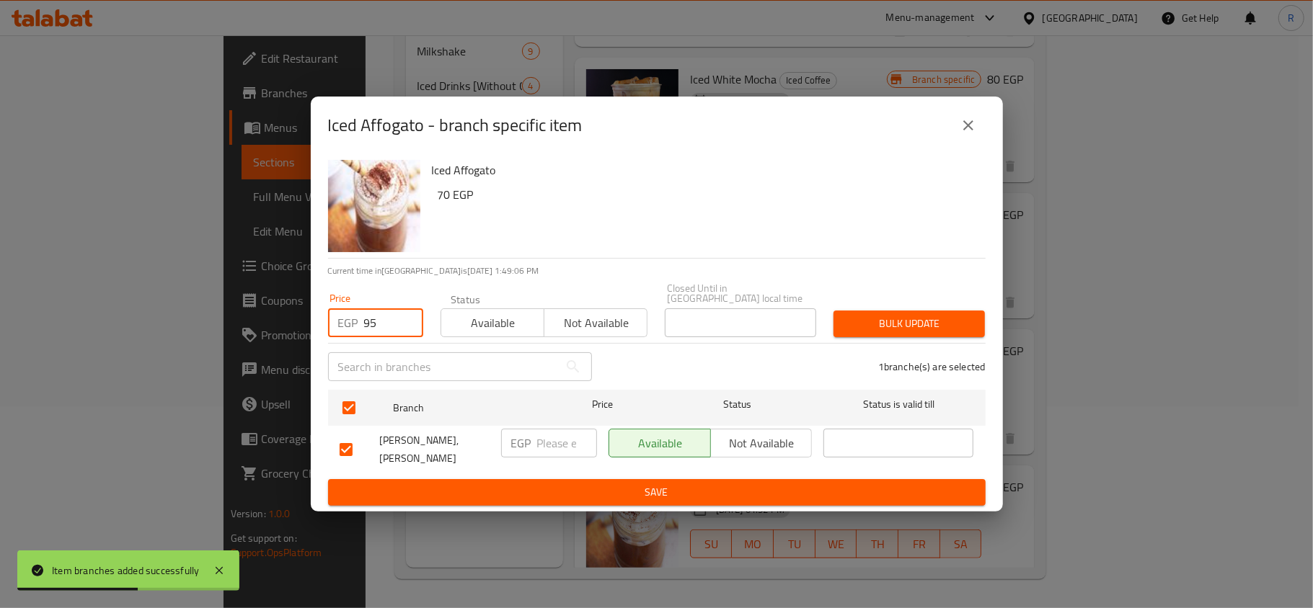
type input "95"
click at [892, 319] on span "Bulk update" at bounding box center [909, 324] width 128 height 18
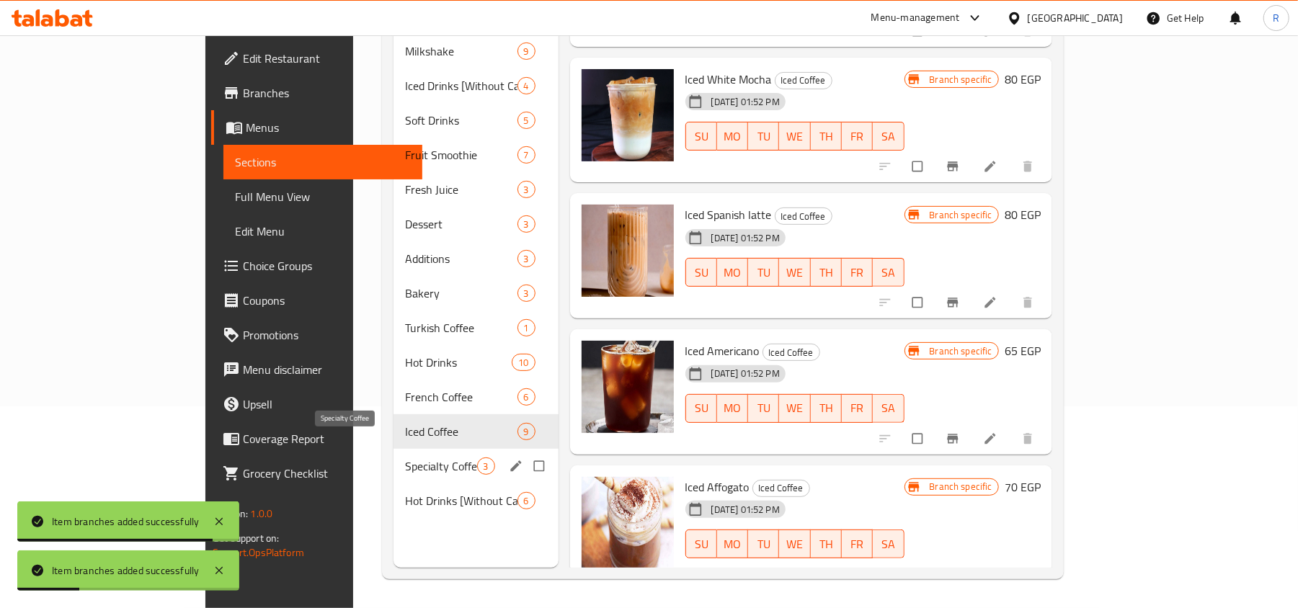
click at [405, 458] on span "Specialty Coffee" at bounding box center [440, 466] width 71 height 17
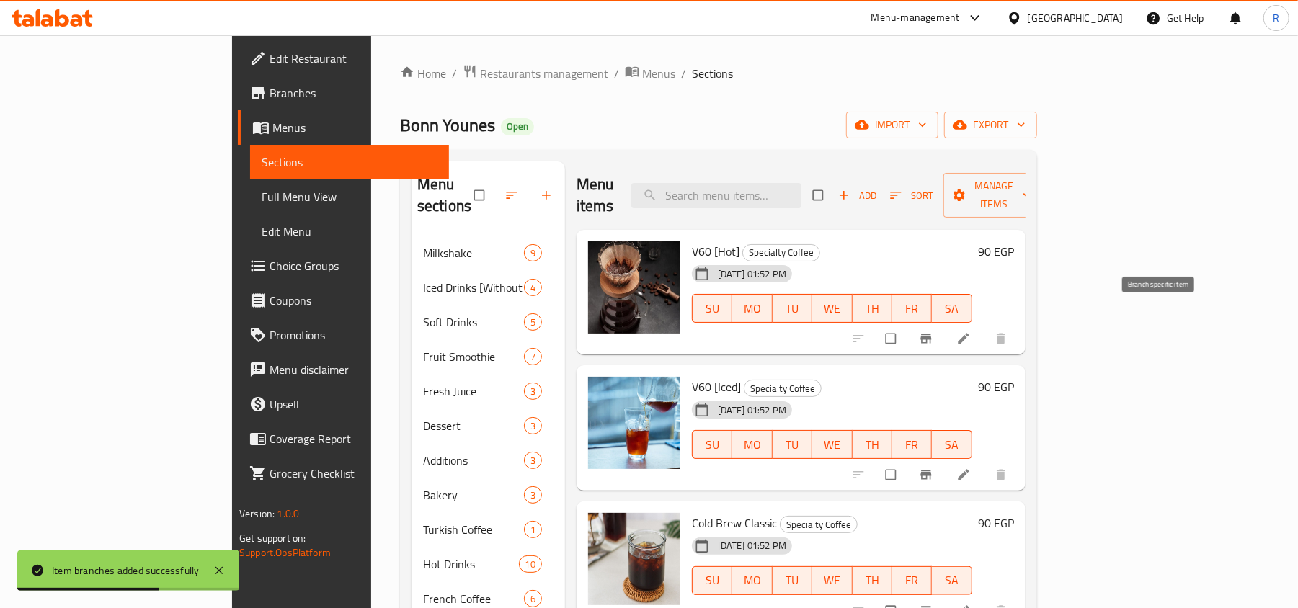
click at [934, 332] on icon "Branch-specific-item" at bounding box center [926, 339] width 14 height 14
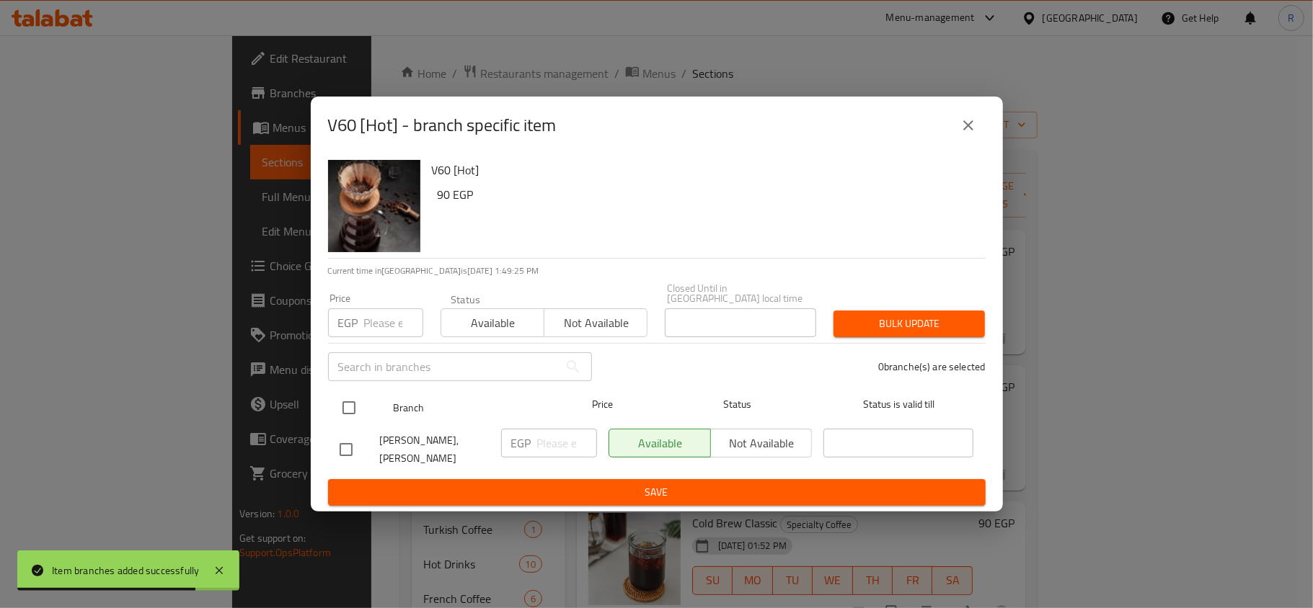
click at [343, 402] on input "checkbox" at bounding box center [349, 408] width 30 height 30
checkbox input "true"
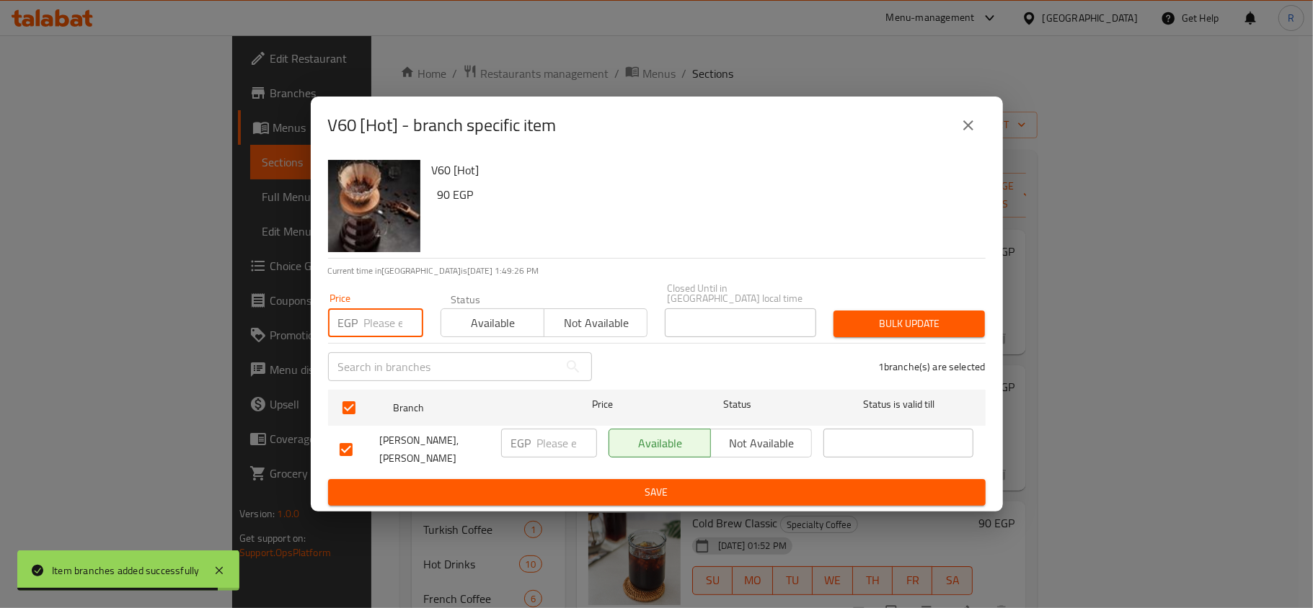
click at [373, 320] on input "number" at bounding box center [393, 323] width 59 height 29
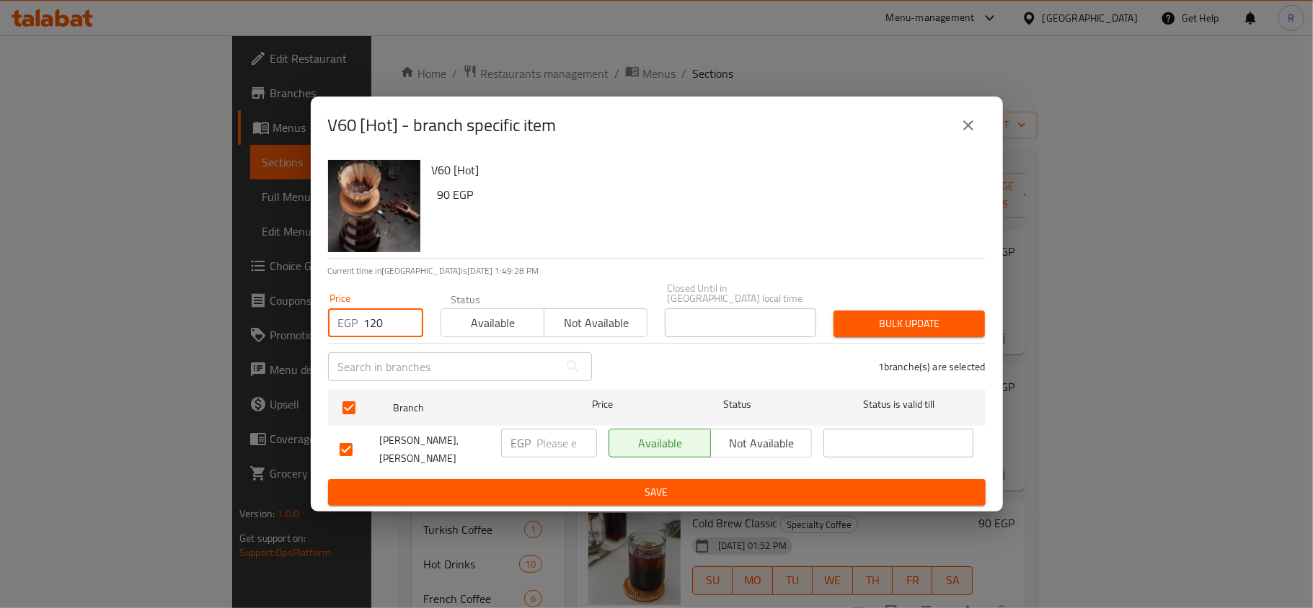
type input "120"
click at [908, 319] on span "Bulk update" at bounding box center [909, 324] width 128 height 18
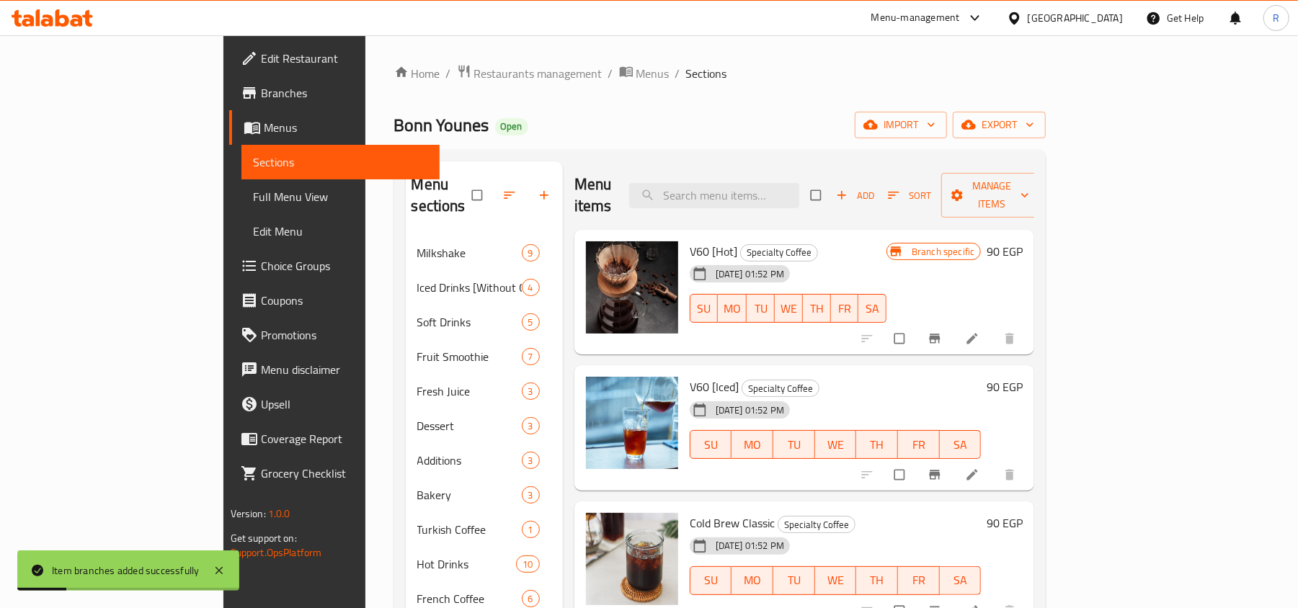
click at [941, 470] on icon "Branch-specific-item" at bounding box center [935, 474] width 11 height 9
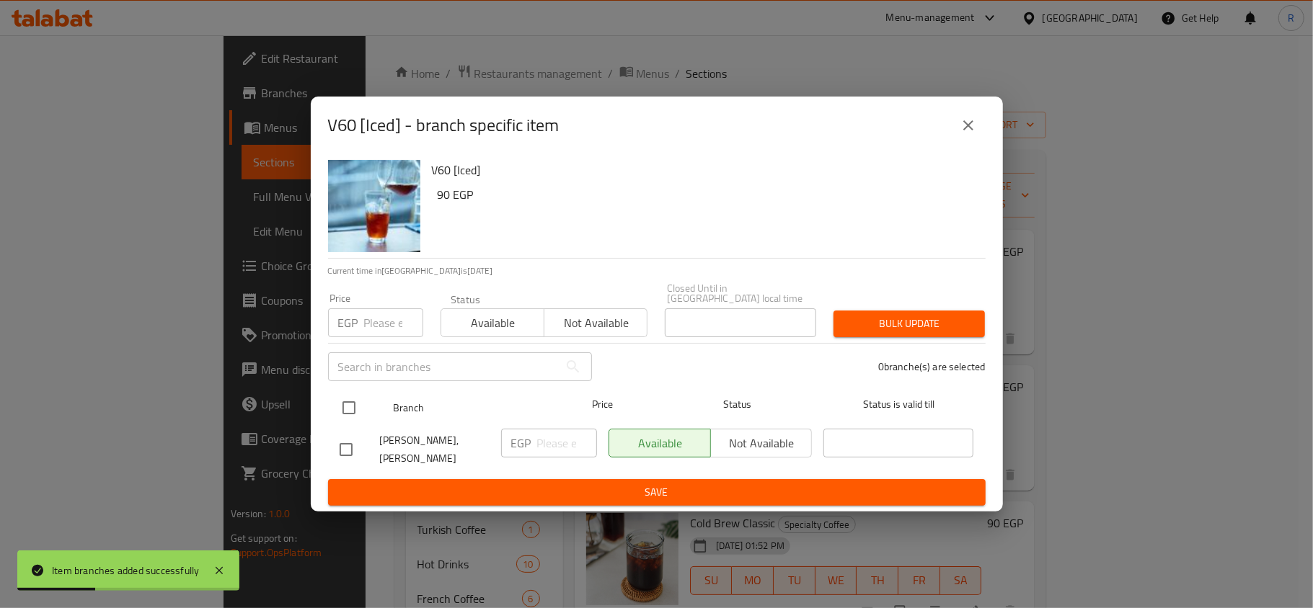
click at [350, 401] on input "checkbox" at bounding box center [349, 408] width 30 height 30
checkbox input "true"
click at [378, 320] on input "number" at bounding box center [393, 323] width 59 height 29
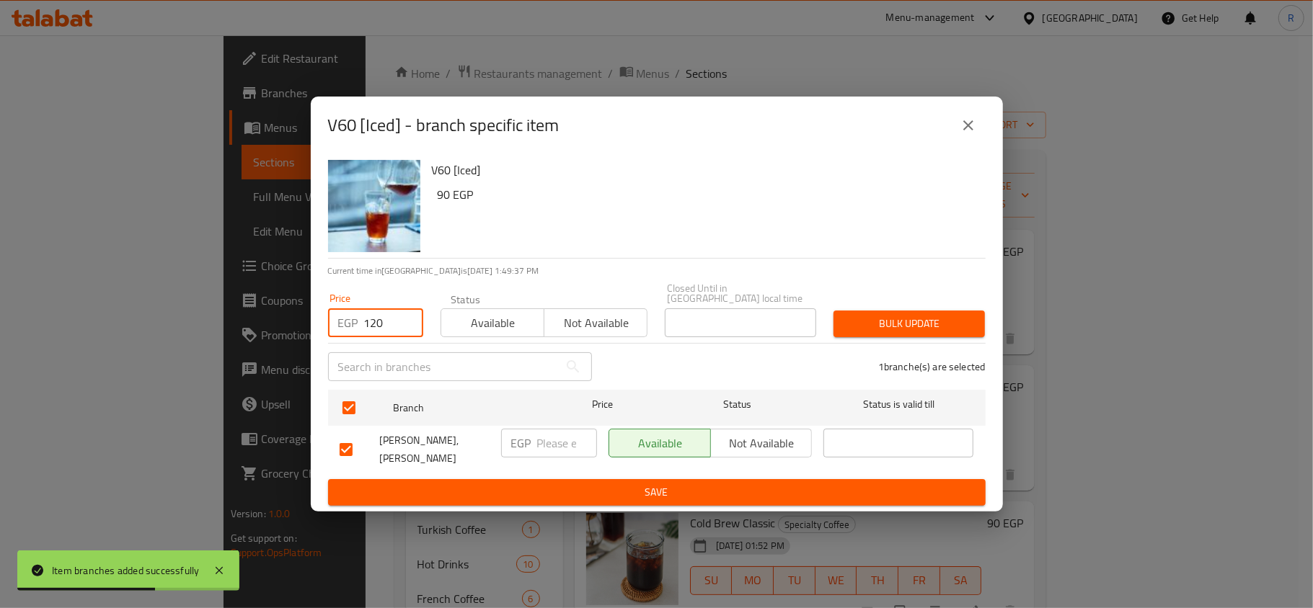
type input "120"
click at [887, 324] on span "Bulk update" at bounding box center [909, 324] width 128 height 18
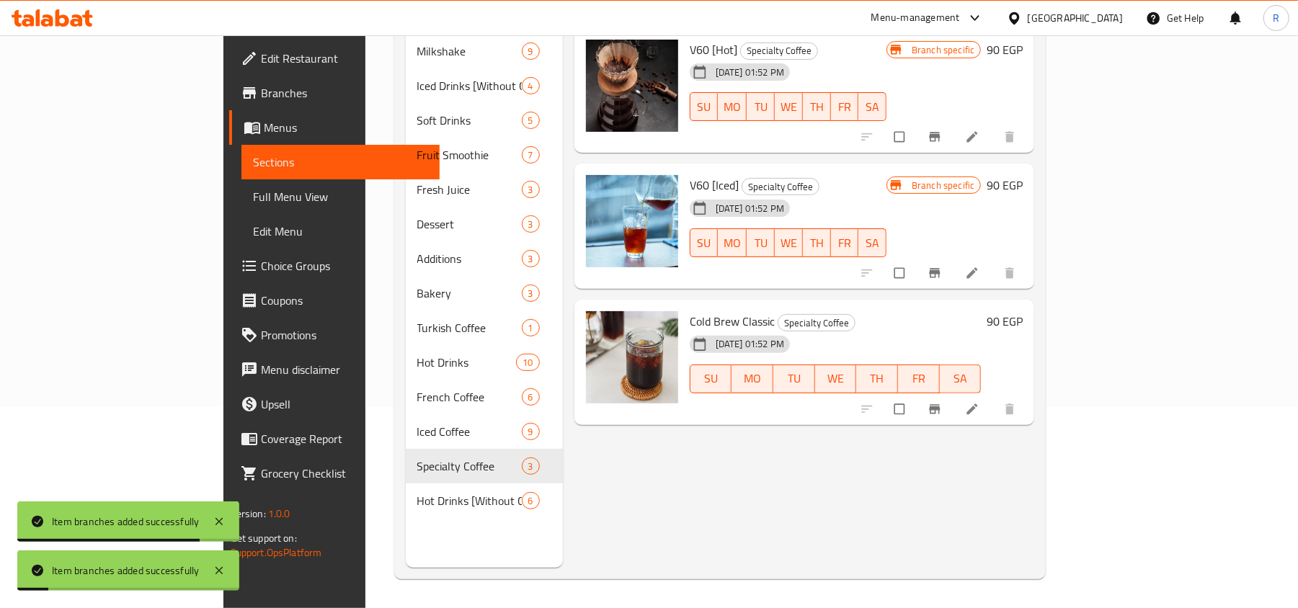
scroll to position [203, 0]
click at [954, 396] on button "Branch-specific-item" at bounding box center [936, 410] width 35 height 32
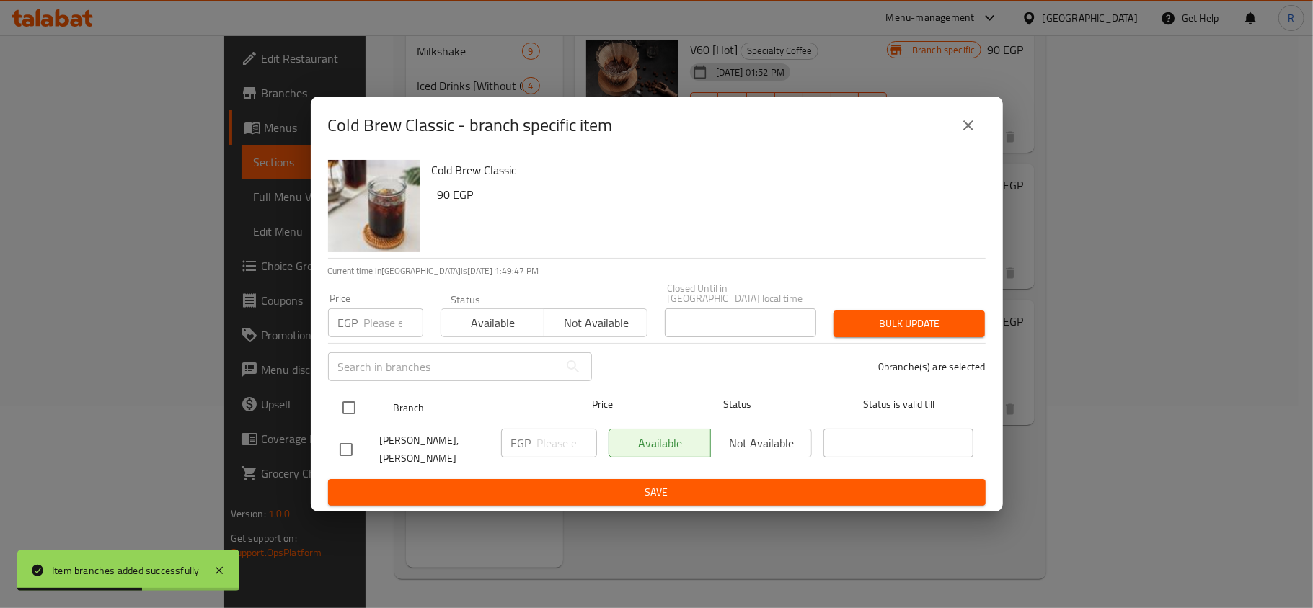
click at [347, 404] on input "checkbox" at bounding box center [349, 408] width 30 height 30
checkbox input "true"
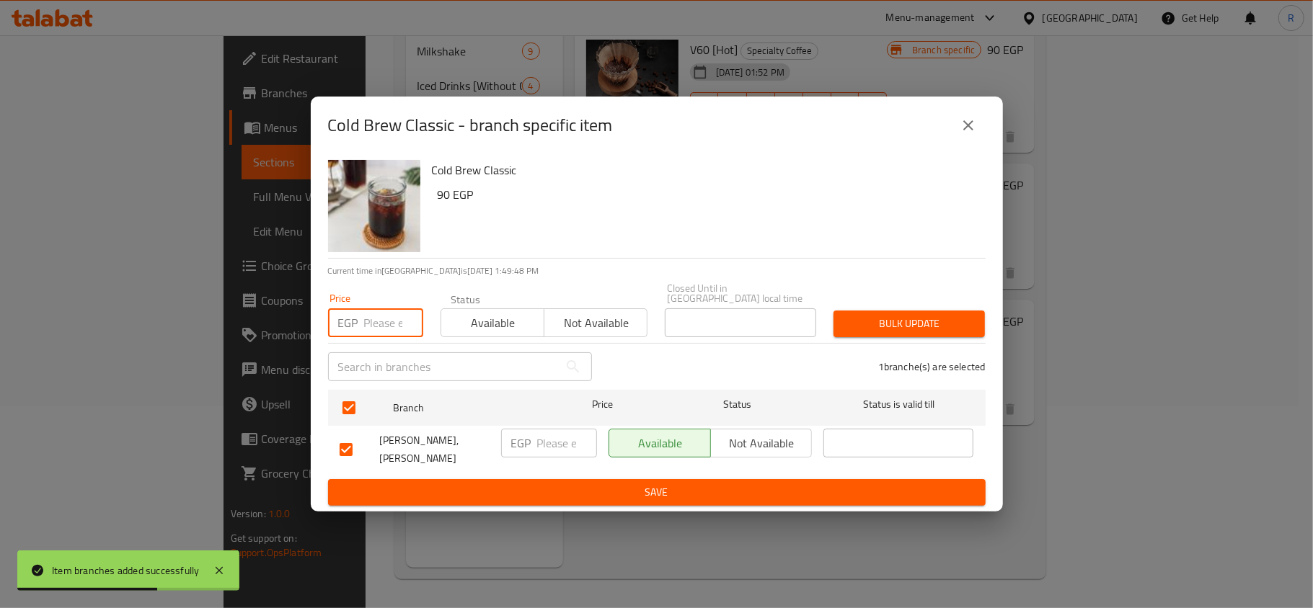
click at [373, 317] on input "number" at bounding box center [393, 323] width 59 height 29
type input "120"
click at [918, 317] on span "Bulk update" at bounding box center [909, 324] width 128 height 18
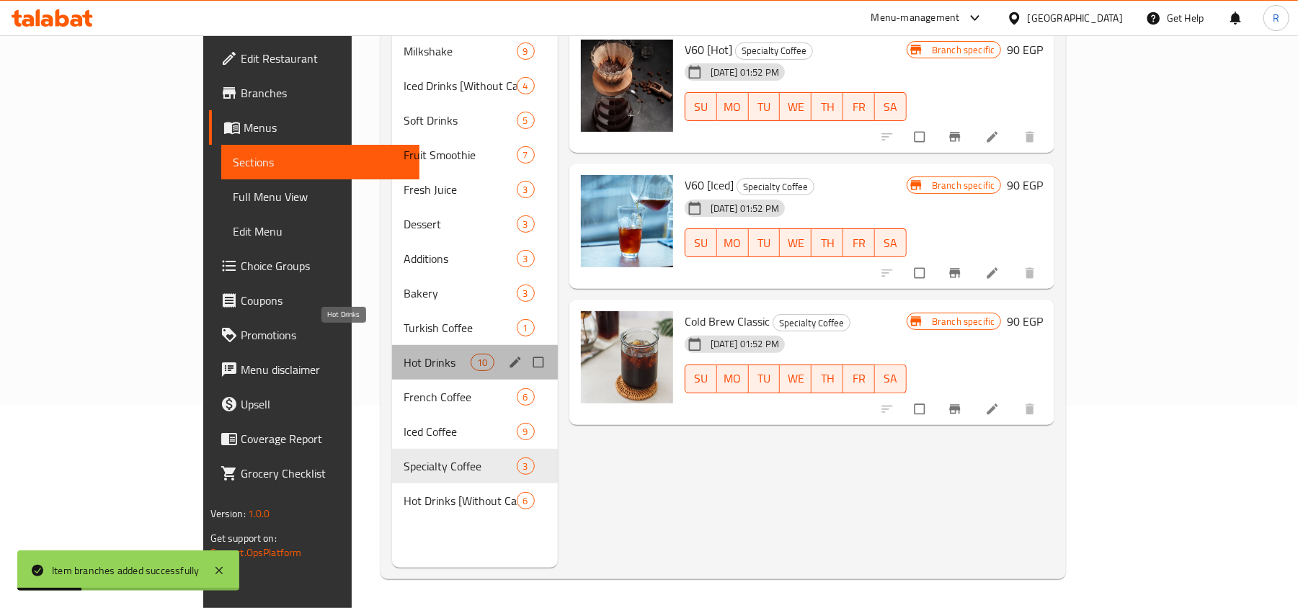
click at [404, 354] on span "Hot Drinks" at bounding box center [438, 362] width 68 height 17
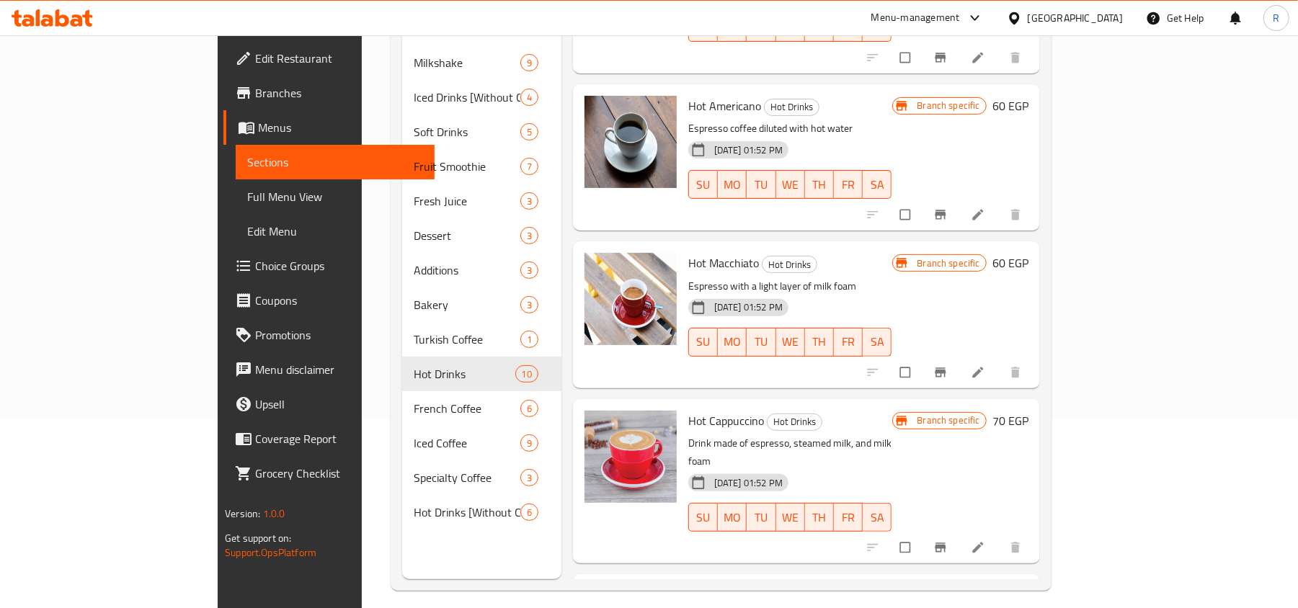
scroll to position [192, 0]
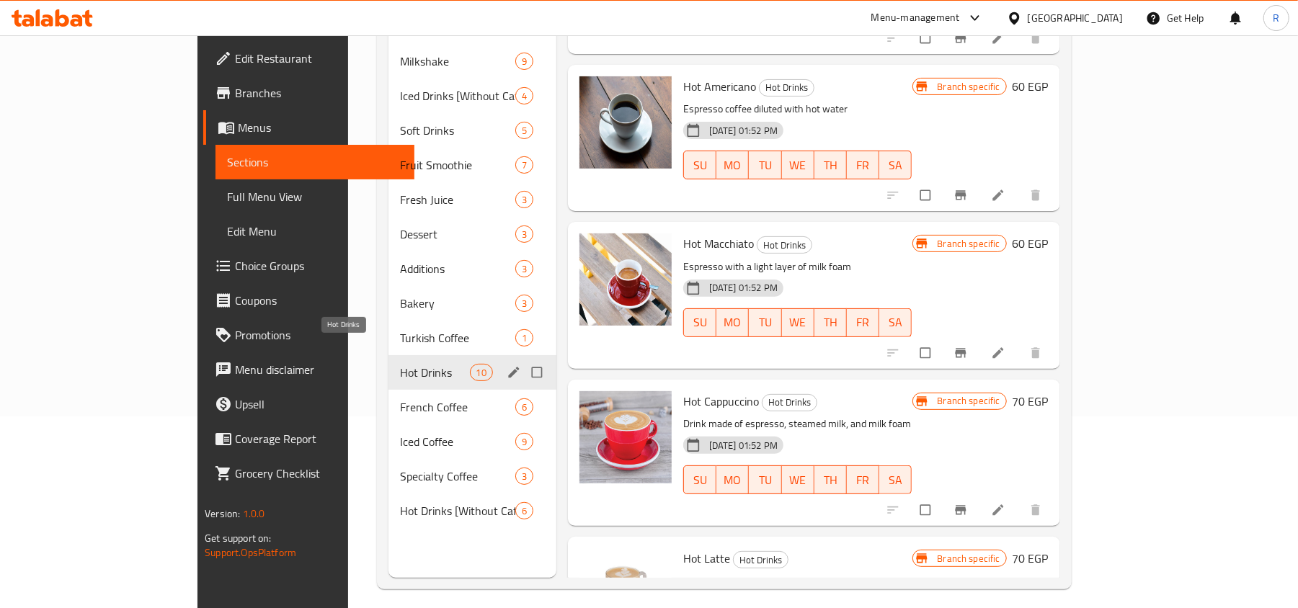
click at [400, 364] on span "Hot Drinks" at bounding box center [435, 372] width 70 height 17
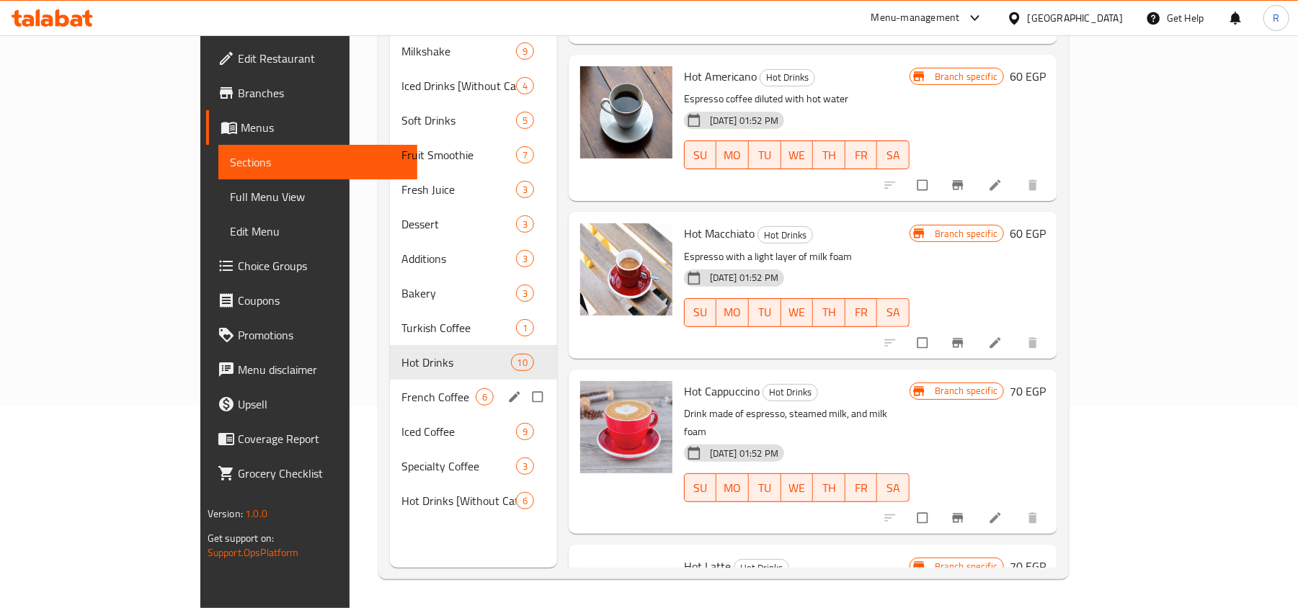
scroll to position [203, 0]
click at [402, 492] on span "Hot Drinks [Without Caffeine]" at bounding box center [439, 500] width 74 height 17
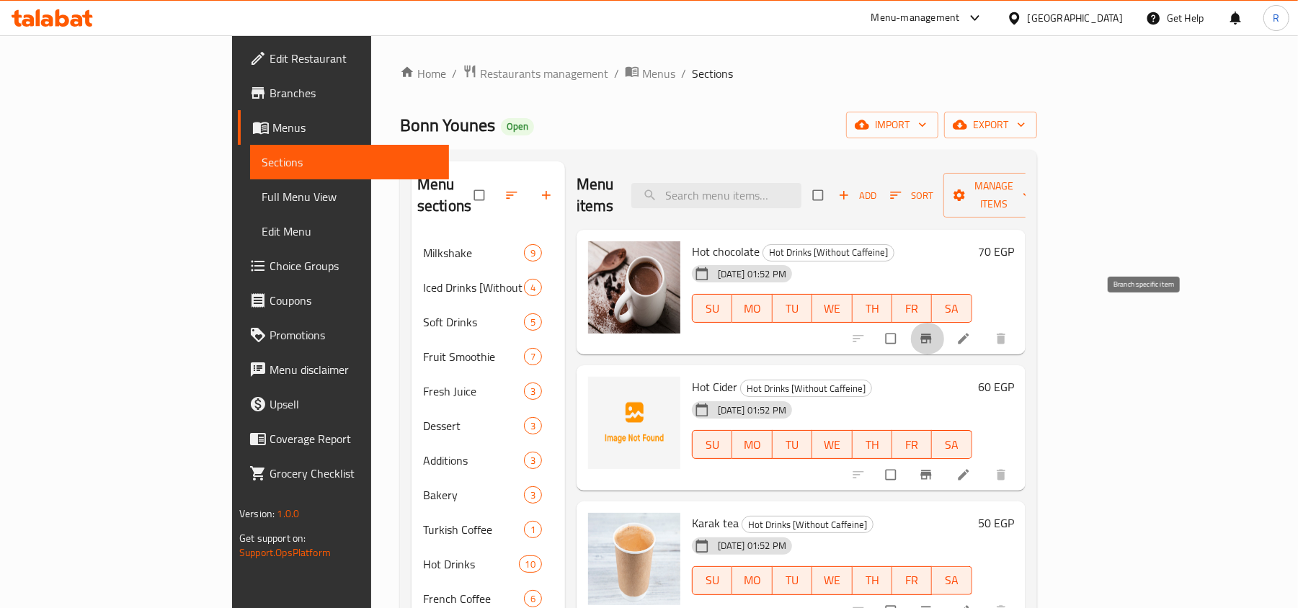
click at [931, 334] on icon "Branch-specific-item" at bounding box center [926, 338] width 11 height 9
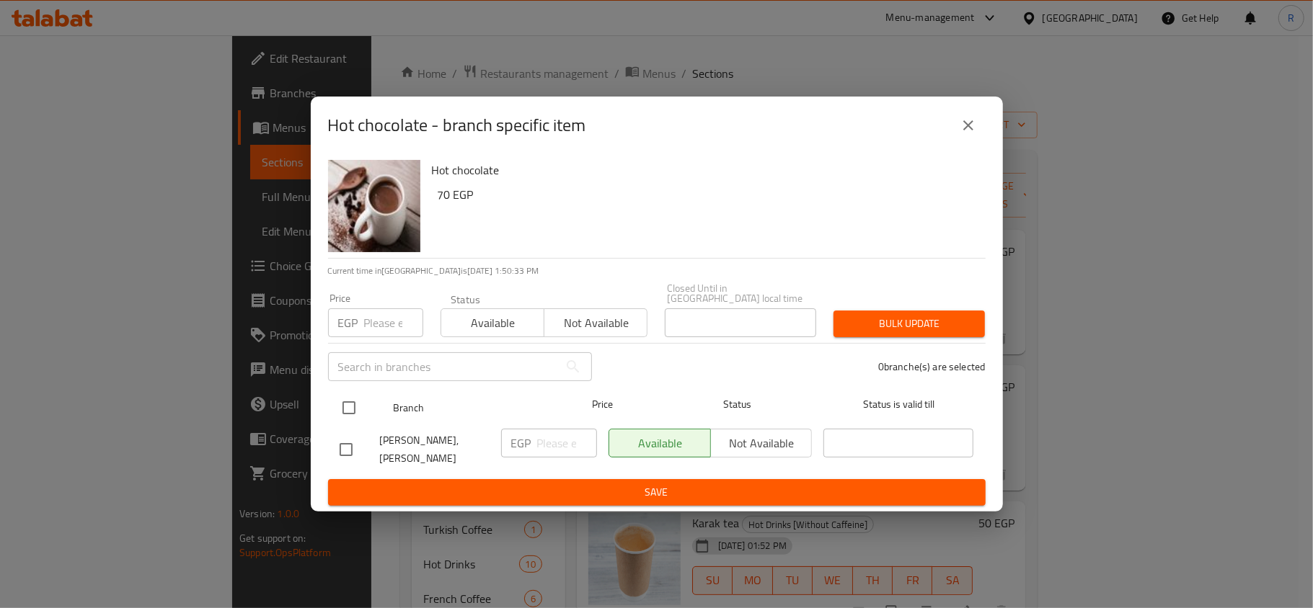
click at [353, 405] on input "checkbox" at bounding box center [349, 408] width 30 height 30
checkbox input "true"
click at [384, 320] on input "number" at bounding box center [393, 323] width 59 height 29
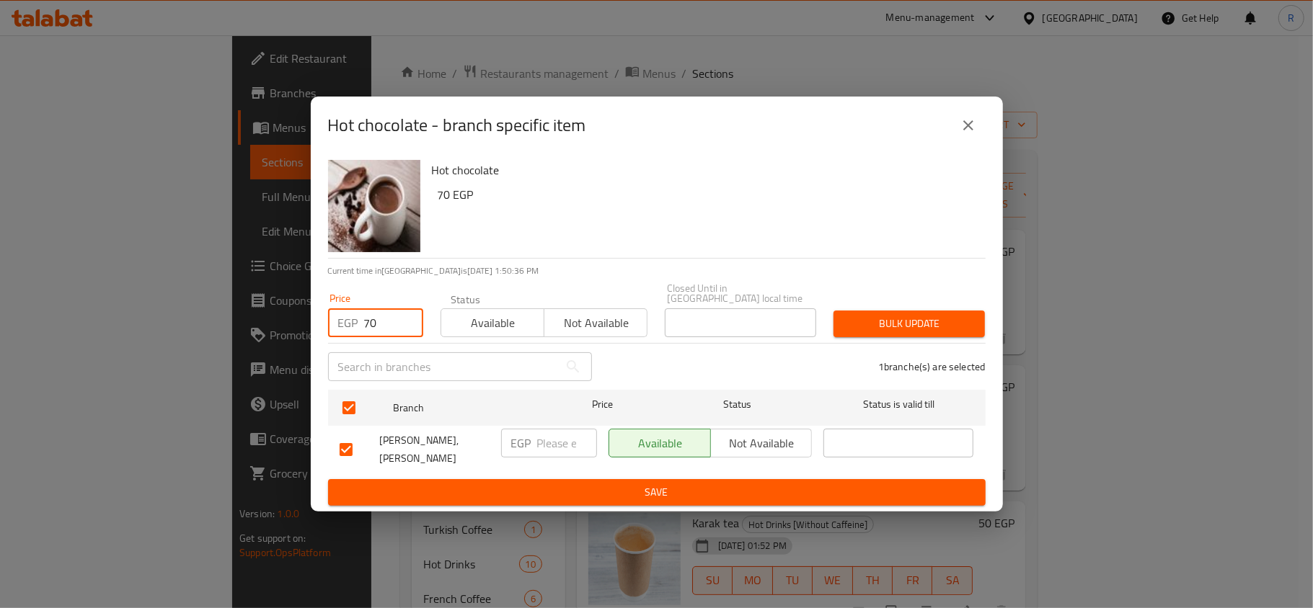
type input "70"
click at [903, 324] on span "Bulk update" at bounding box center [909, 324] width 128 height 18
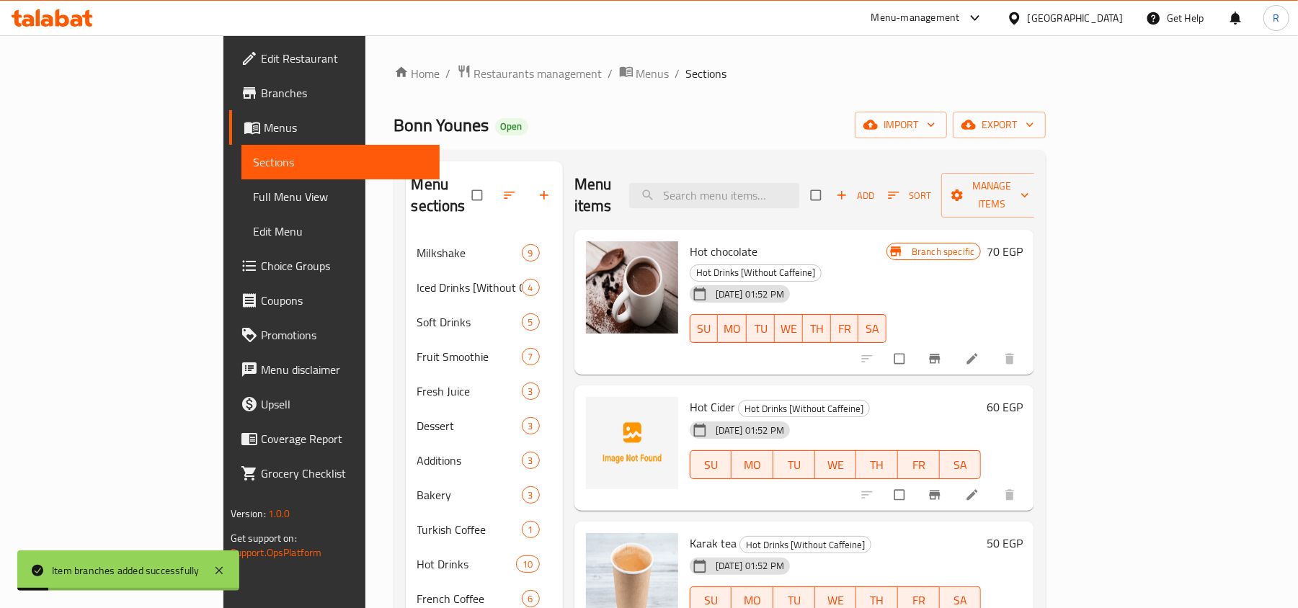
click at [941, 490] on icon "Branch-specific-item" at bounding box center [935, 494] width 11 height 9
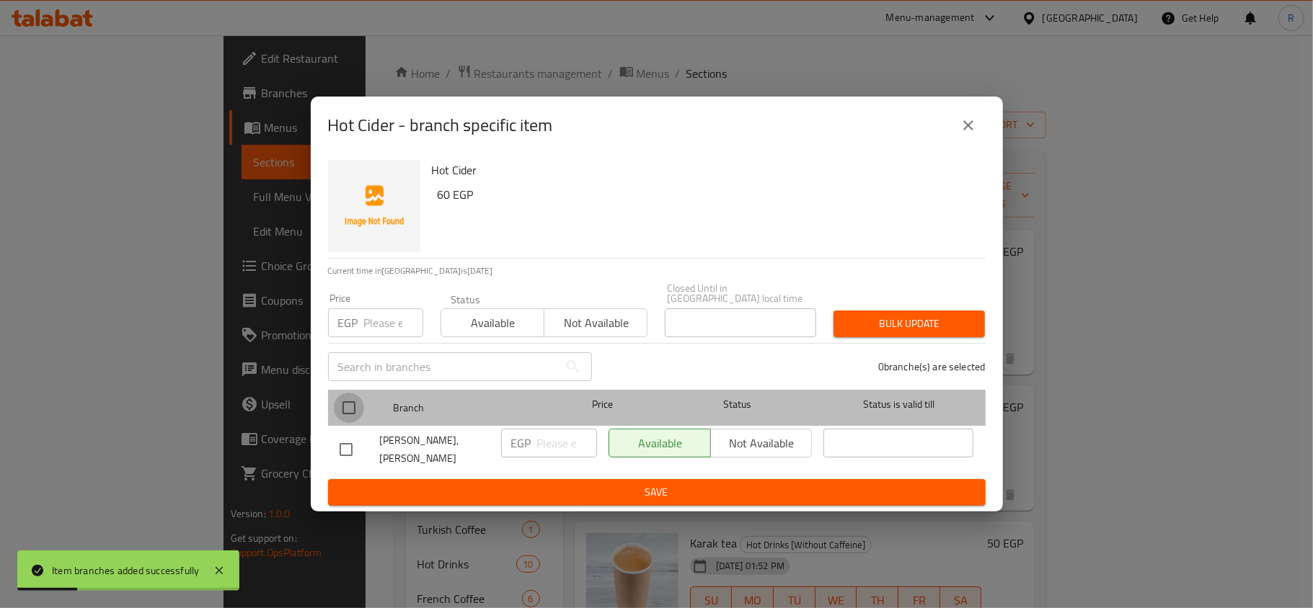
click at [353, 404] on input "checkbox" at bounding box center [349, 408] width 30 height 30
checkbox input "true"
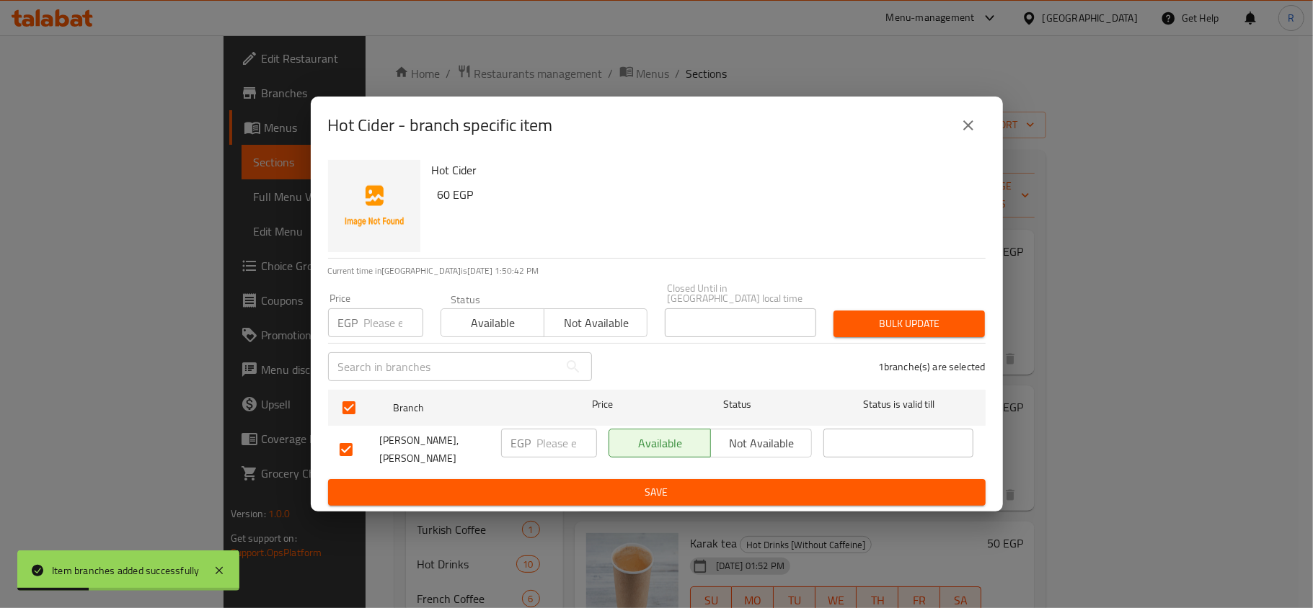
click at [389, 319] on input "number" at bounding box center [393, 323] width 59 height 29
type input "60"
click at [877, 323] on span "Bulk update" at bounding box center [909, 324] width 128 height 18
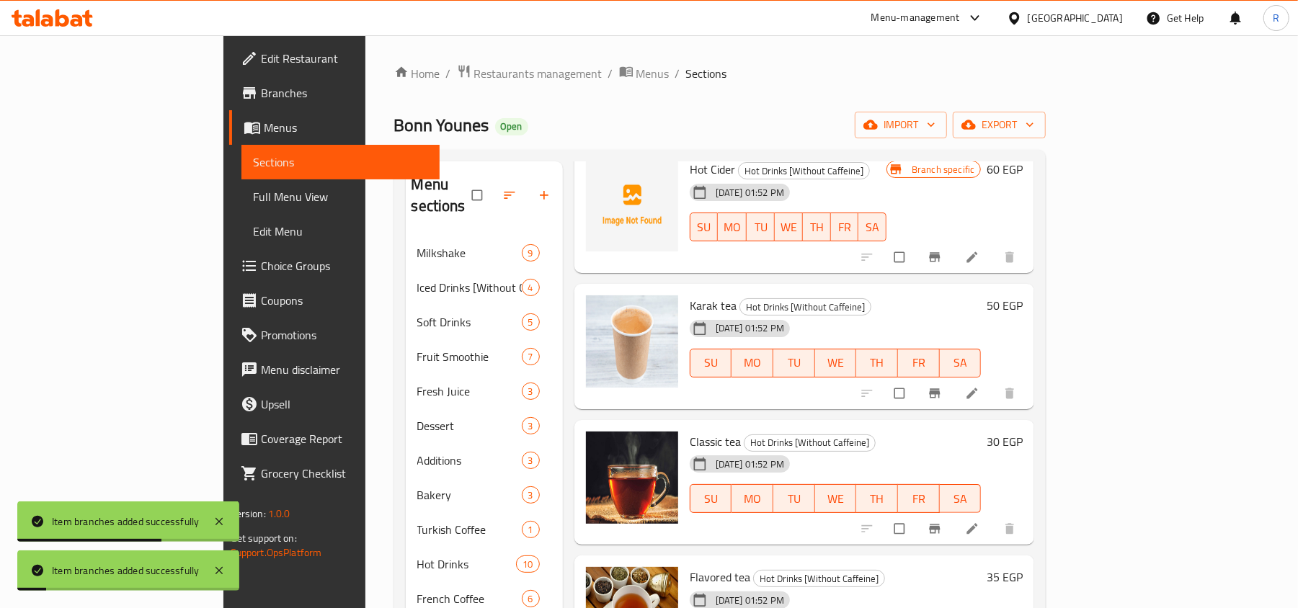
scroll to position [243, 0]
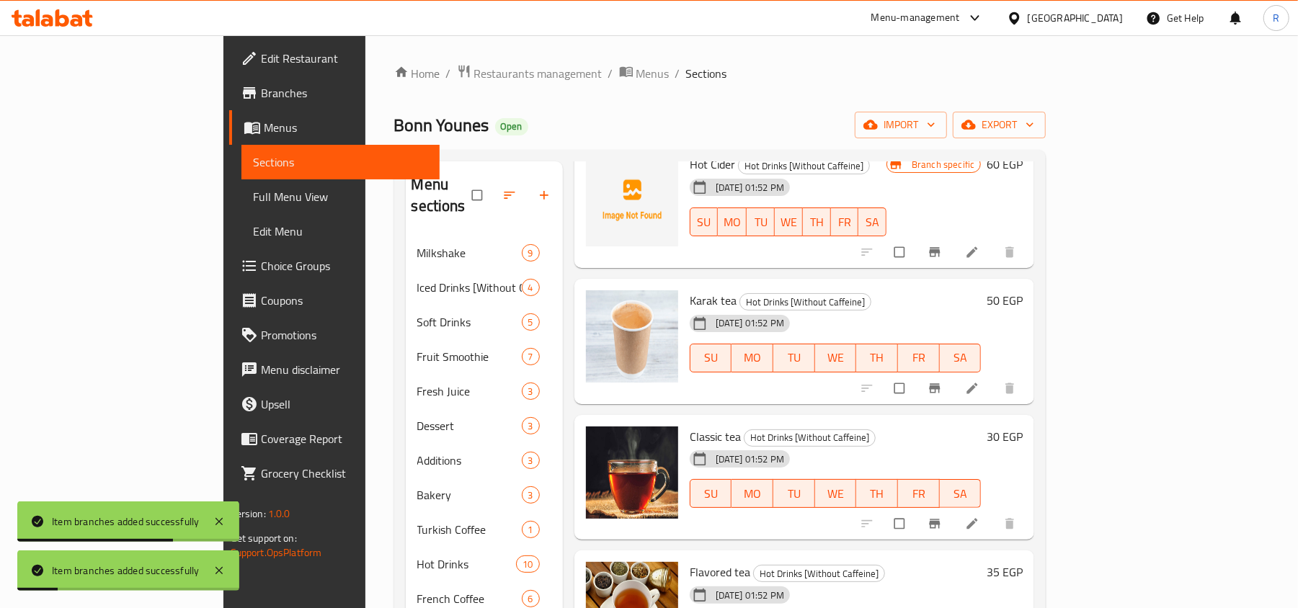
click at [941, 383] on icon "Branch-specific-item" at bounding box center [935, 387] width 11 height 9
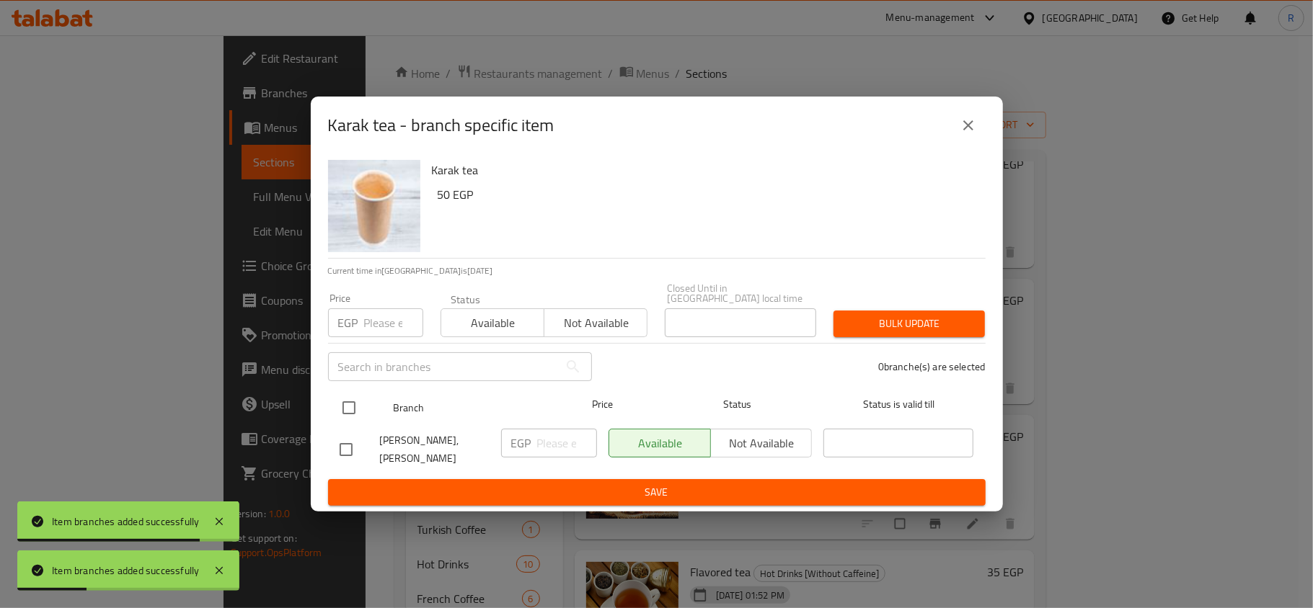
click at [350, 408] on input "checkbox" at bounding box center [349, 408] width 30 height 30
checkbox input "true"
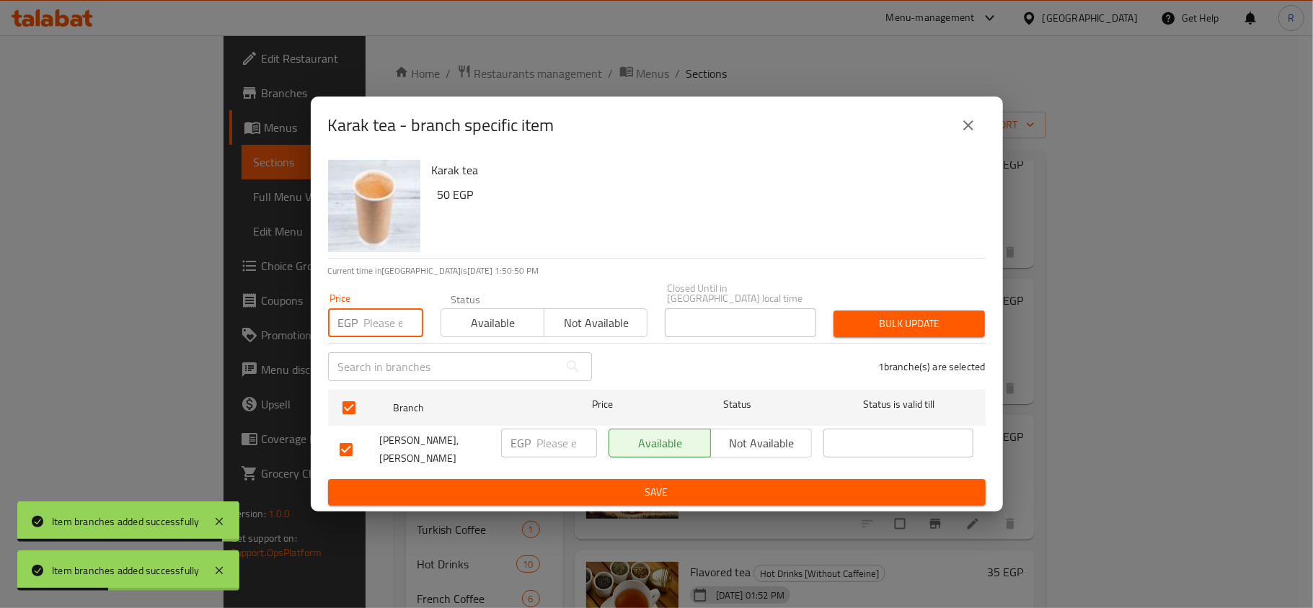
click at [382, 310] on input "number" at bounding box center [393, 323] width 59 height 29
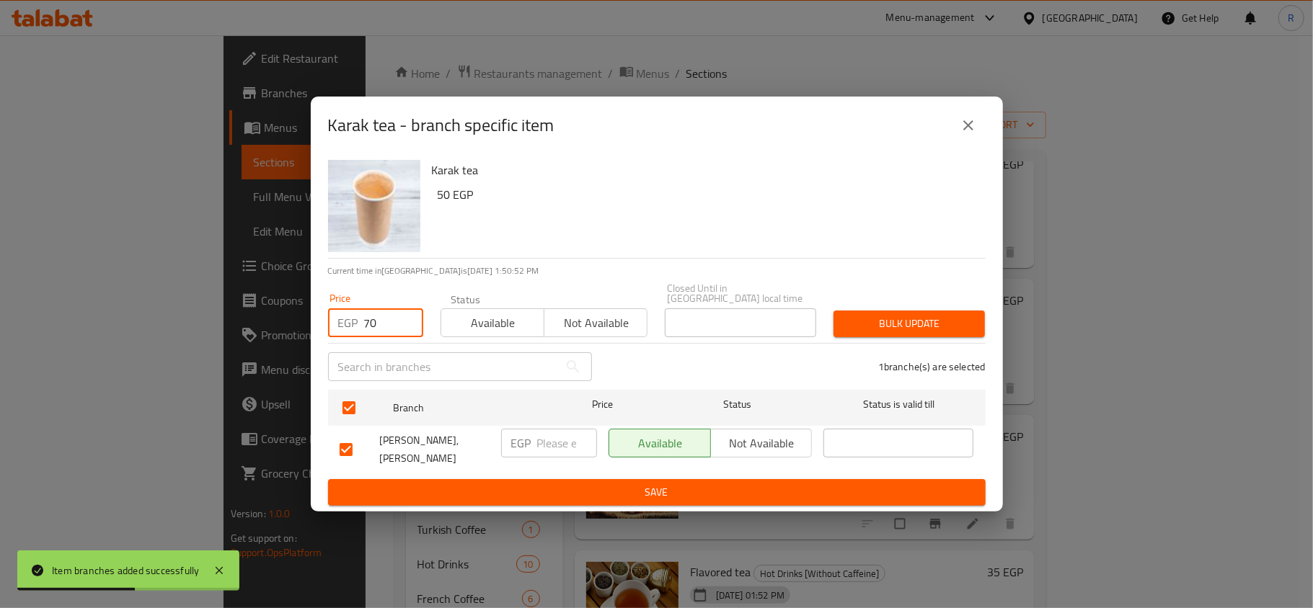
type input "70"
click at [872, 327] on span "Bulk update" at bounding box center [909, 324] width 128 height 18
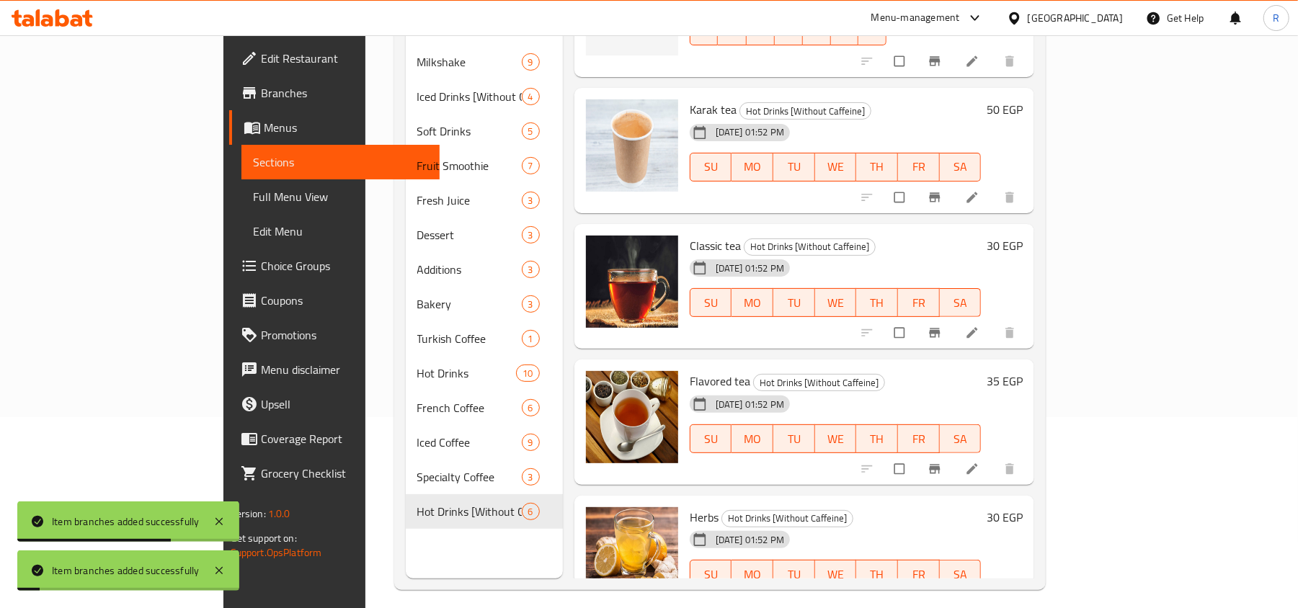
scroll to position [192, 0]
click at [942, 325] on icon "Branch-specific-item" at bounding box center [935, 332] width 14 height 14
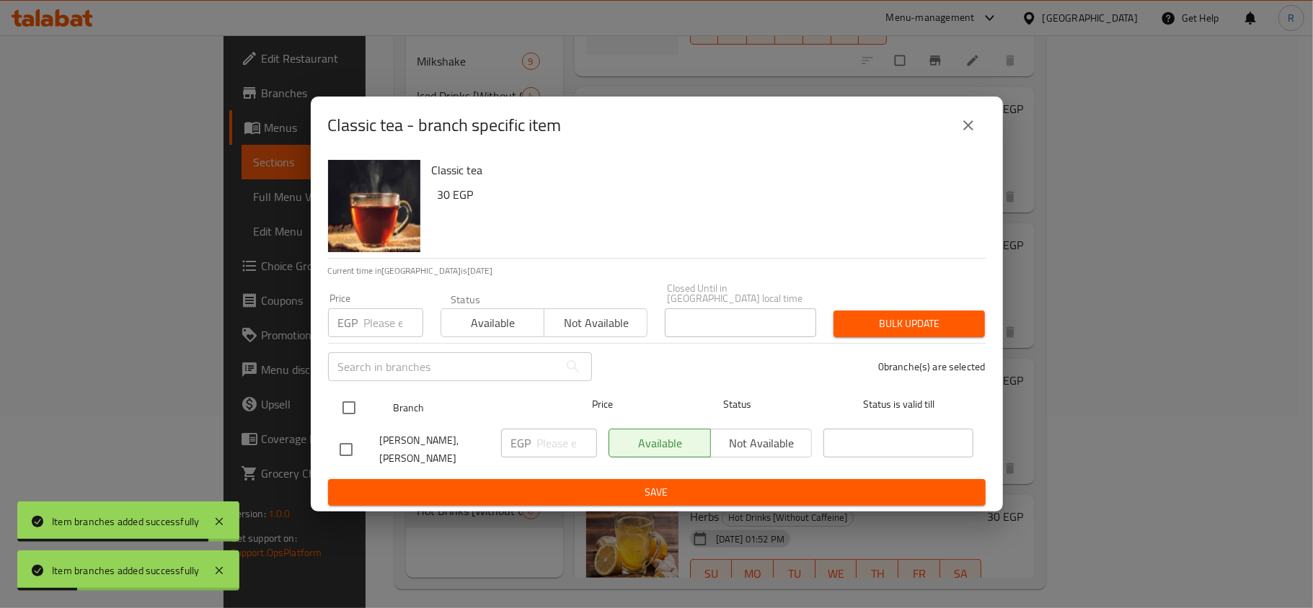
click at [352, 399] on input "checkbox" at bounding box center [349, 408] width 30 height 30
checkbox input "true"
click at [368, 326] on input "number" at bounding box center [393, 323] width 59 height 29
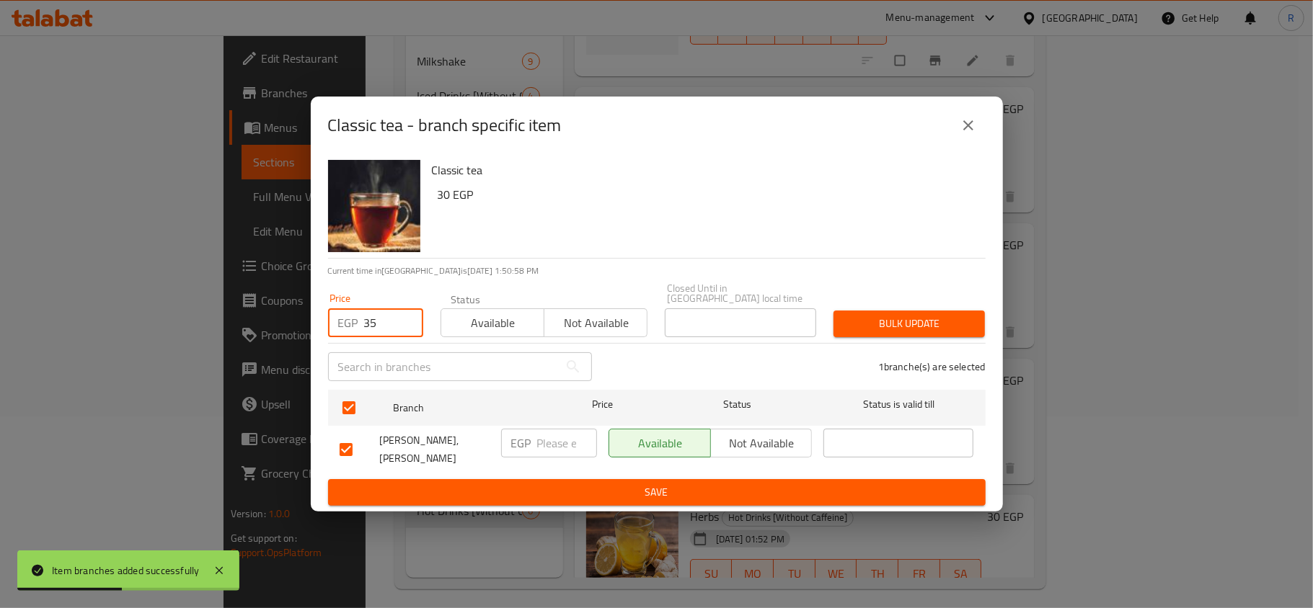
type input "35"
click at [938, 329] on button "Bulk update" at bounding box center [908, 324] width 151 height 27
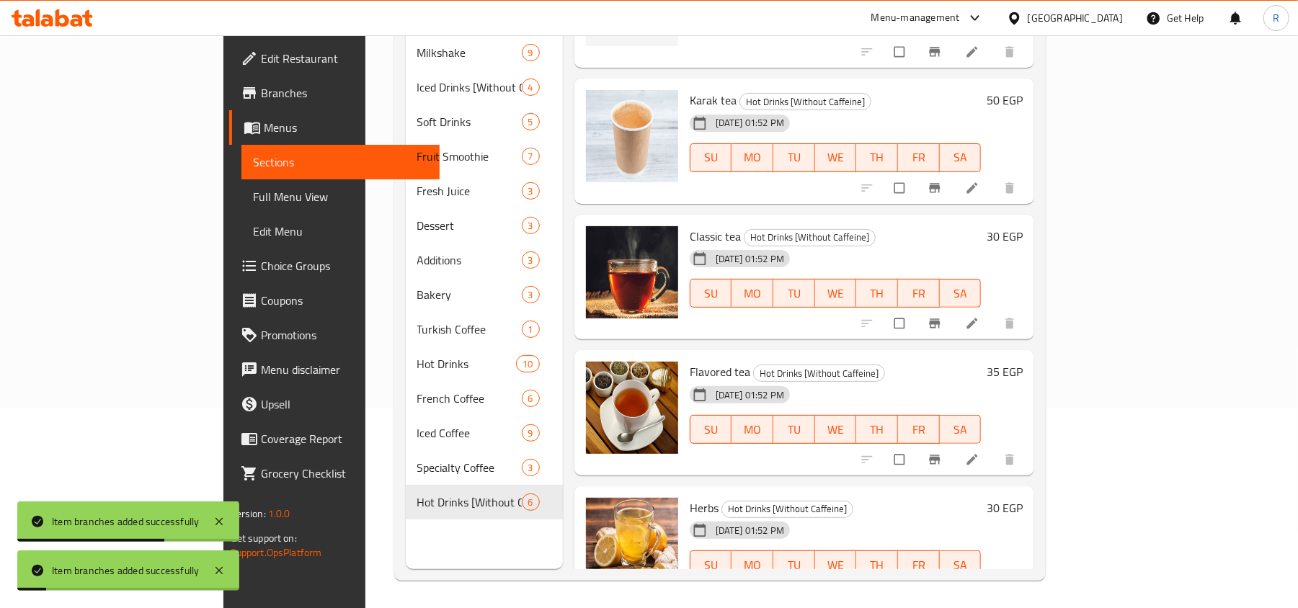
scroll to position [203, 0]
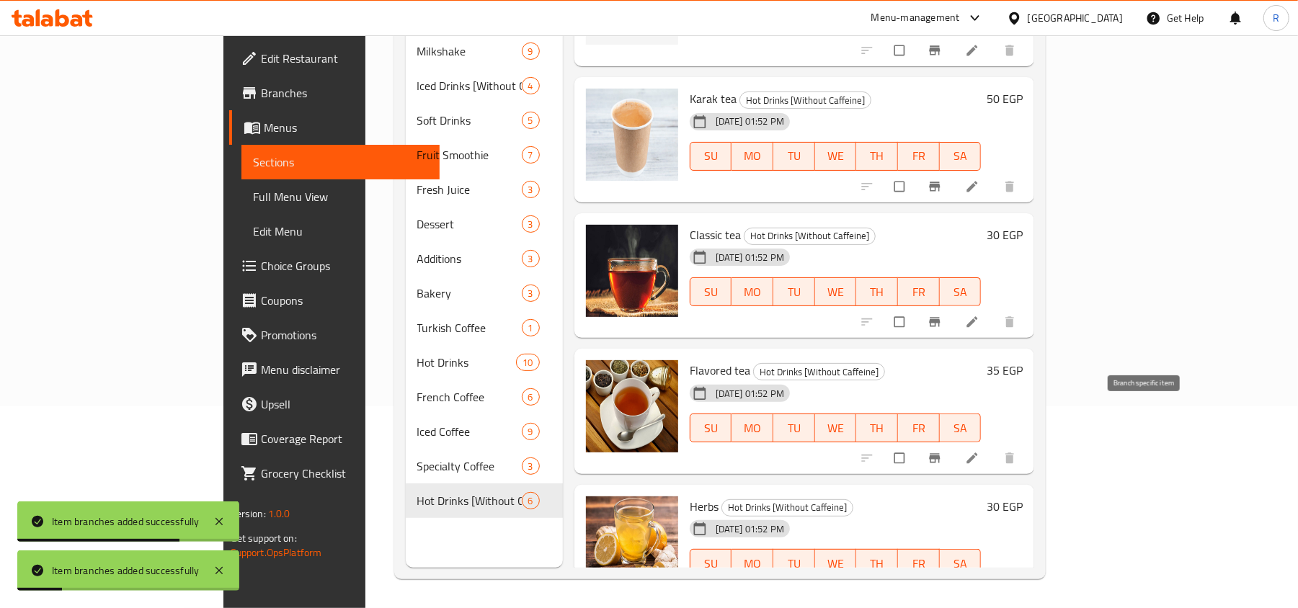
click at [954, 443] on button "Branch-specific-item" at bounding box center [936, 459] width 35 height 32
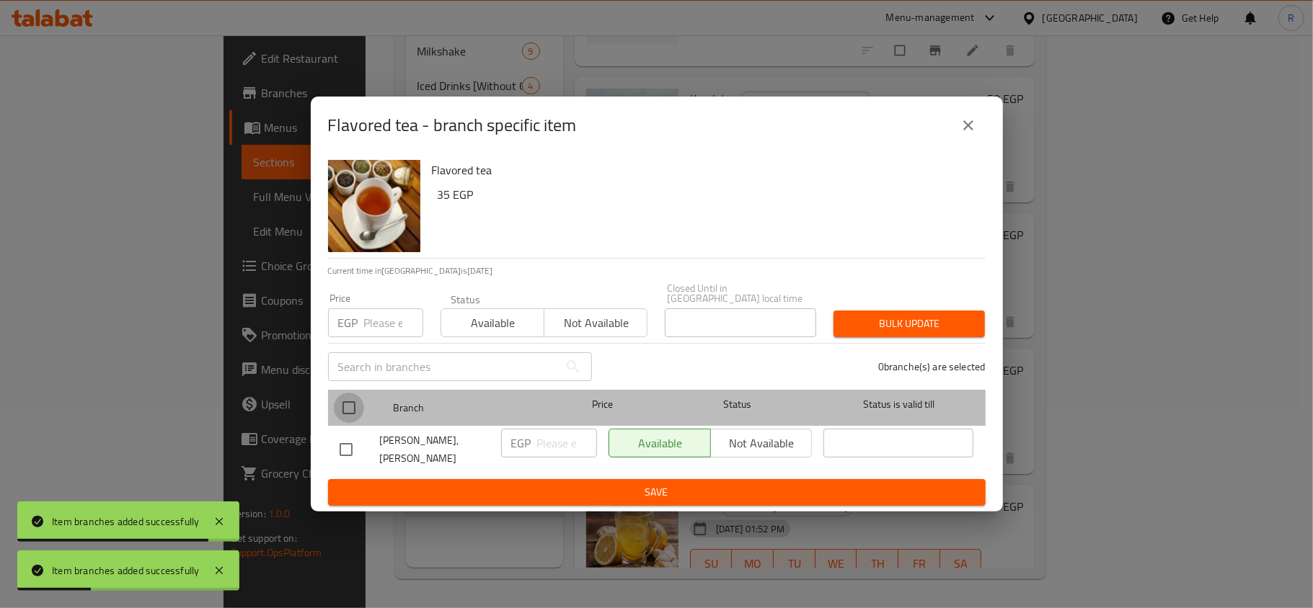
click at [355, 402] on input "checkbox" at bounding box center [349, 408] width 30 height 30
checkbox input "true"
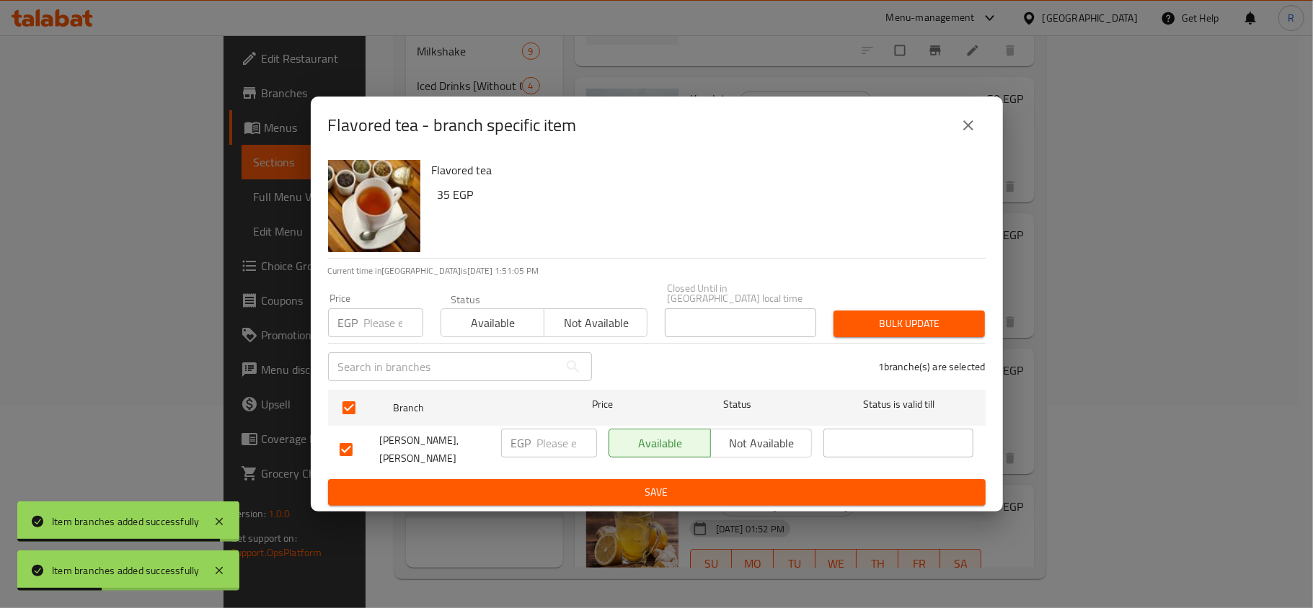
click at [372, 318] on input "number" at bounding box center [393, 323] width 59 height 29
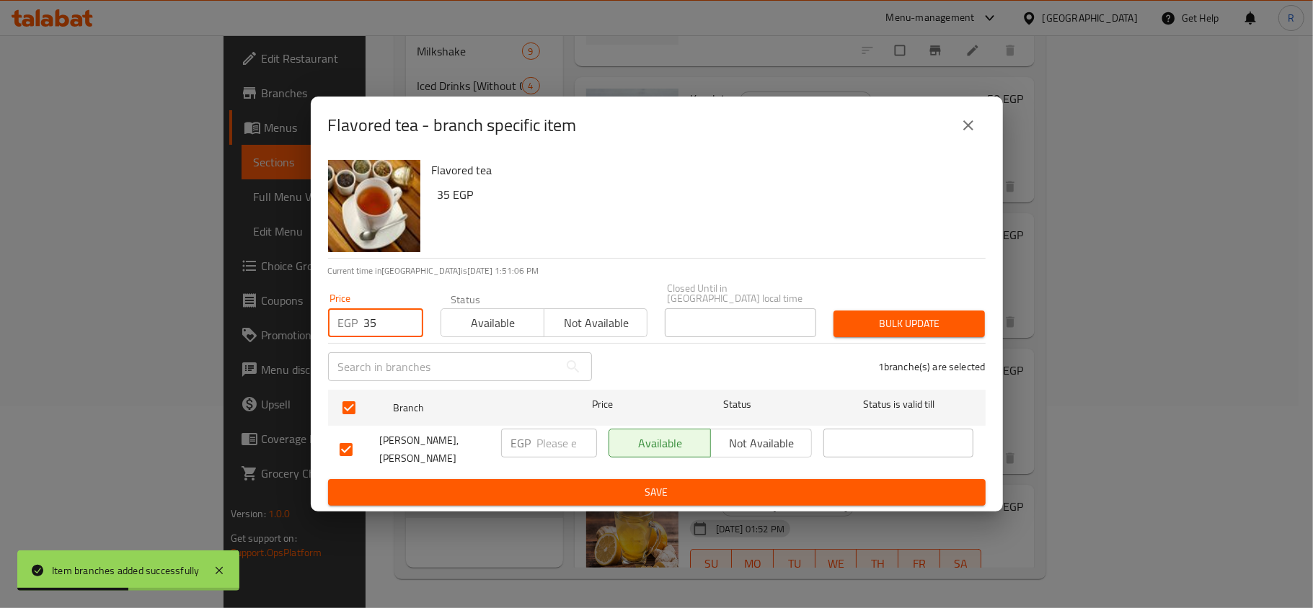
type input "35"
click at [918, 324] on span "Bulk update" at bounding box center [909, 324] width 128 height 18
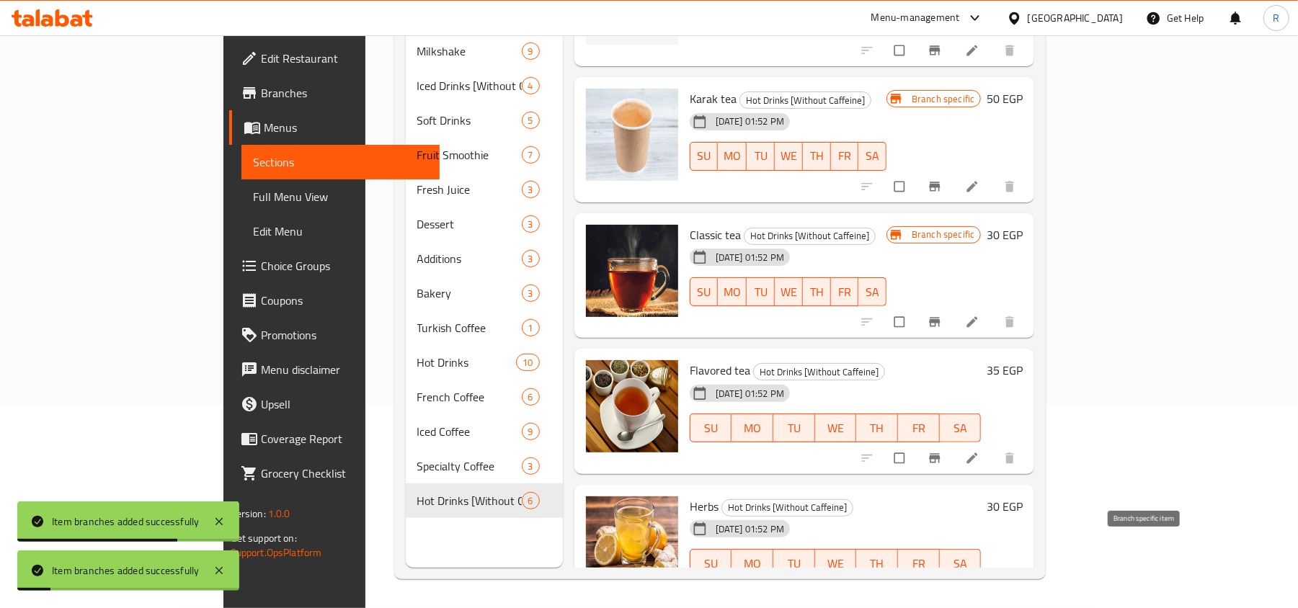
click at [941, 590] on icon "Branch-specific-item" at bounding box center [935, 594] width 11 height 9
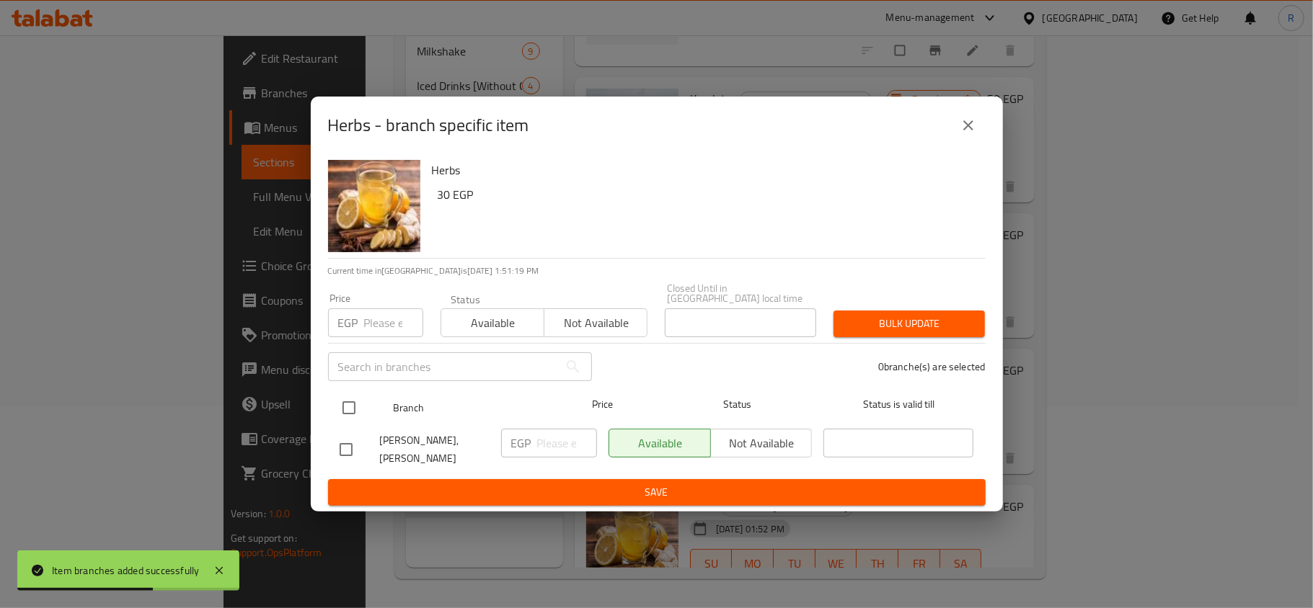
click at [350, 401] on input "checkbox" at bounding box center [349, 408] width 30 height 30
checkbox input "true"
click at [376, 316] on input "number" at bounding box center [393, 323] width 59 height 29
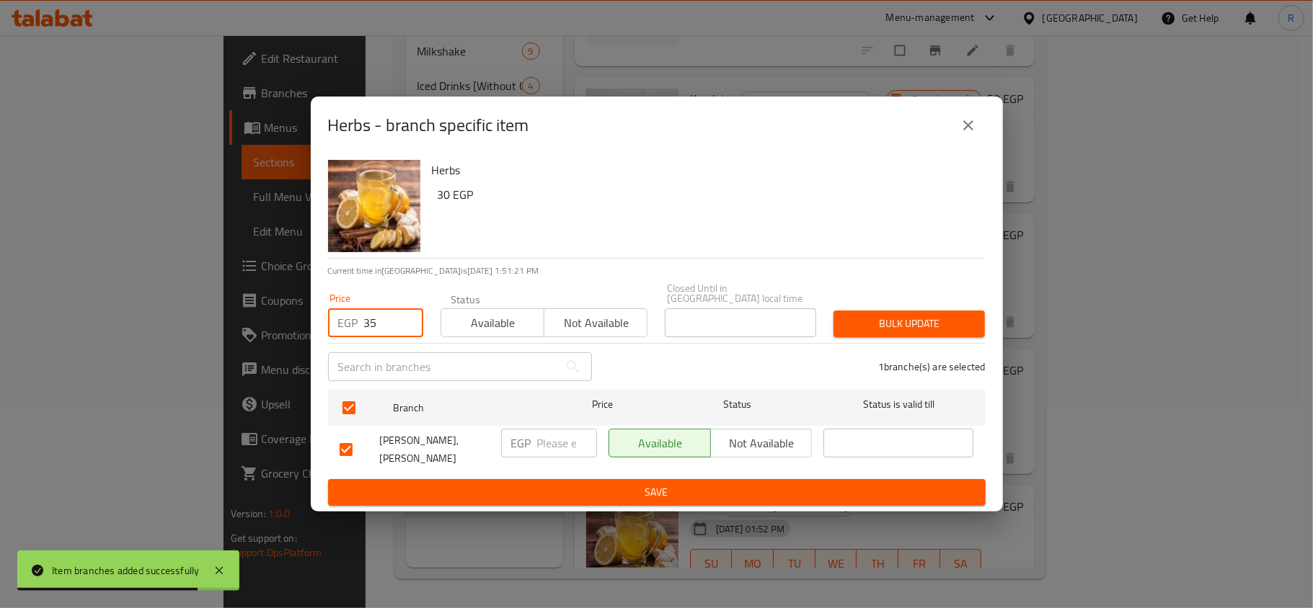
type input "35"
click at [929, 315] on span "Bulk update" at bounding box center [909, 324] width 128 height 18
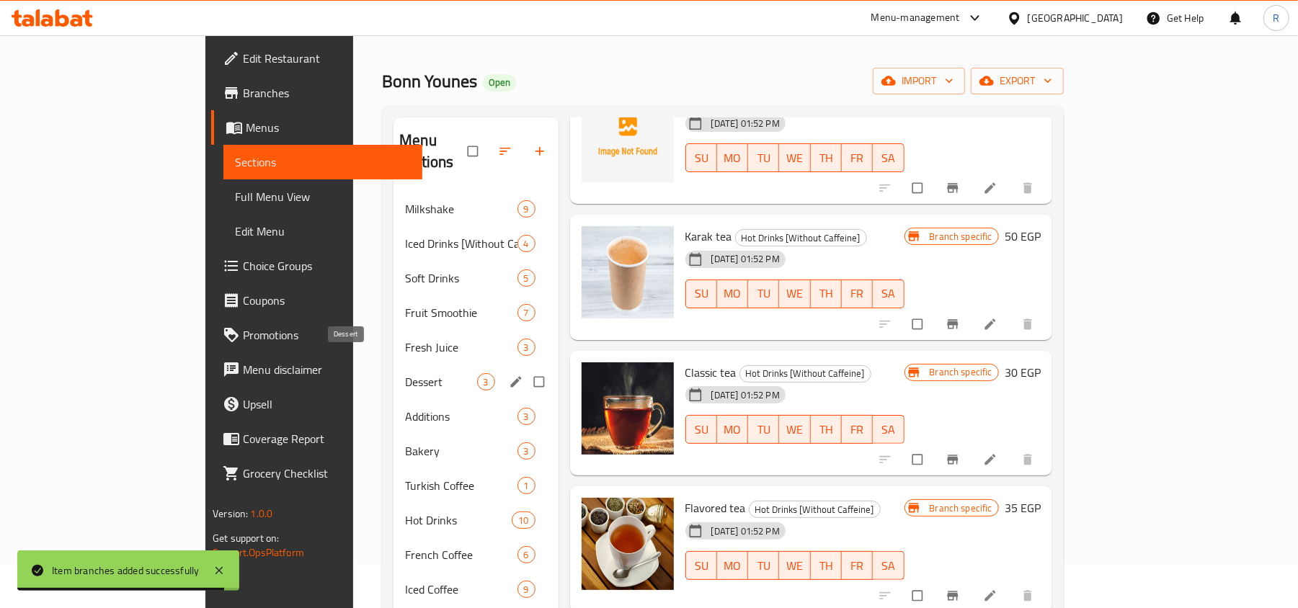
scroll to position [10, 0]
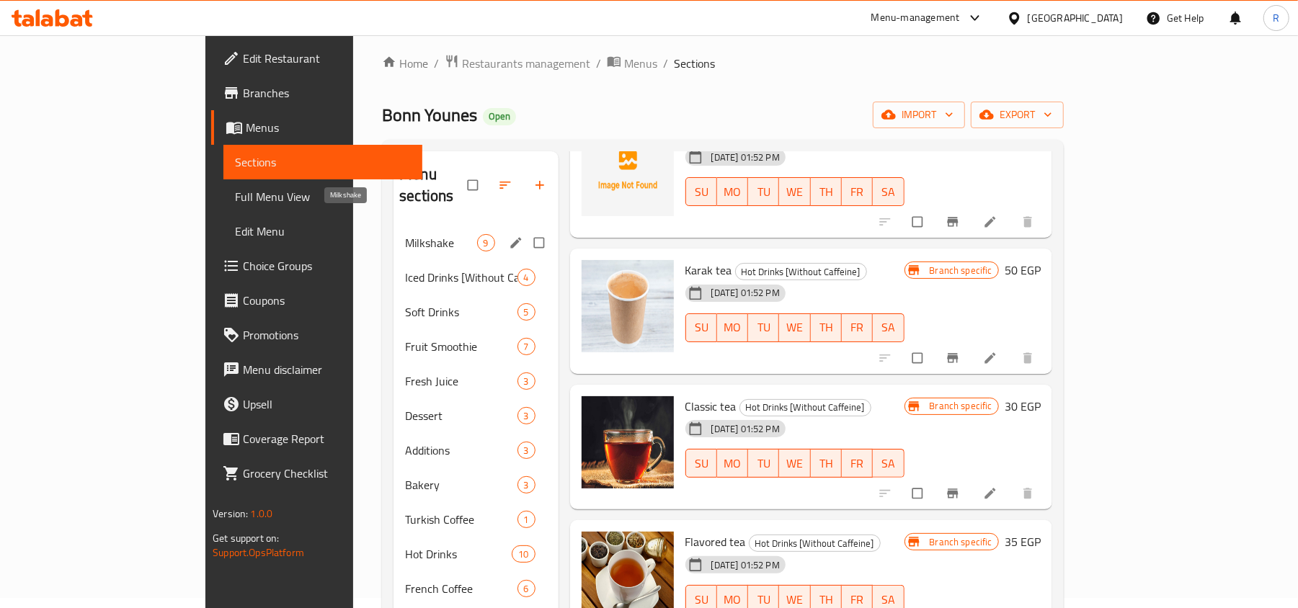
click at [405, 234] on span "Milkshake" at bounding box center [440, 242] width 71 height 17
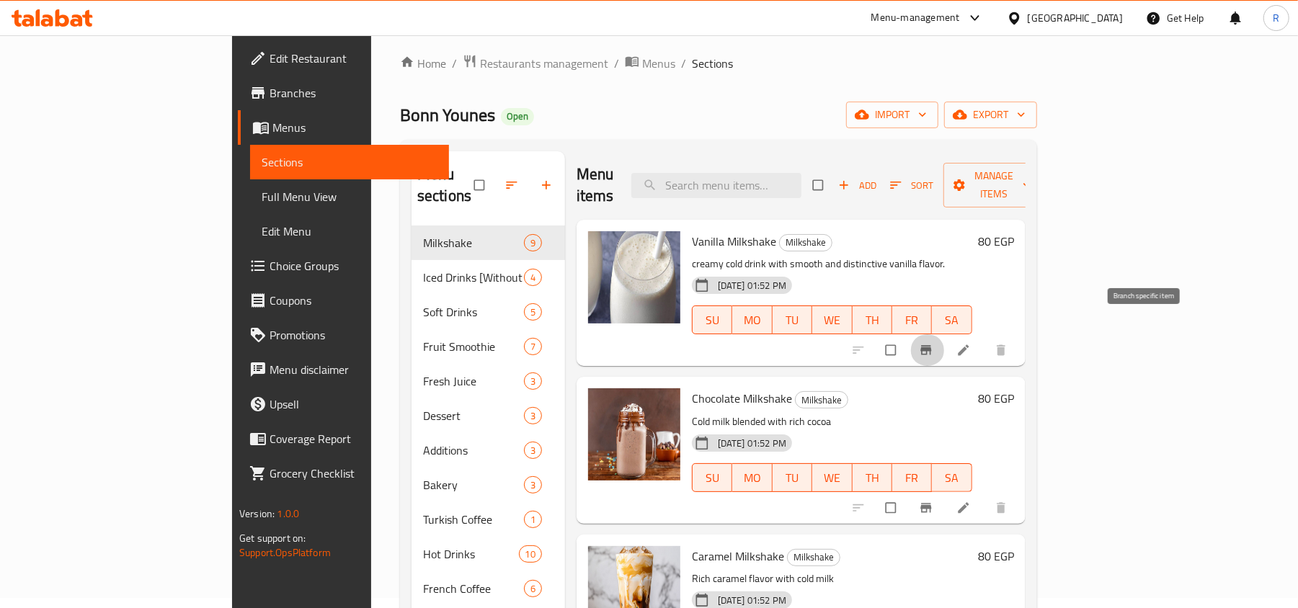
click at [945, 334] on button "Branch-specific-item" at bounding box center [927, 350] width 35 height 32
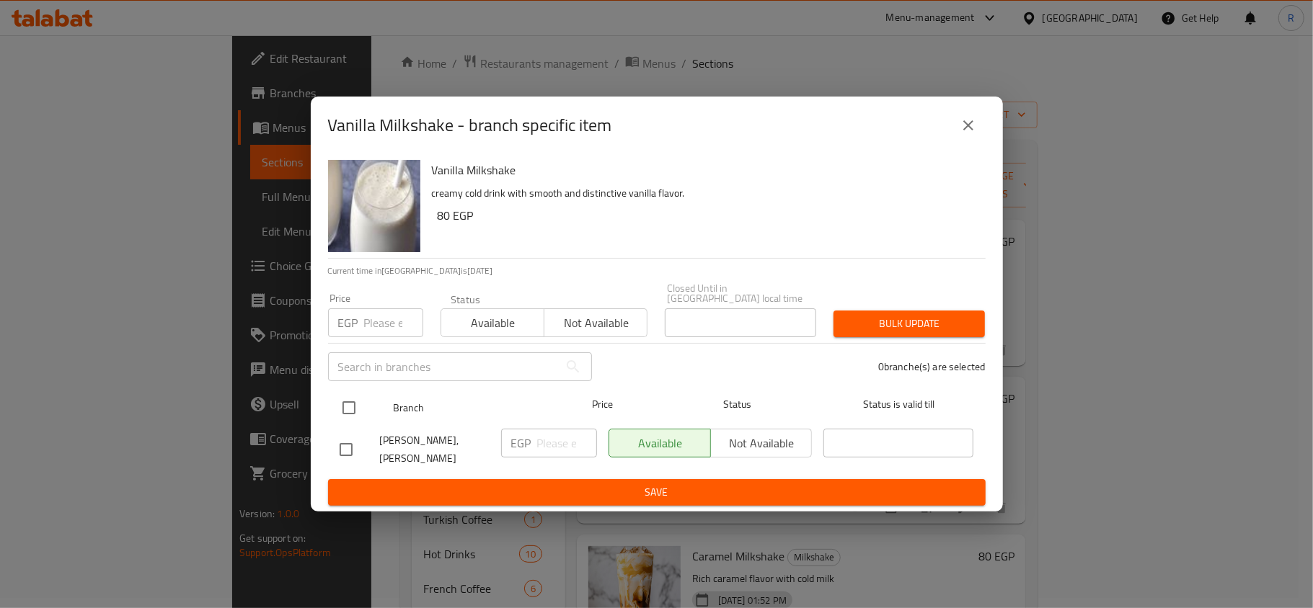
click at [350, 399] on input "checkbox" at bounding box center [349, 408] width 30 height 30
checkbox input "true"
click at [361, 317] on div "EGP Price" at bounding box center [375, 323] width 95 height 29
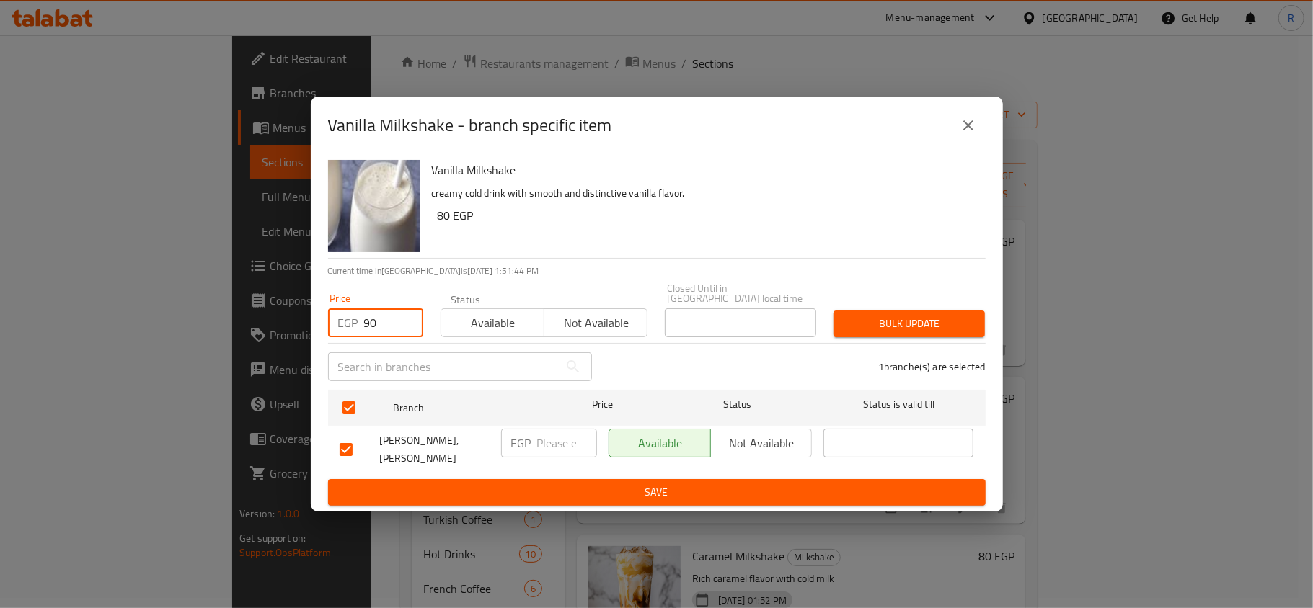
type input "90"
click at [891, 333] on div "Bulk update" at bounding box center [909, 324] width 169 height 44
click at [891, 318] on span "Bulk update" at bounding box center [909, 324] width 128 height 18
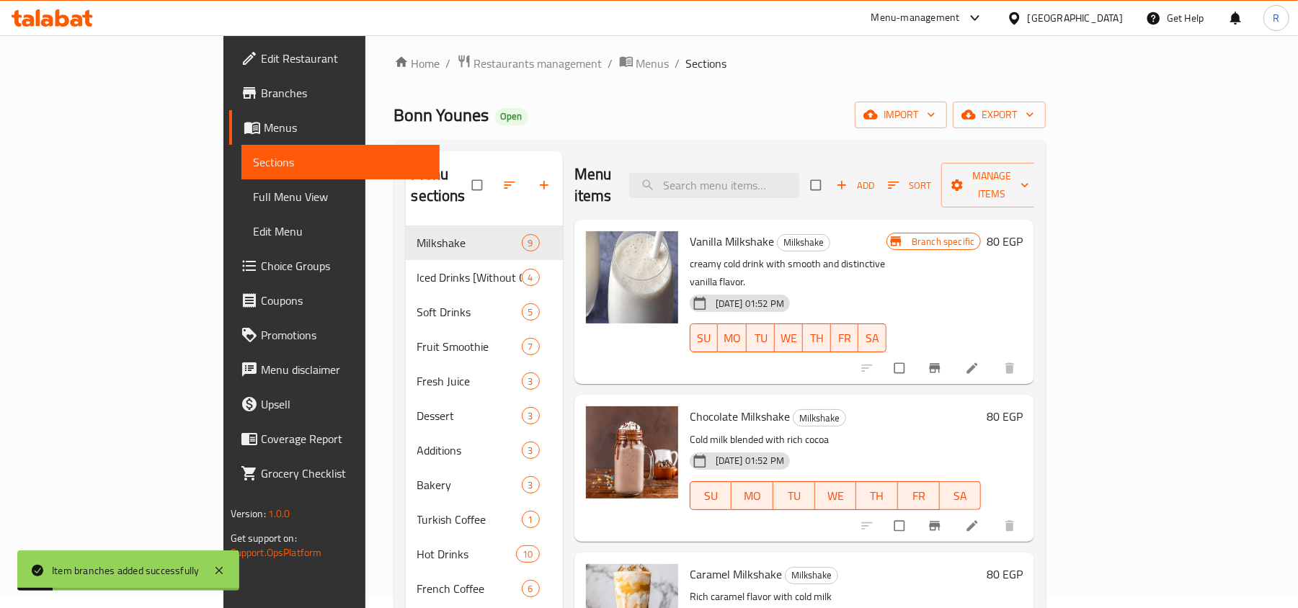
click at [954, 510] on button "Branch-specific-item" at bounding box center [936, 526] width 35 height 32
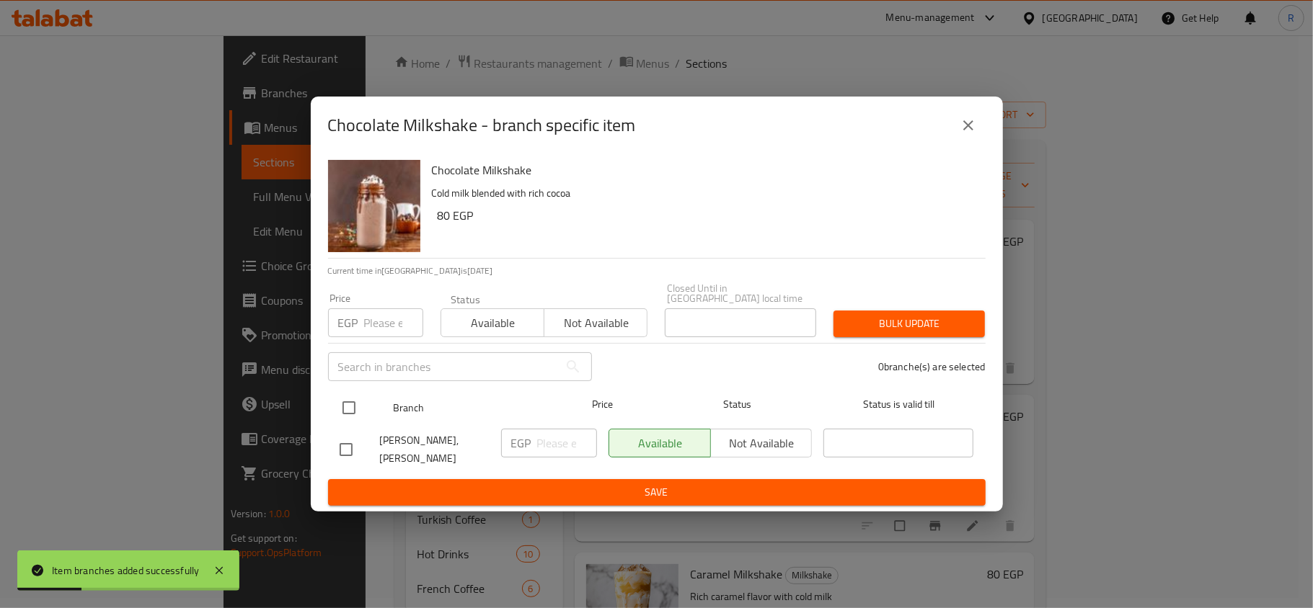
click at [350, 405] on input "checkbox" at bounding box center [349, 408] width 30 height 30
checkbox input "true"
click at [375, 310] on input "number" at bounding box center [393, 323] width 59 height 29
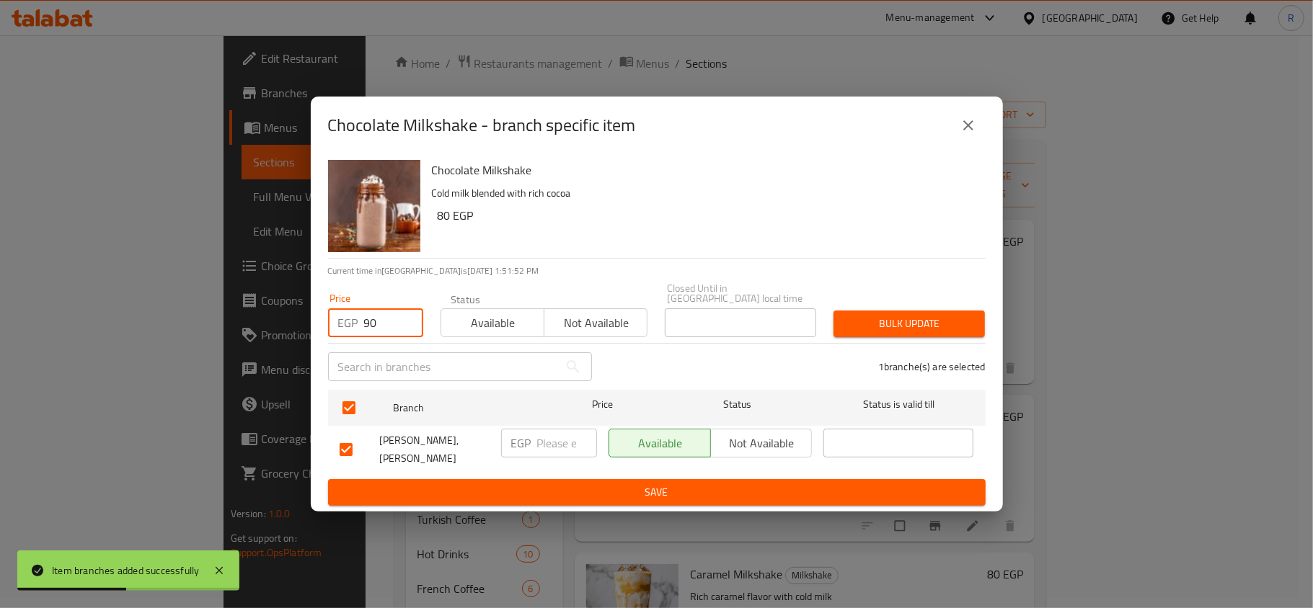
type input "90"
click at [905, 317] on span "Bulk update" at bounding box center [909, 324] width 128 height 18
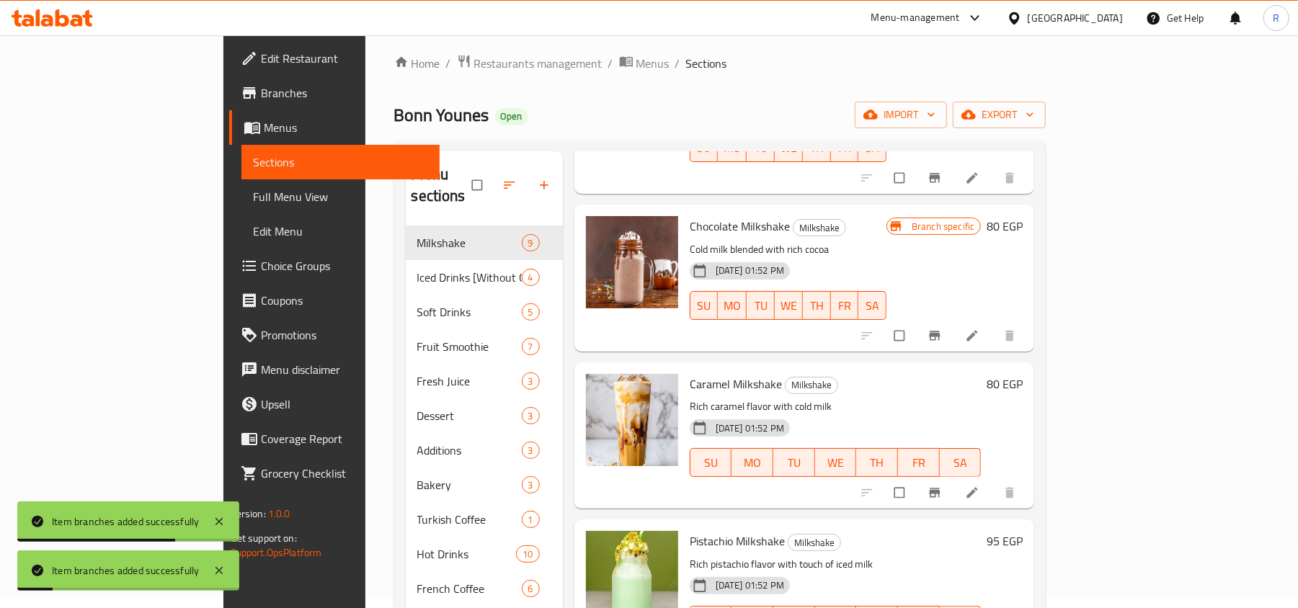
scroll to position [192, 0]
click at [942, 484] on icon "Branch-specific-item" at bounding box center [935, 491] width 14 height 14
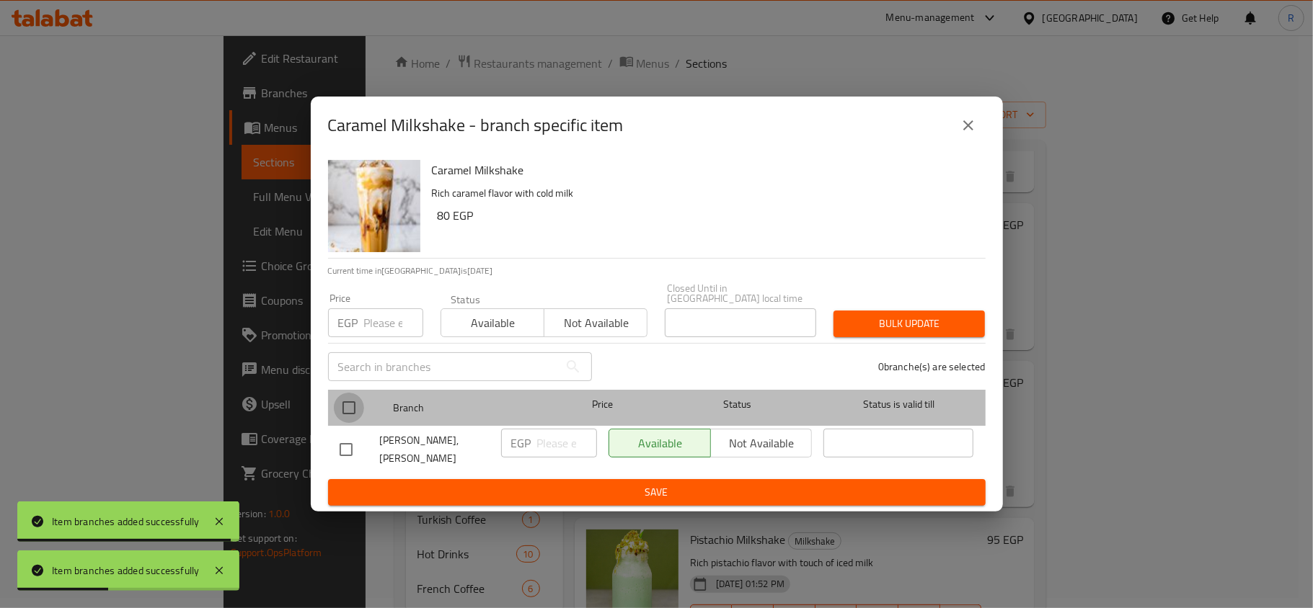
click at [355, 407] on input "checkbox" at bounding box center [349, 408] width 30 height 30
checkbox input "true"
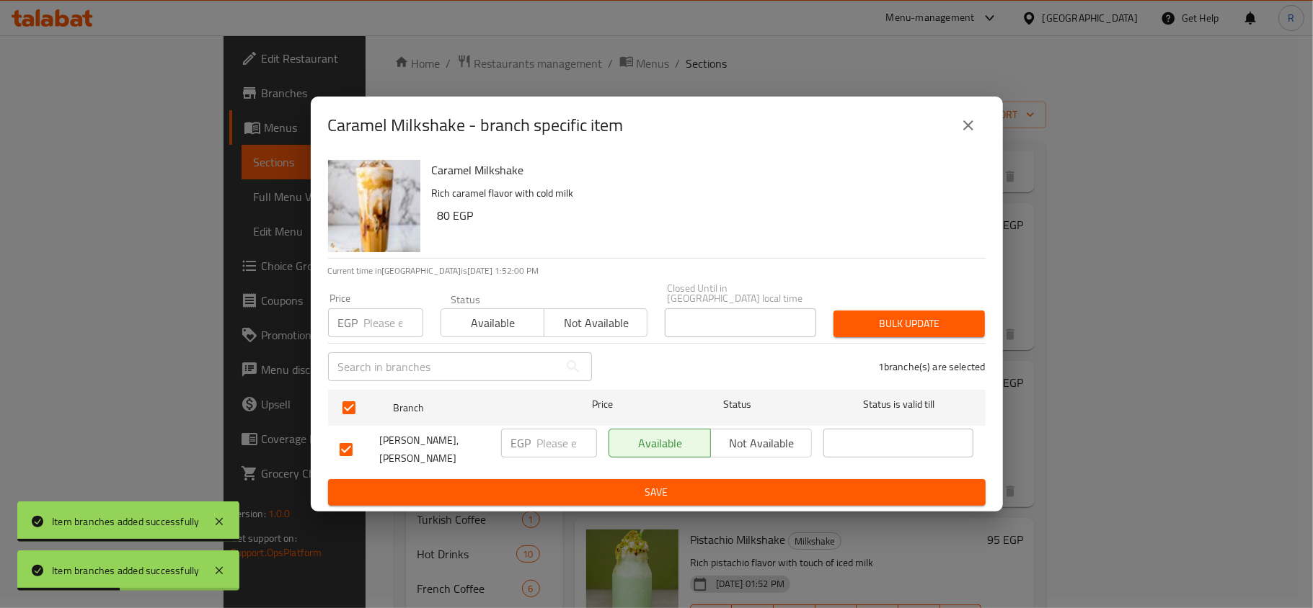
click at [378, 318] on input "number" at bounding box center [393, 323] width 59 height 29
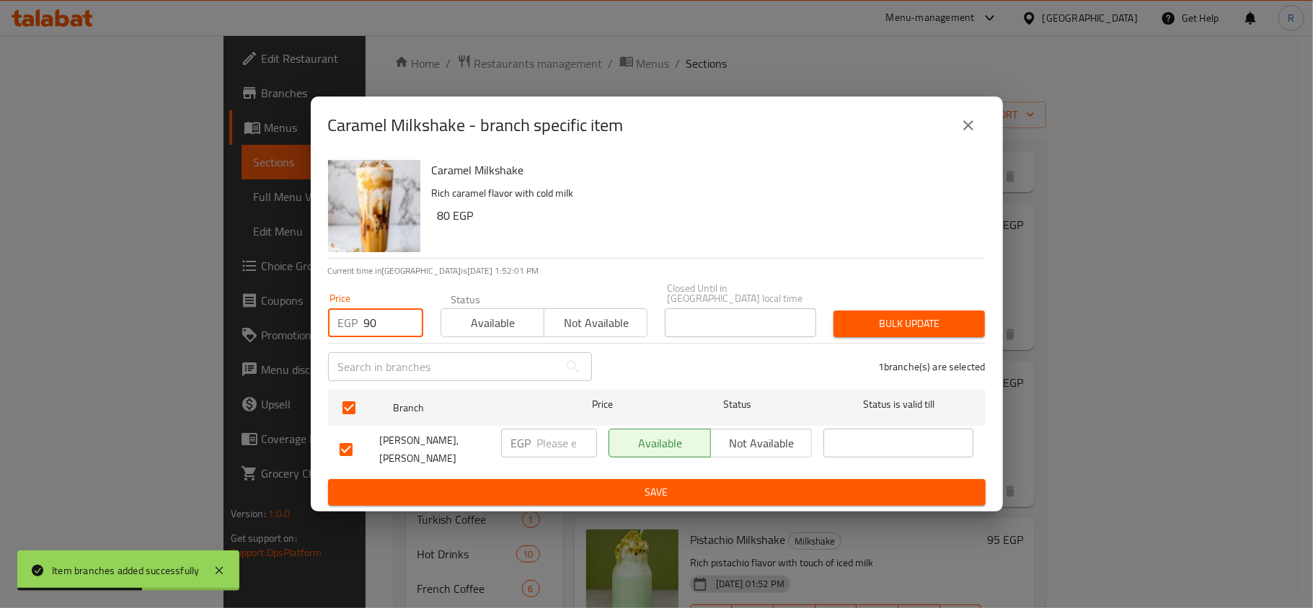
type input "90"
click at [866, 324] on span "Bulk update" at bounding box center [909, 324] width 128 height 18
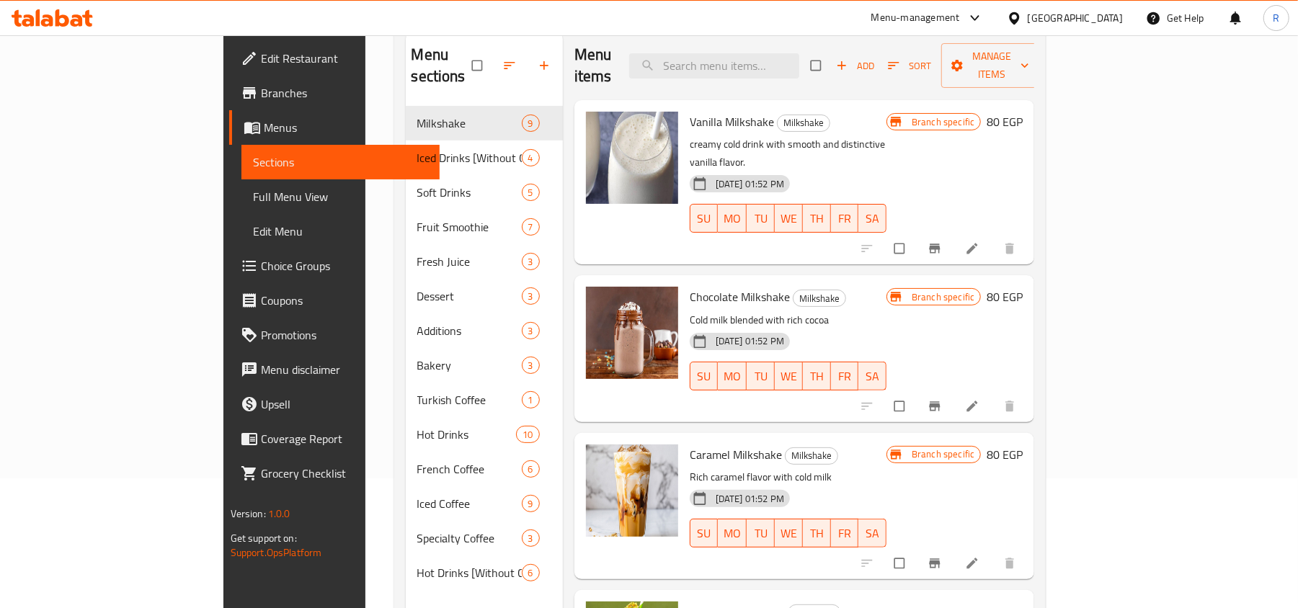
scroll to position [0, 0]
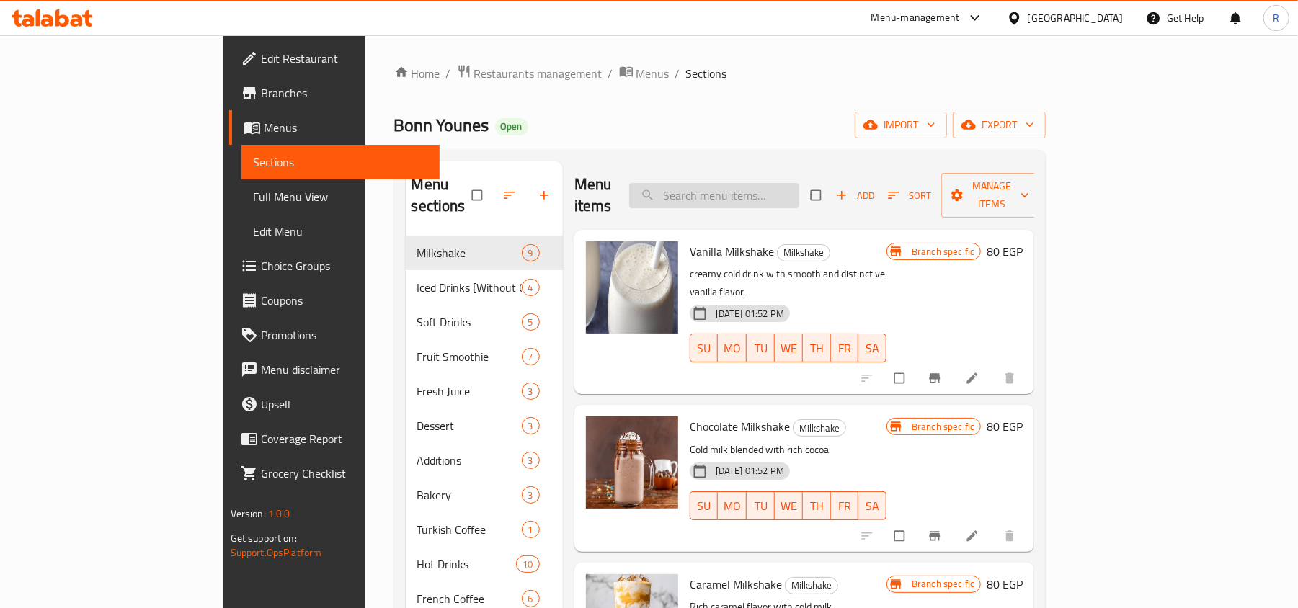
click at [765, 185] on input "search" at bounding box center [714, 195] width 170 height 25
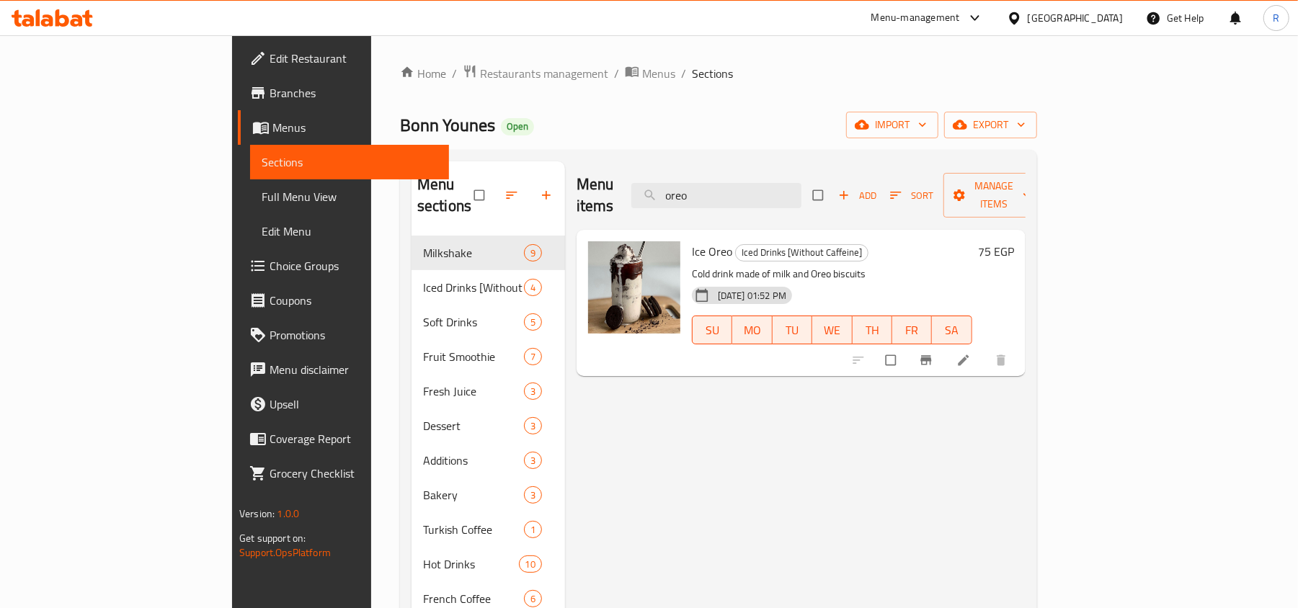
type input "oreo"
click at [802, 183] on input "oreo" at bounding box center [716, 195] width 170 height 25
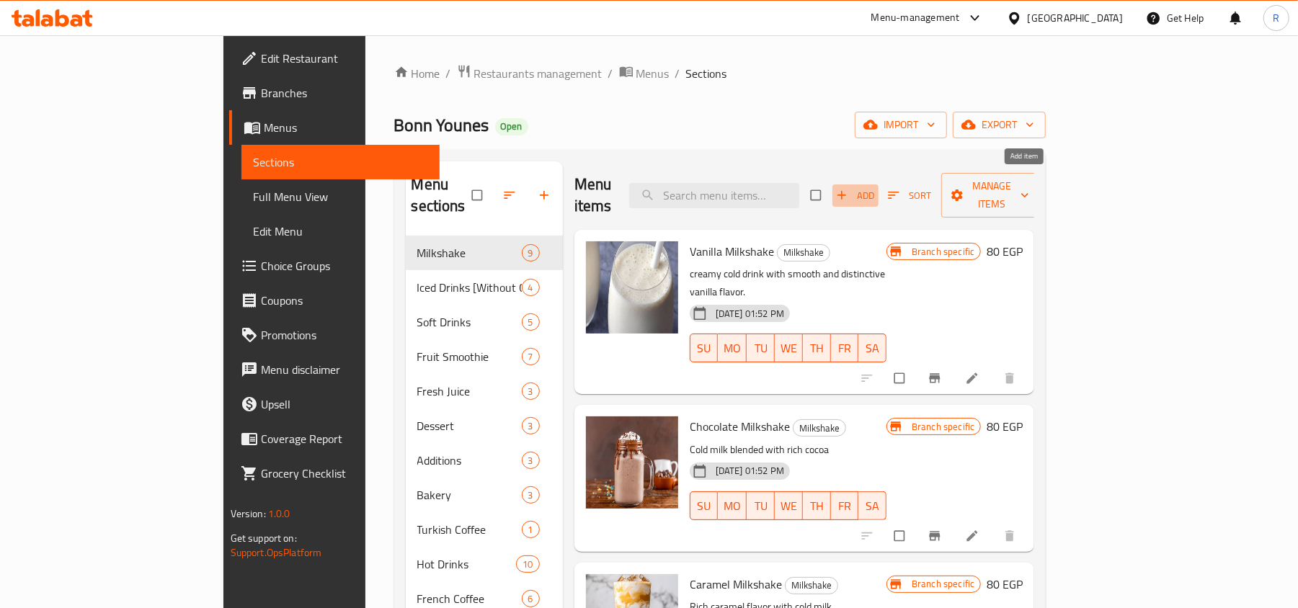
click at [875, 190] on span "Add" at bounding box center [855, 195] width 39 height 17
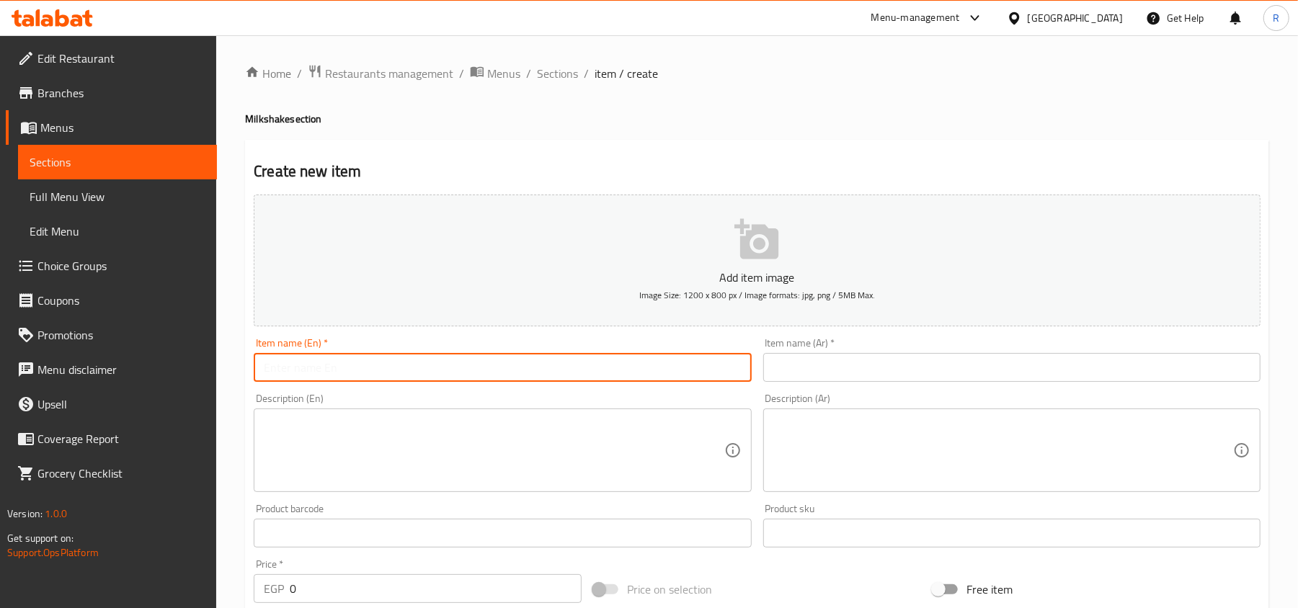
drag, startPoint x: 401, startPoint y: 371, endPoint x: 529, endPoint y: 185, distance: 226.0
click at [401, 371] on input "text" at bounding box center [502, 367] width 497 height 29
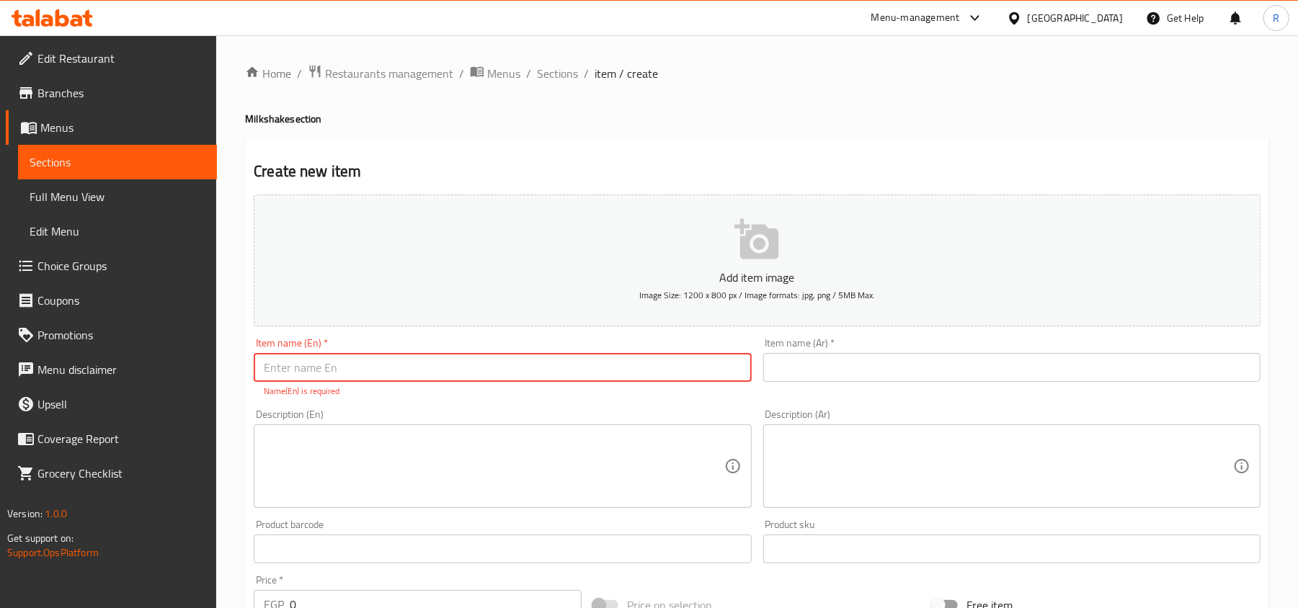
paste input "Or e o"
click at [280, 373] on input "Or e o" at bounding box center [502, 367] width 497 height 29
click at [284, 370] on input "Ore o" at bounding box center [502, 367] width 497 height 29
type input "Oreo"
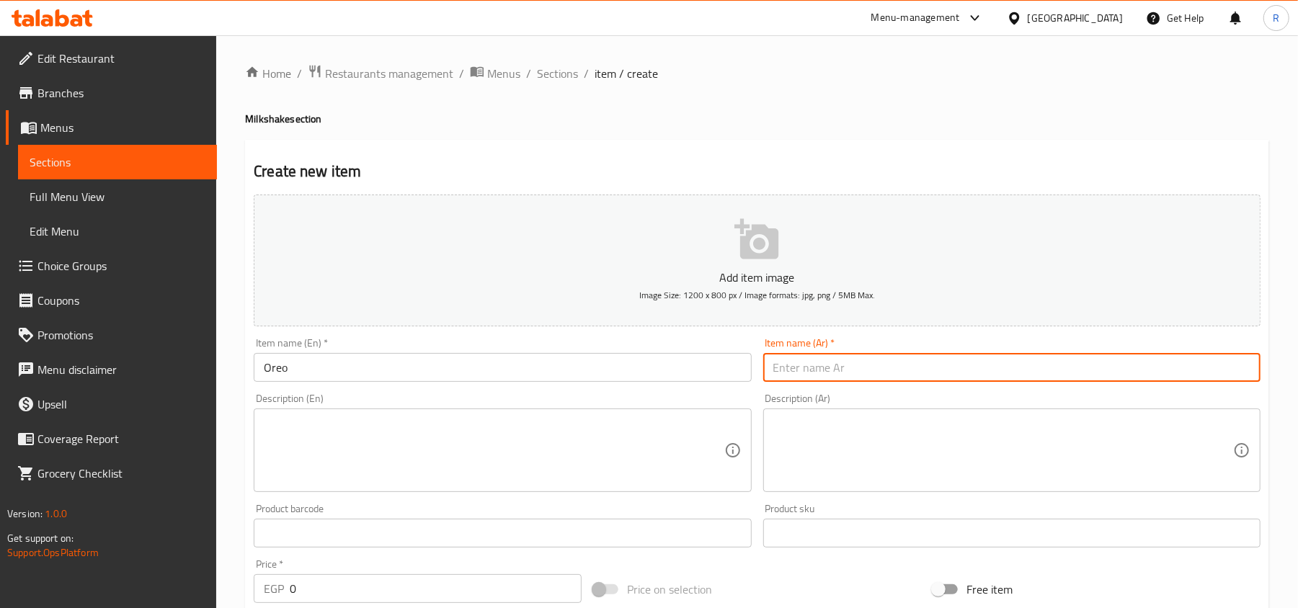
click at [869, 382] on input "text" at bounding box center [1011, 367] width 497 height 29
drag, startPoint x: 1244, startPoint y: 372, endPoint x: 1261, endPoint y: 388, distance: 22.9
click at [1246, 372] on input "أوريو" at bounding box center [1011, 367] width 497 height 29
click at [1247, 366] on input "أوريو" at bounding box center [1011, 367] width 497 height 29
type input "اوريو"
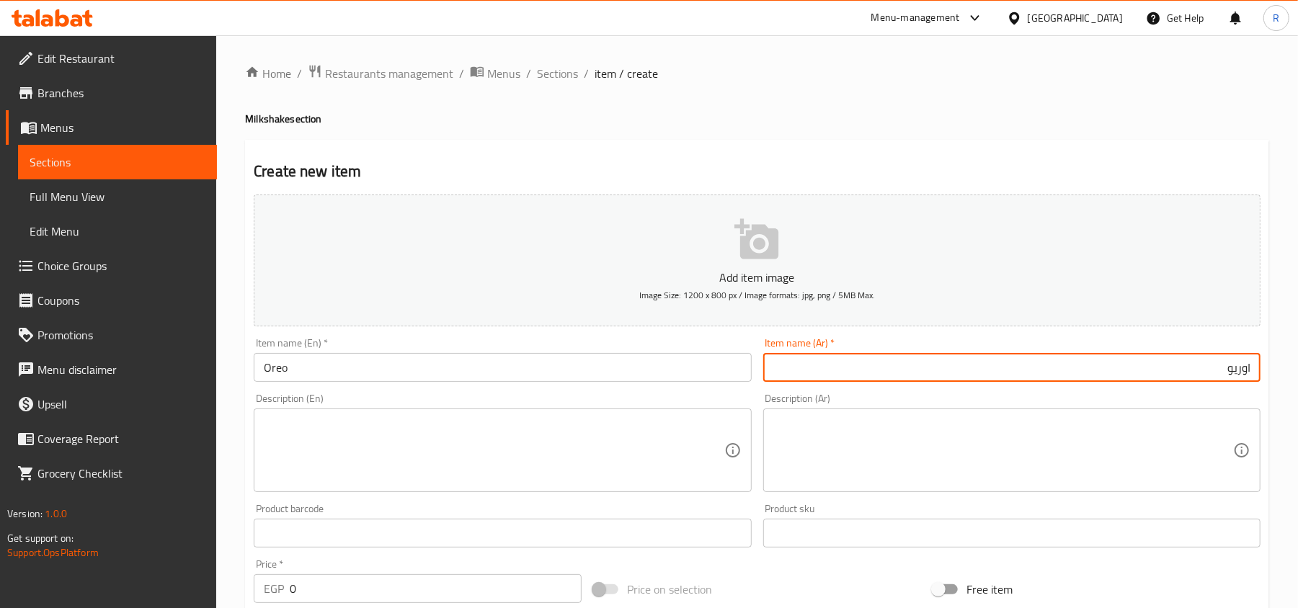
click at [318, 373] on input "Oreo" at bounding box center [502, 367] width 497 height 29
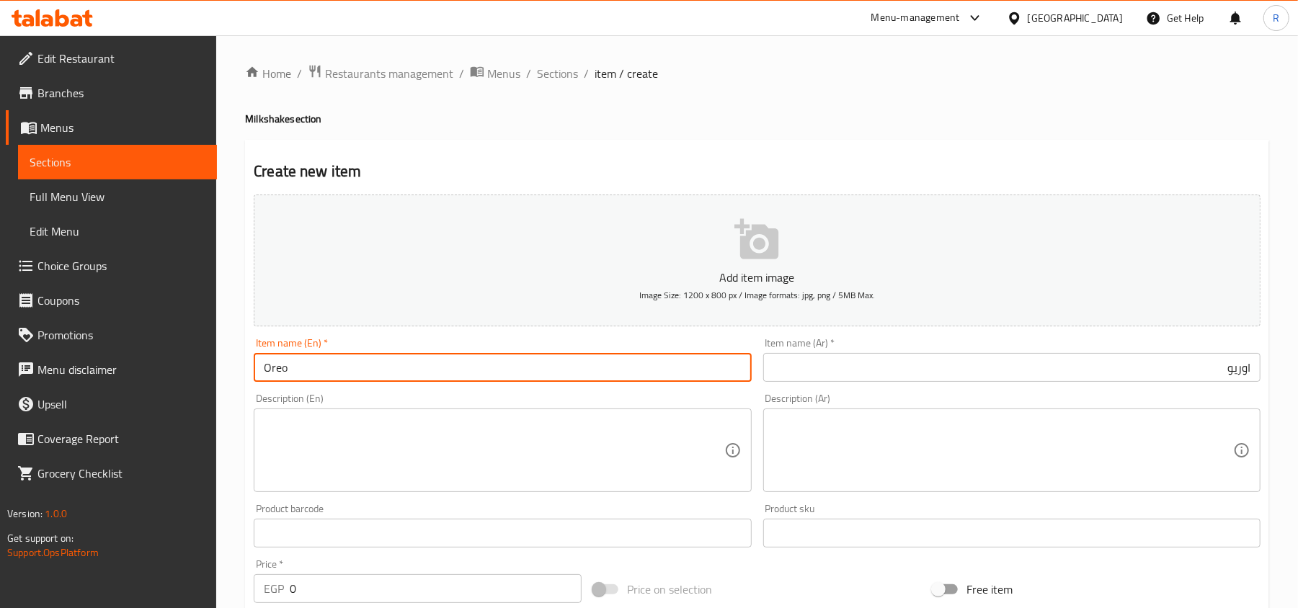
click at [318, 373] on input "Oreo" at bounding box center [502, 367] width 497 height 29
click at [407, 379] on input "Oreo" at bounding box center [502, 367] width 497 height 29
paste input "Milkshake"
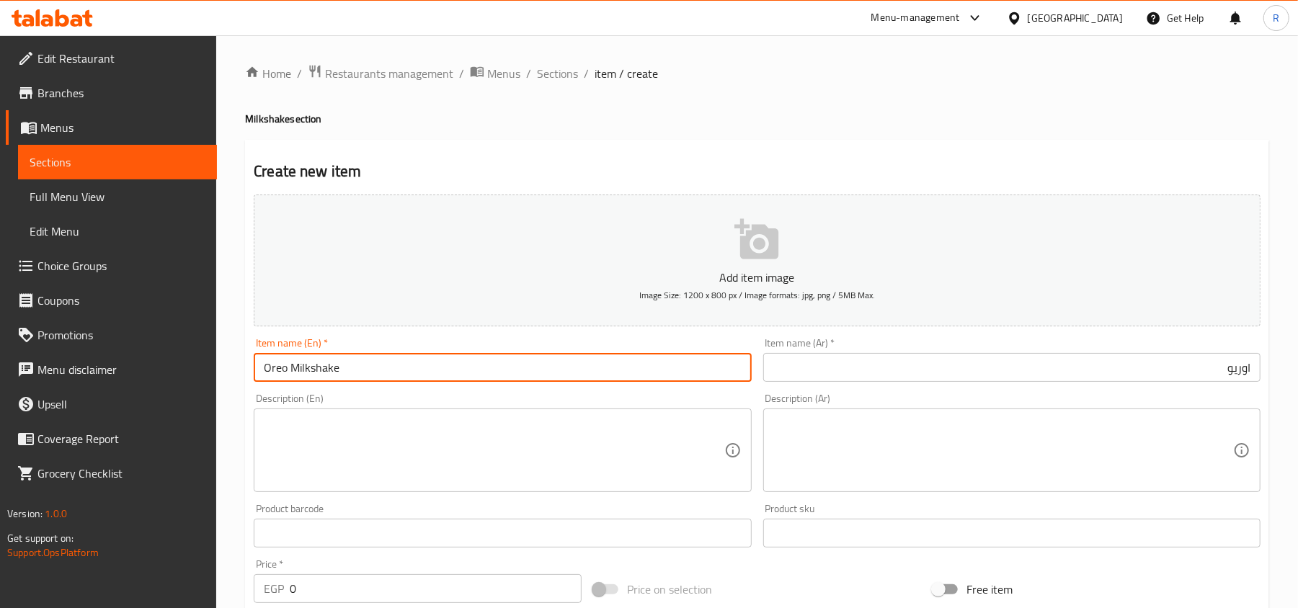
type input "Oreo Milkshake"
click at [806, 363] on input "اوريو" at bounding box center [1011, 367] width 497 height 29
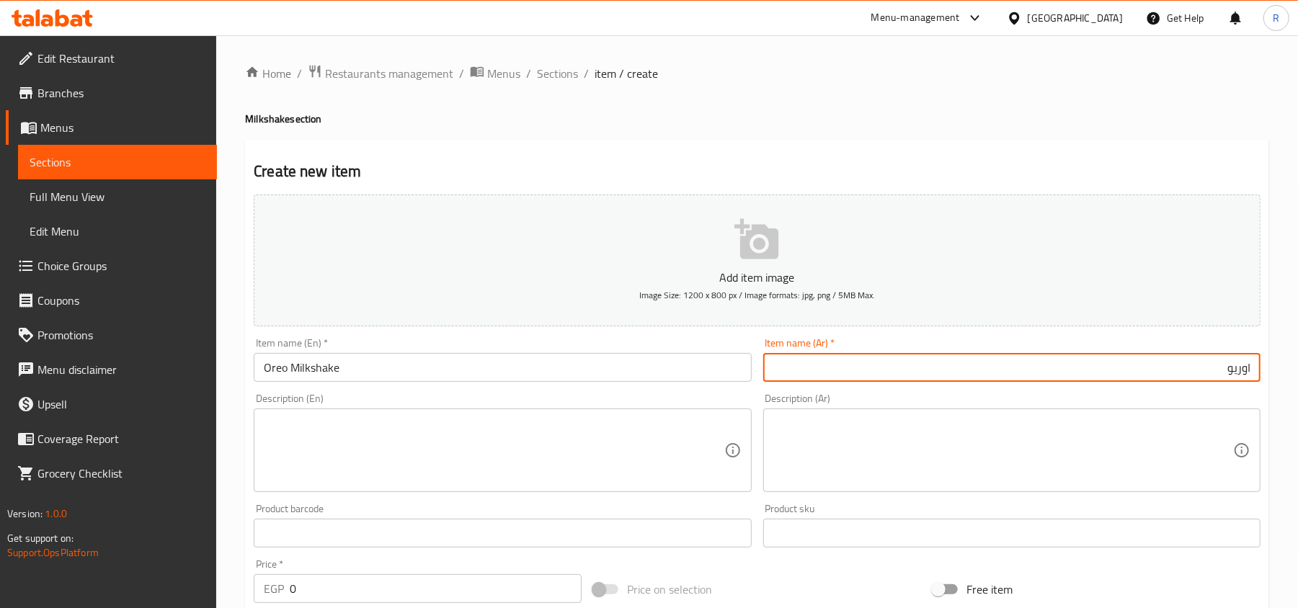
paste input "ميلك شيك أوريو"
click at [806, 363] on input "اوريوميلك شيك أوريو" at bounding box center [1011, 367] width 497 height 29
paste input "text"
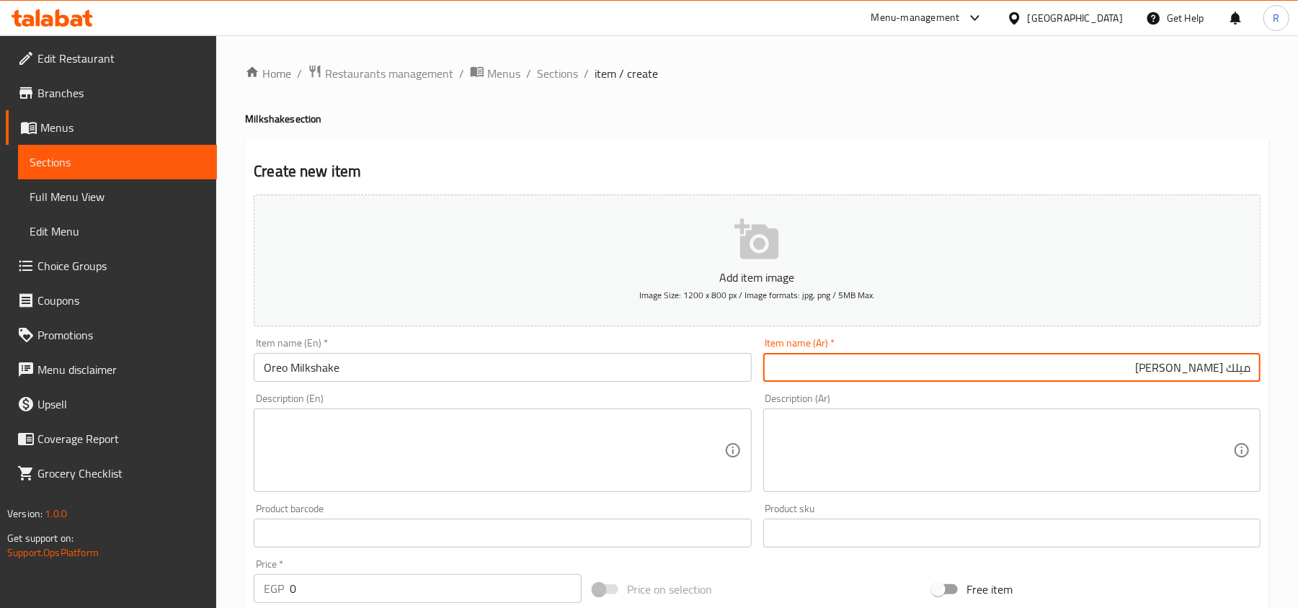
type input "ميلك شيك أوريو"
click at [427, 471] on textarea at bounding box center [494, 451] width 460 height 68
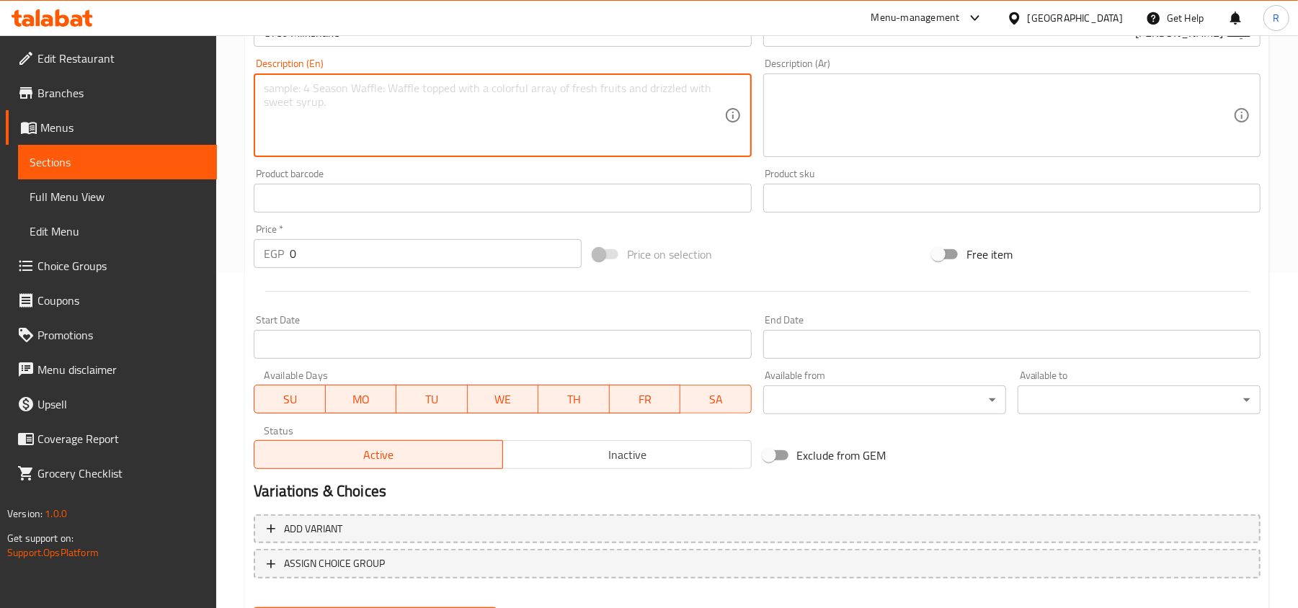
scroll to position [384, 0]
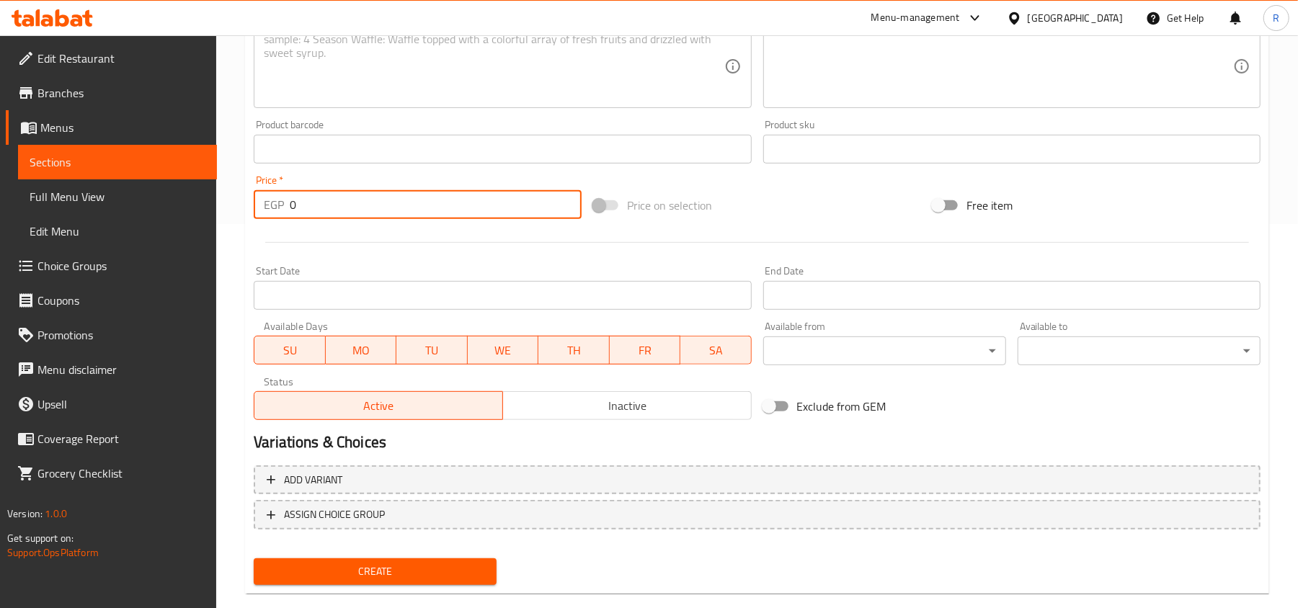
drag, startPoint x: 303, startPoint y: 208, endPoint x: 271, endPoint y: 200, distance: 32.9
click at [271, 200] on div "EGP 0 Price *" at bounding box center [418, 204] width 328 height 29
type input "100"
click at [401, 578] on span "Create" at bounding box center [375, 572] width 220 height 18
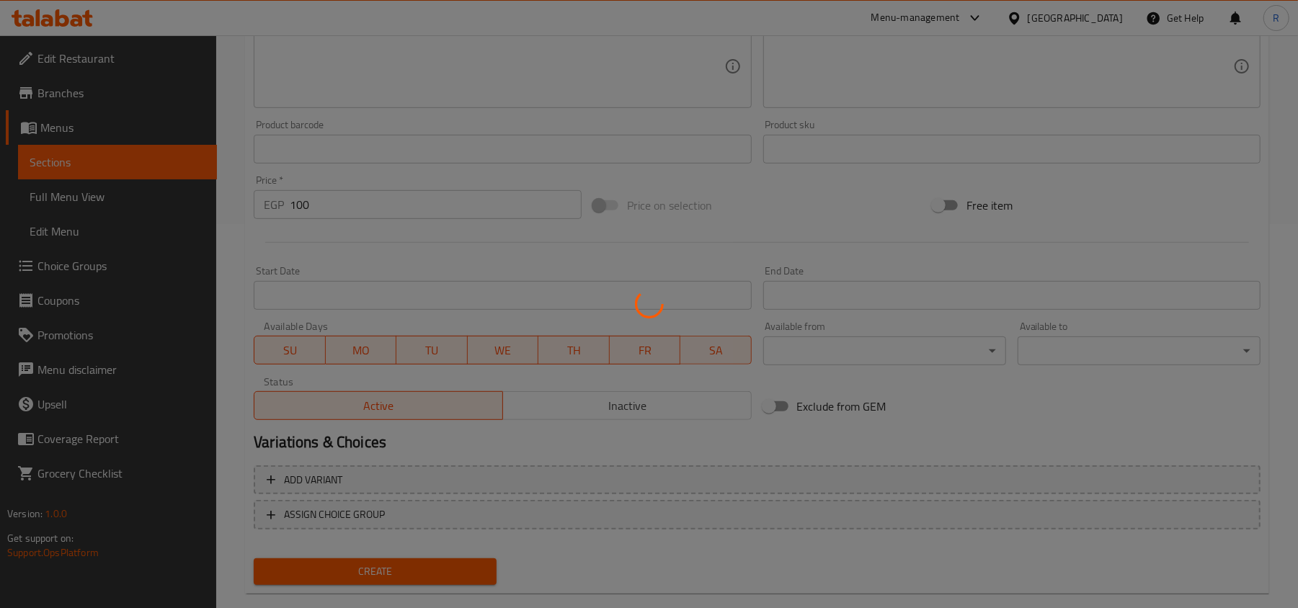
scroll to position [0, 0]
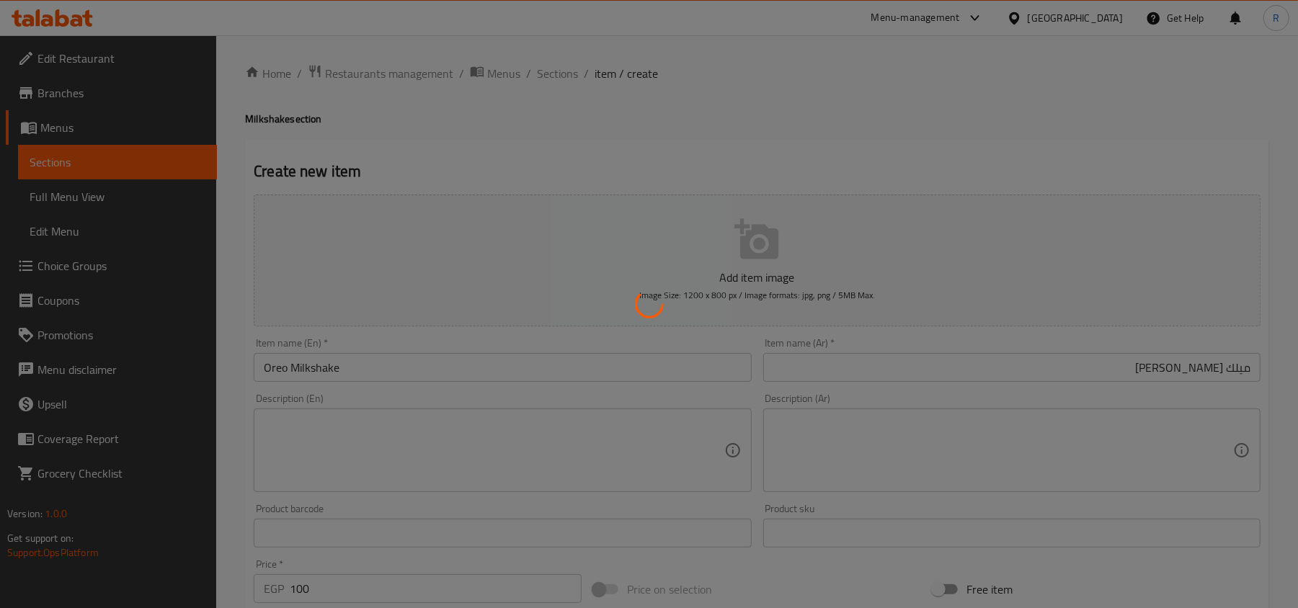
type input "0"
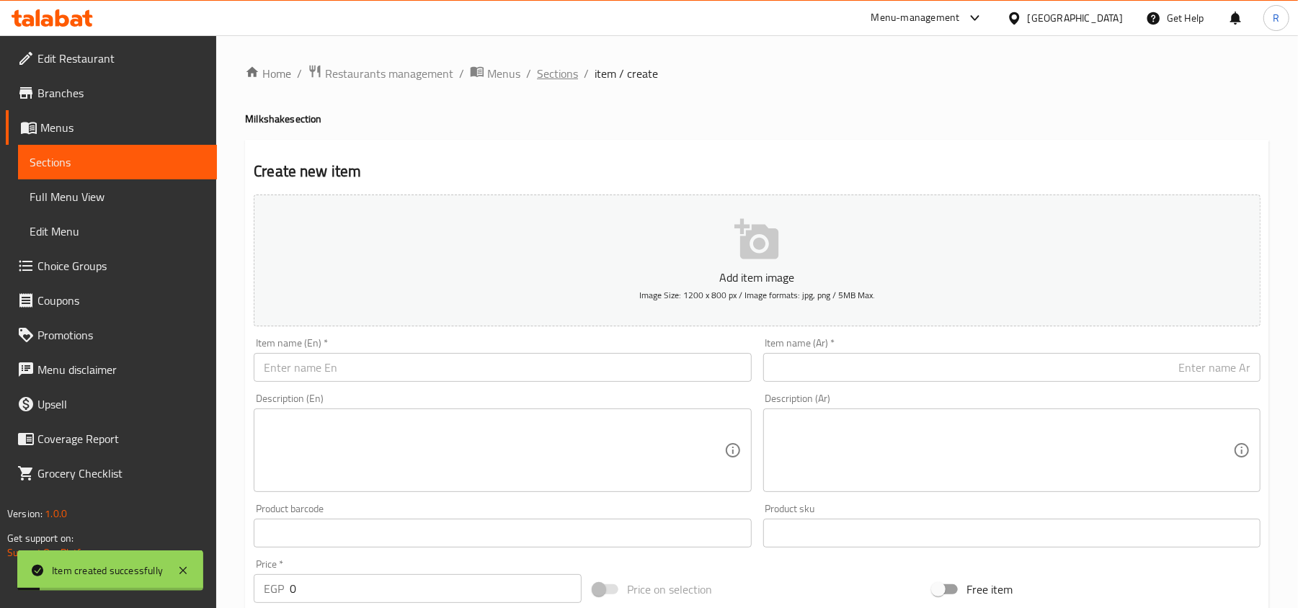
click at [545, 74] on span "Sections" at bounding box center [557, 73] width 41 height 17
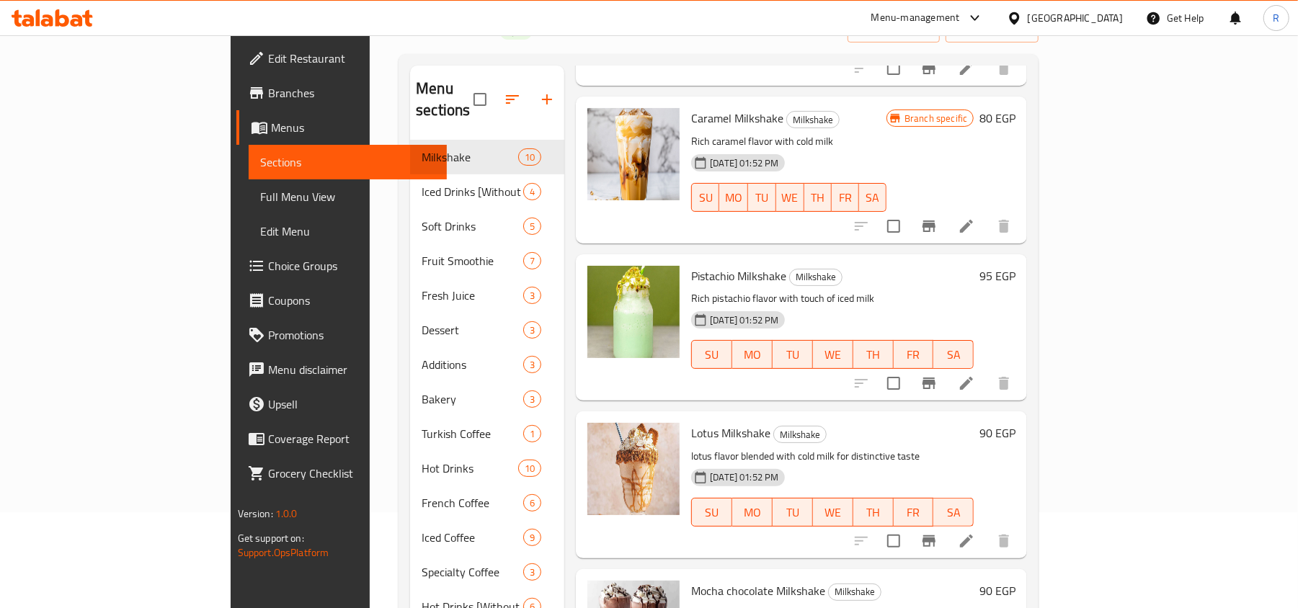
scroll to position [500, 0]
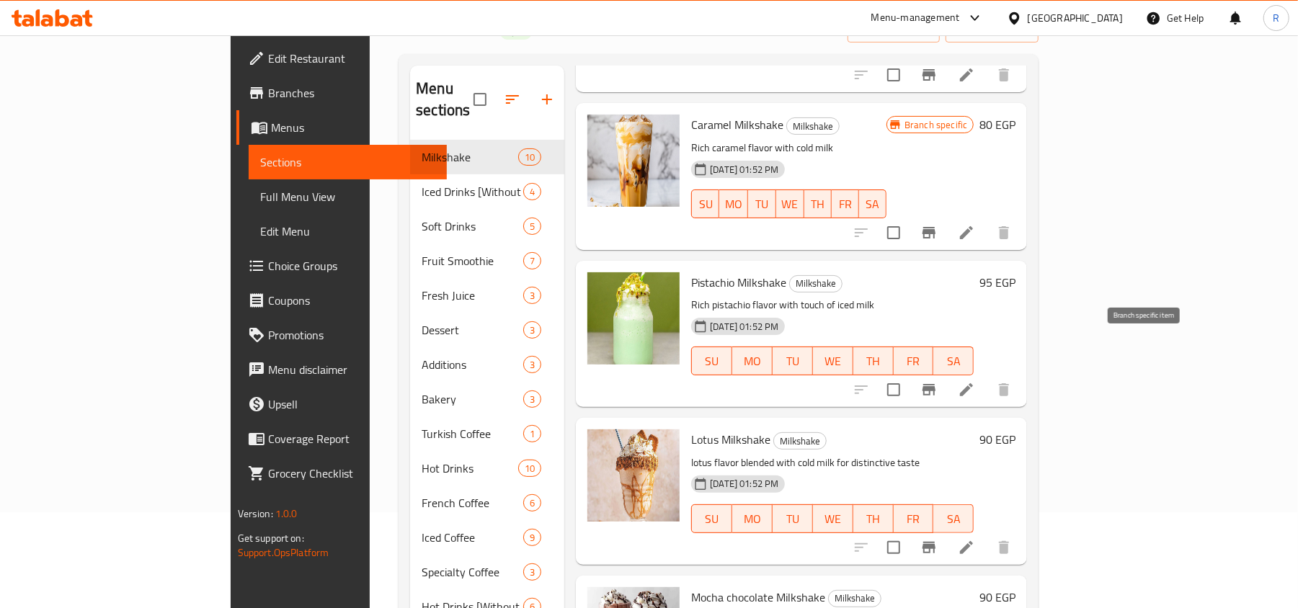
click at [938, 381] on icon "Branch-specific-item" at bounding box center [929, 389] width 17 height 17
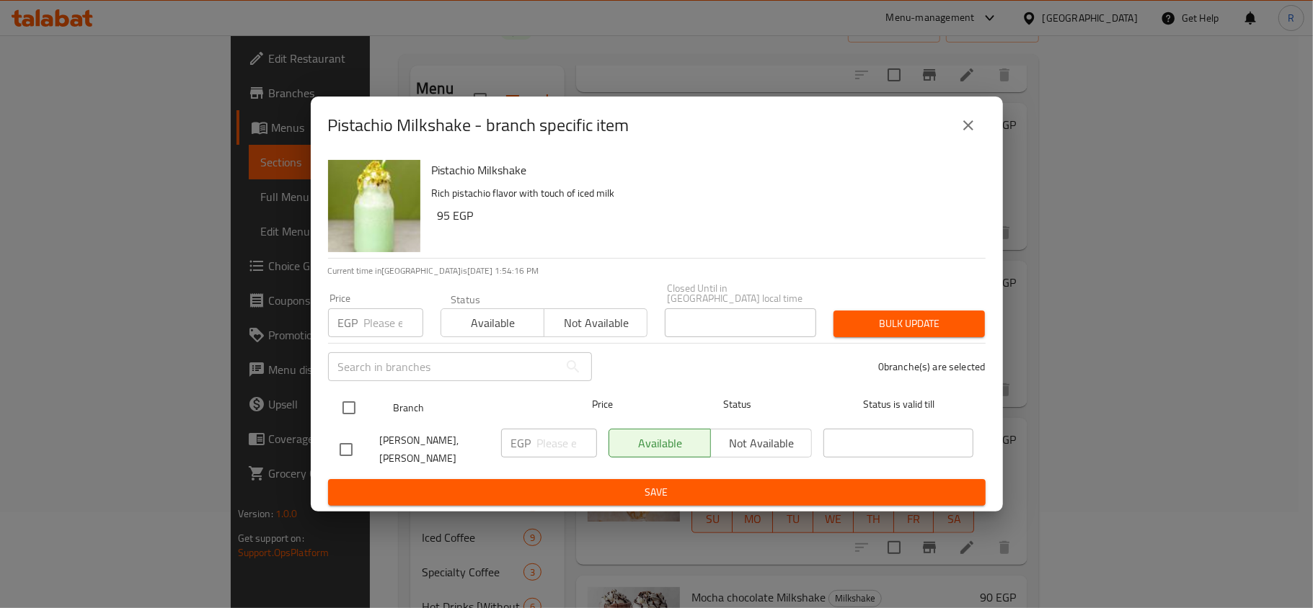
click at [353, 401] on input "checkbox" at bounding box center [349, 408] width 30 height 30
checkbox input "true"
click at [389, 315] on input "number" at bounding box center [393, 323] width 59 height 29
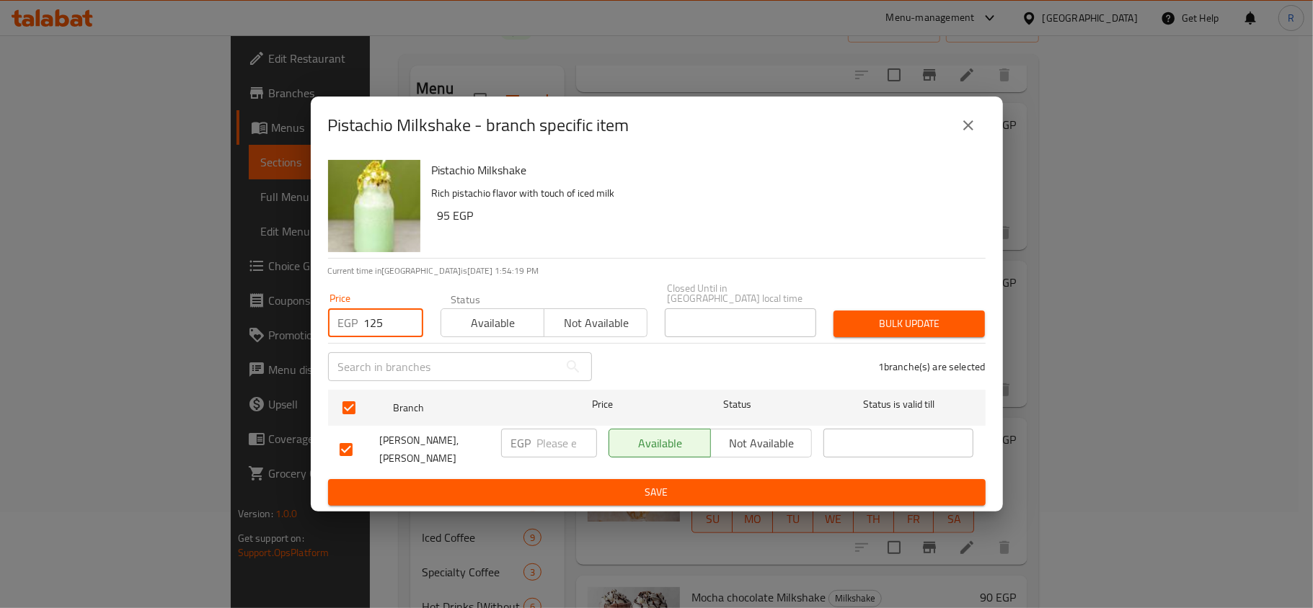
type input "125"
click at [892, 320] on span "Bulk update" at bounding box center [909, 324] width 128 height 18
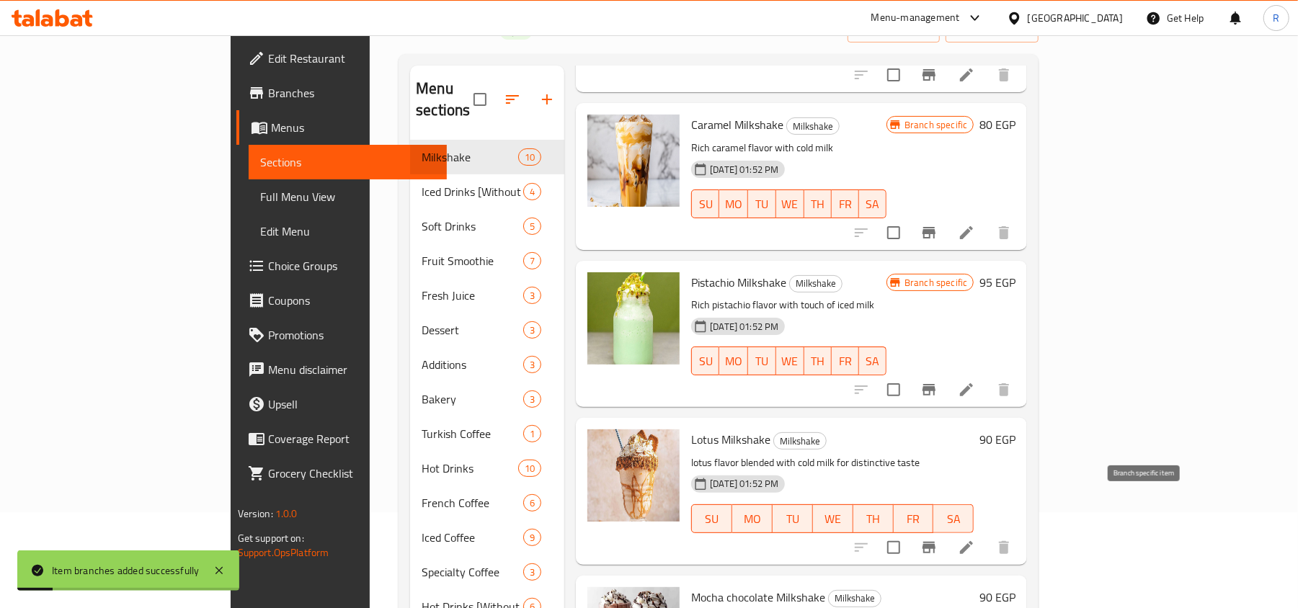
click at [936, 542] on icon "Branch-specific-item" at bounding box center [929, 548] width 13 height 12
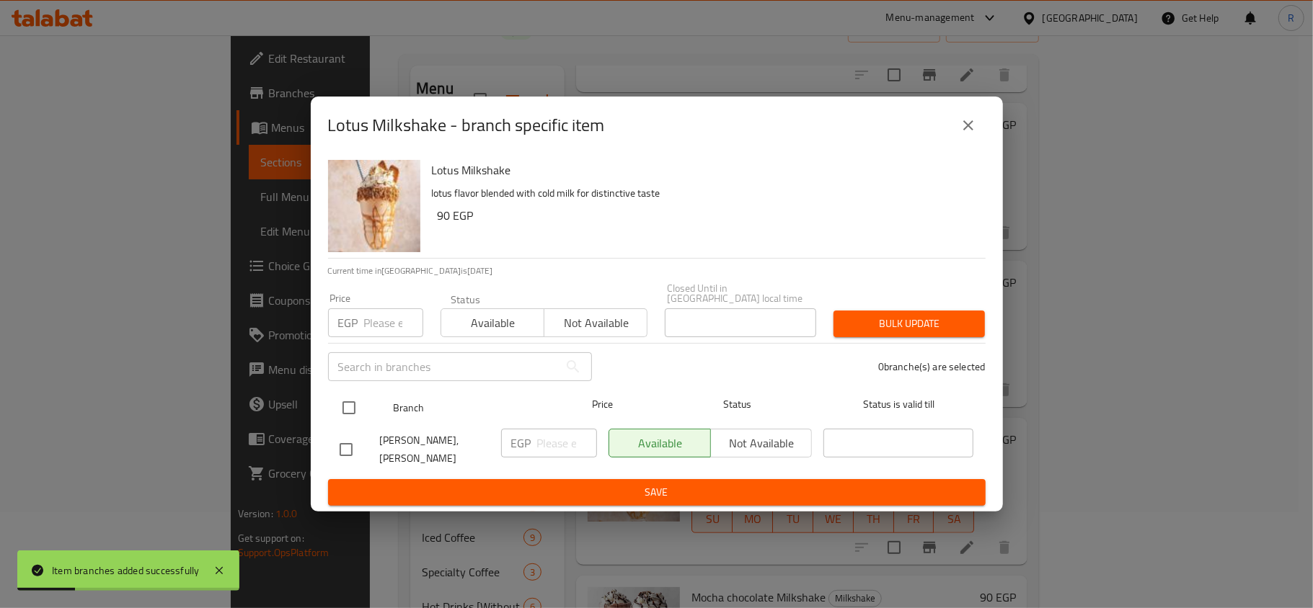
click at [346, 405] on input "checkbox" at bounding box center [349, 408] width 30 height 30
checkbox input "true"
click at [364, 321] on input "number" at bounding box center [393, 323] width 59 height 29
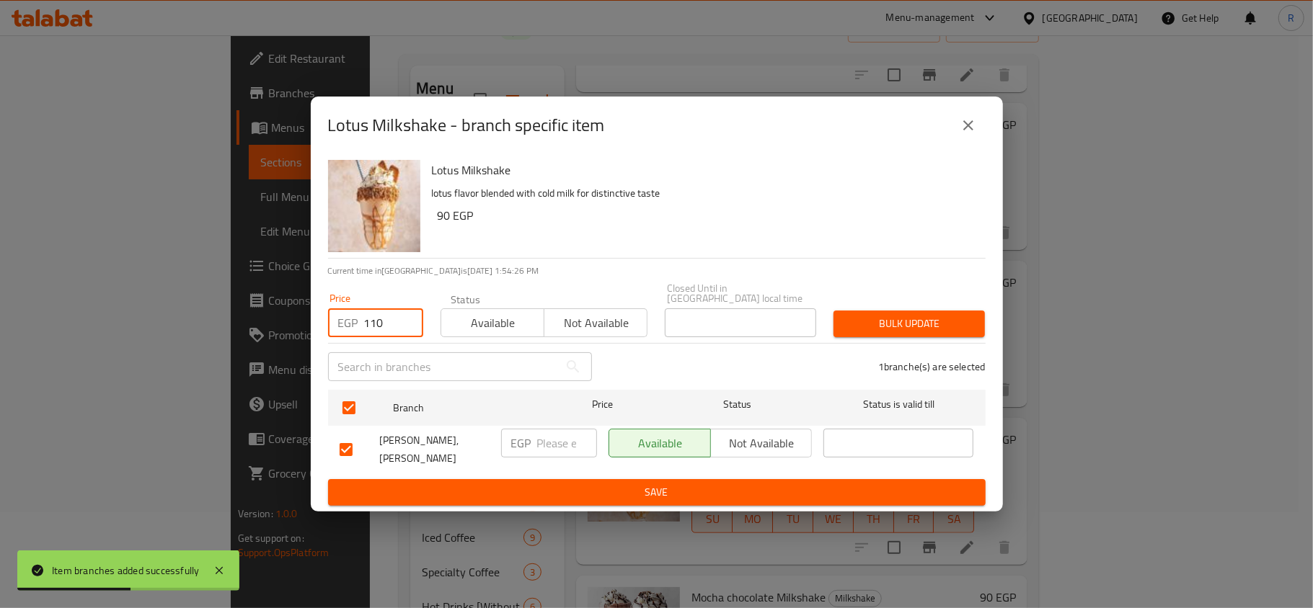
type input "110"
click at [914, 315] on span "Bulk update" at bounding box center [909, 324] width 128 height 18
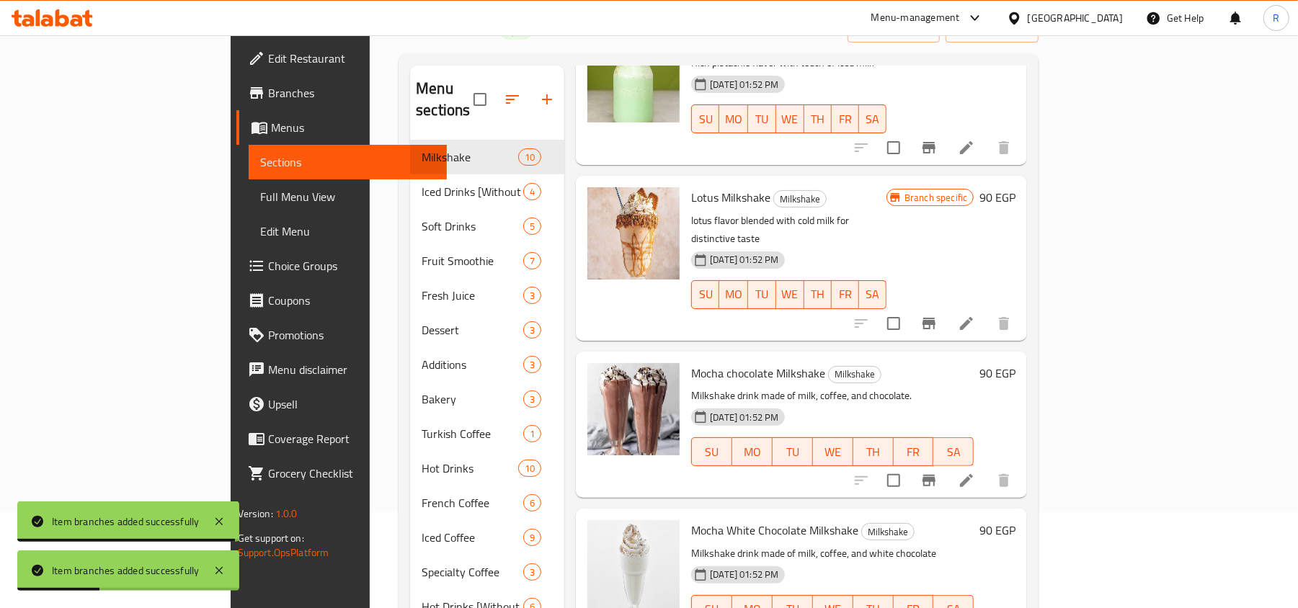
scroll to position [788, 0]
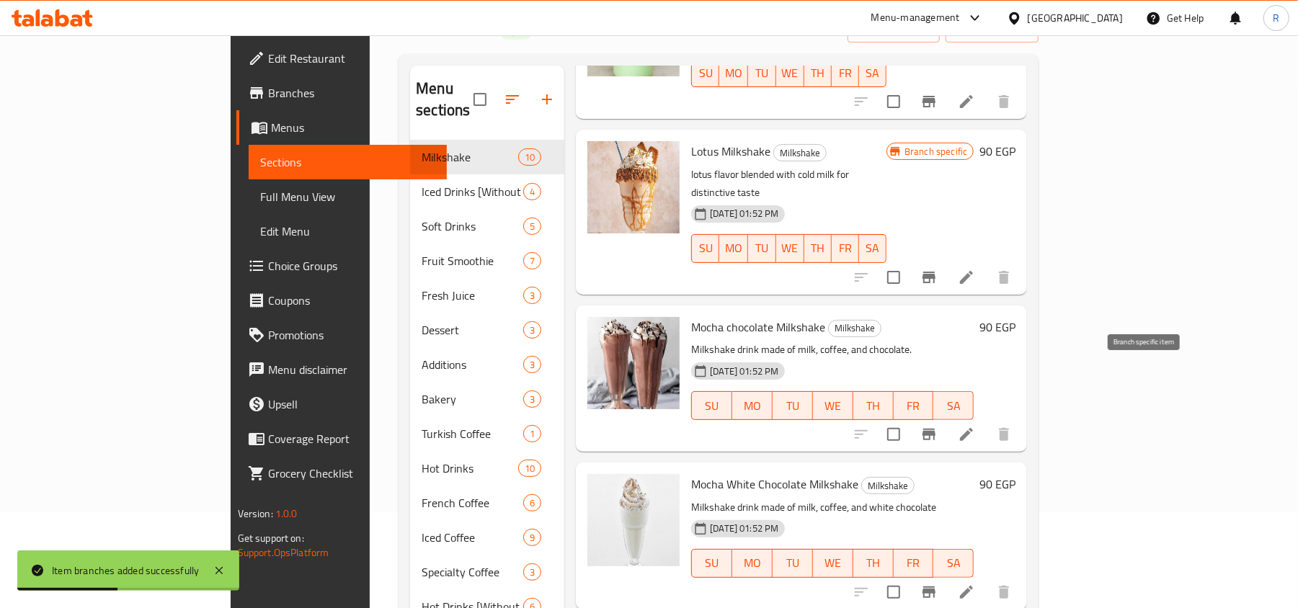
click at [938, 426] on icon "Branch-specific-item" at bounding box center [929, 434] width 17 height 17
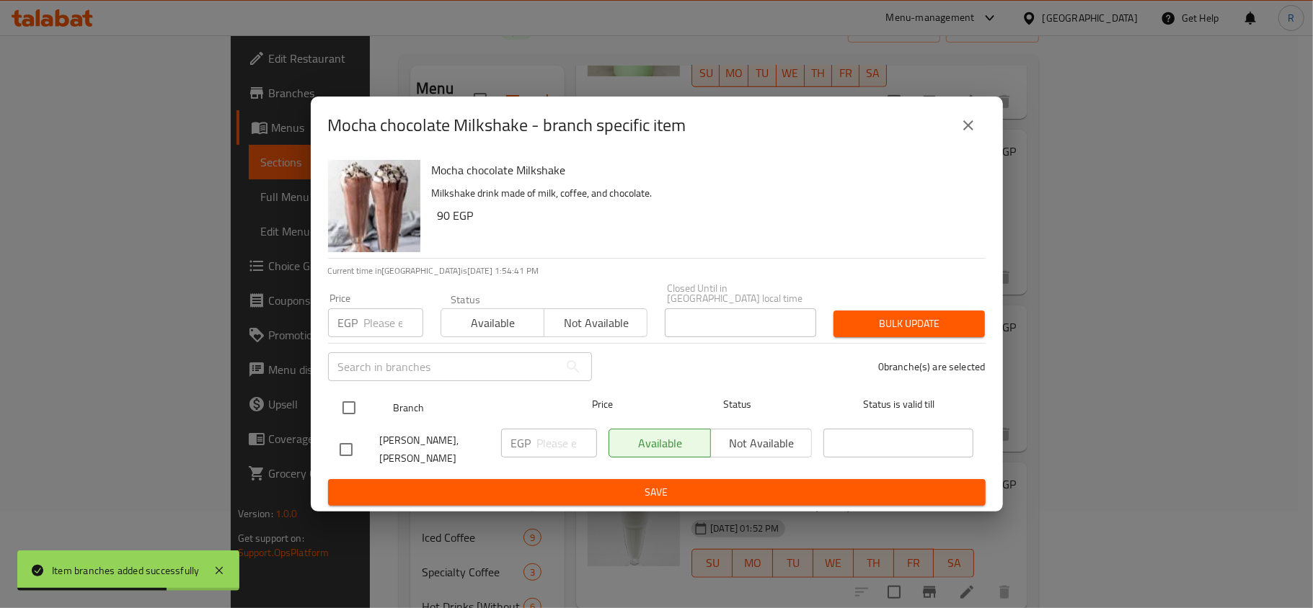
click at [353, 404] on input "checkbox" at bounding box center [349, 408] width 30 height 30
checkbox input "true"
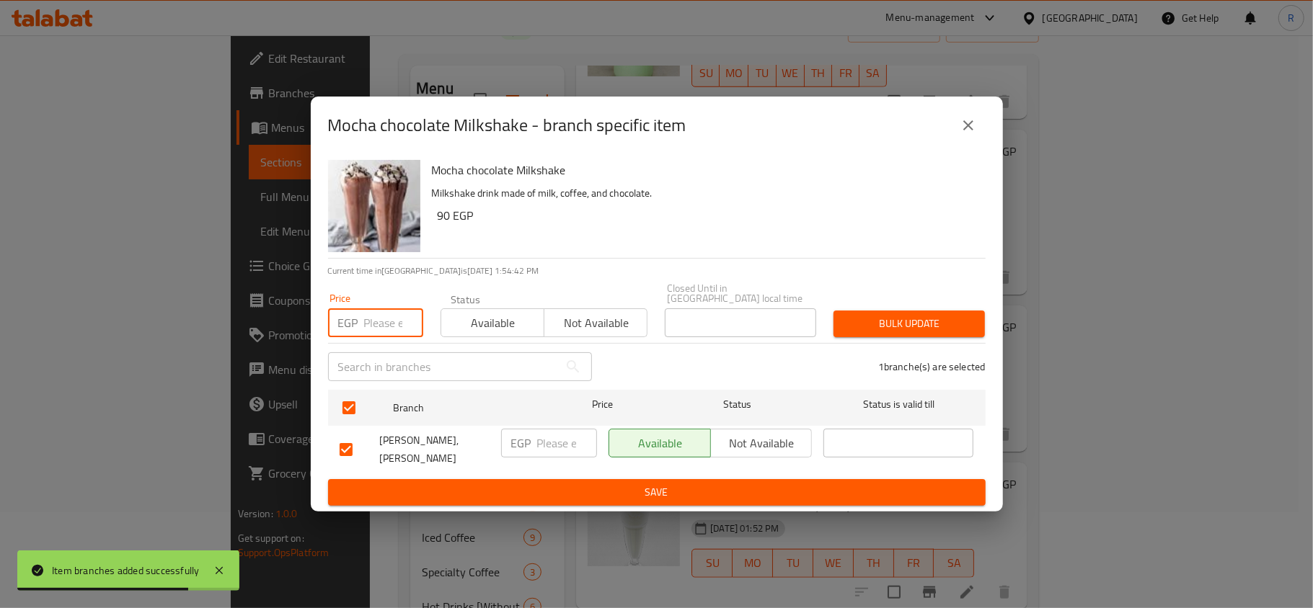
click at [384, 324] on input "number" at bounding box center [393, 323] width 59 height 29
type input "90"
click at [871, 315] on span "Bulk update" at bounding box center [909, 324] width 128 height 18
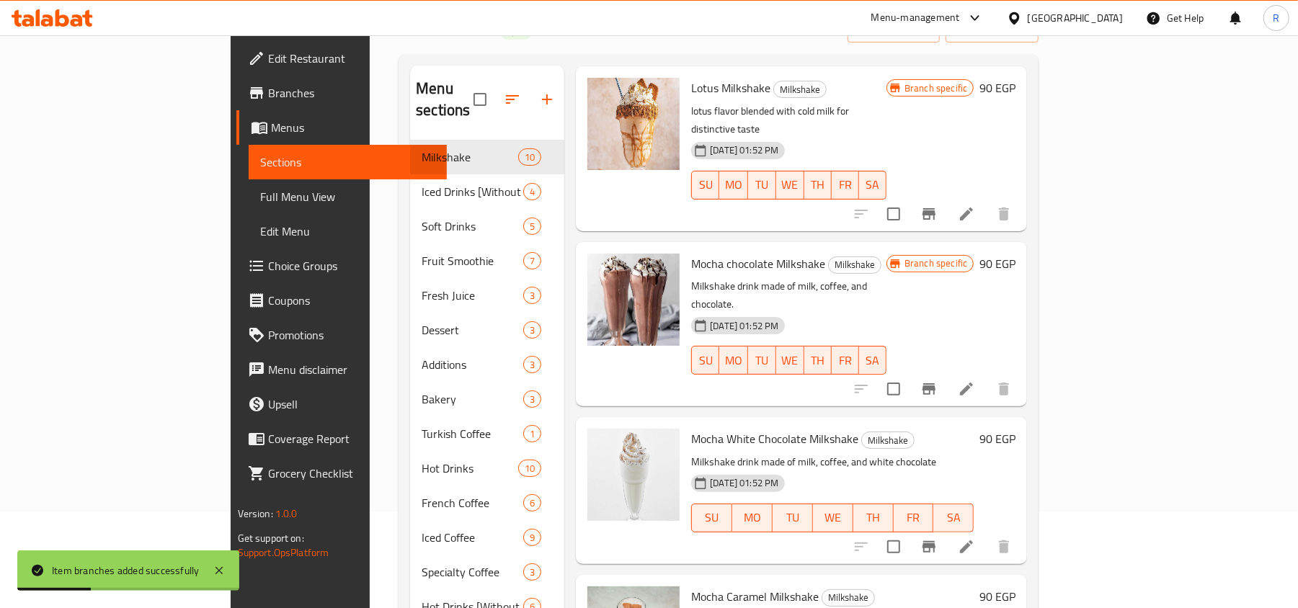
scroll to position [884, 0]
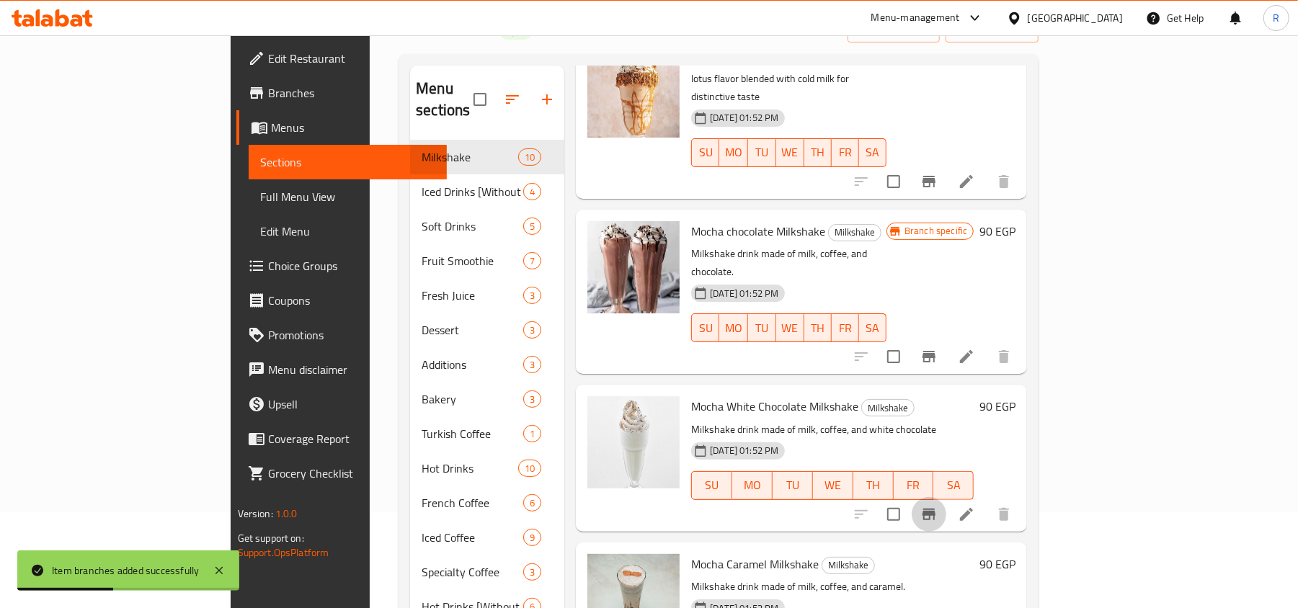
click at [936, 509] on icon "Branch-specific-item" at bounding box center [929, 515] width 13 height 12
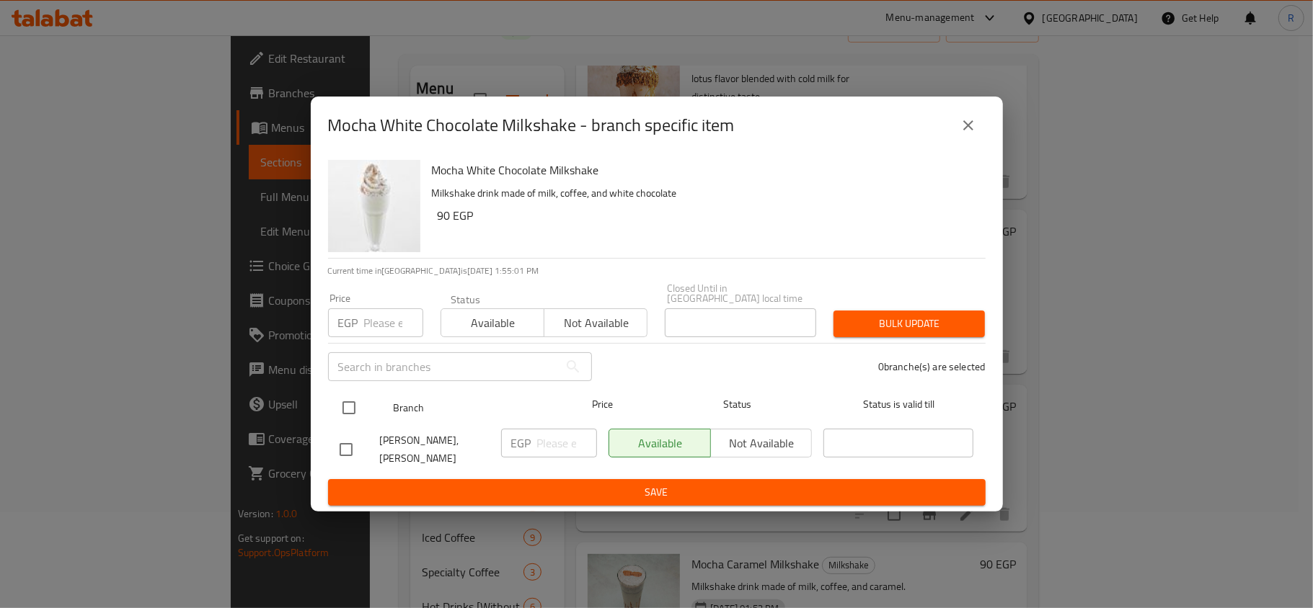
click at [347, 407] on input "checkbox" at bounding box center [349, 408] width 30 height 30
checkbox input "true"
click at [371, 309] on input "number" at bounding box center [393, 323] width 59 height 29
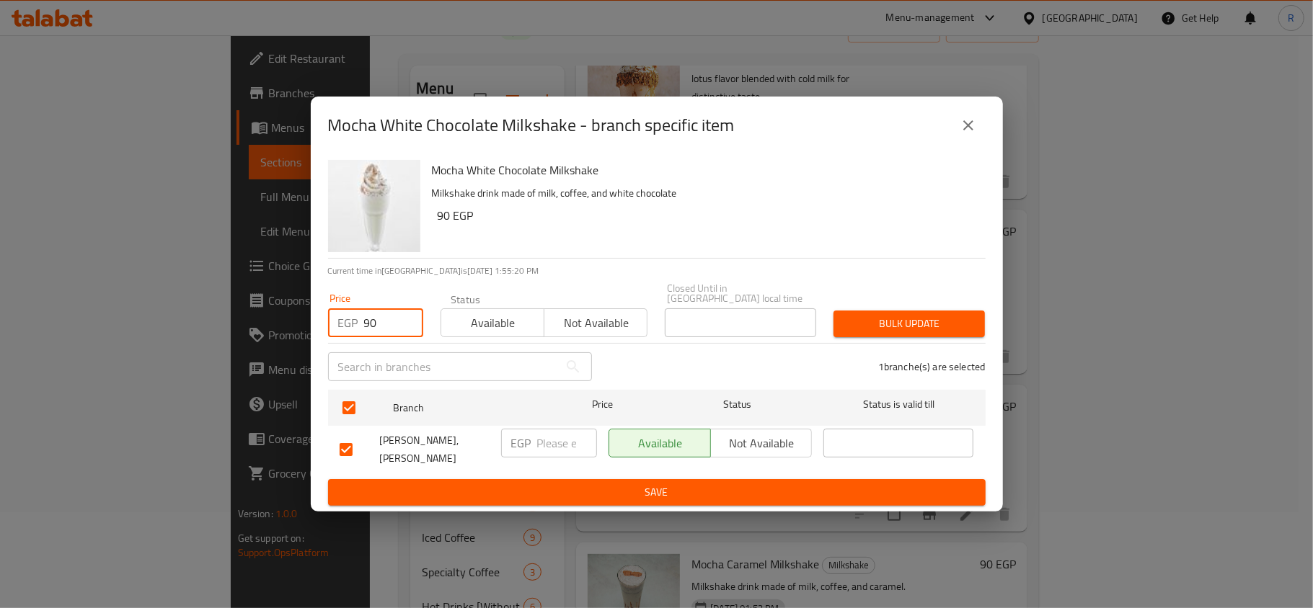
type input "90"
click at [885, 320] on span "Bulk update" at bounding box center [909, 324] width 128 height 18
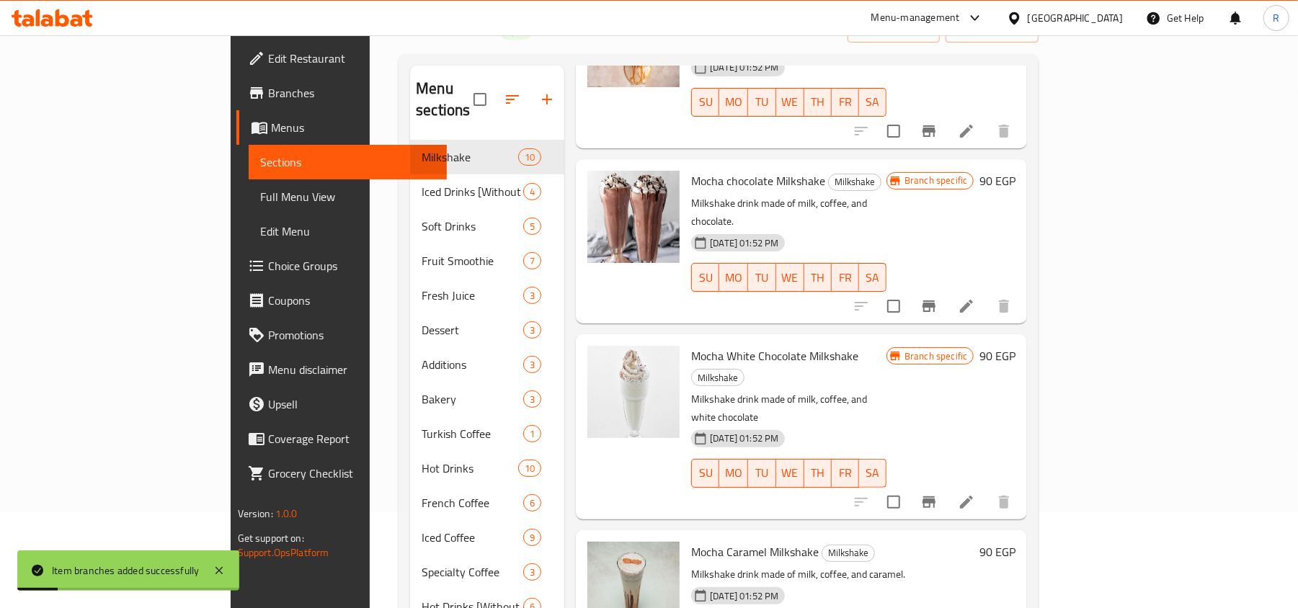
scroll to position [980, 0]
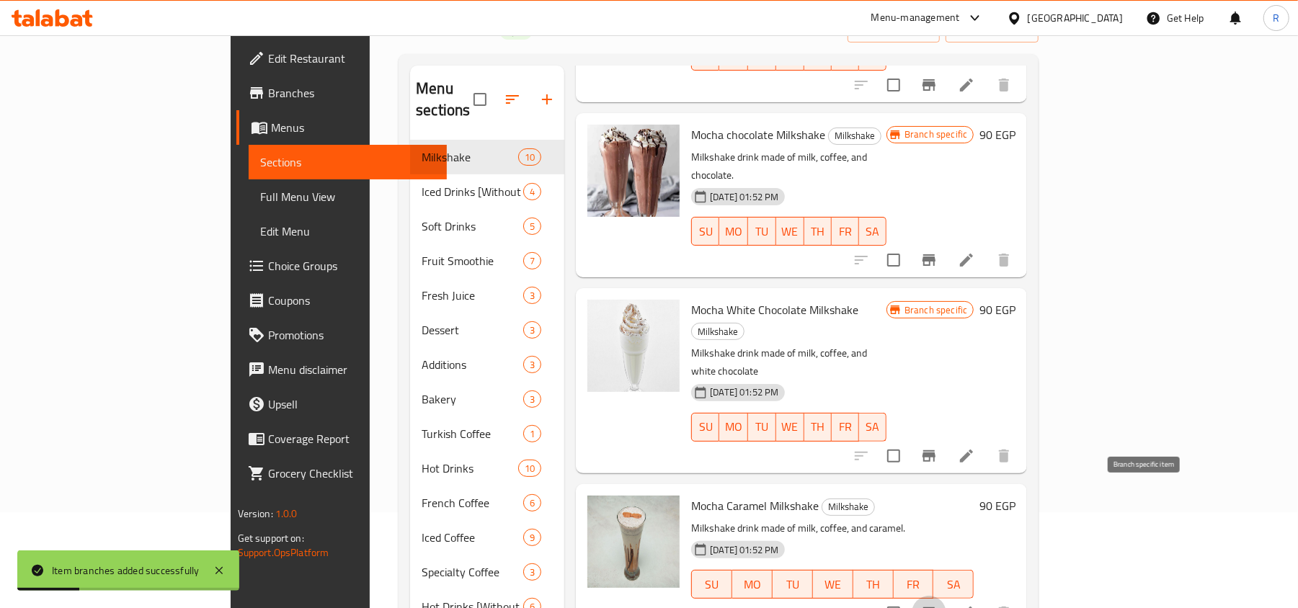
click at [938, 605] on icon "Branch-specific-item" at bounding box center [929, 613] width 17 height 17
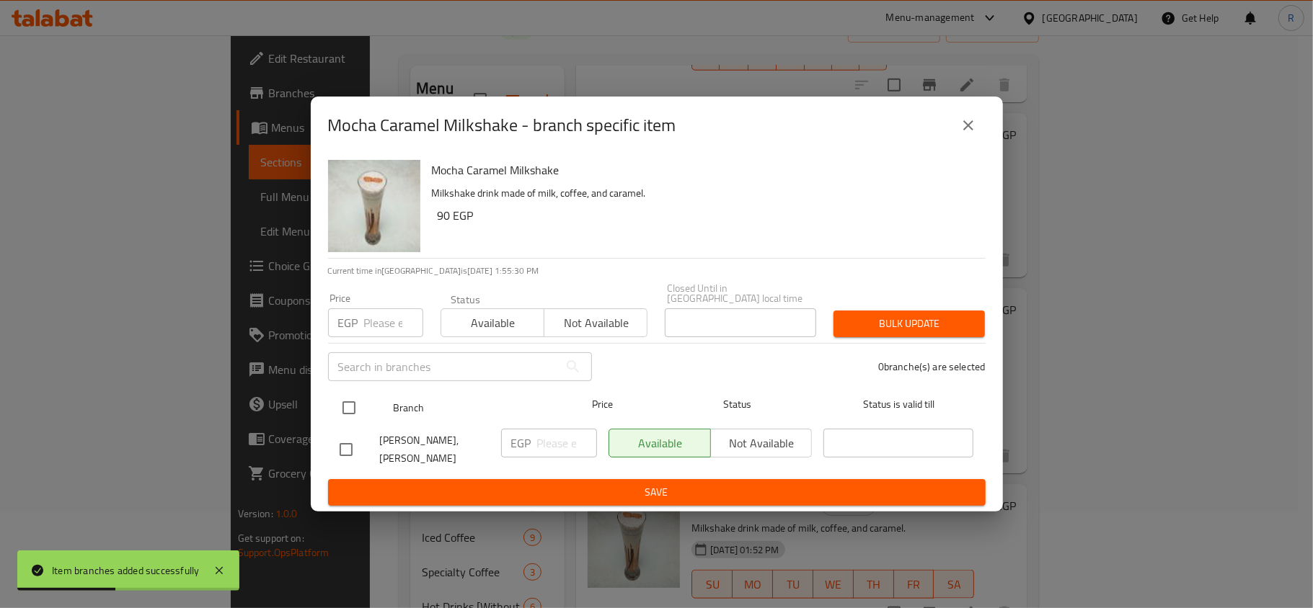
click at [344, 395] on input "checkbox" at bounding box center [349, 408] width 30 height 30
checkbox input "true"
click at [369, 312] on input "number" at bounding box center [393, 323] width 59 height 29
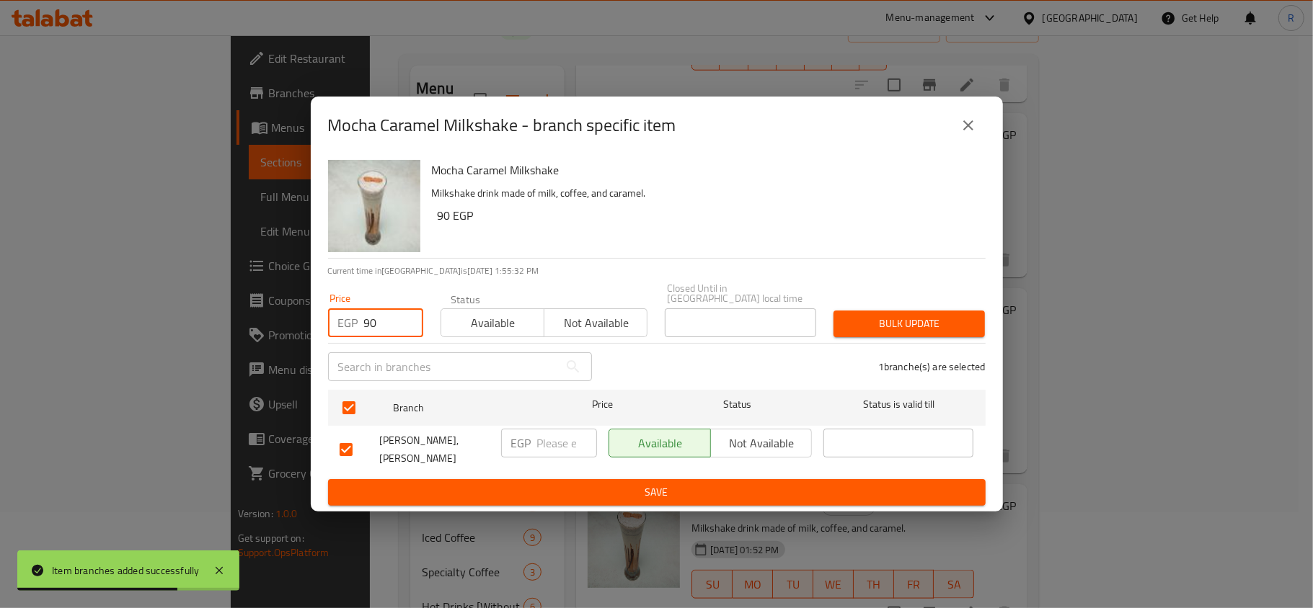
type input "90"
click at [868, 317] on span "Bulk update" at bounding box center [909, 324] width 128 height 18
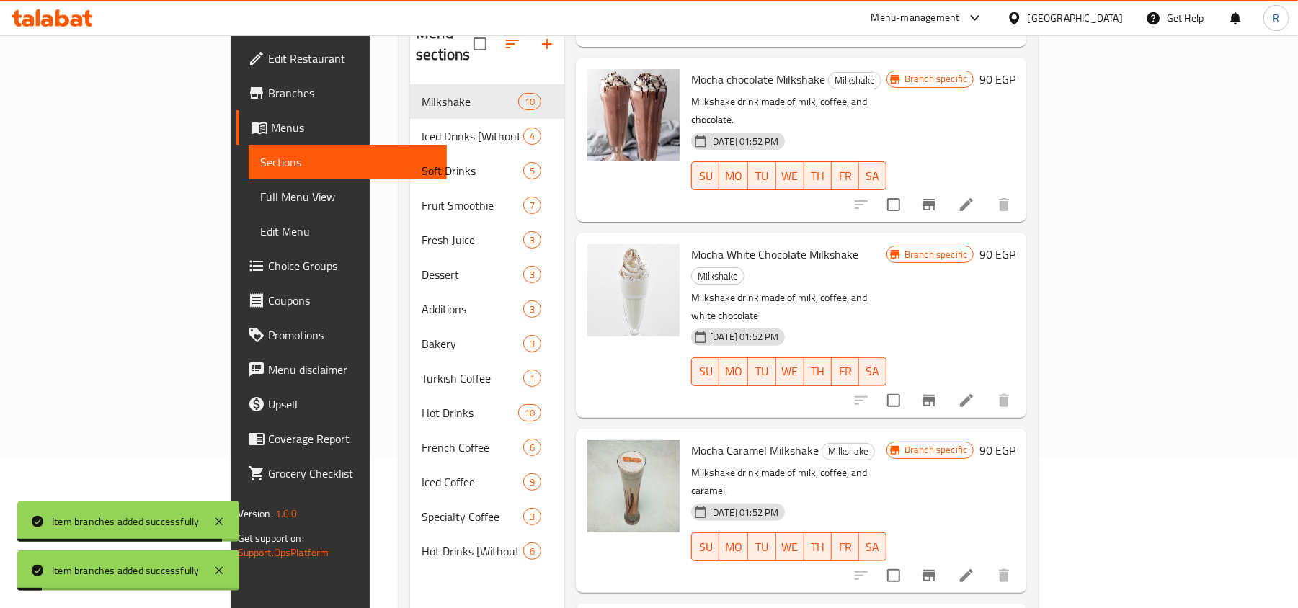
scroll to position [203, 0]
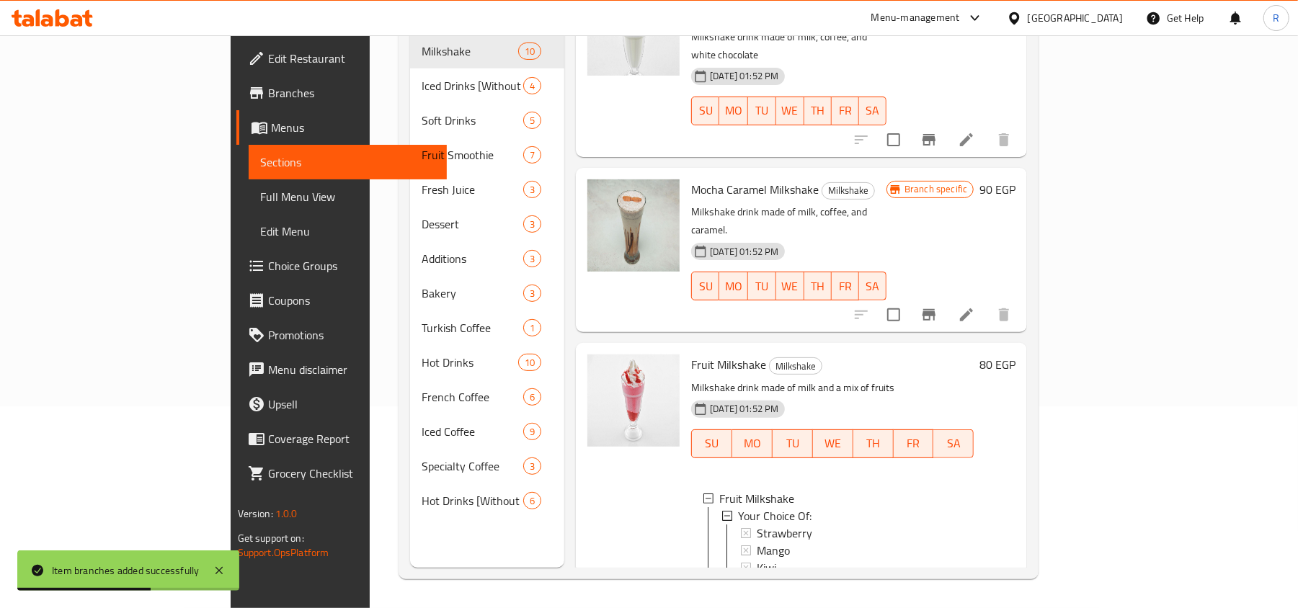
scroll to position [1, 0]
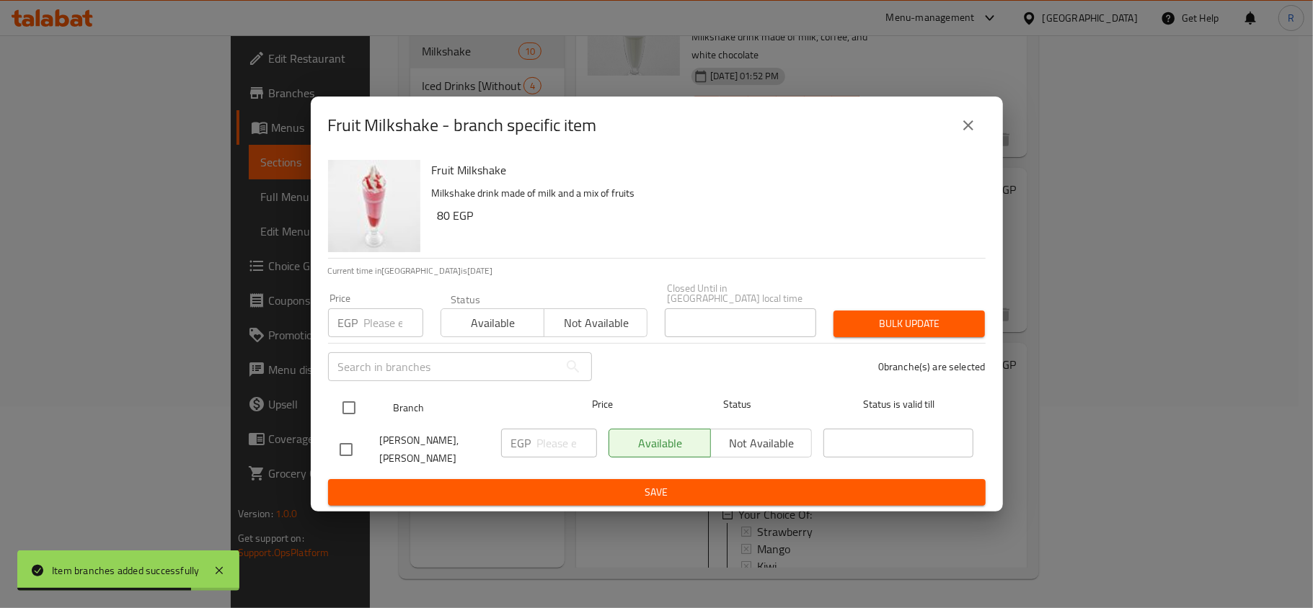
click at [352, 407] on input "checkbox" at bounding box center [349, 408] width 30 height 30
checkbox input "true"
click at [368, 310] on input "number" at bounding box center [393, 323] width 59 height 29
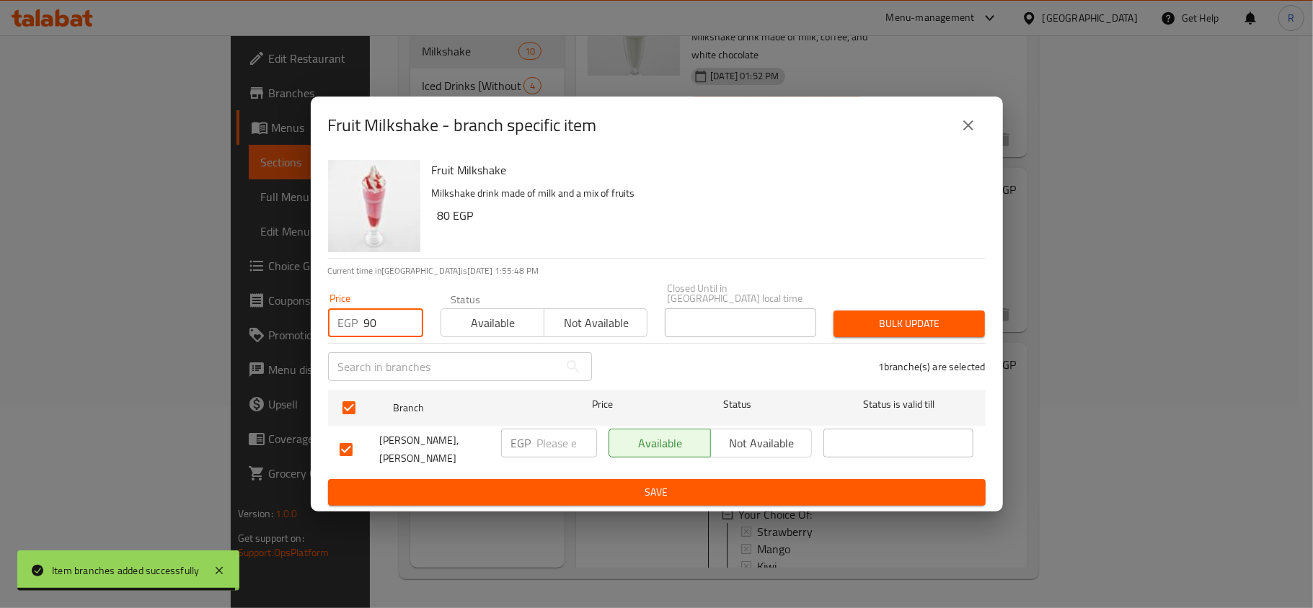
type input "90"
click at [869, 318] on span "Bulk update" at bounding box center [909, 324] width 128 height 18
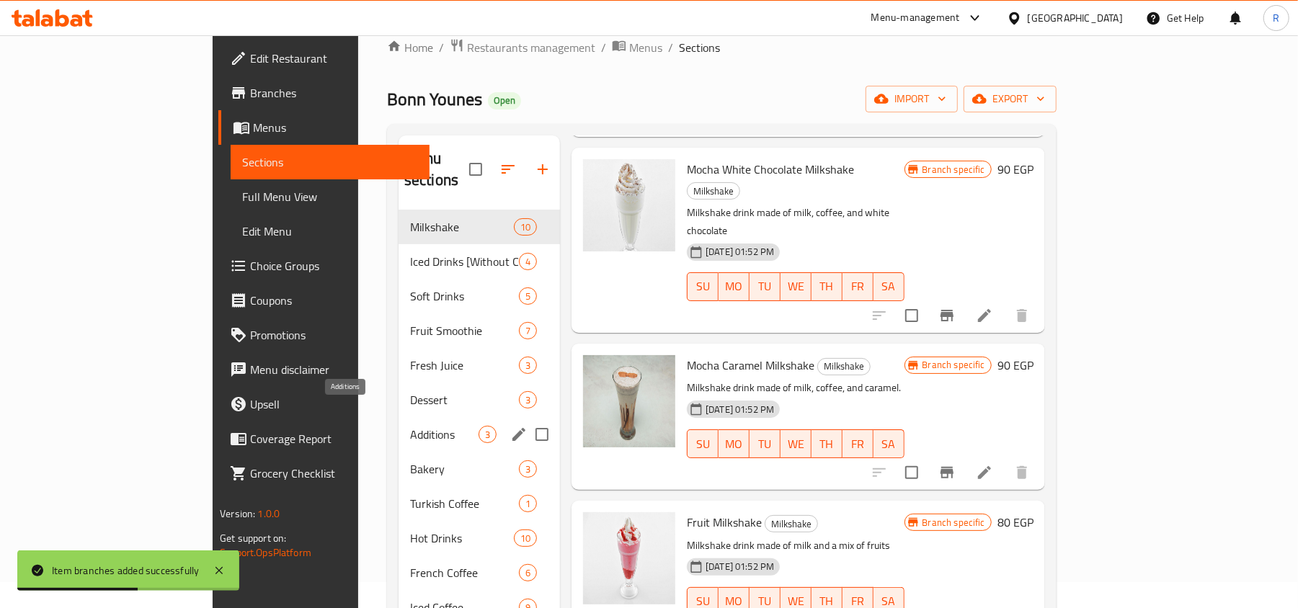
scroll to position [10, 0]
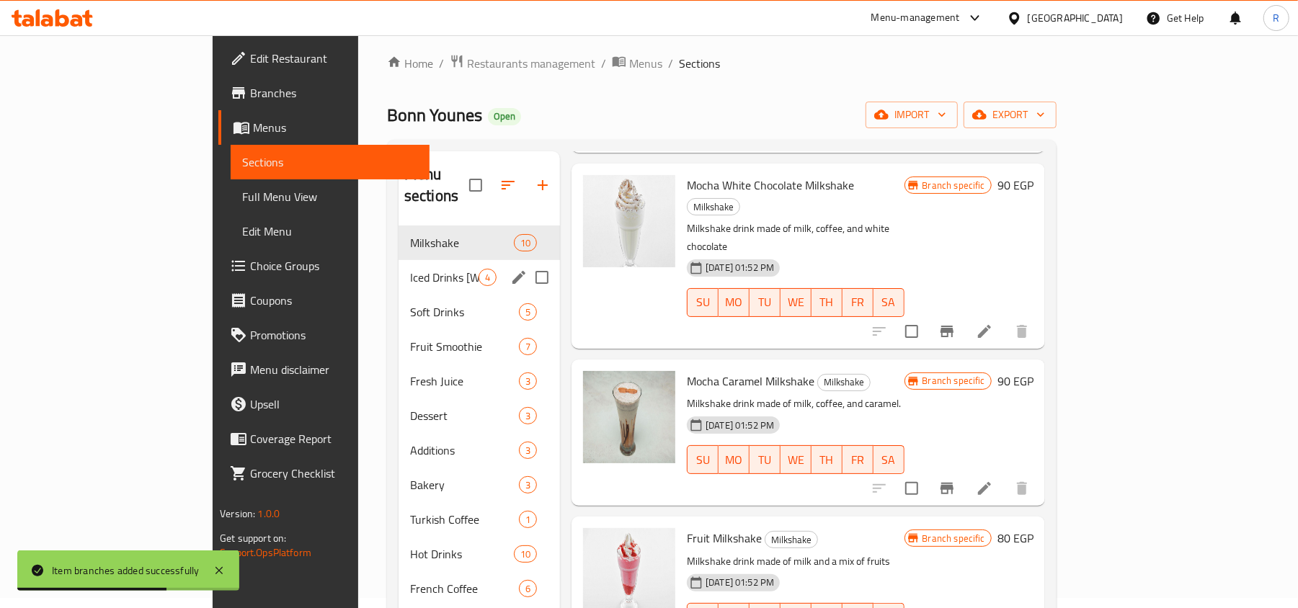
click at [399, 265] on div "Iced Drinks [Without Caffeine] 4" at bounding box center [479, 277] width 161 height 35
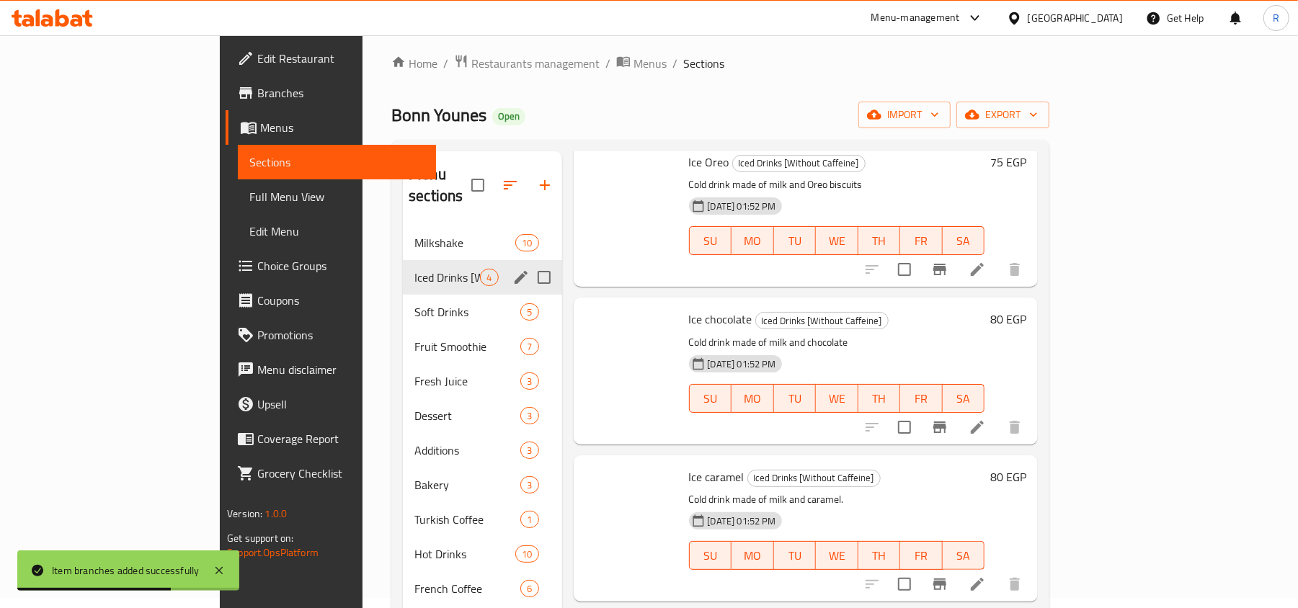
scroll to position [58, 0]
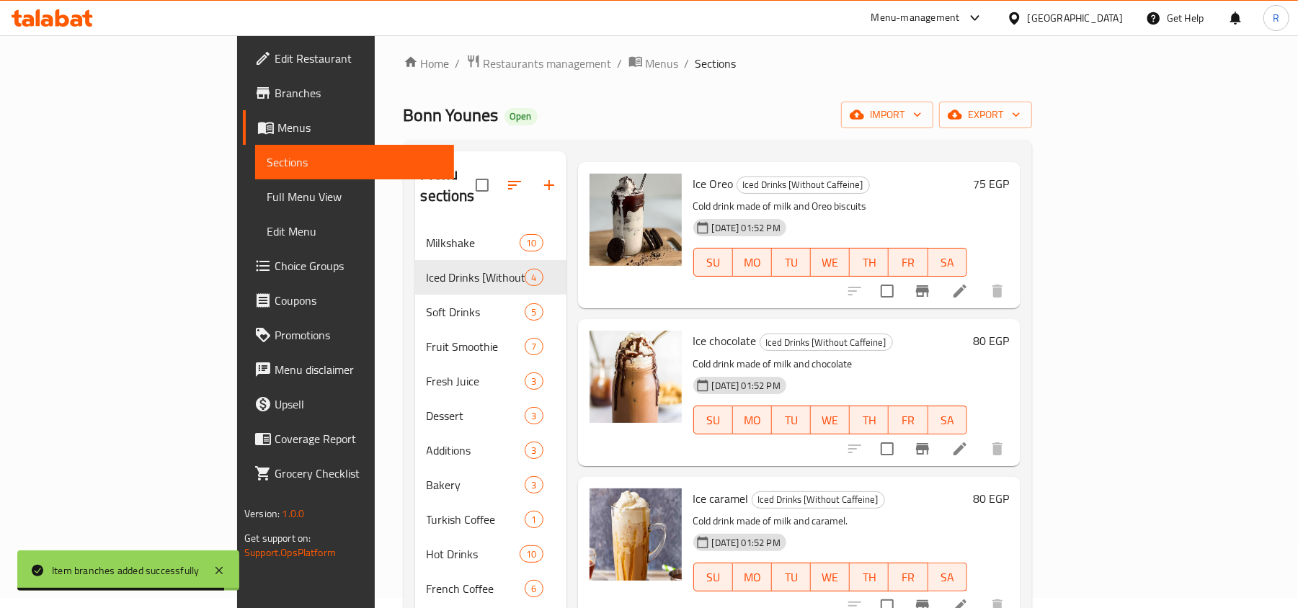
click at [929, 285] on icon "Branch-specific-item" at bounding box center [922, 291] width 13 height 12
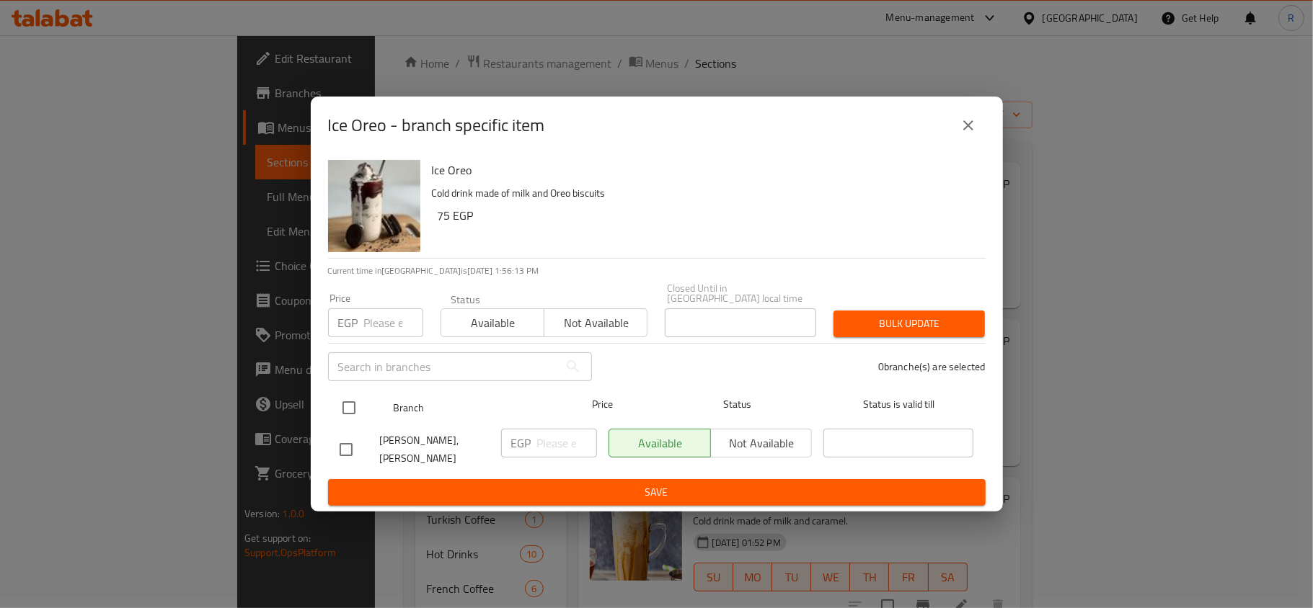
click at [343, 402] on input "checkbox" at bounding box center [349, 408] width 30 height 30
checkbox input "true"
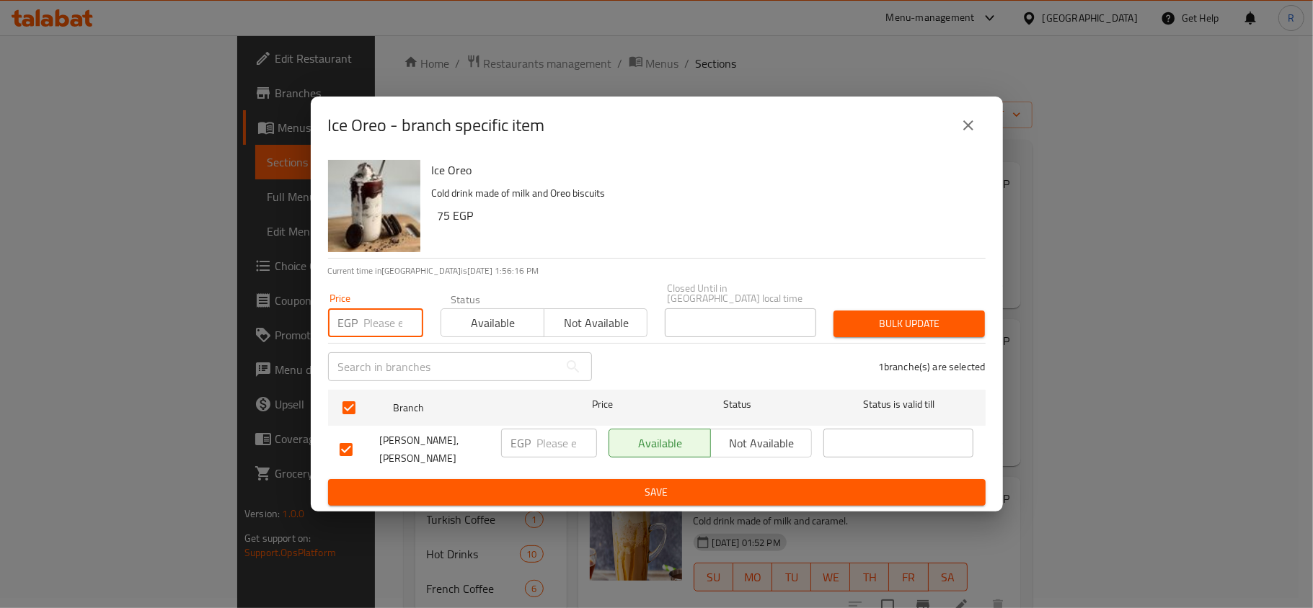
click at [382, 314] on input "number" at bounding box center [393, 323] width 59 height 29
type input "80"
click at [903, 319] on span "Bulk update" at bounding box center [909, 324] width 128 height 18
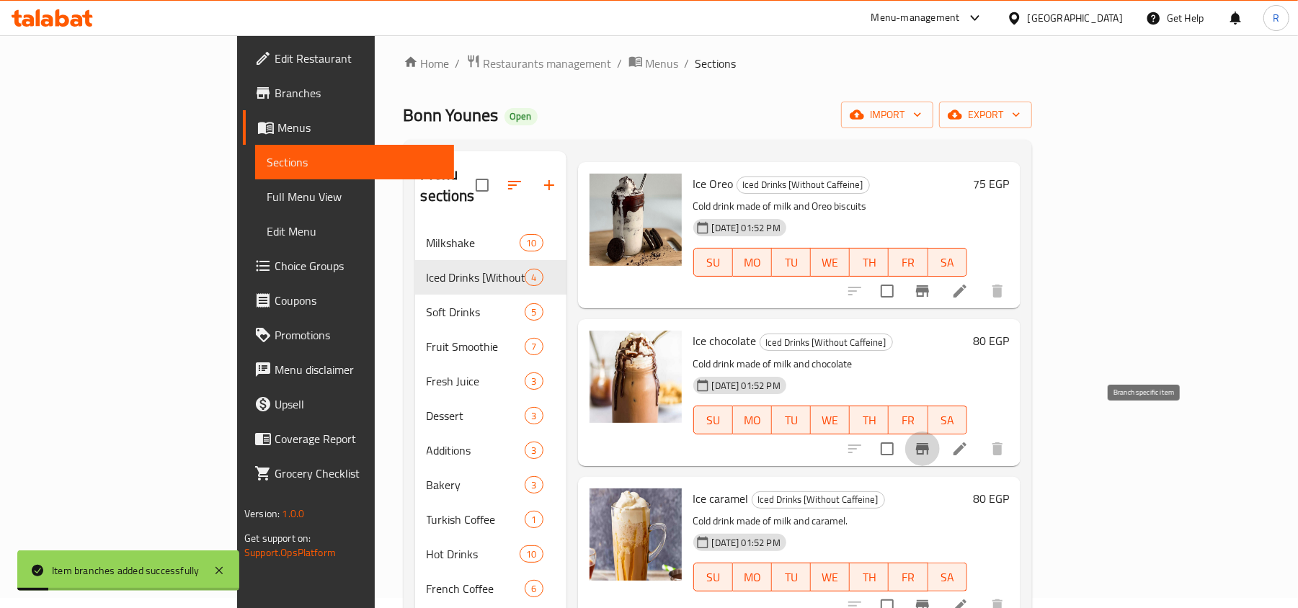
click at [931, 440] on icon "Branch-specific-item" at bounding box center [922, 448] width 17 height 17
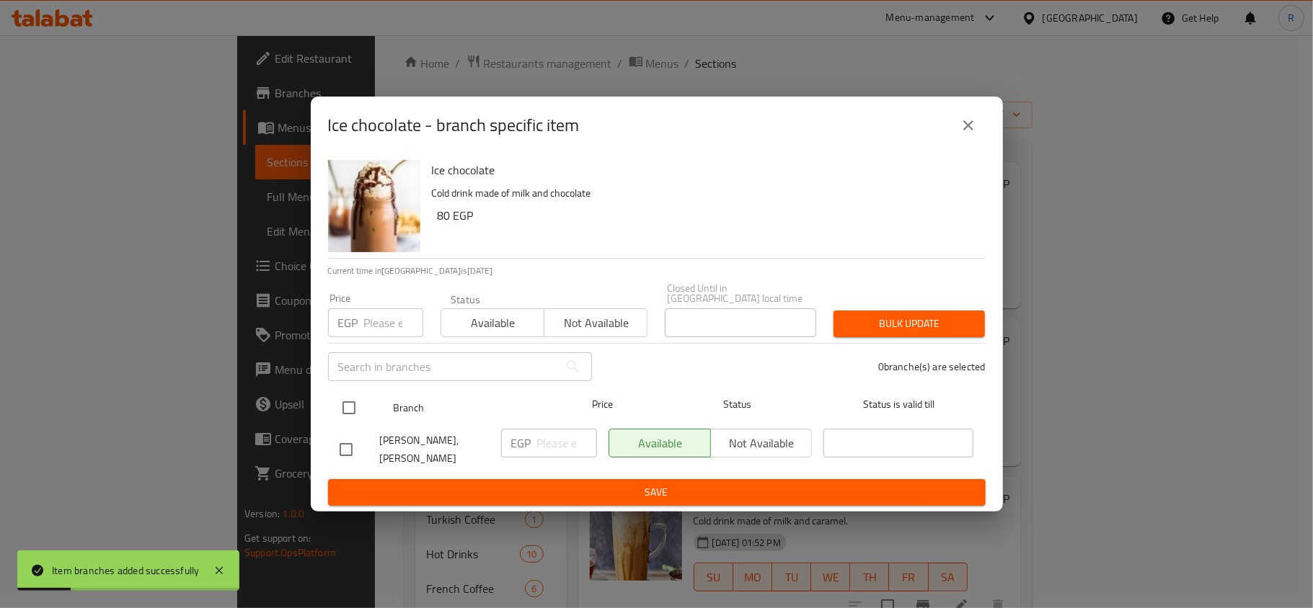
click at [353, 402] on input "checkbox" at bounding box center [349, 408] width 30 height 30
checkbox input "true"
click at [381, 322] on input "number" at bounding box center [393, 323] width 59 height 29
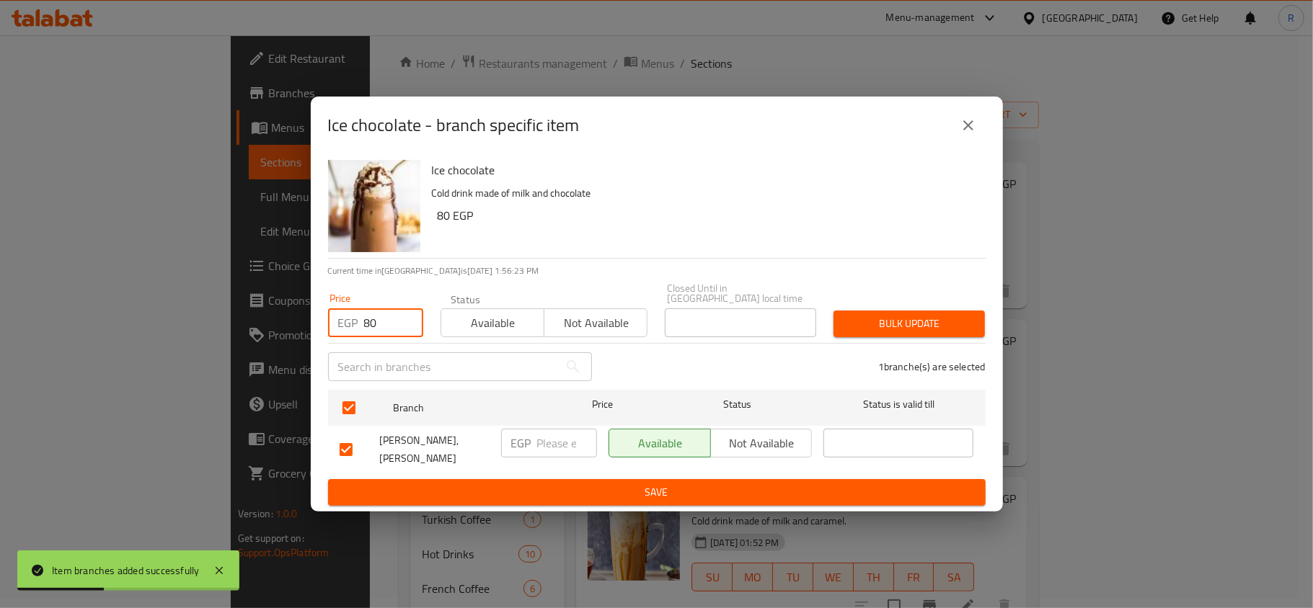
type input "80"
click at [892, 321] on span "Bulk update" at bounding box center [909, 324] width 128 height 18
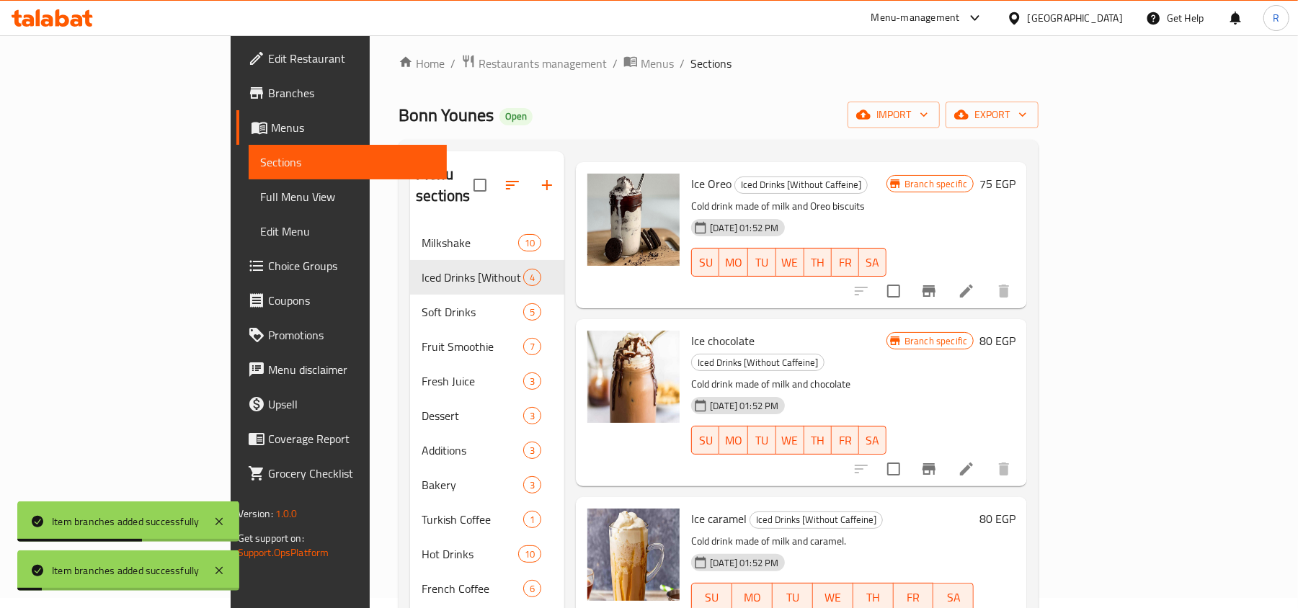
scroll to position [107, 0]
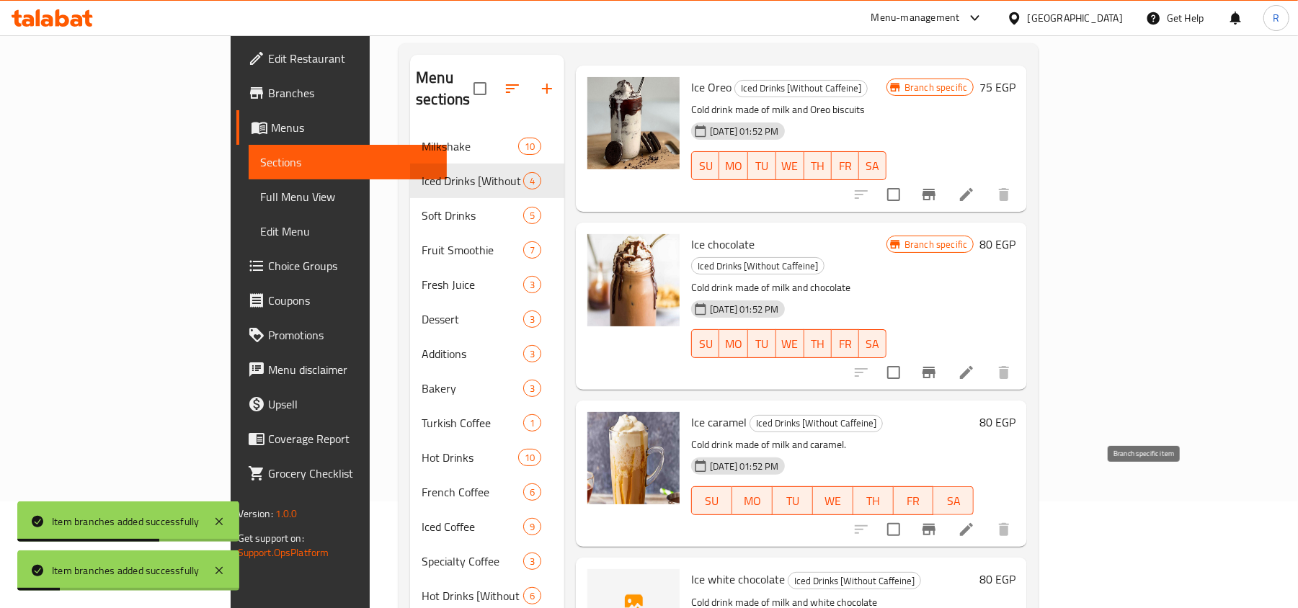
click at [936, 524] on icon "Branch-specific-item" at bounding box center [929, 530] width 13 height 12
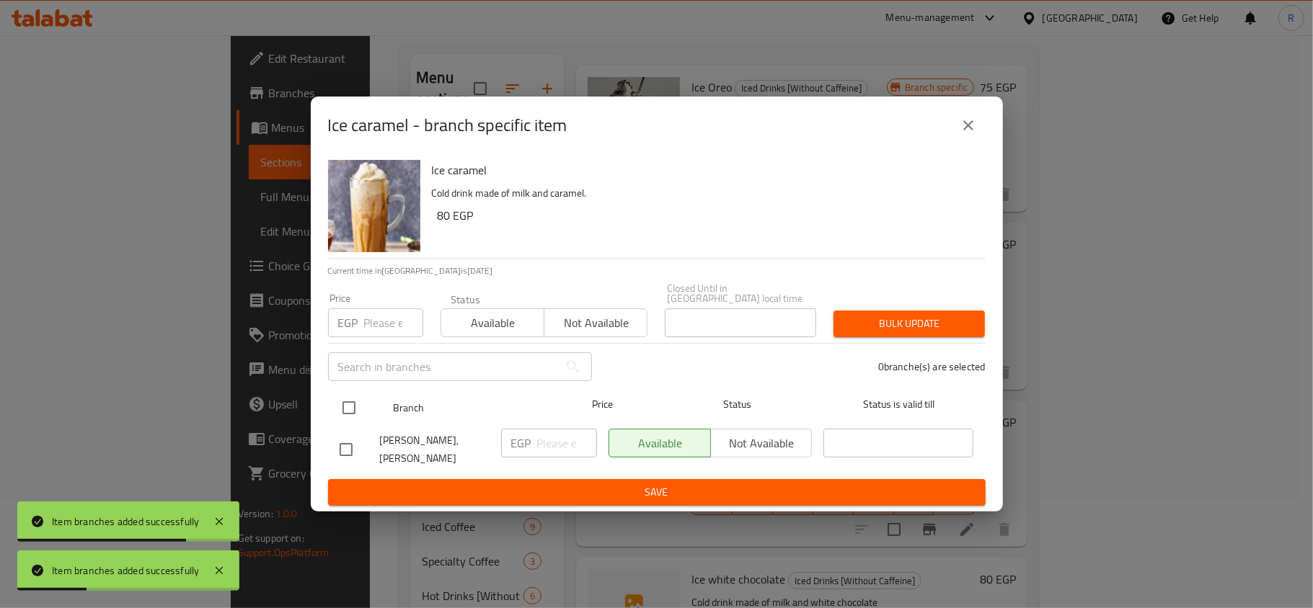
click at [353, 404] on input "checkbox" at bounding box center [349, 408] width 30 height 30
checkbox input "true"
click at [375, 326] on input "number" at bounding box center [393, 323] width 59 height 29
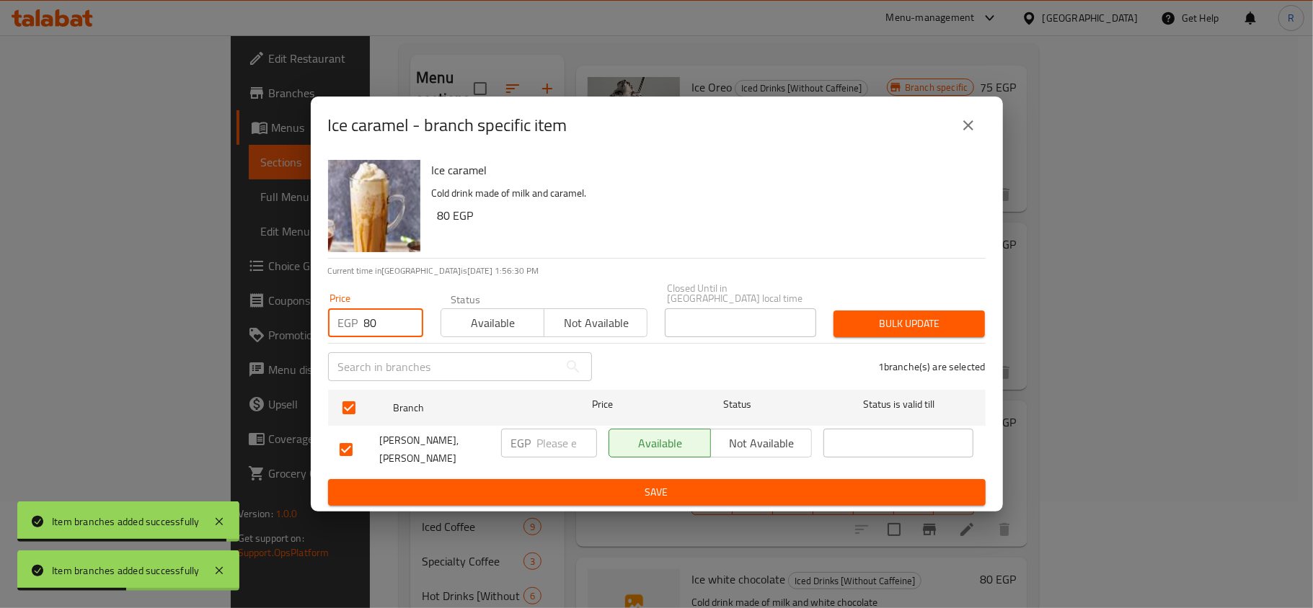
type input "80"
click at [858, 315] on span "Bulk update" at bounding box center [909, 324] width 128 height 18
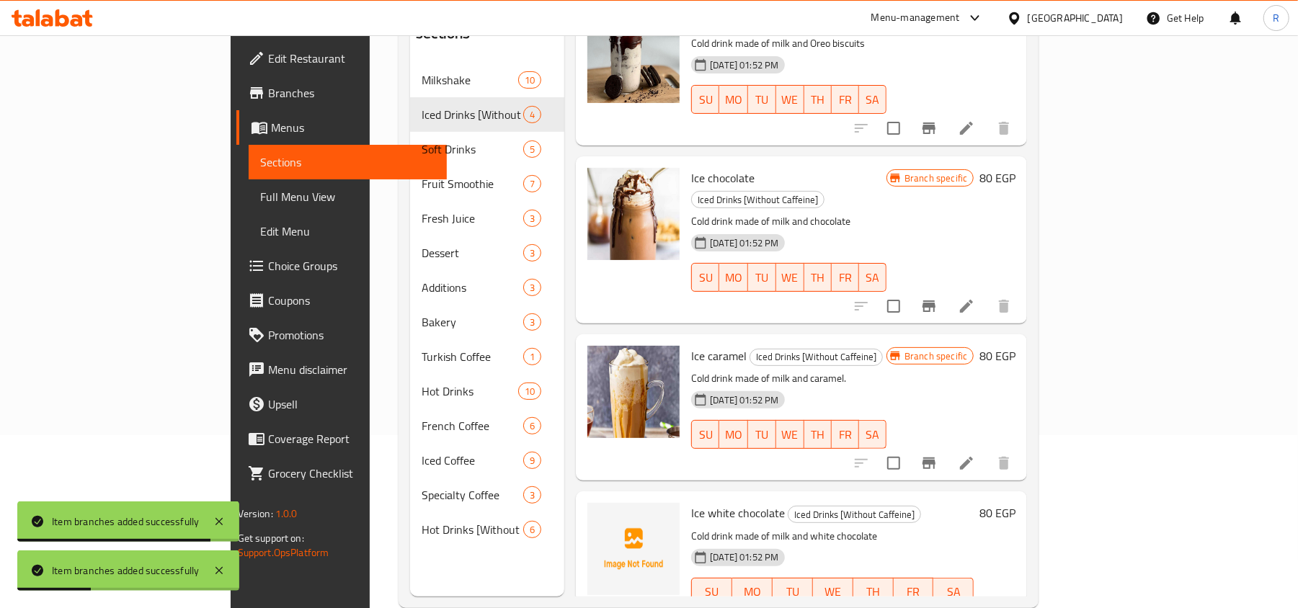
scroll to position [203, 0]
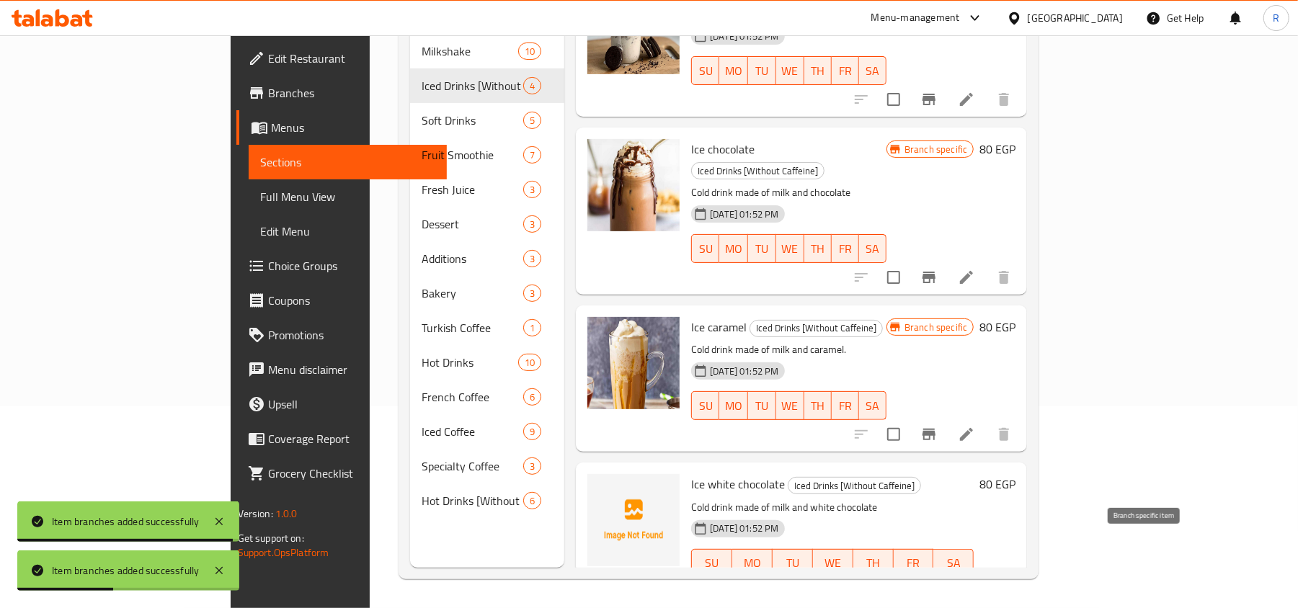
click at [938, 584] on icon "Branch-specific-item" at bounding box center [929, 592] width 17 height 17
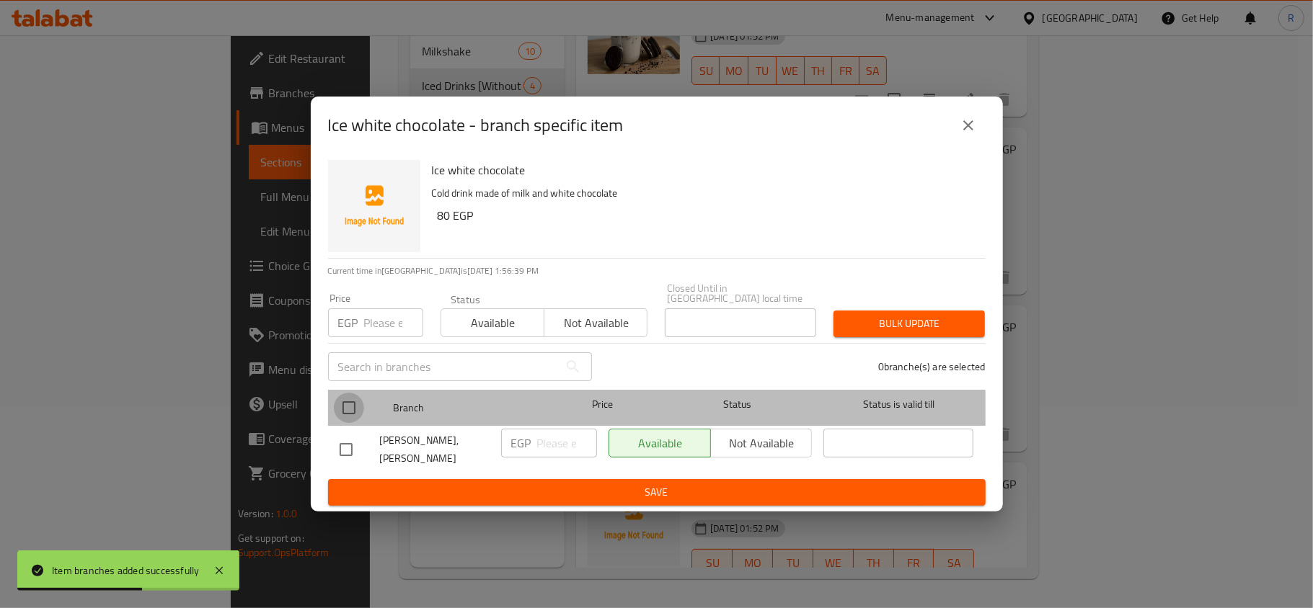
click at [356, 401] on input "checkbox" at bounding box center [349, 408] width 30 height 30
checkbox input "true"
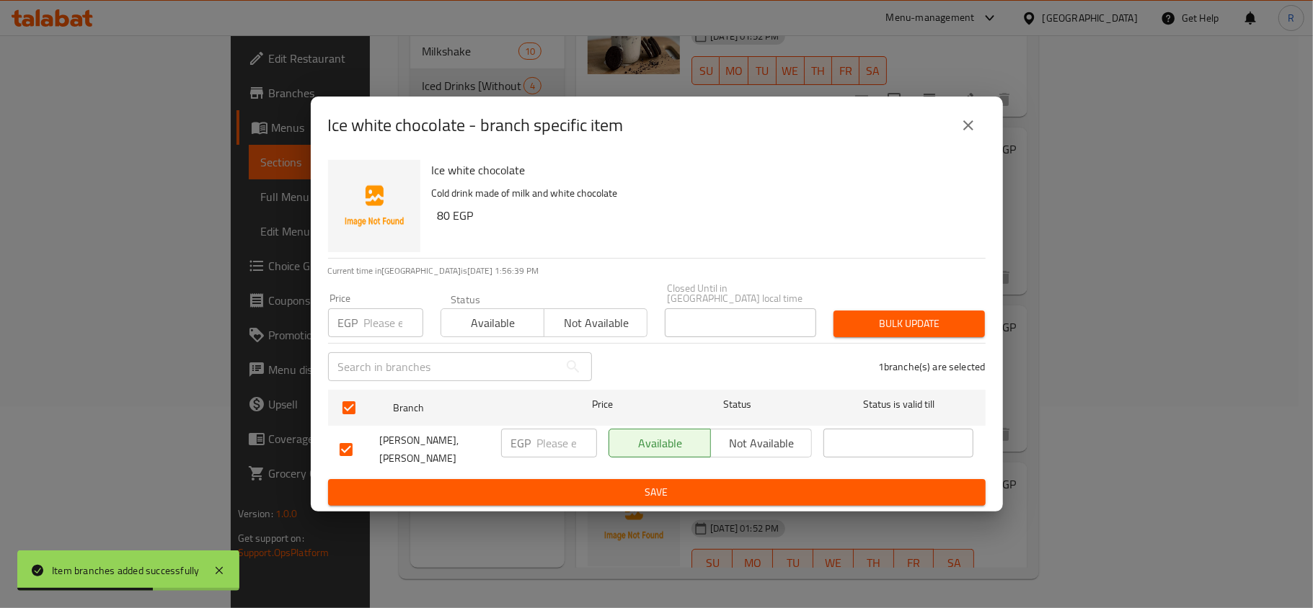
click at [369, 316] on input "number" at bounding box center [393, 323] width 59 height 29
type input "80"
click at [892, 315] on span "Bulk update" at bounding box center [909, 324] width 128 height 18
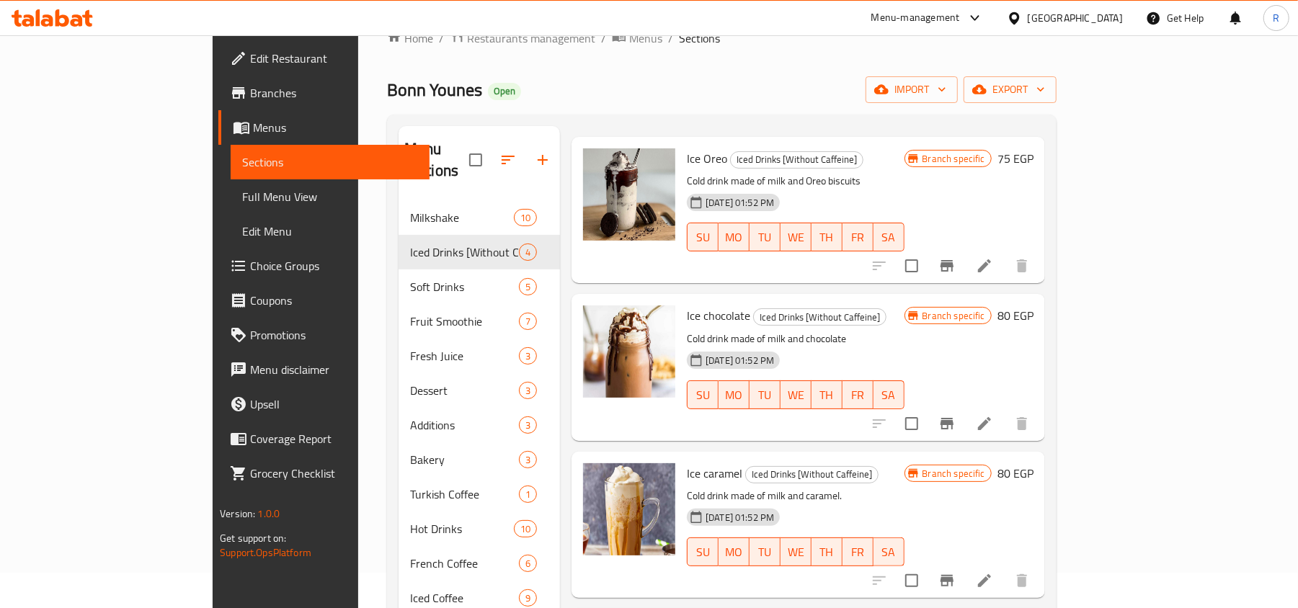
scroll to position [10, 0]
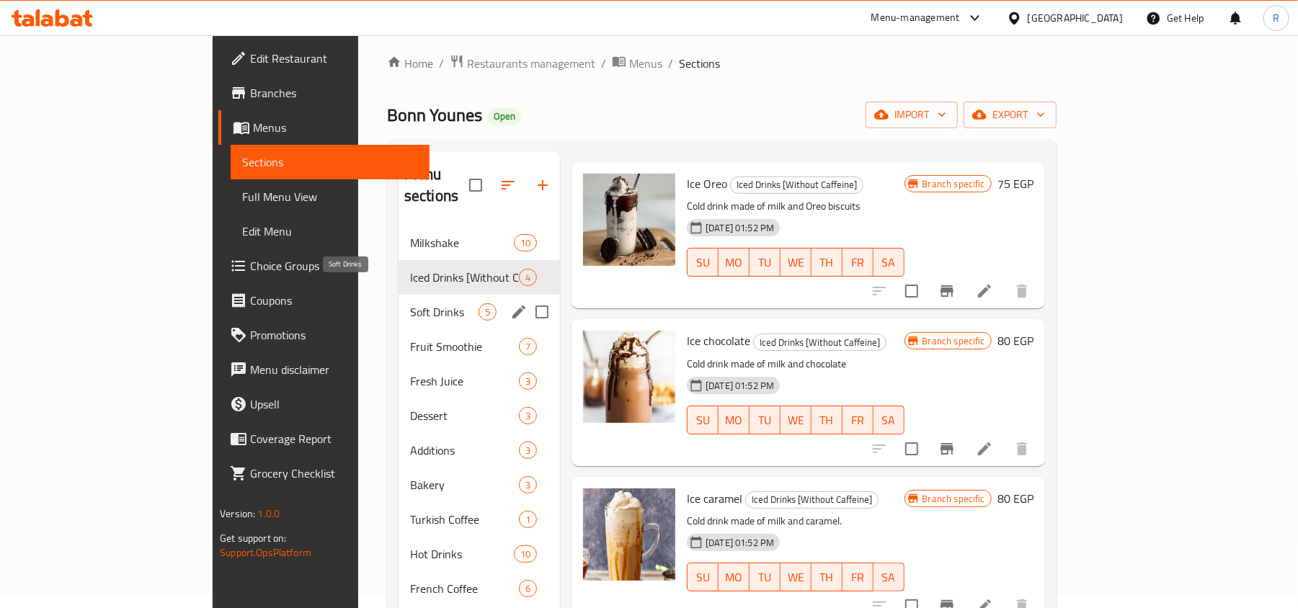
click at [410, 303] on span "Soft Drinks" at bounding box center [444, 311] width 68 height 17
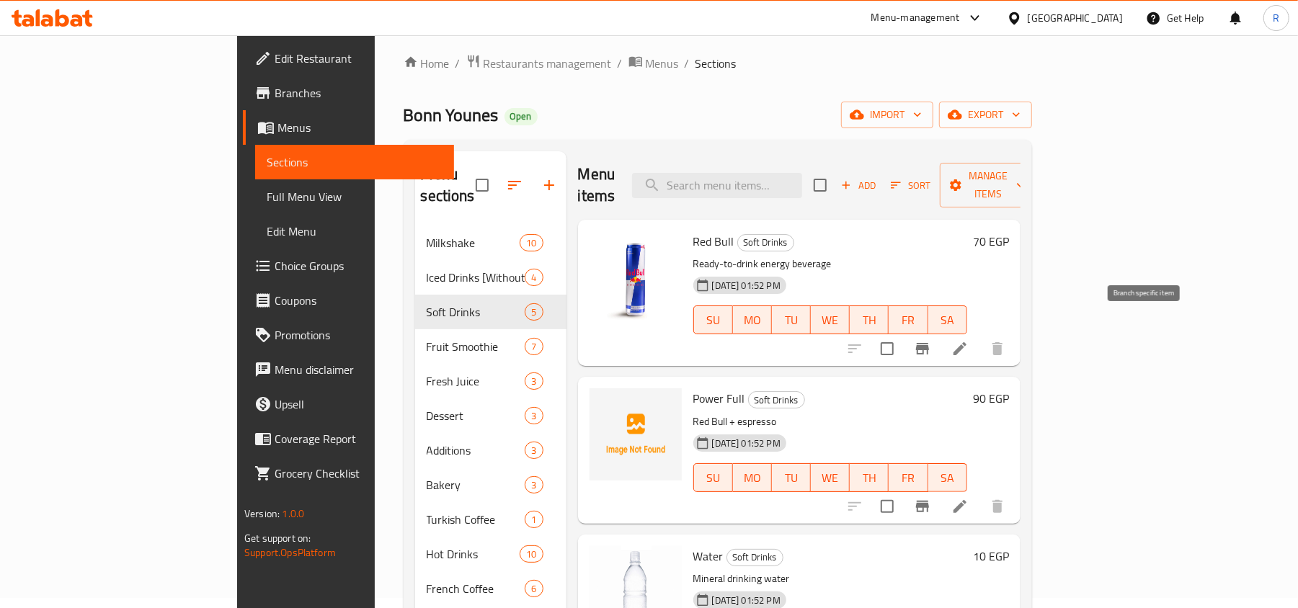
click at [929, 343] on icon "Branch-specific-item" at bounding box center [922, 349] width 13 height 12
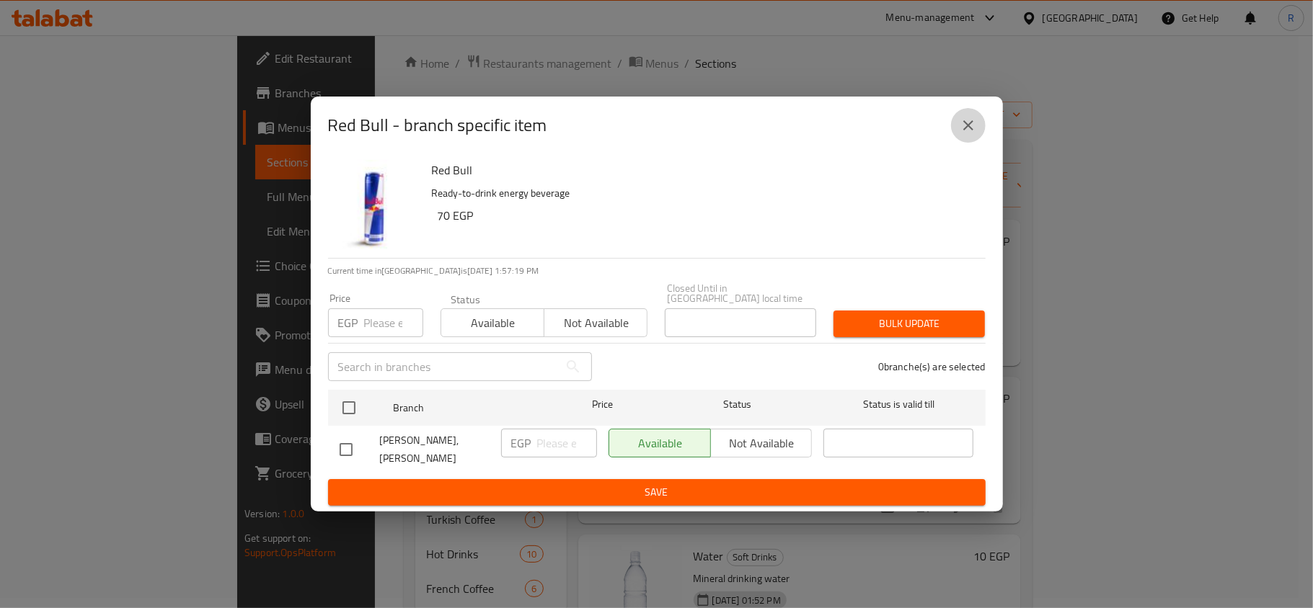
click at [956, 130] on button "close" at bounding box center [968, 125] width 35 height 35
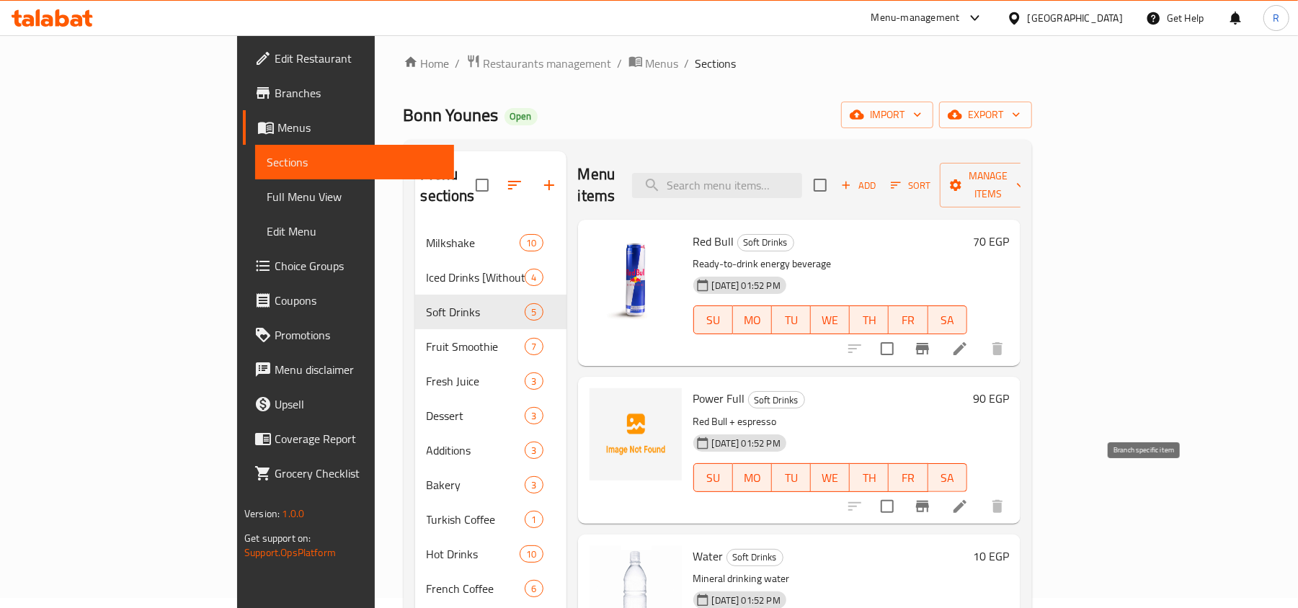
click at [929, 501] on icon "Branch-specific-item" at bounding box center [922, 507] width 13 height 12
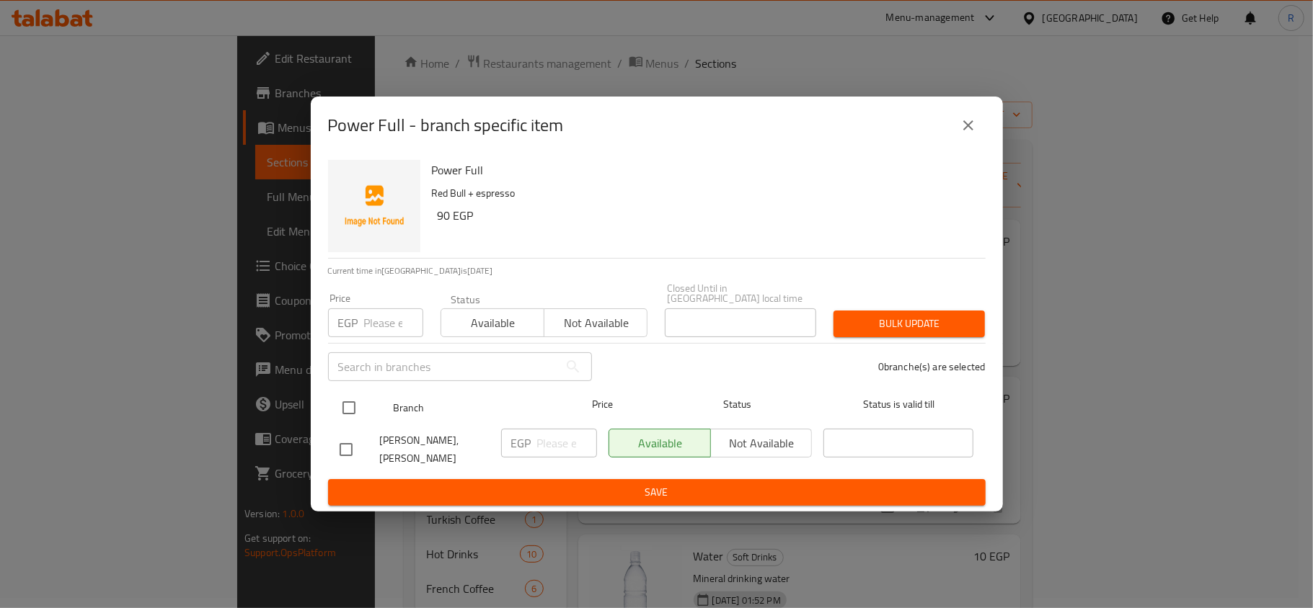
click at [349, 395] on input "checkbox" at bounding box center [349, 408] width 30 height 30
checkbox input "true"
click at [376, 313] on input "number" at bounding box center [393, 323] width 59 height 29
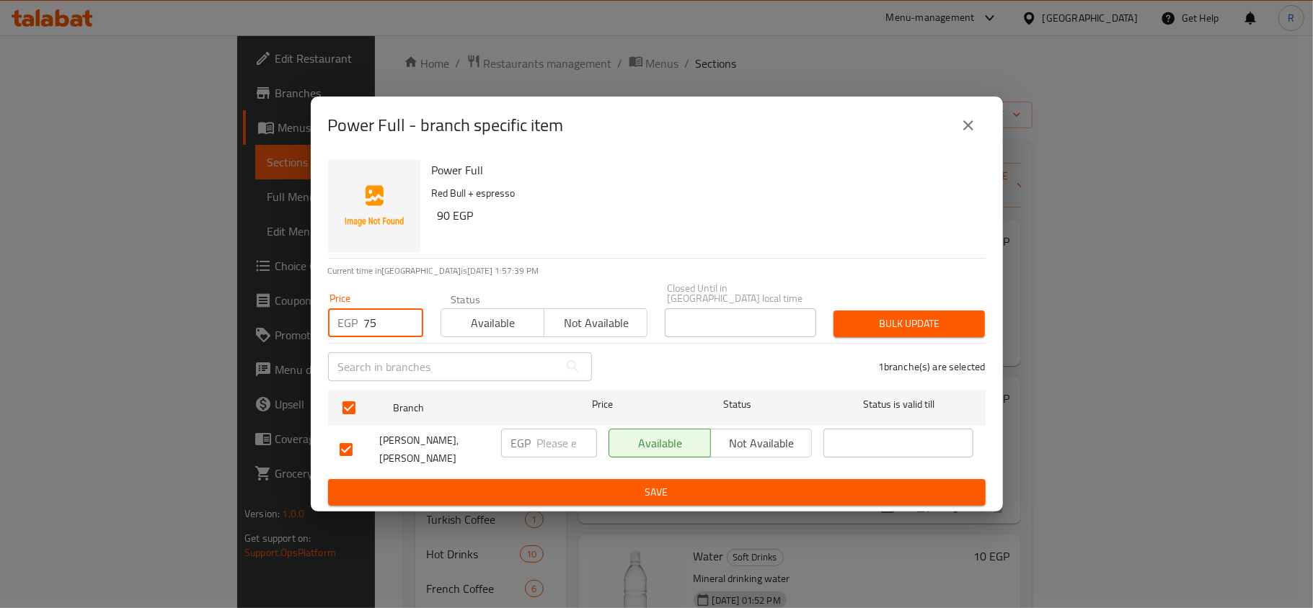
type input "75"
click at [886, 315] on span "Bulk update" at bounding box center [909, 324] width 128 height 18
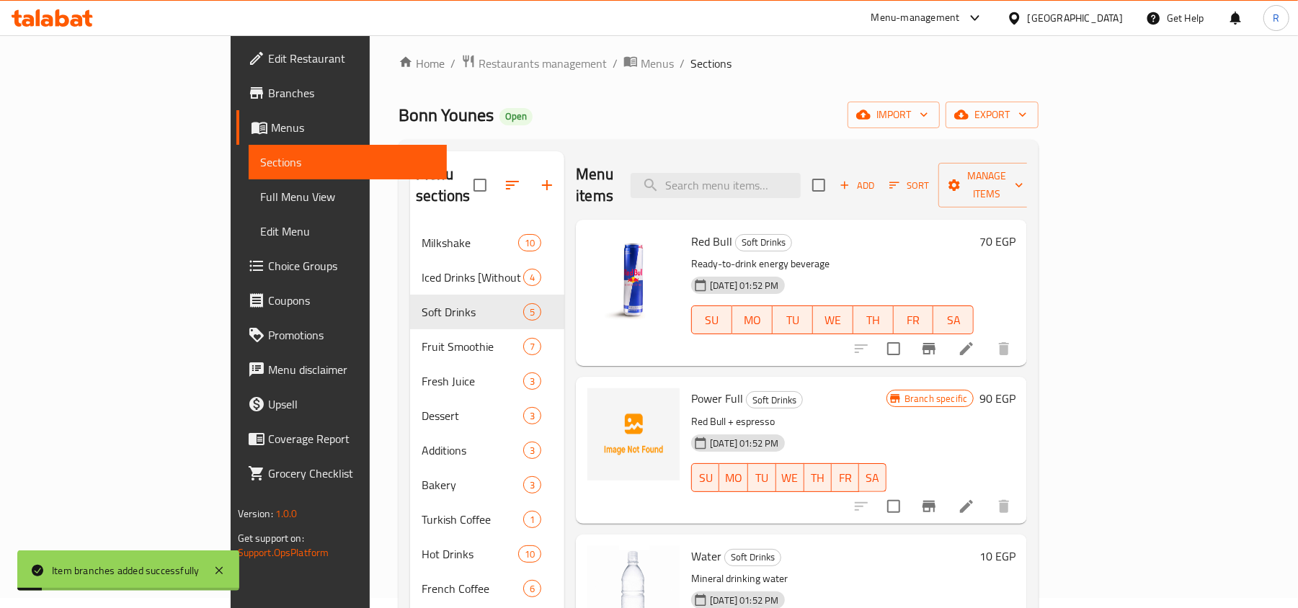
click at [872, 413] on p "Red Bull + espresso" at bounding box center [788, 422] width 195 height 18
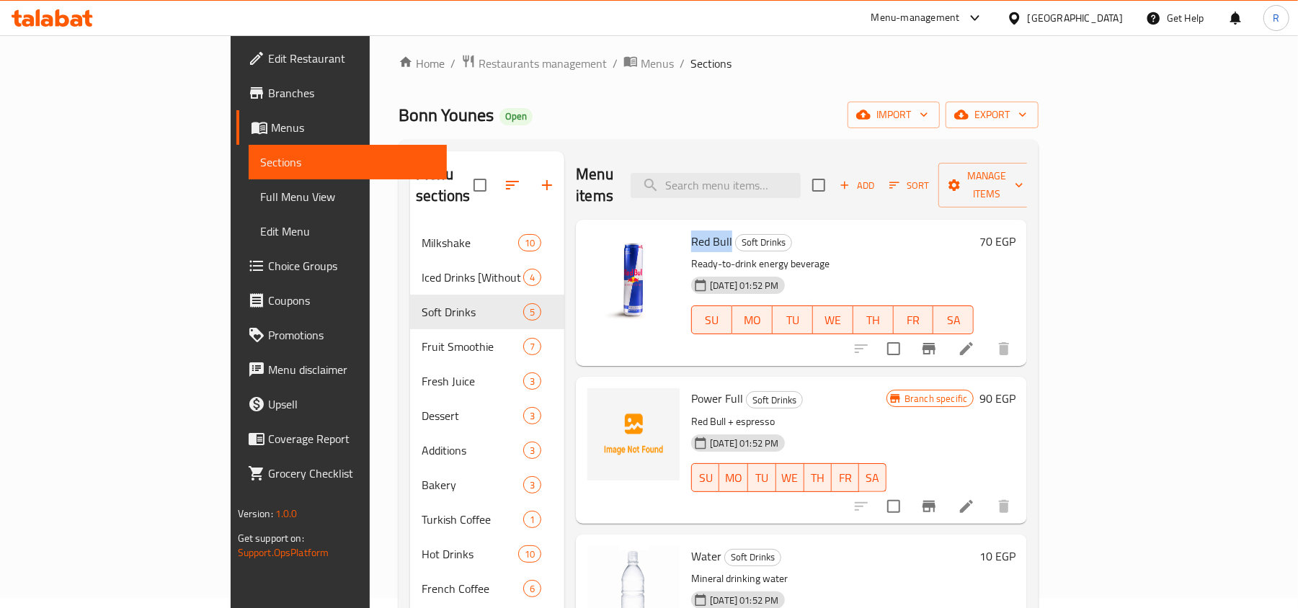
drag, startPoint x: 633, startPoint y: 214, endPoint x: 675, endPoint y: 213, distance: 41.8
click at [691, 231] on h6 "Red Bull Soft Drinks" at bounding box center [832, 241] width 283 height 20
copy span "Red Bull"
click at [678, 99] on div "Home / Restaurants management / Menus / Sections Bonn Younes Open import export…" at bounding box center [719, 412] width 640 height 717
click at [946, 489] on button "Branch-specific-item" at bounding box center [929, 506] width 35 height 35
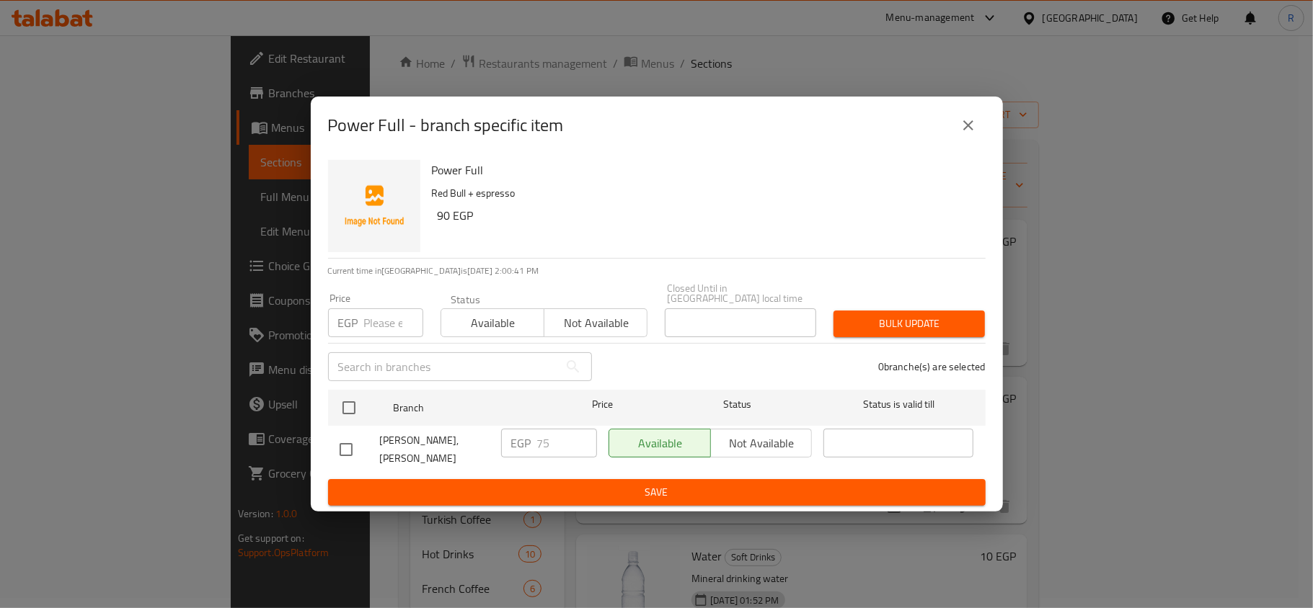
click at [985, 131] on div "Power Full - branch specific item" at bounding box center [657, 126] width 692 height 58
click at [975, 134] on icon "close" at bounding box center [967, 125] width 17 height 17
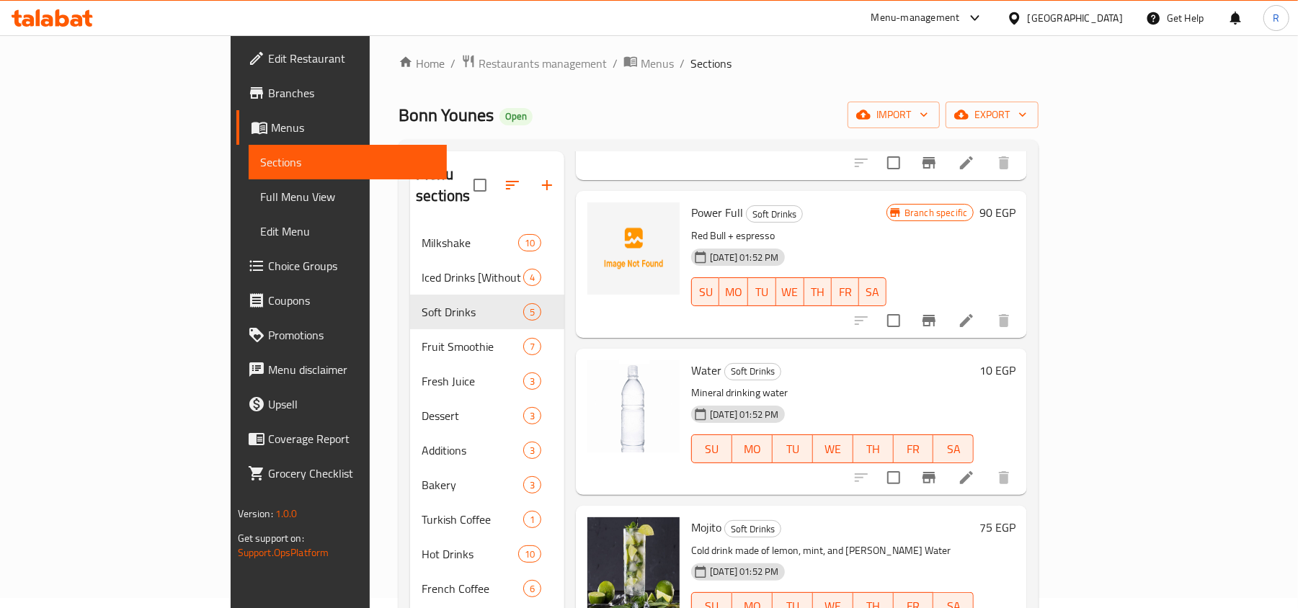
scroll to position [215, 0]
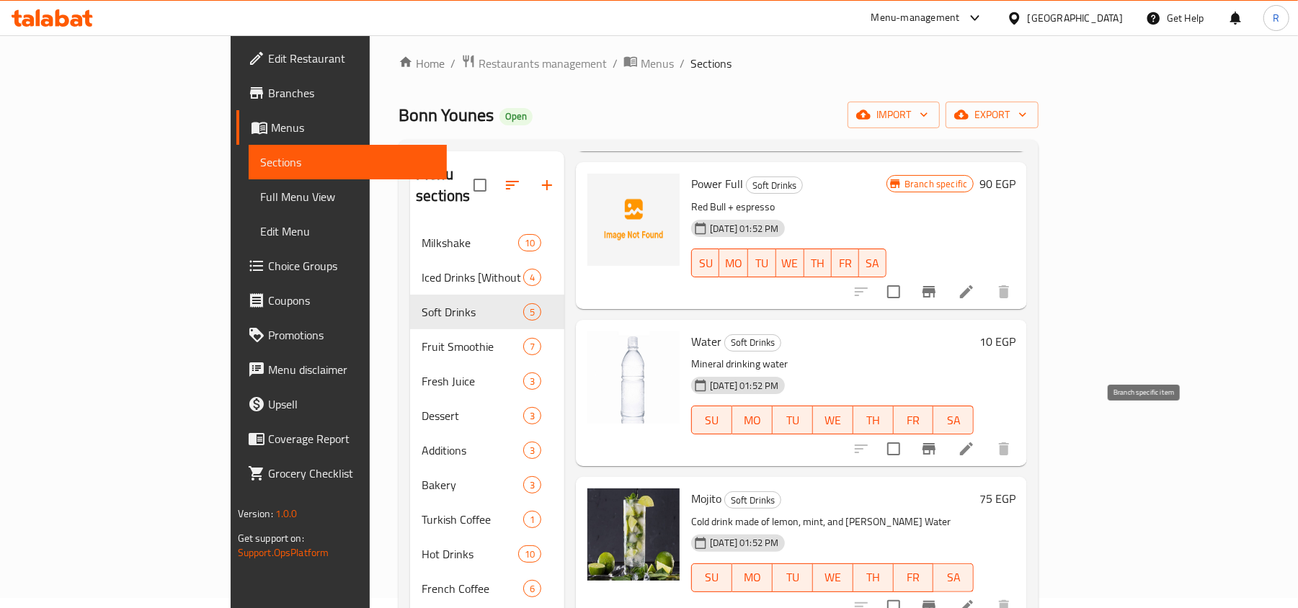
click at [936, 443] on icon "Branch-specific-item" at bounding box center [929, 449] width 13 height 12
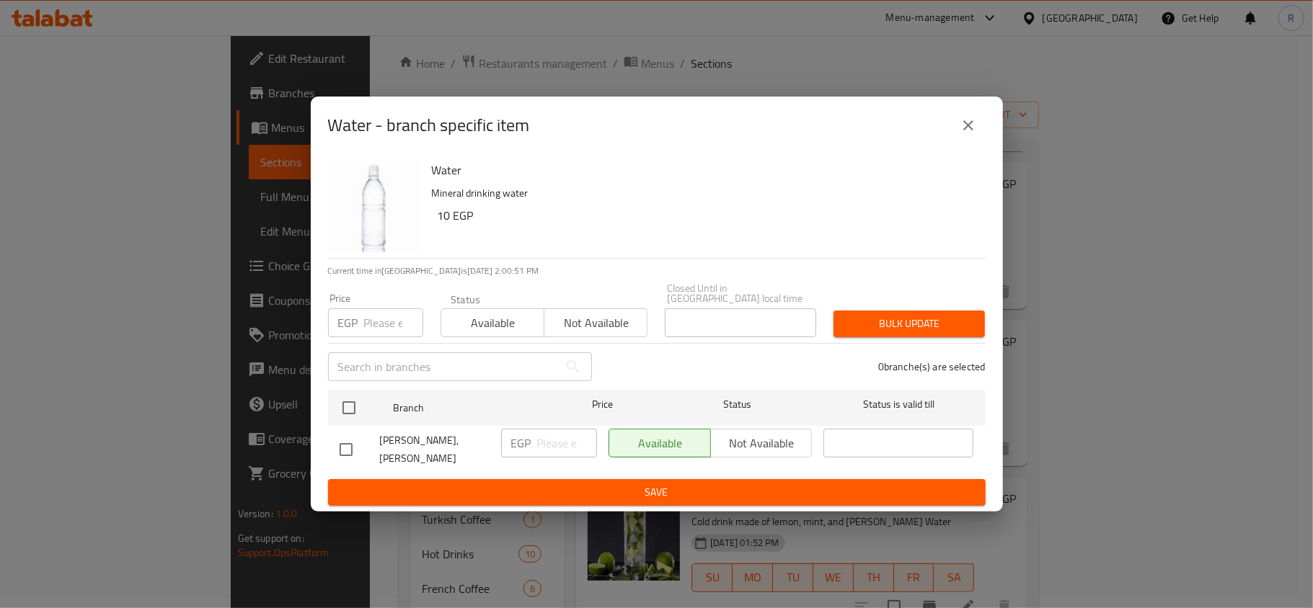
click at [980, 130] on button "close" at bounding box center [968, 125] width 35 height 35
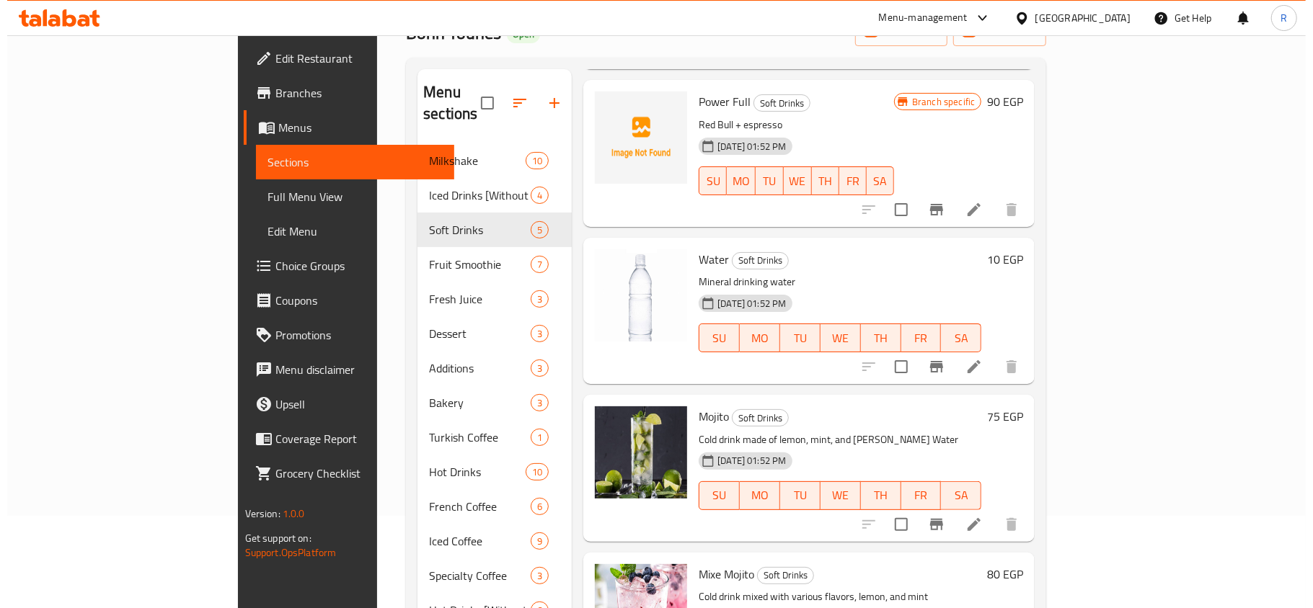
scroll to position [203, 0]
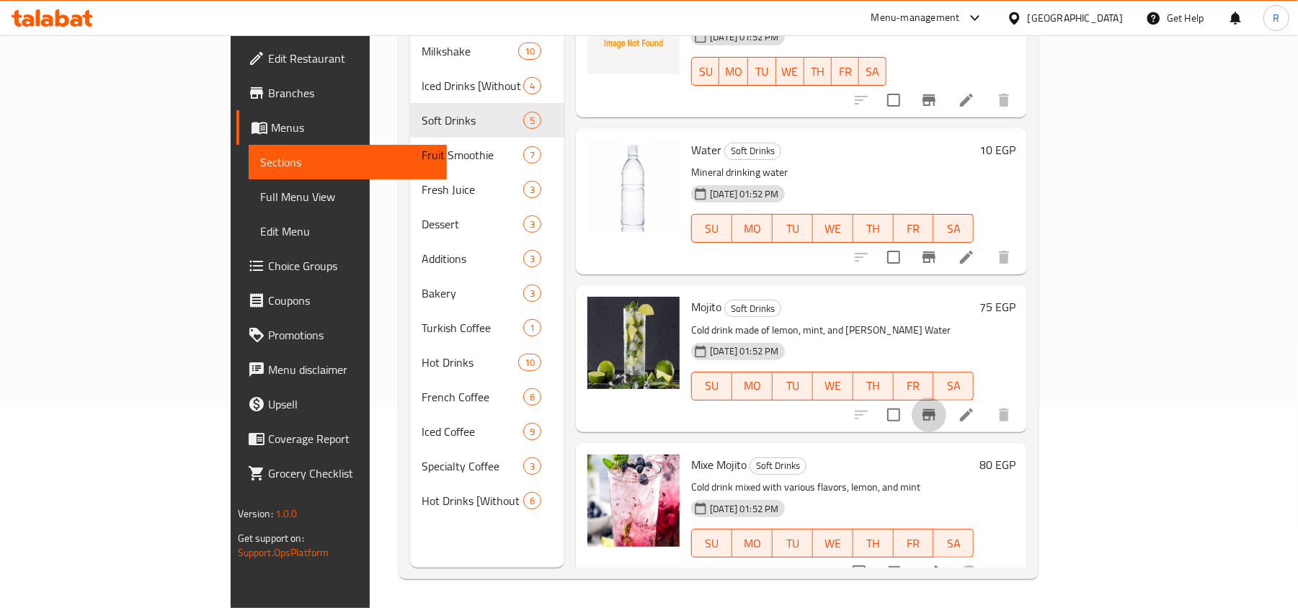
click at [936, 409] on icon "Branch-specific-item" at bounding box center [929, 415] width 13 height 12
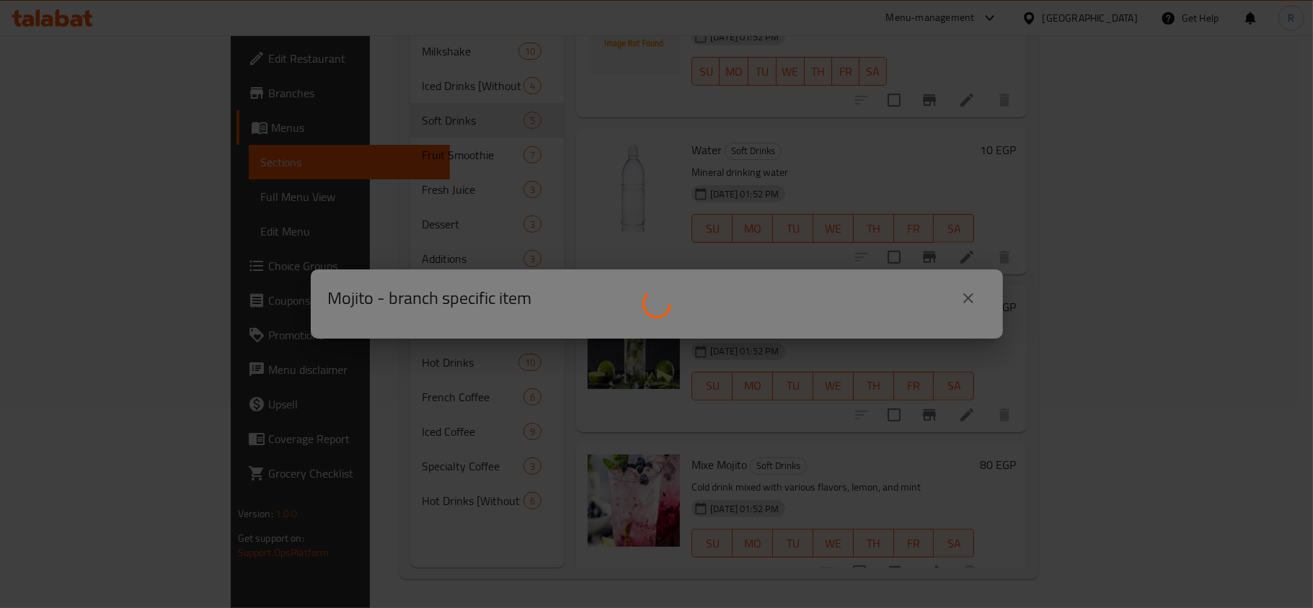
click at [825, 469] on div at bounding box center [656, 304] width 1313 height 608
click at [960, 294] on div at bounding box center [656, 304] width 1313 height 608
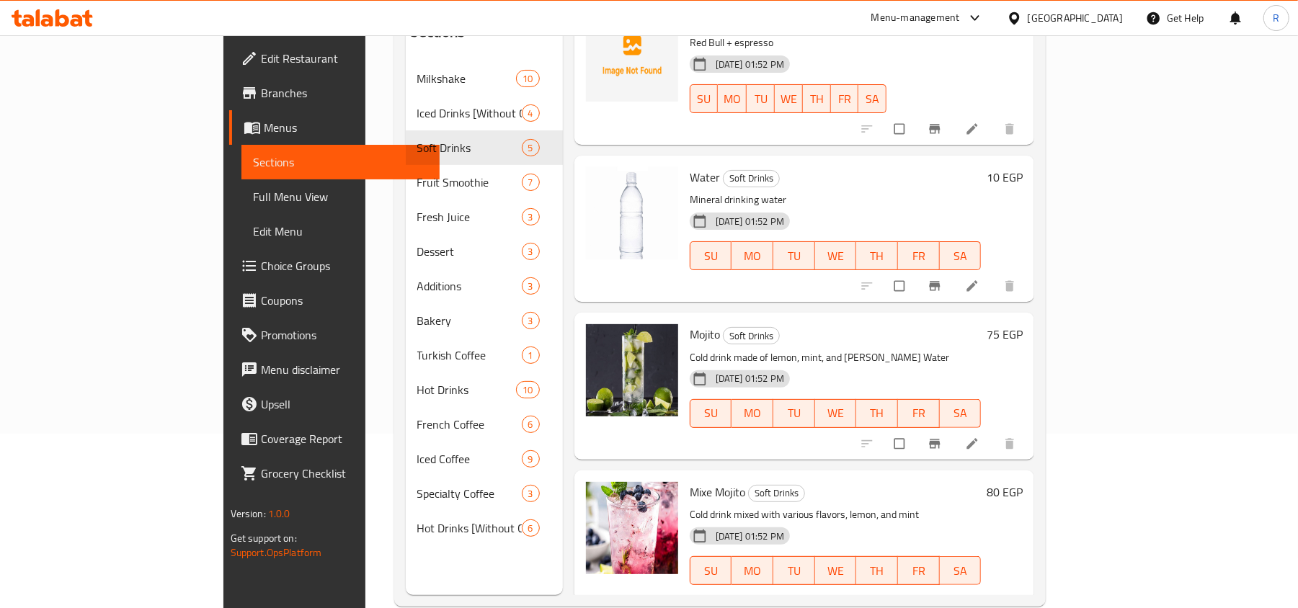
scroll to position [203, 0]
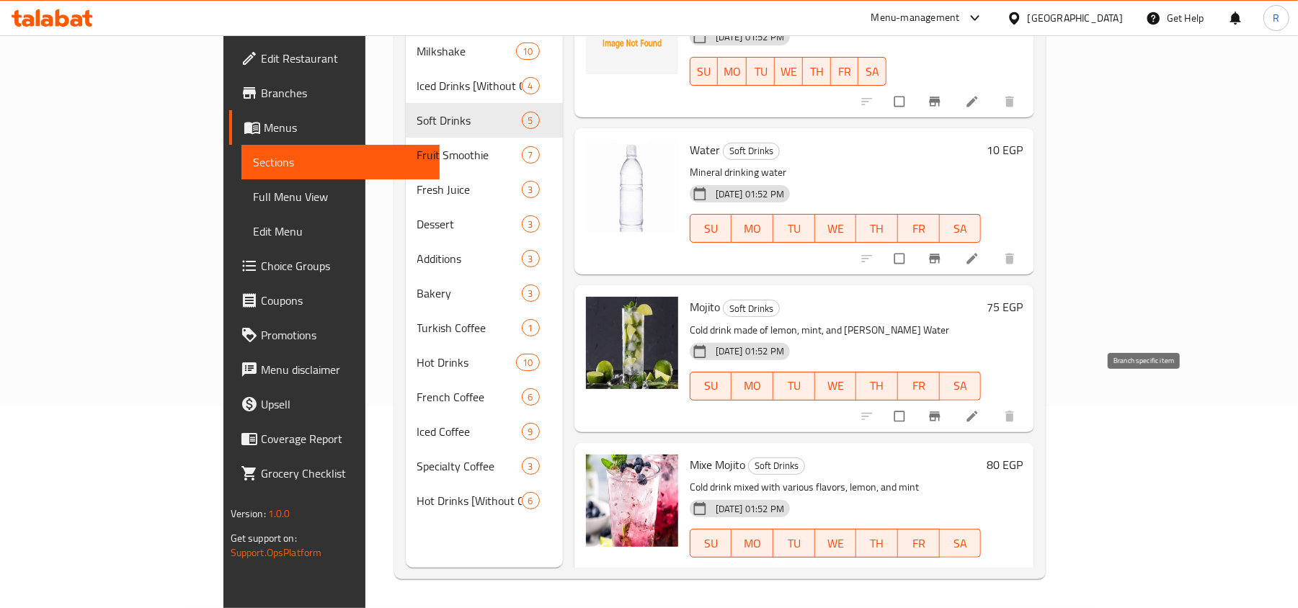
click at [941, 412] on icon "Branch-specific-item" at bounding box center [935, 416] width 11 height 9
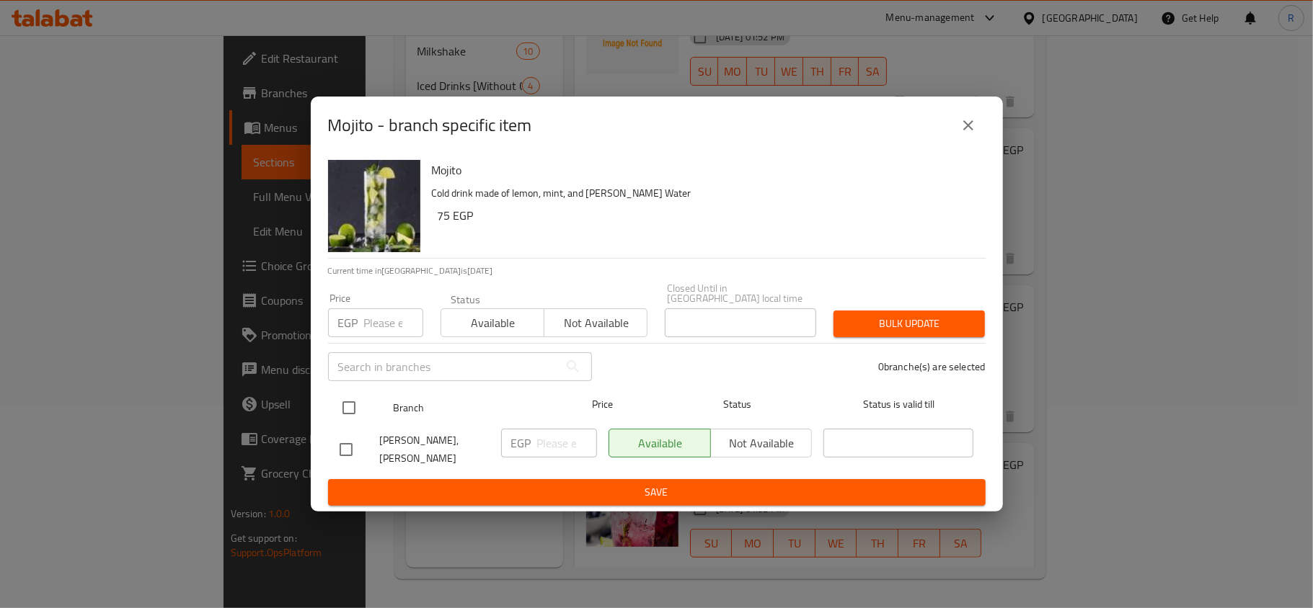
click at [352, 393] on input "checkbox" at bounding box center [349, 408] width 30 height 30
checkbox input "true"
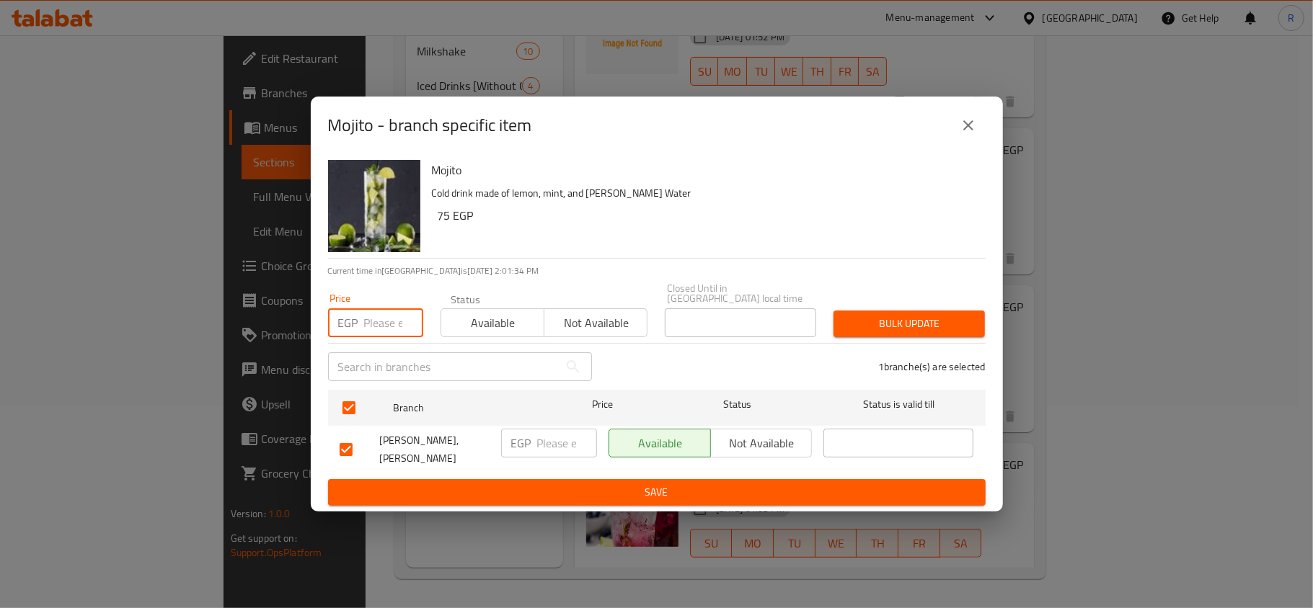
click at [370, 319] on input "number" at bounding box center [393, 323] width 59 height 29
type input "70"
click at [960, 316] on span "Bulk update" at bounding box center [909, 324] width 128 height 18
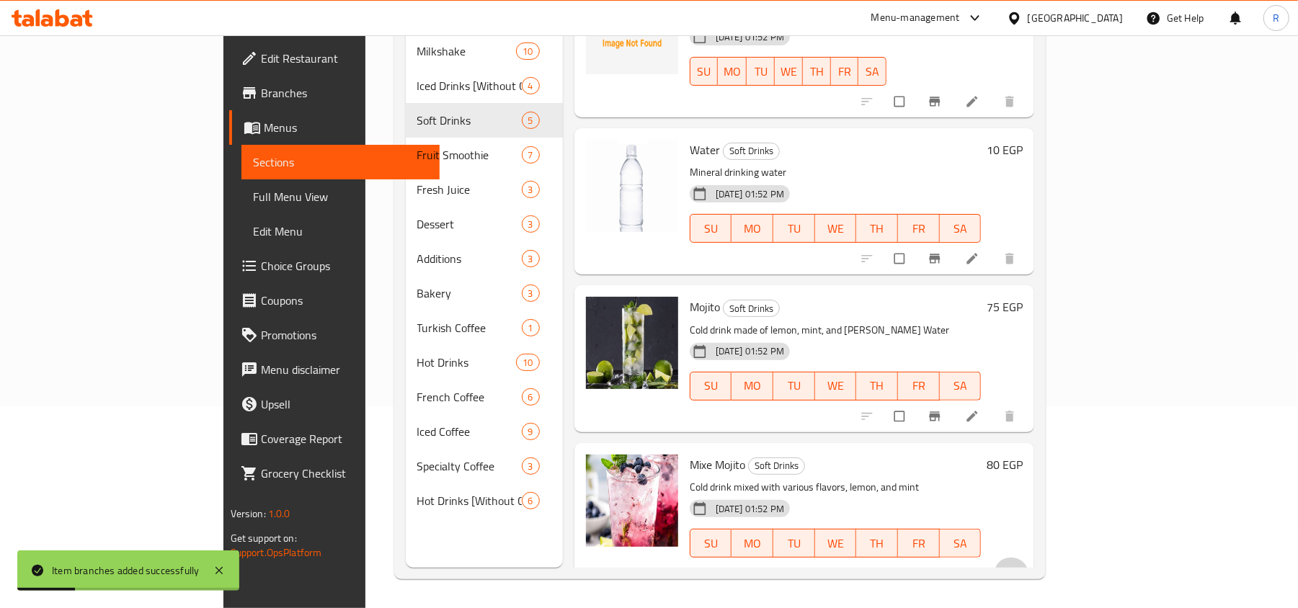
drag, startPoint x: 1228, startPoint y: 555, endPoint x: 1168, endPoint y: 534, distance: 64.1
click at [1020, 567] on span "show more" at bounding box center [1011, 574] width 17 height 14
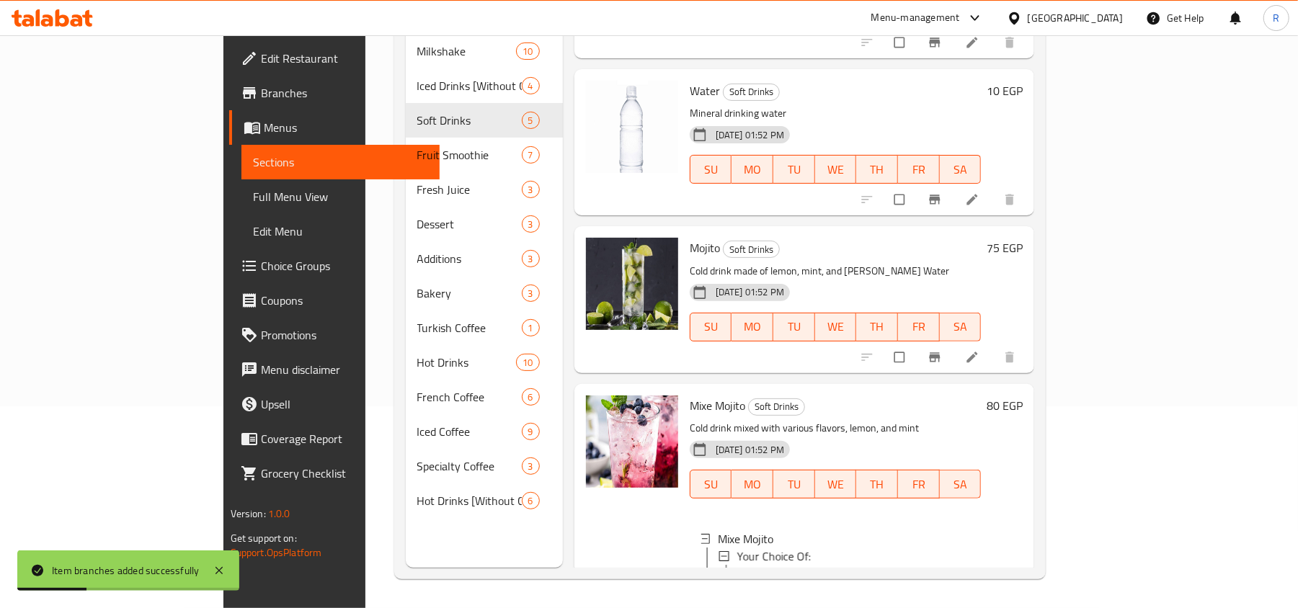
scroll to position [373, 0]
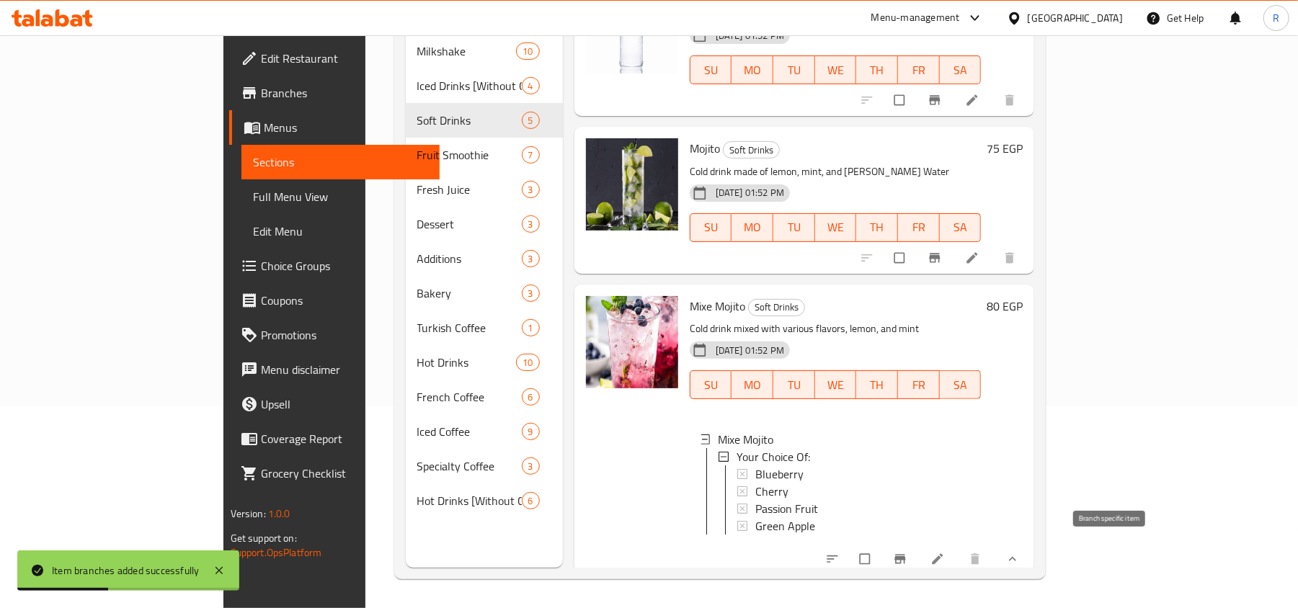
click at [906, 555] on icon "Branch-specific-item" at bounding box center [900, 559] width 11 height 9
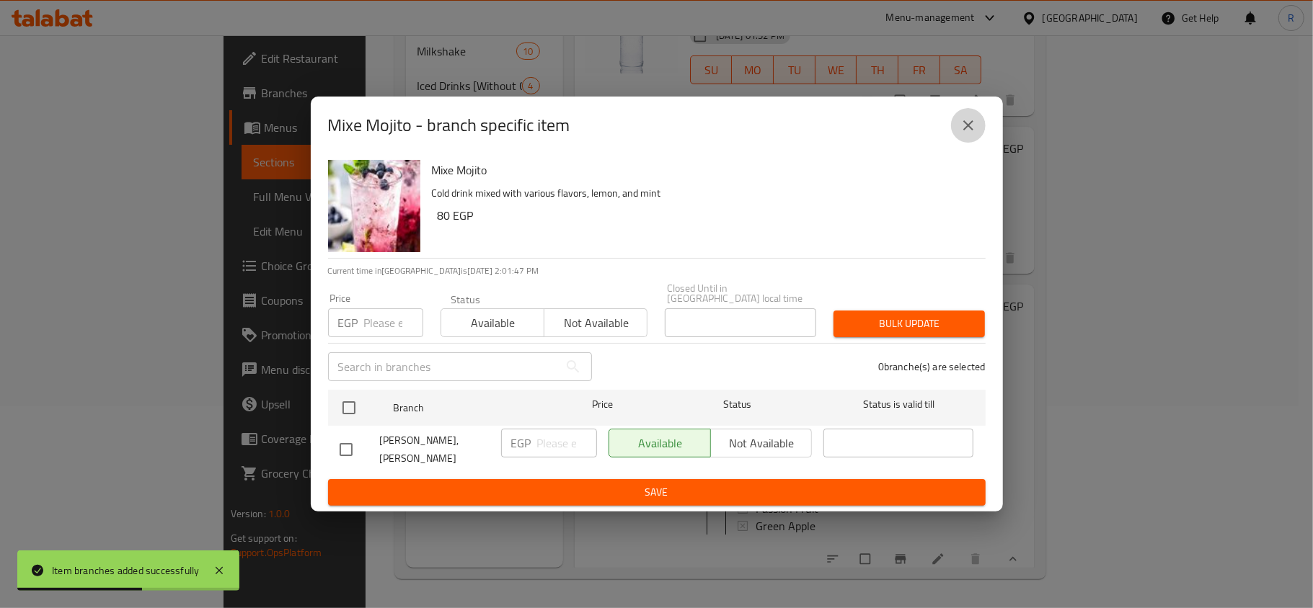
click at [961, 124] on icon "close" at bounding box center [967, 125] width 17 height 17
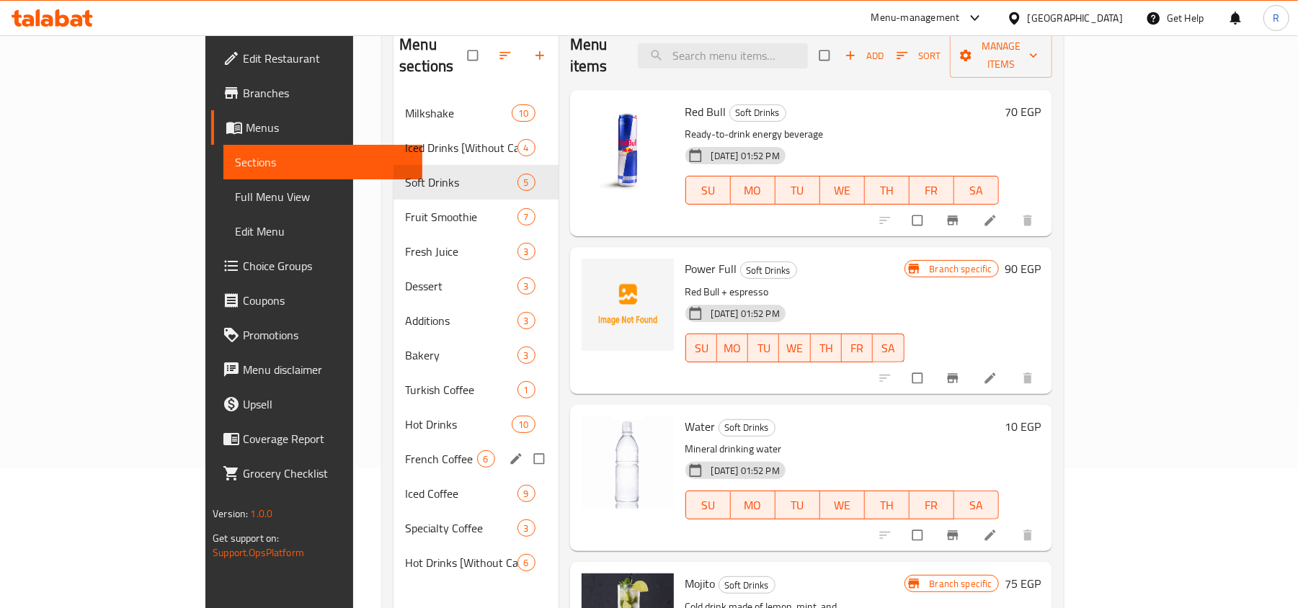
scroll to position [107, 0]
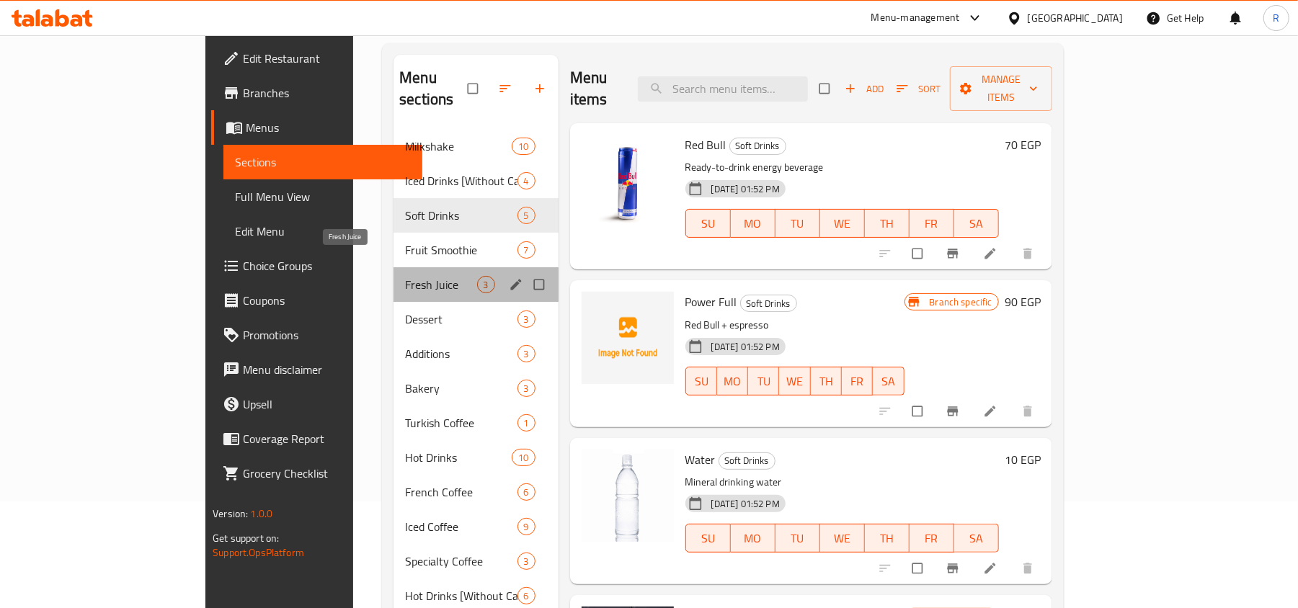
click at [405, 276] on span "Fresh Juice" at bounding box center [440, 284] width 71 height 17
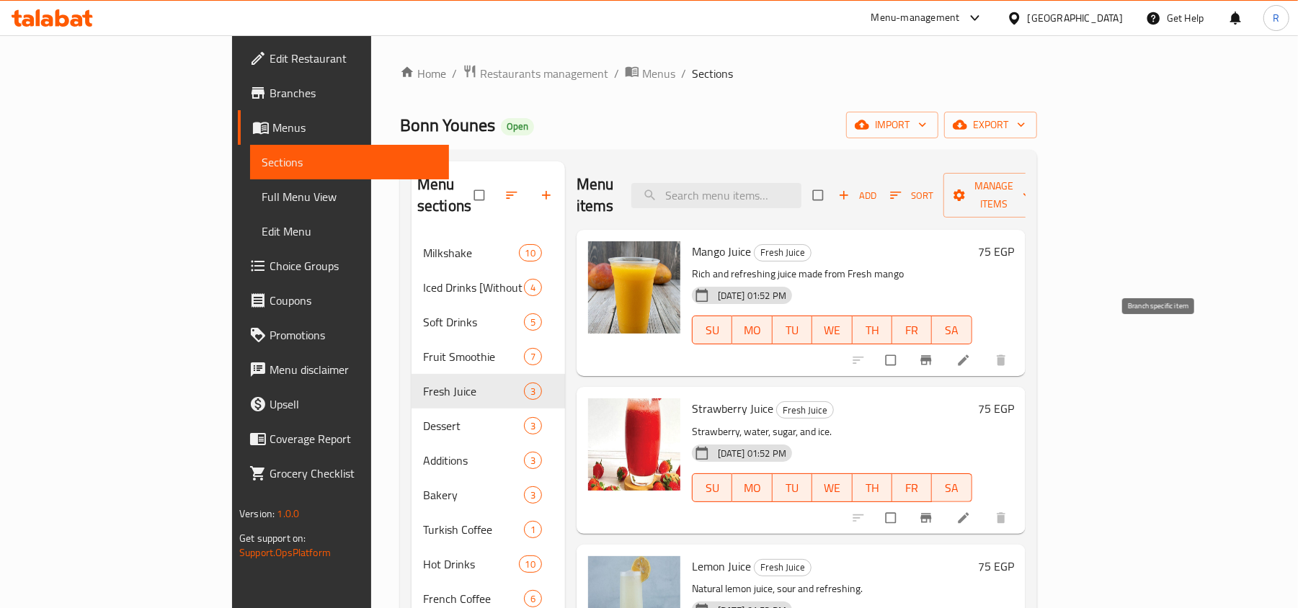
click at [936, 353] on span "Branch-specific-item" at bounding box center [927, 360] width 17 height 14
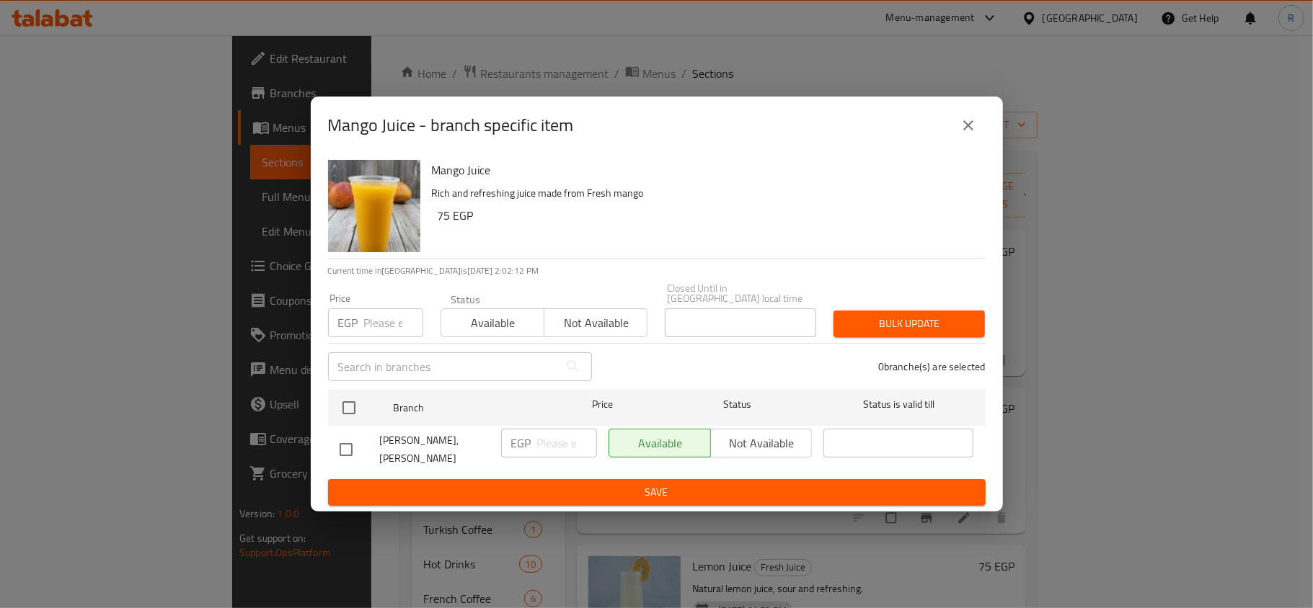
click at [965, 123] on icon "close" at bounding box center [967, 125] width 17 height 17
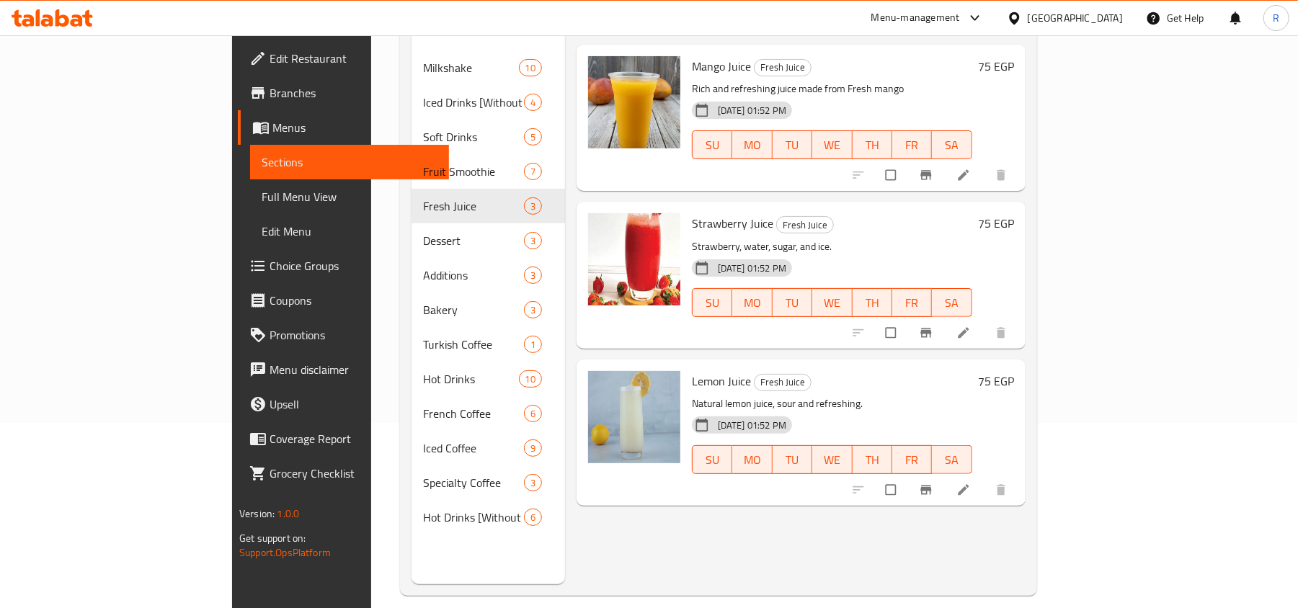
scroll to position [192, 0]
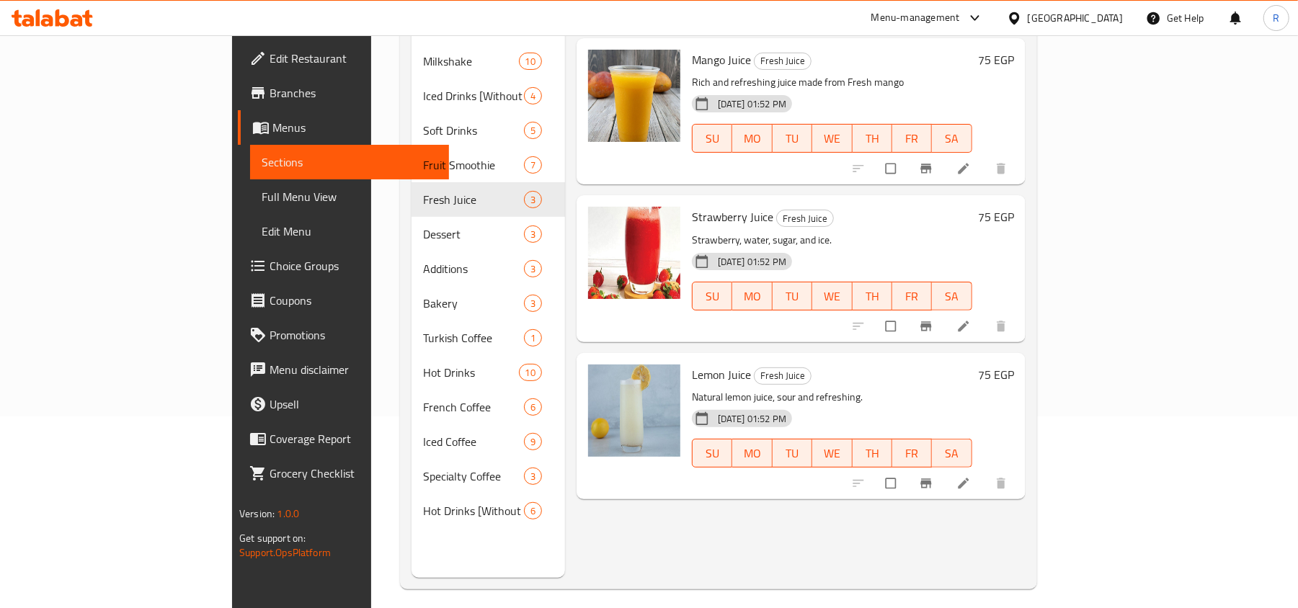
click at [931, 322] on icon "Branch-specific-item" at bounding box center [926, 326] width 11 height 9
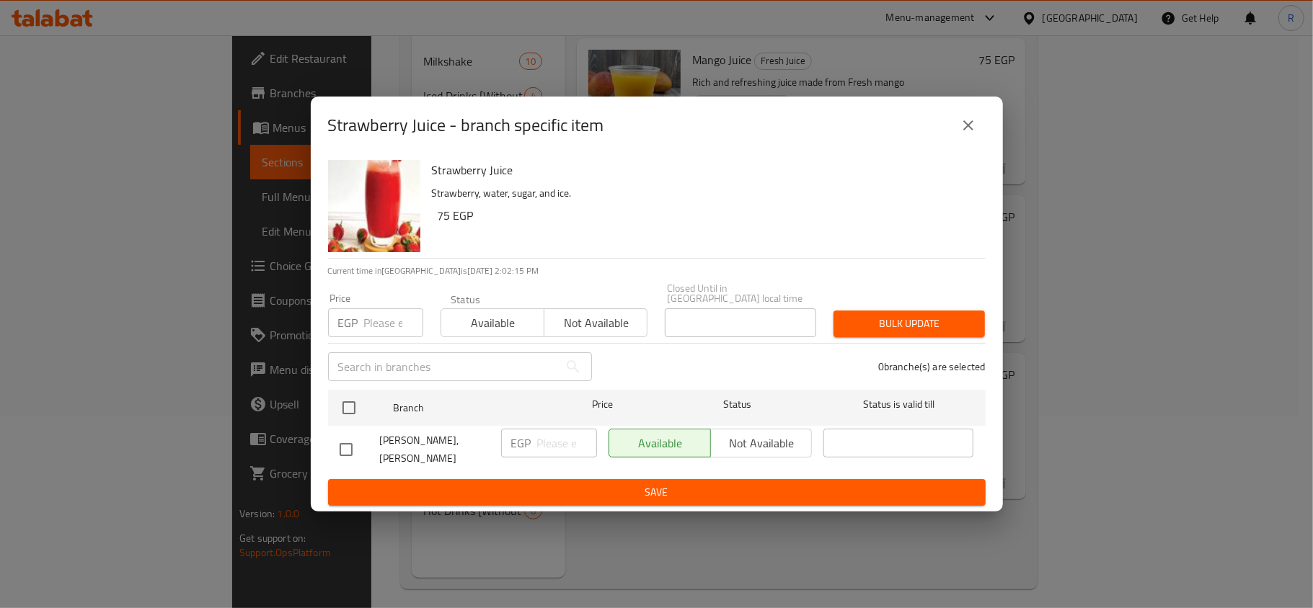
click at [972, 122] on icon "close" at bounding box center [967, 125] width 17 height 17
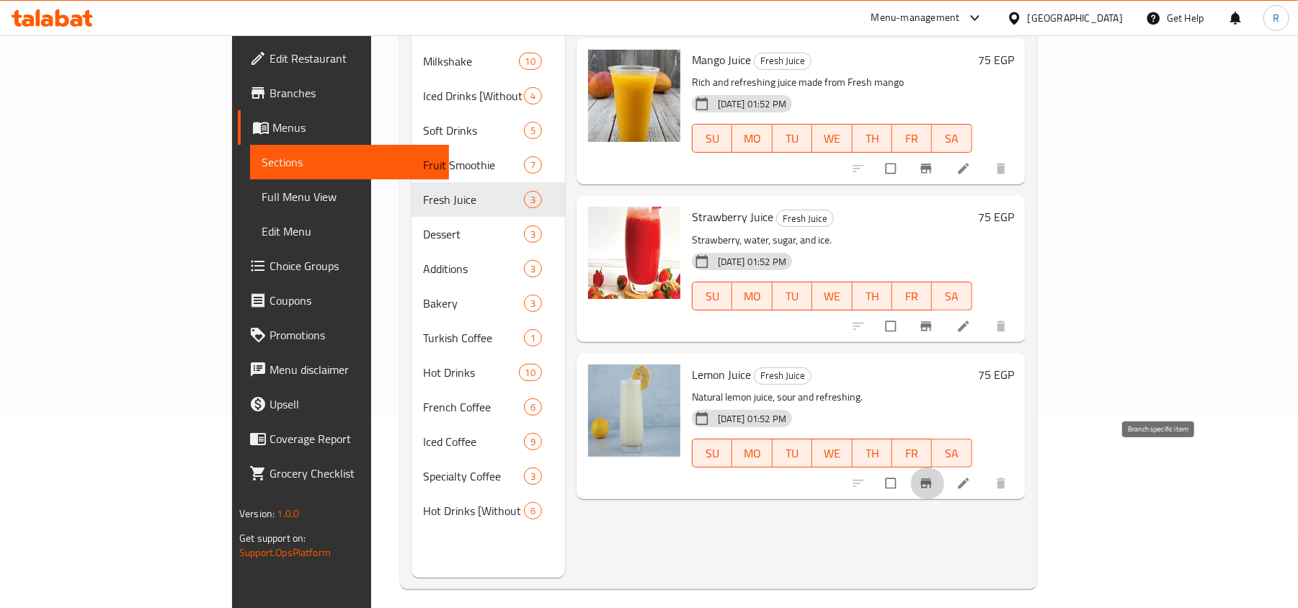
click at [934, 476] on icon "Branch-specific-item" at bounding box center [926, 483] width 14 height 14
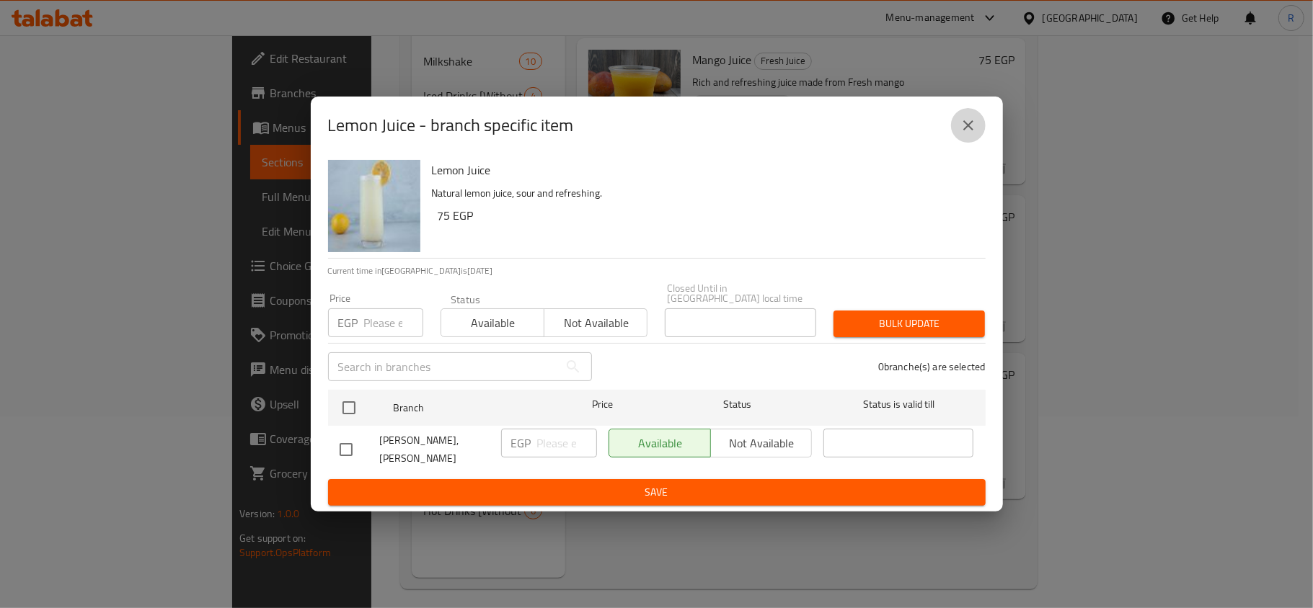
click at [960, 141] on button "close" at bounding box center [968, 125] width 35 height 35
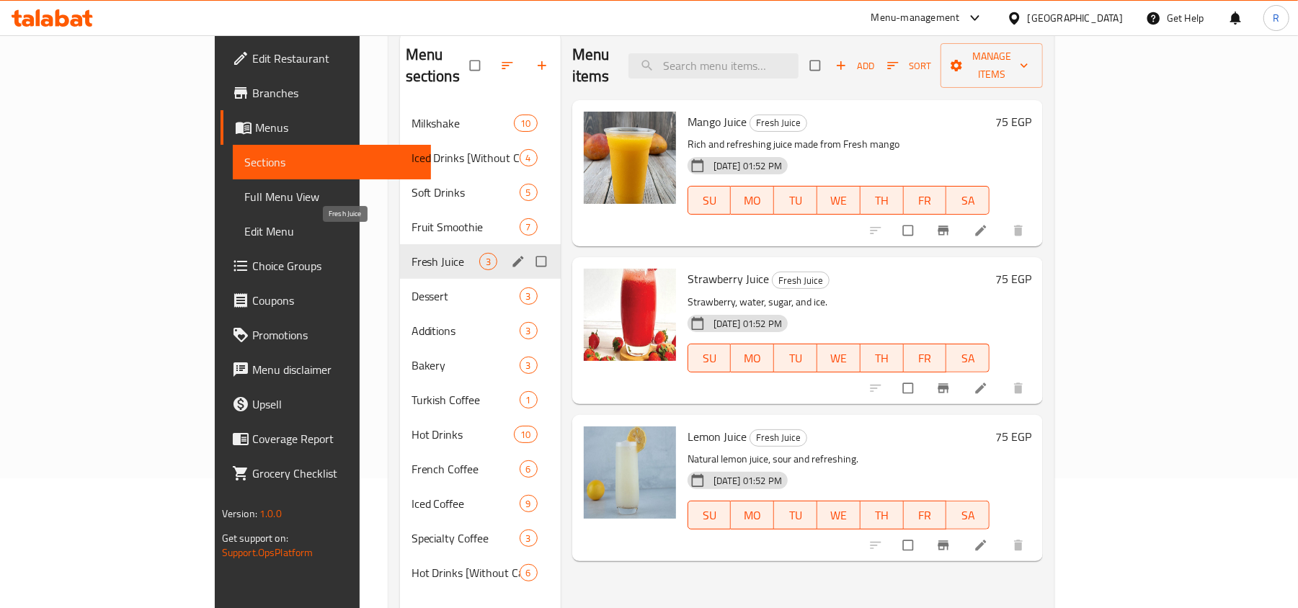
scroll to position [96, 0]
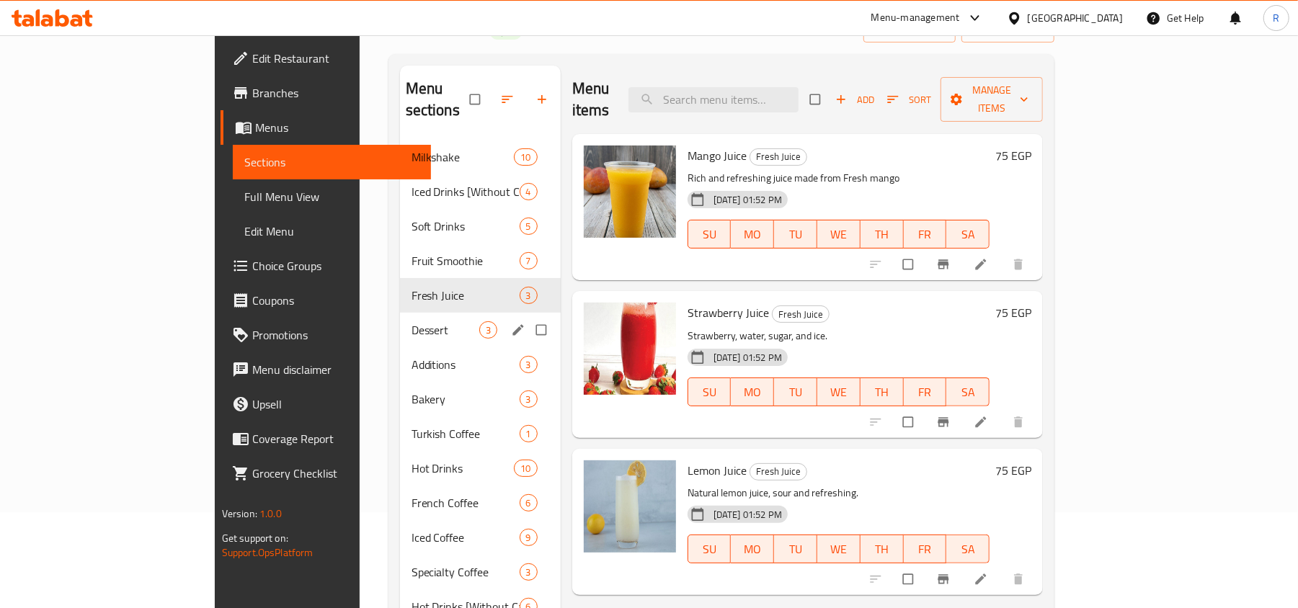
click at [400, 322] on div "Dessert 3" at bounding box center [480, 330] width 161 height 35
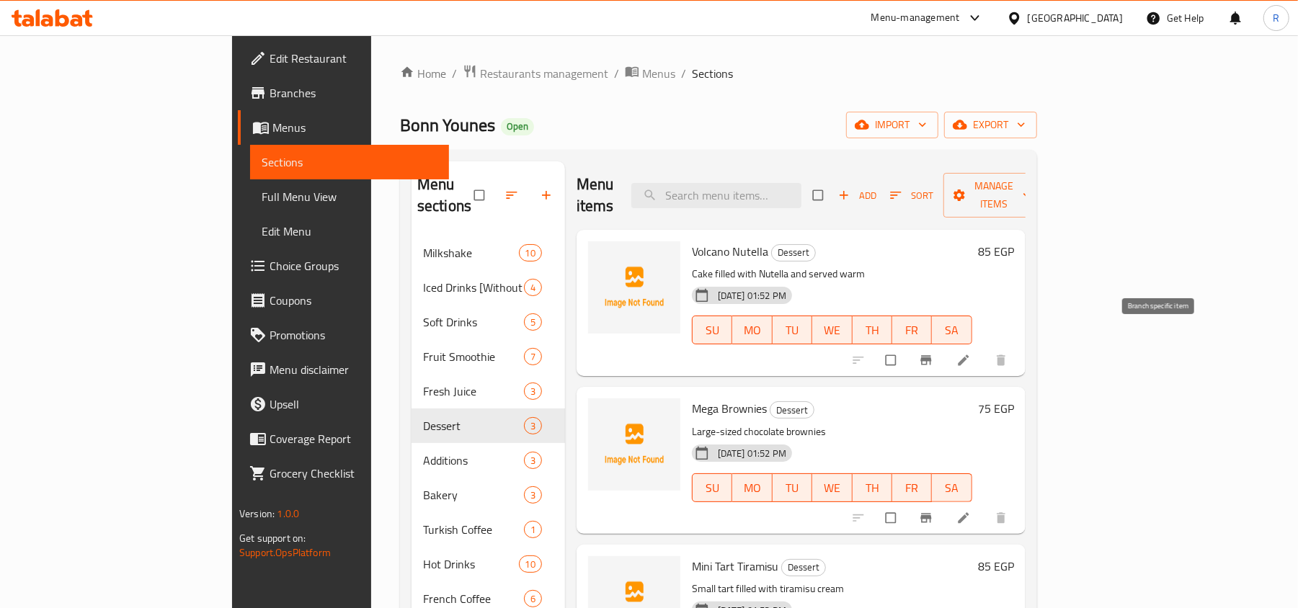
click at [931, 356] on icon "Branch-specific-item" at bounding box center [926, 360] width 11 height 9
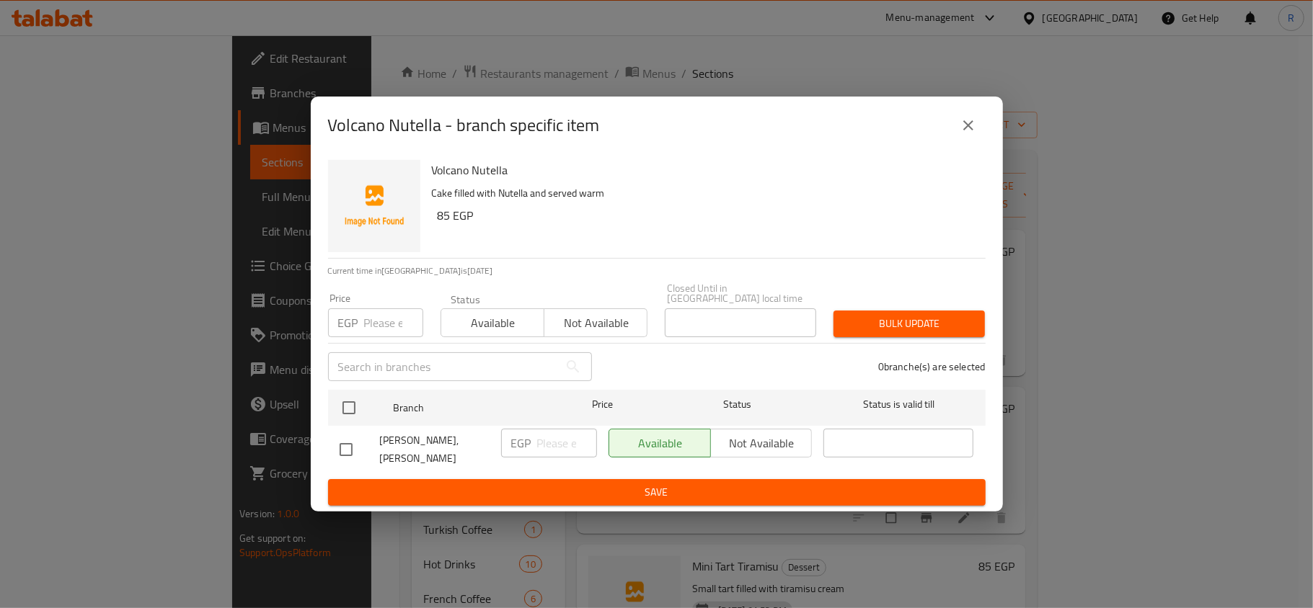
click at [970, 122] on icon "close" at bounding box center [967, 125] width 17 height 17
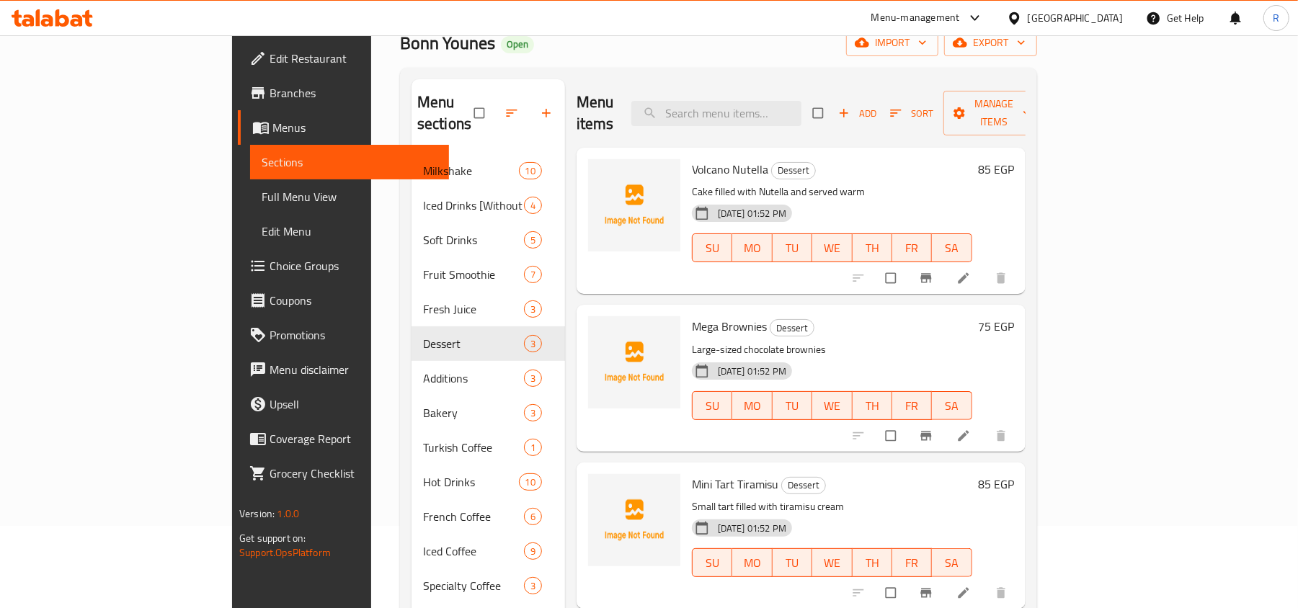
scroll to position [192, 0]
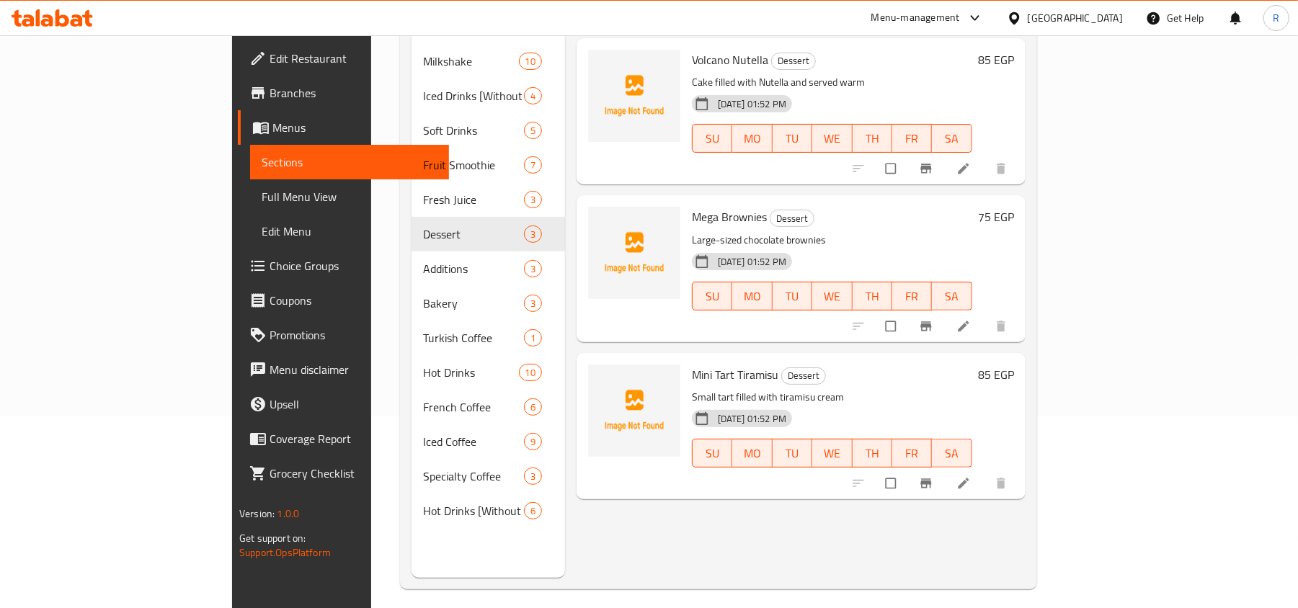
click at [934, 319] on icon "Branch-specific-item" at bounding box center [926, 326] width 14 height 14
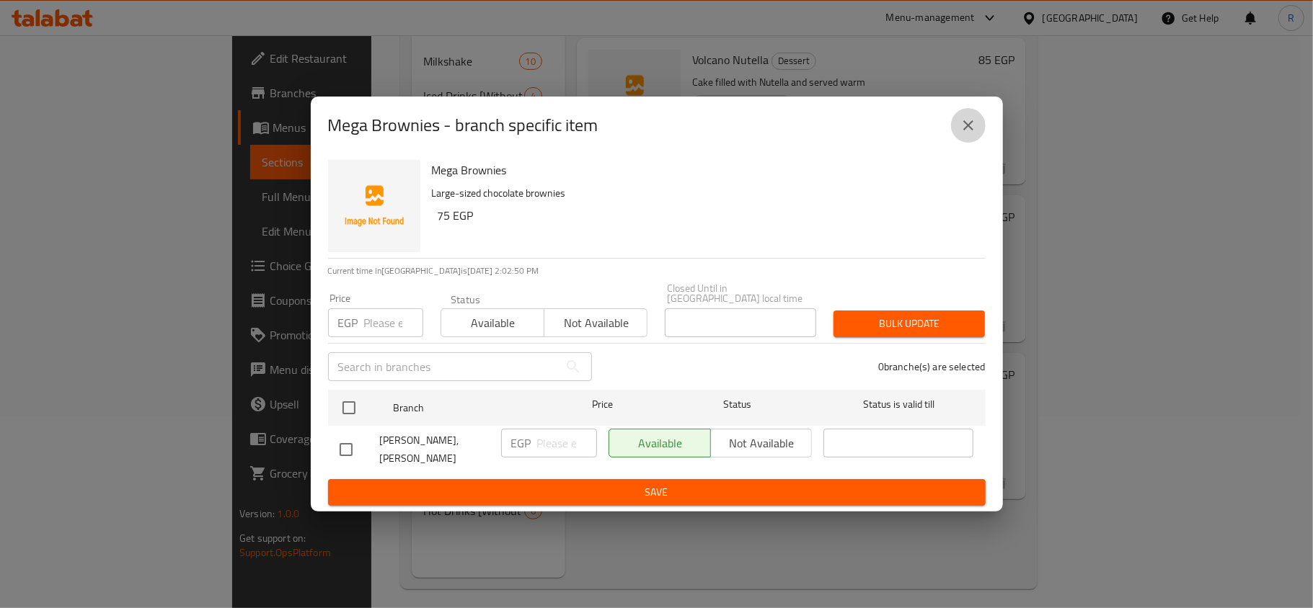
click at [957, 128] on button "close" at bounding box center [968, 125] width 35 height 35
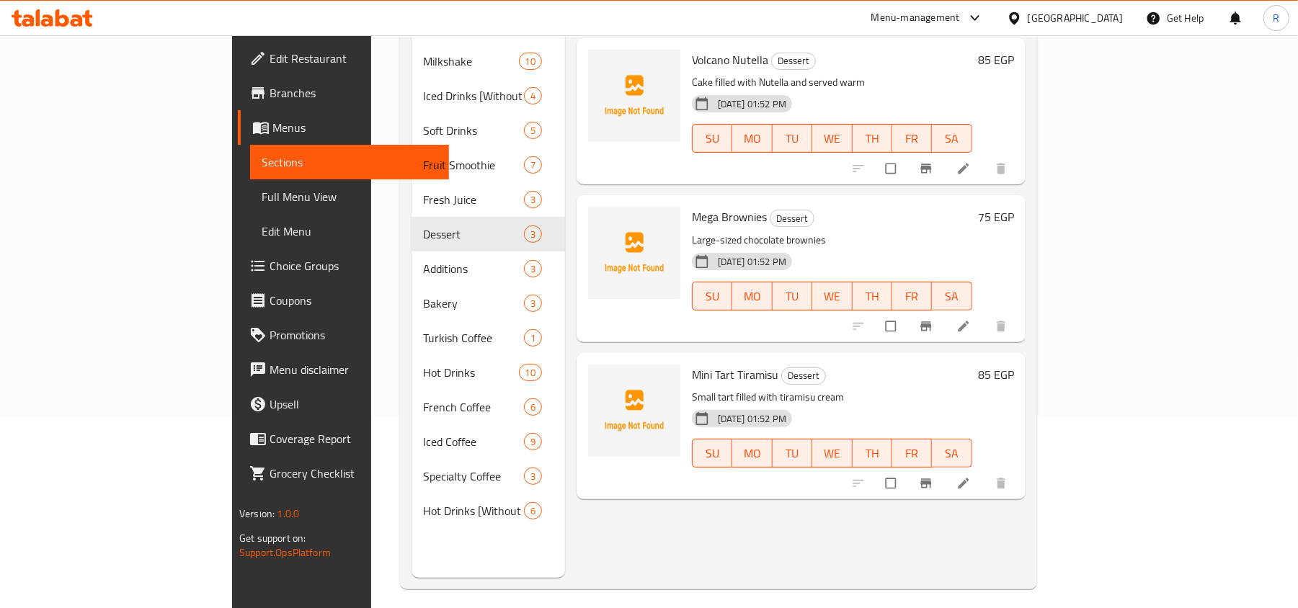
click at [931, 322] on icon "Branch-specific-item" at bounding box center [926, 326] width 11 height 9
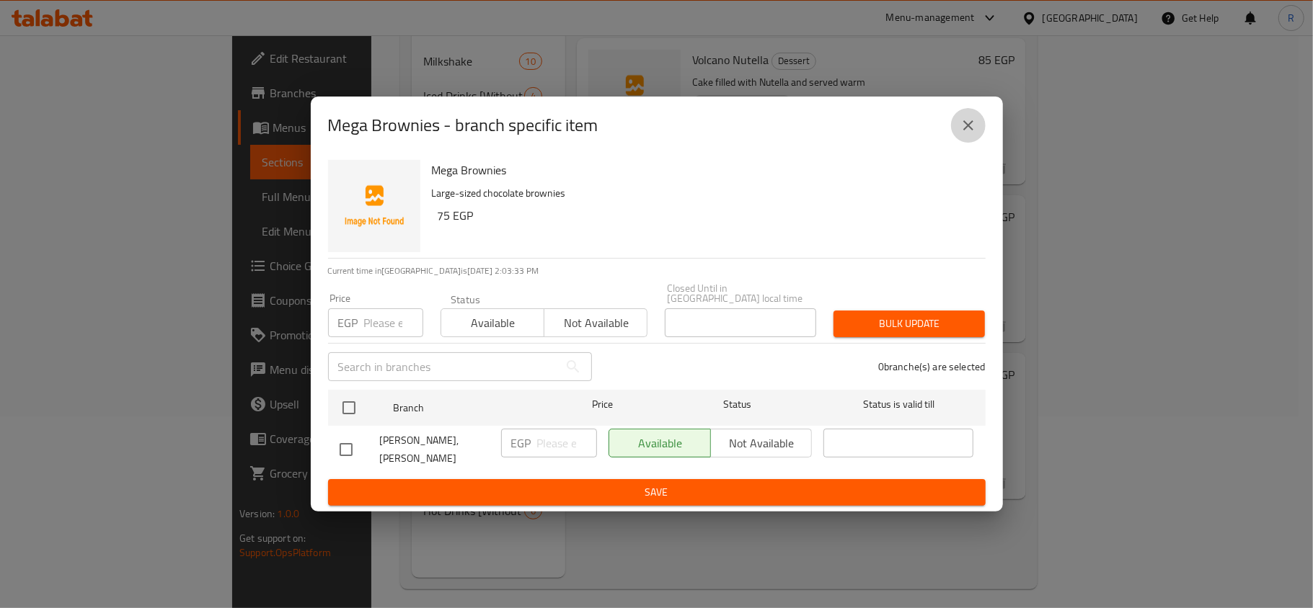
click at [969, 130] on icon "close" at bounding box center [968, 125] width 10 height 10
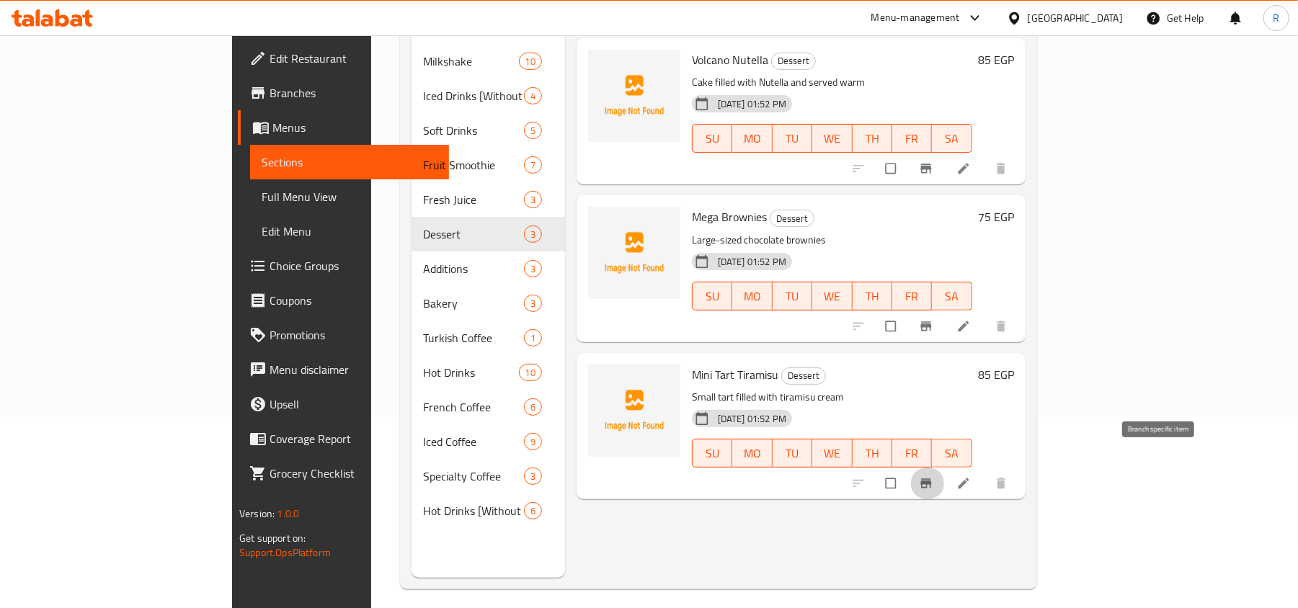
click at [934, 476] on icon "Branch-specific-item" at bounding box center [926, 483] width 14 height 14
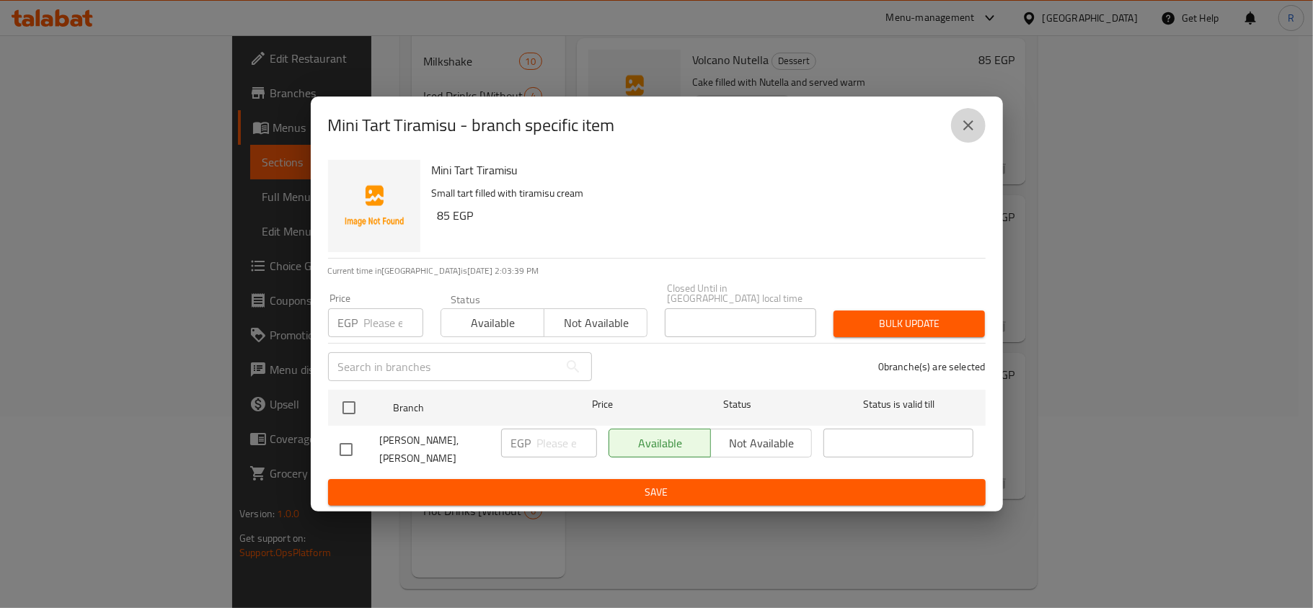
click at [960, 127] on icon "close" at bounding box center [967, 125] width 17 height 17
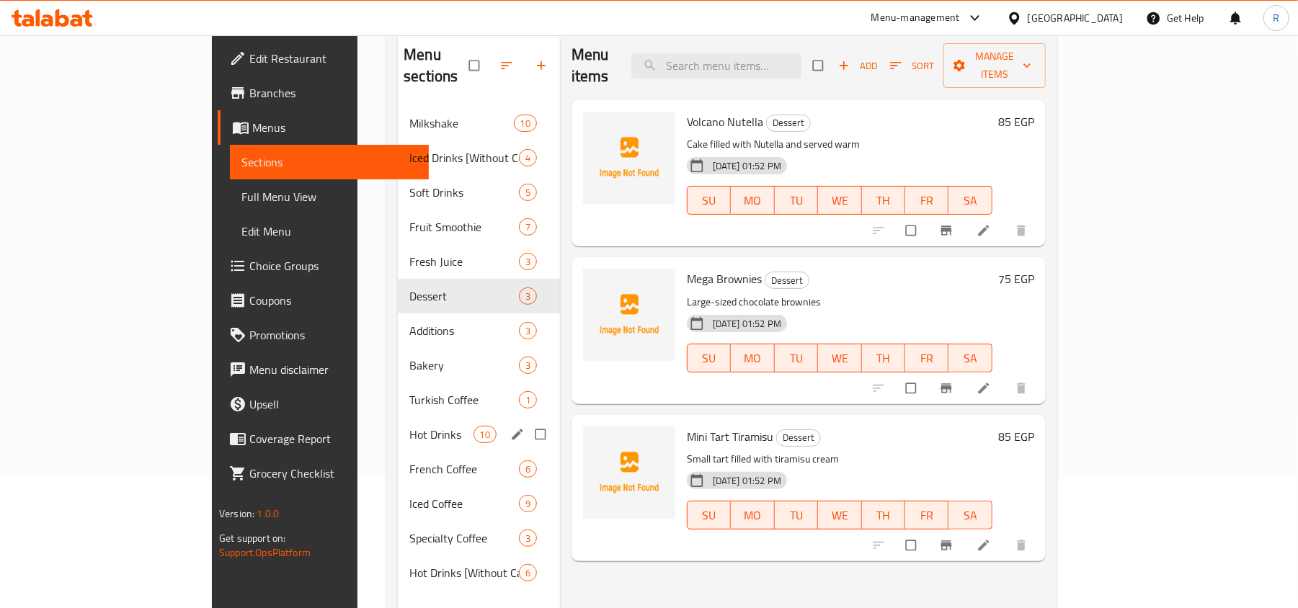
scroll to position [96, 0]
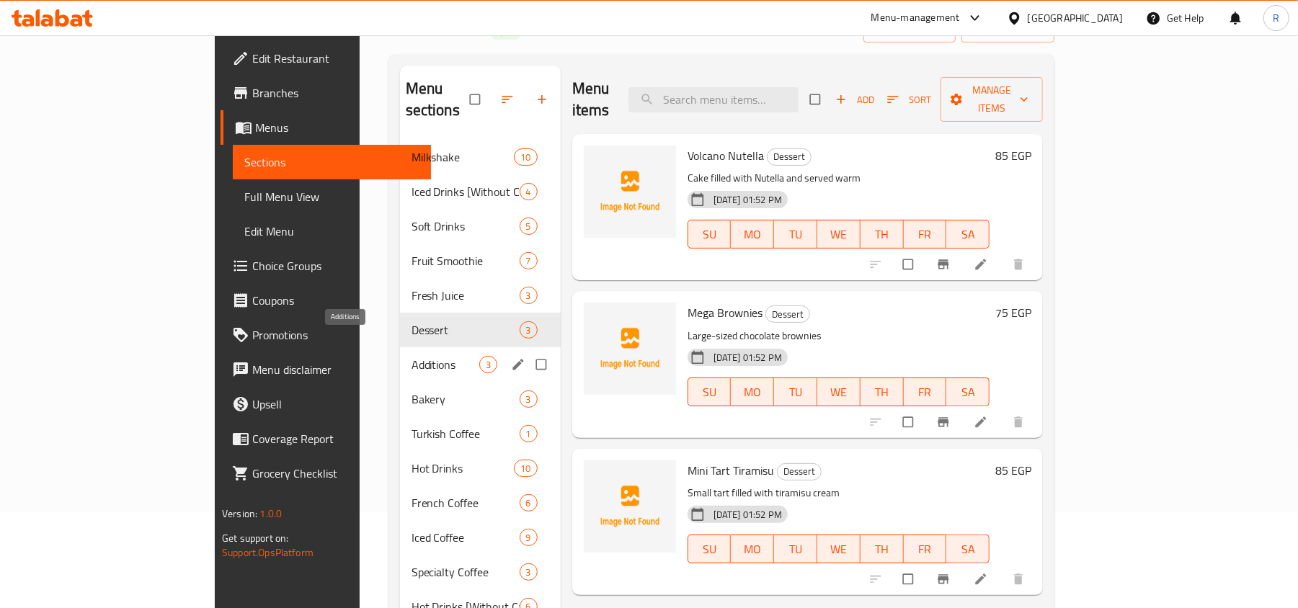
click at [412, 356] on span "Additions" at bounding box center [446, 364] width 68 height 17
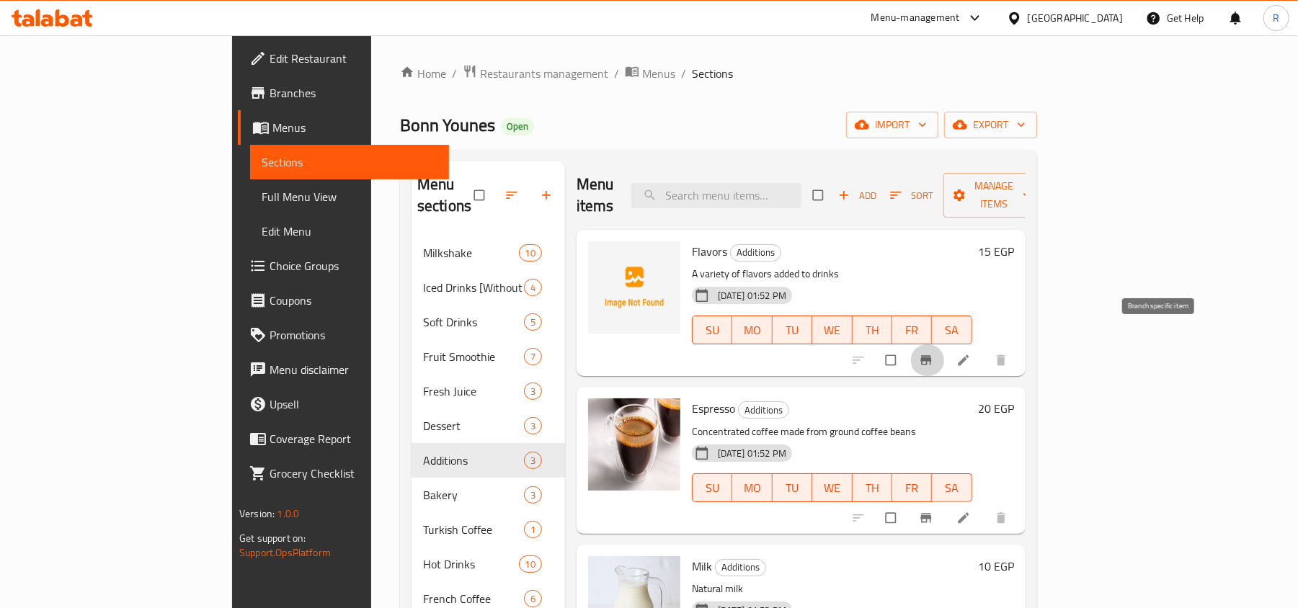
click at [934, 353] on icon "Branch-specific-item" at bounding box center [926, 360] width 14 height 14
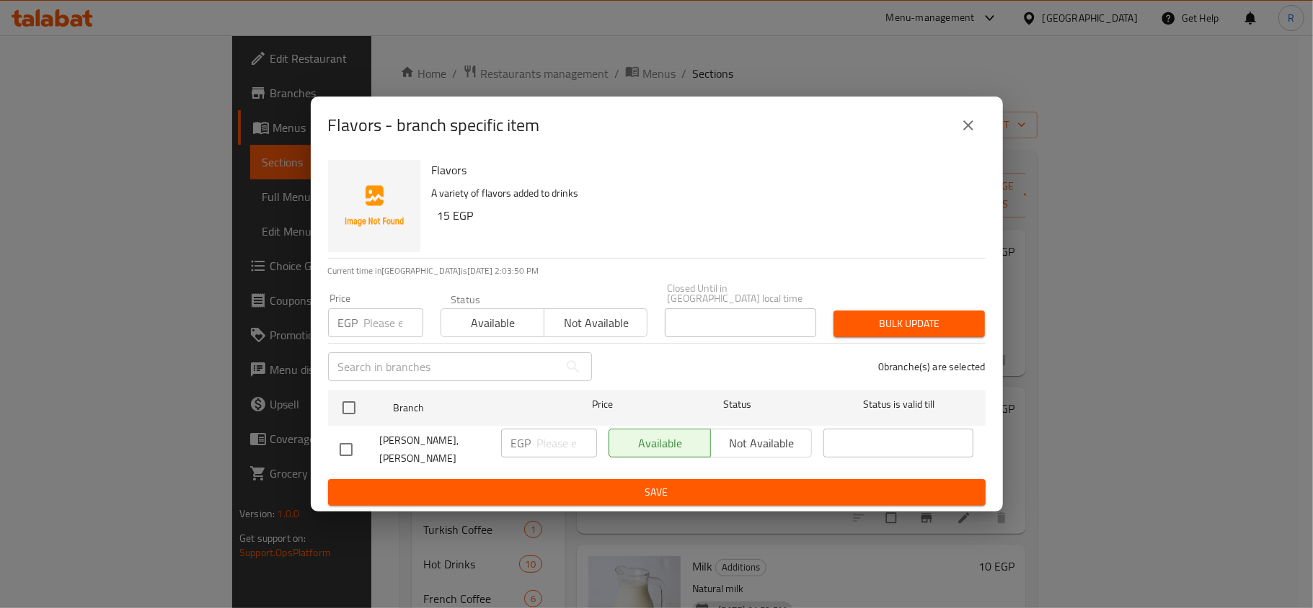
click at [972, 133] on icon "close" at bounding box center [967, 125] width 17 height 17
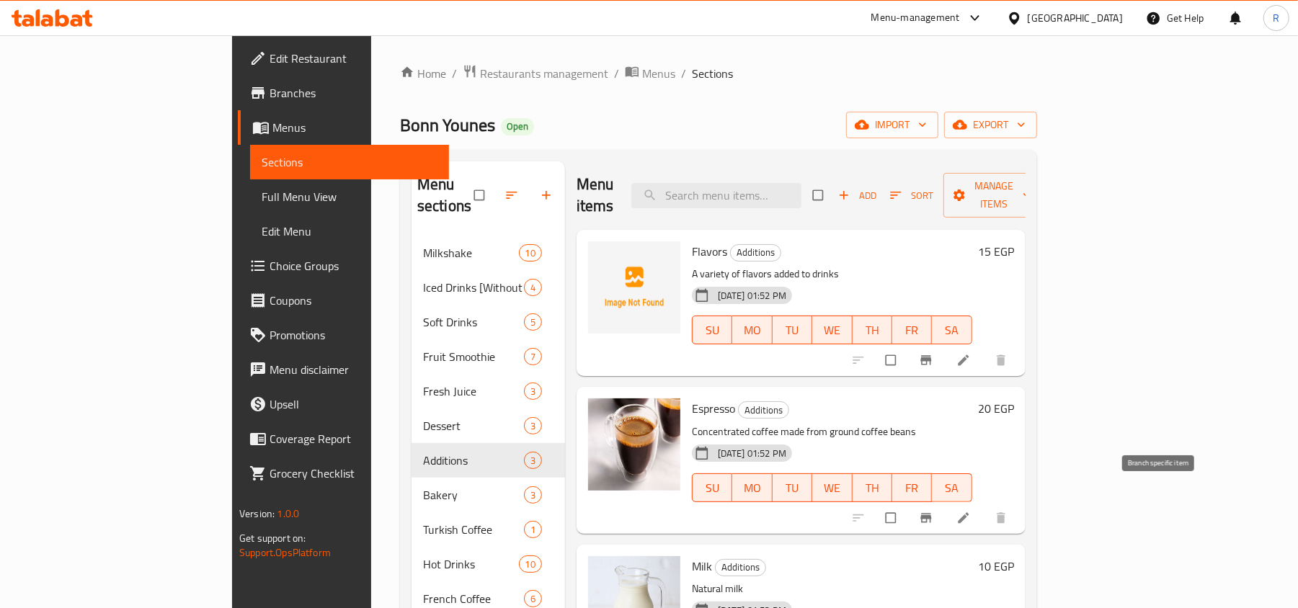
click at [931, 513] on icon "Branch-specific-item" at bounding box center [926, 517] width 11 height 9
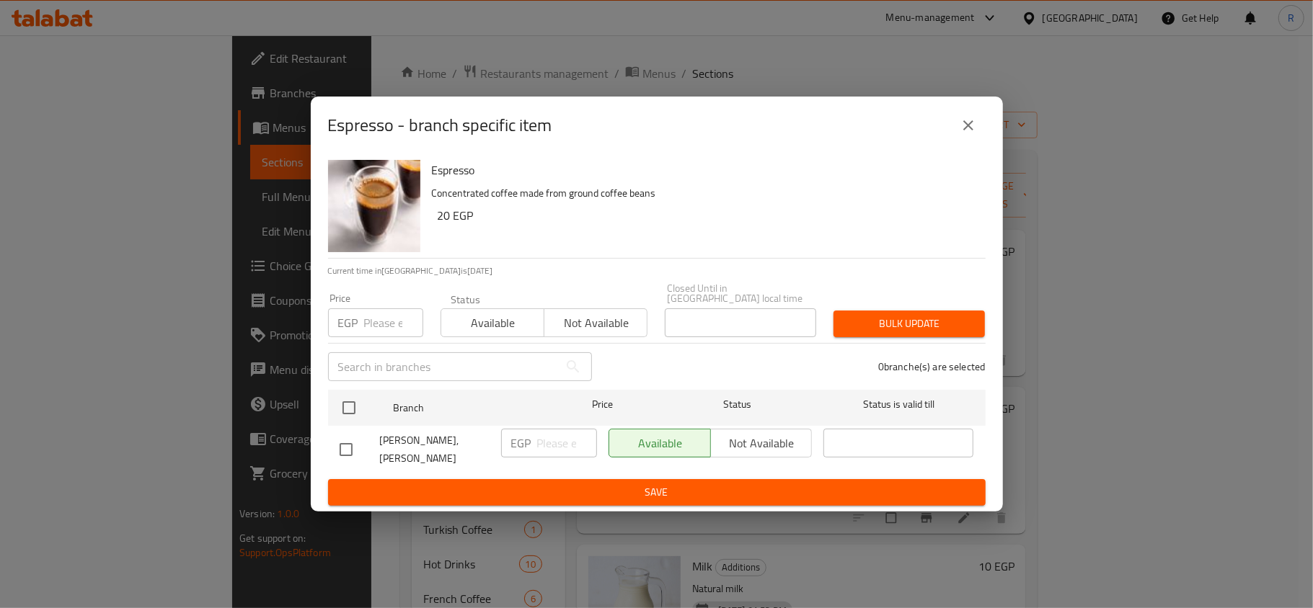
click at [964, 130] on icon "close" at bounding box center [967, 125] width 17 height 17
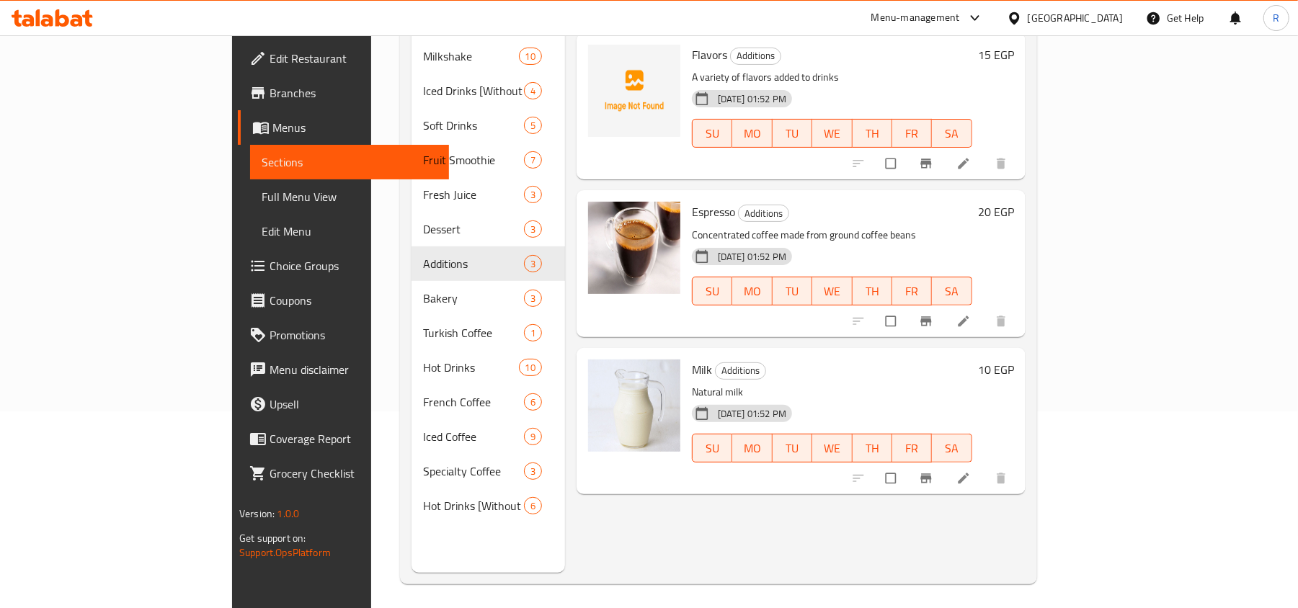
scroll to position [203, 0]
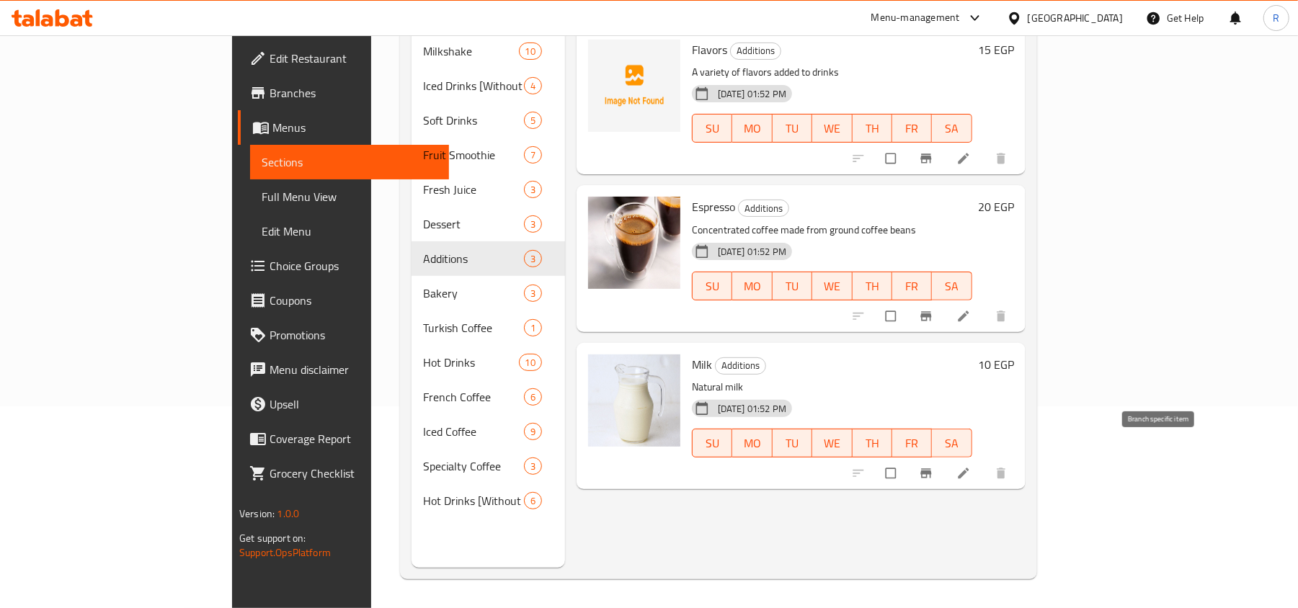
click at [931, 469] on icon "Branch-specific-item" at bounding box center [926, 473] width 11 height 9
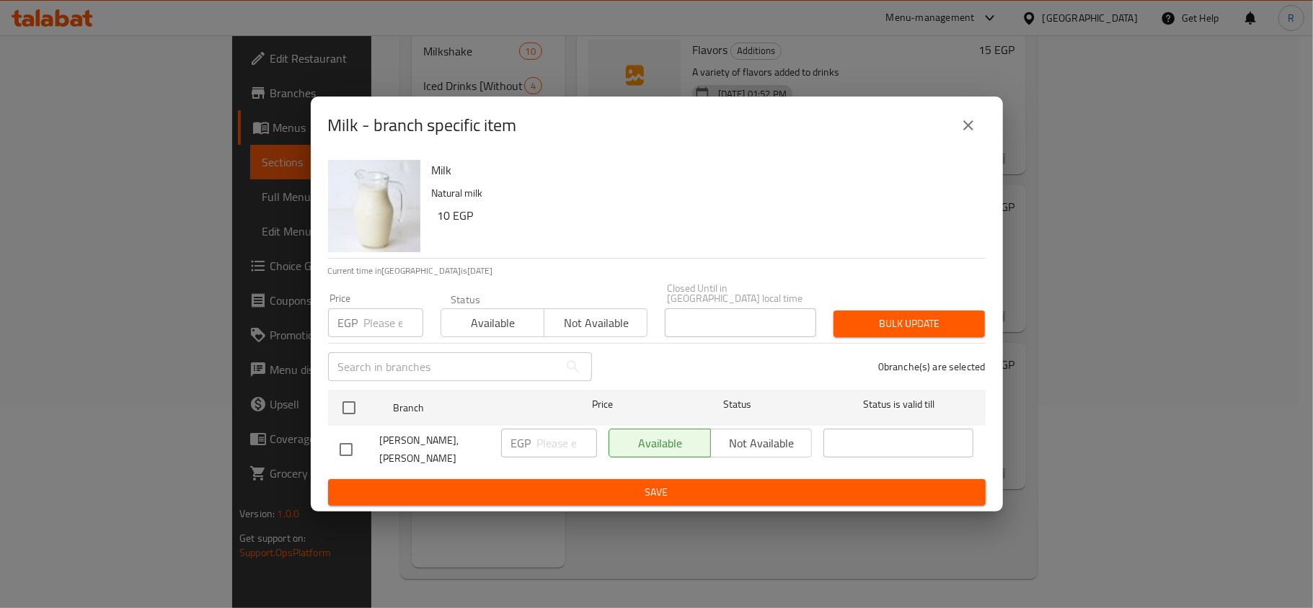
click at [969, 124] on icon "close" at bounding box center [967, 125] width 17 height 17
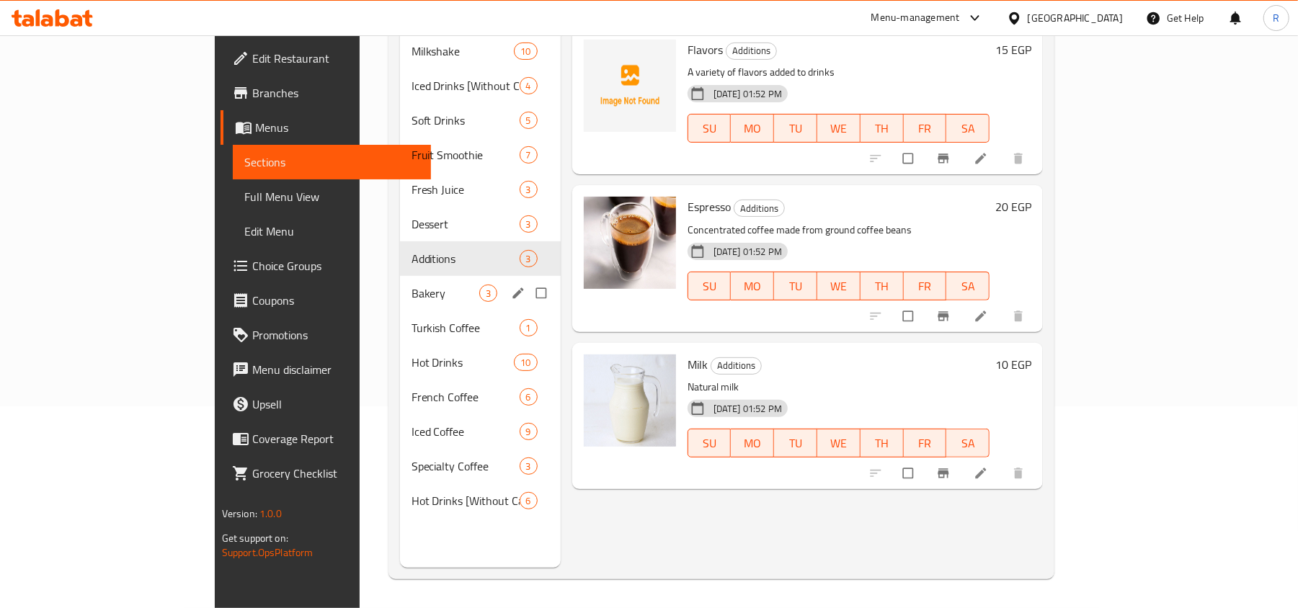
click at [412, 285] on span "Bakery" at bounding box center [446, 293] width 68 height 17
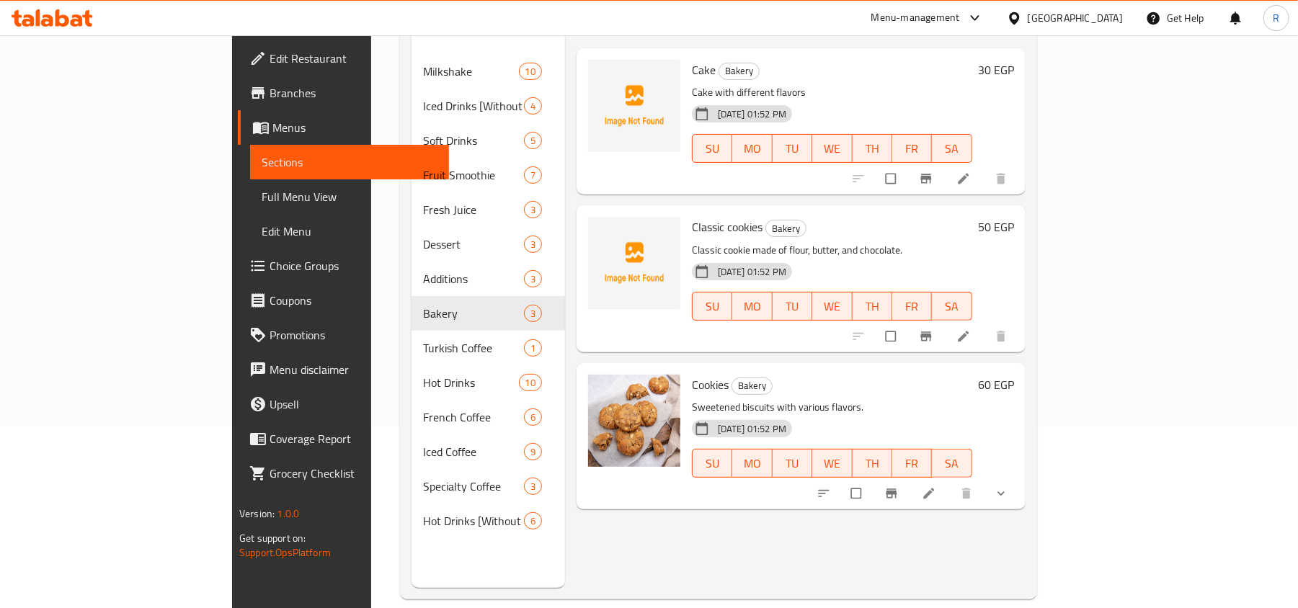
scroll to position [192, 0]
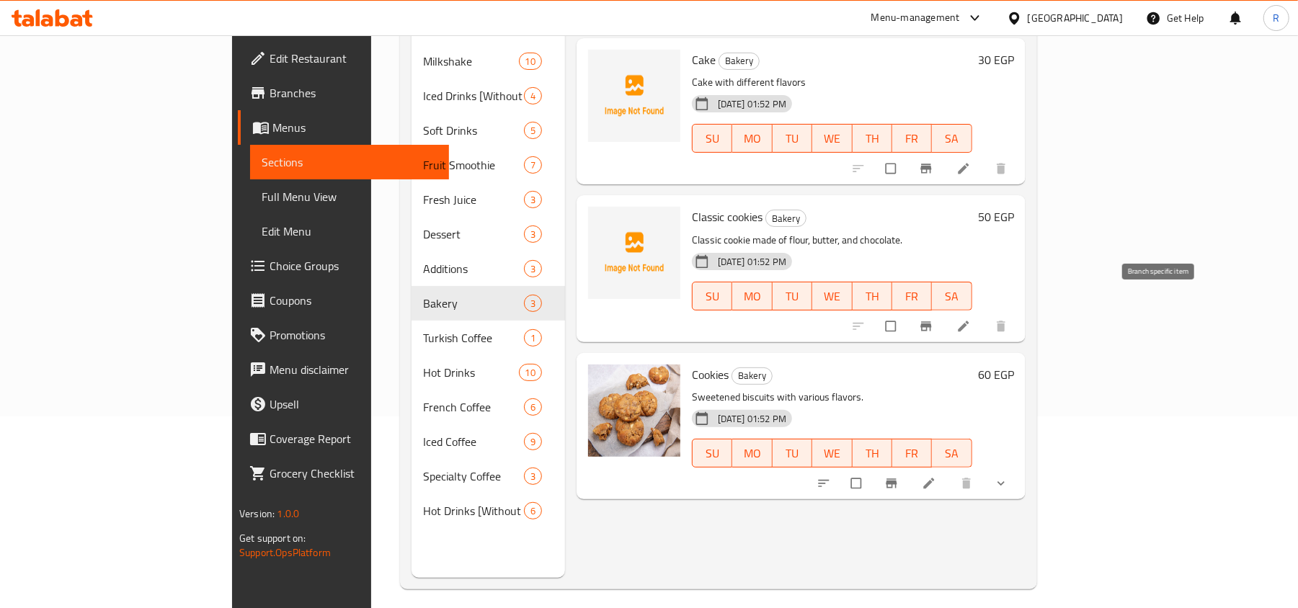
click at [945, 313] on button "Branch-specific-item" at bounding box center [927, 327] width 35 height 32
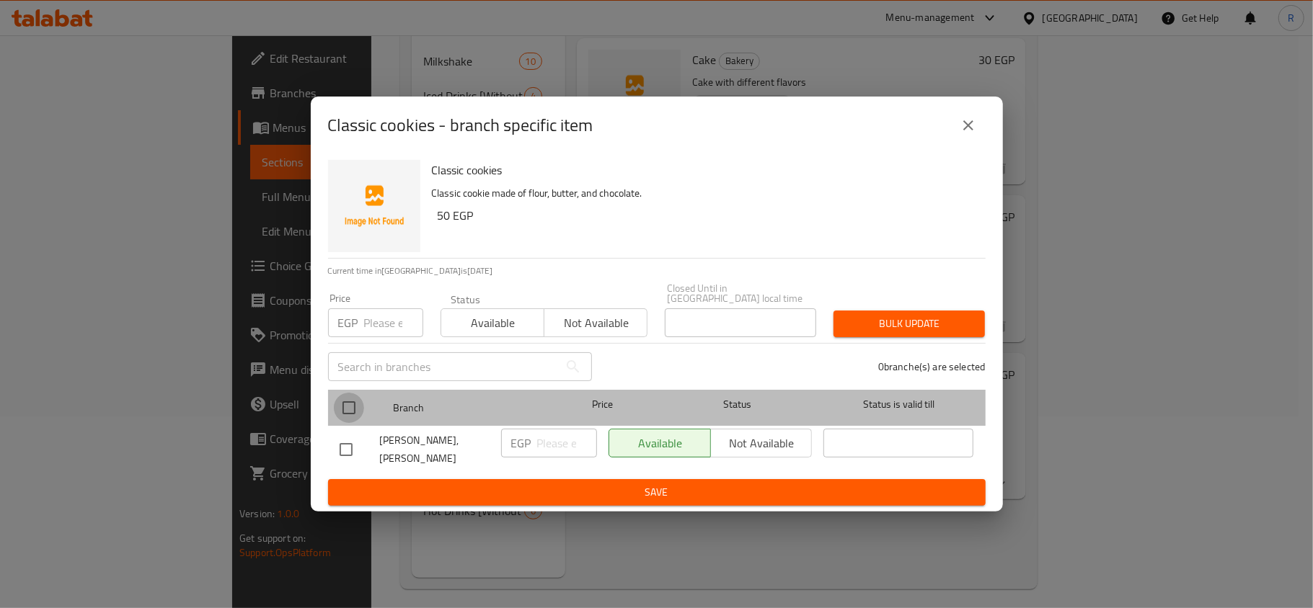
click at [347, 407] on input "checkbox" at bounding box center [349, 408] width 30 height 30
checkbox input "true"
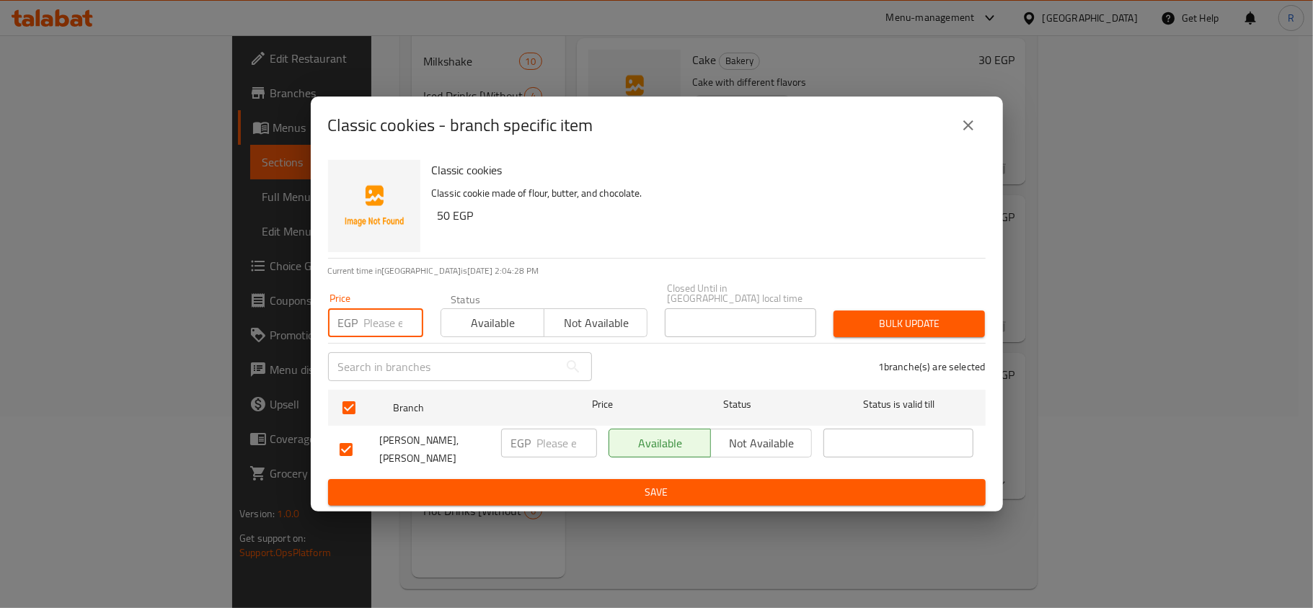
click at [396, 315] on input "number" at bounding box center [393, 323] width 59 height 29
type input "65"
click at [927, 326] on span "Bulk update" at bounding box center [909, 324] width 128 height 18
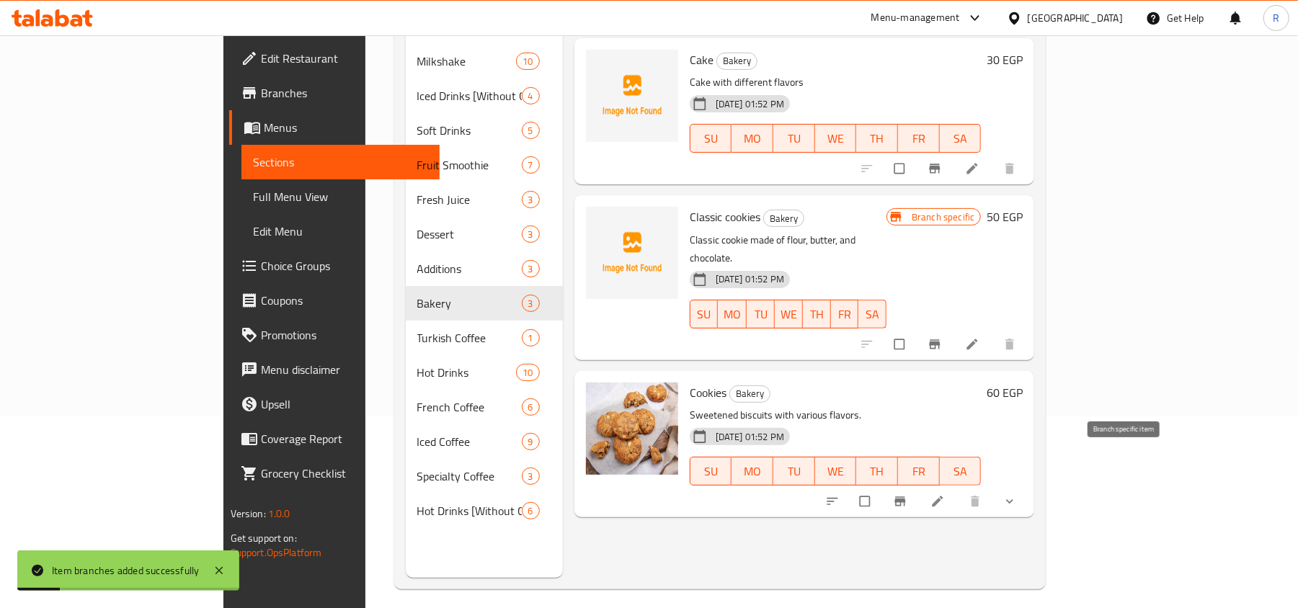
click at [906, 497] on icon "Branch-specific-item" at bounding box center [900, 501] width 11 height 9
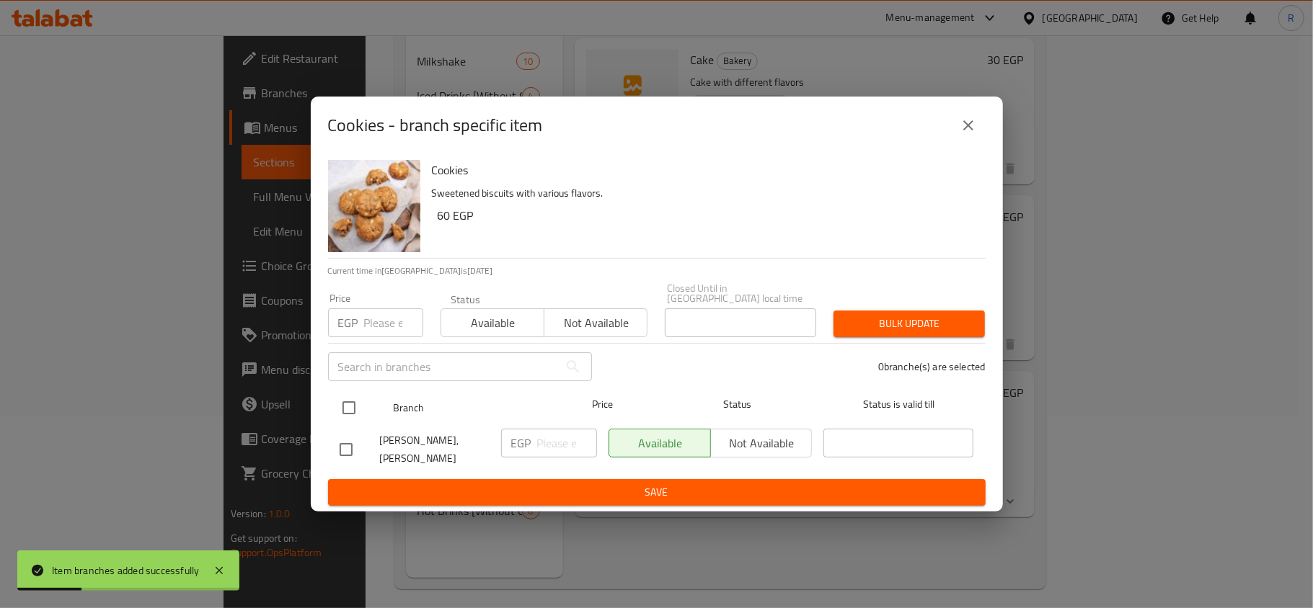
click at [339, 393] on input "checkbox" at bounding box center [349, 408] width 30 height 30
checkbox input "true"
click at [375, 329] on input "number" at bounding box center [393, 323] width 59 height 29
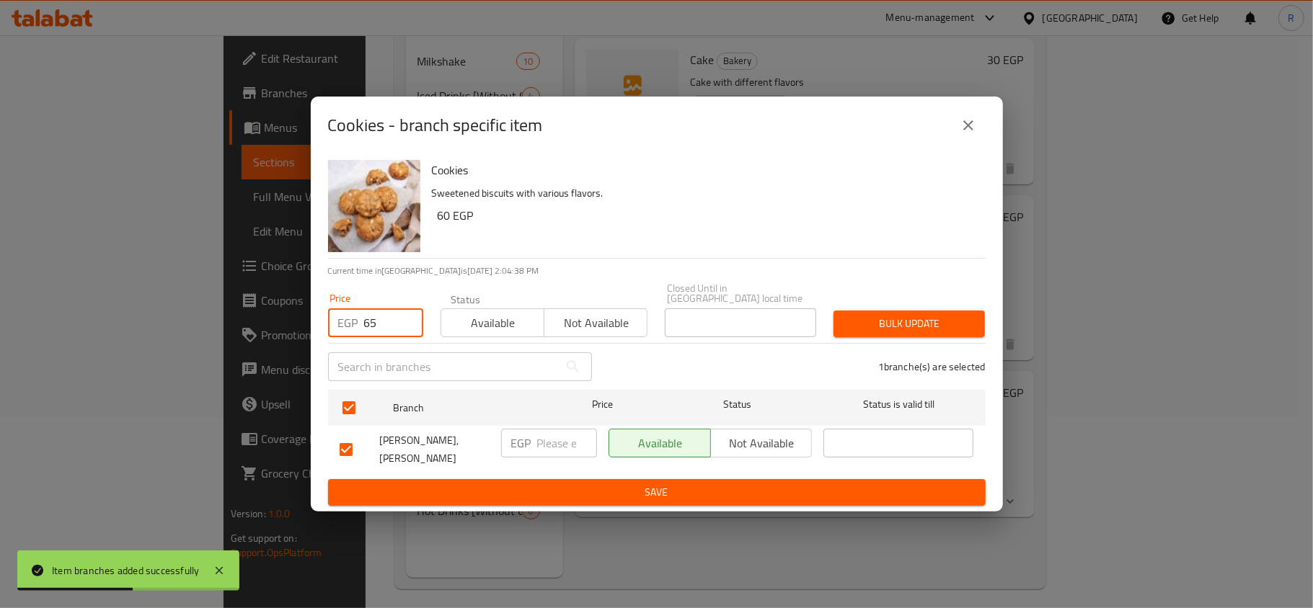
type input "65"
click at [915, 319] on span "Bulk update" at bounding box center [909, 324] width 128 height 18
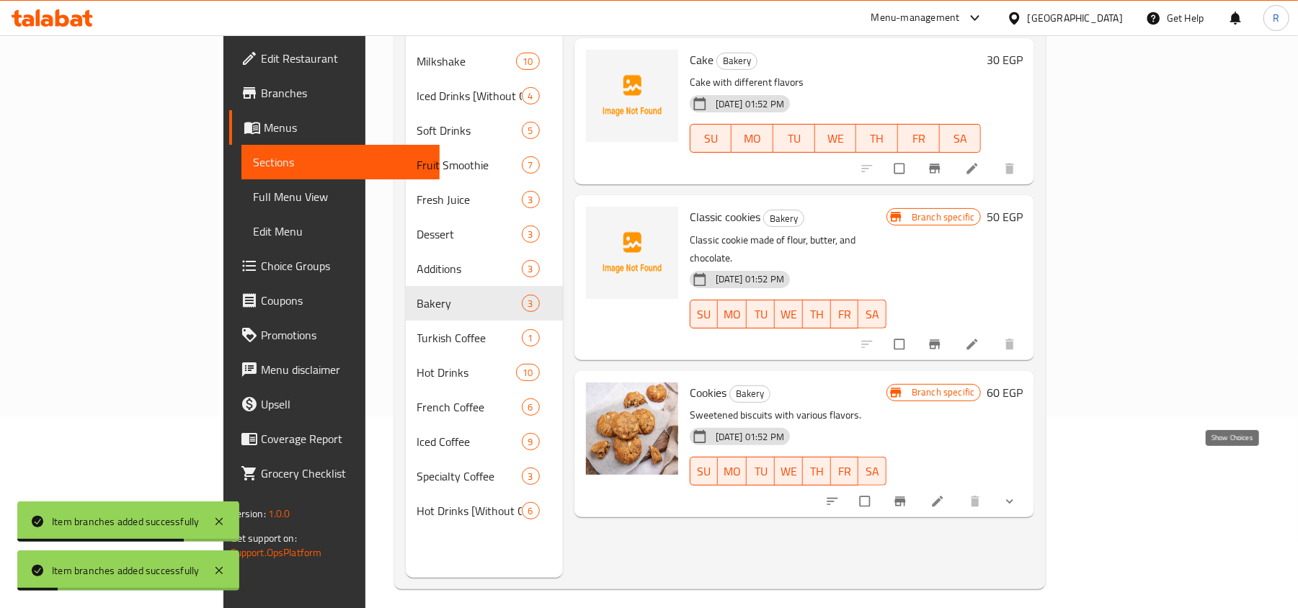
click at [1017, 495] on icon "show more" at bounding box center [1010, 502] width 14 height 14
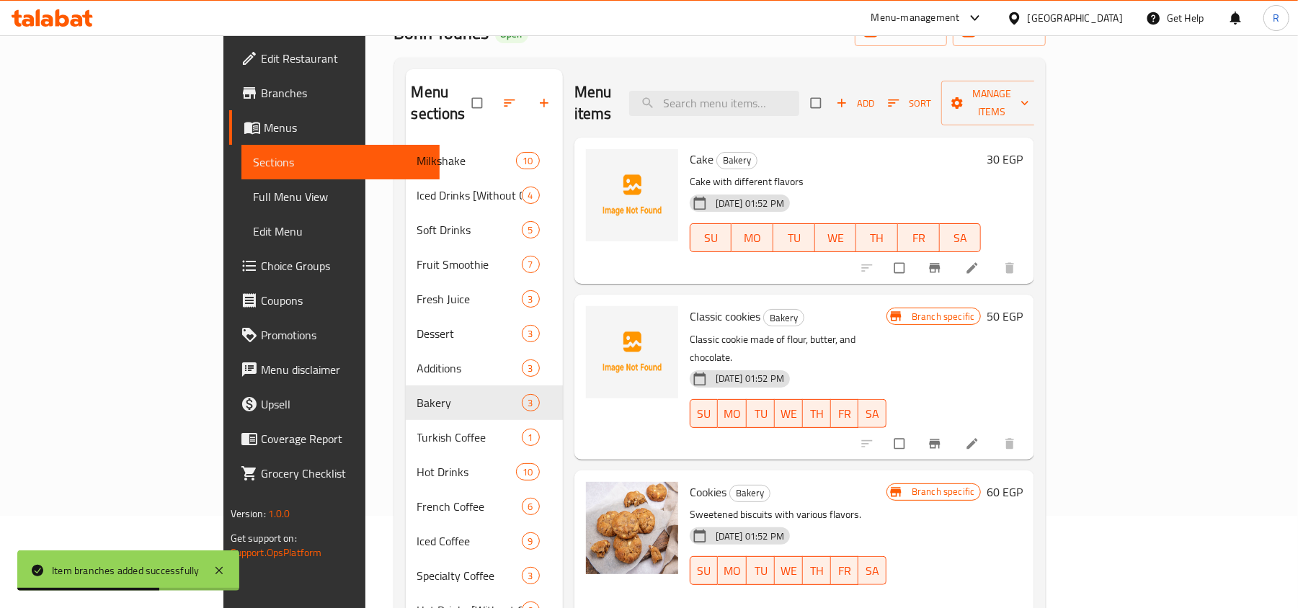
scroll to position [0, 0]
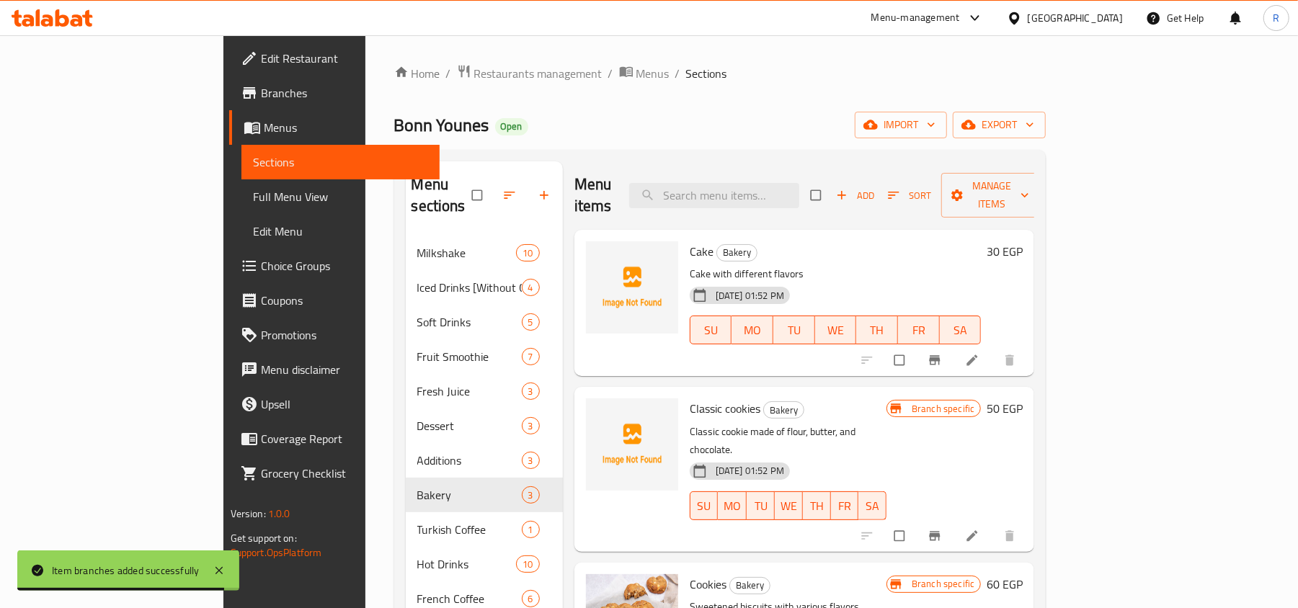
click at [666, 55] on div "Home / Restaurants management / Menus / Sections Bonn Younes Open import export…" at bounding box center [720, 422] width 710 height 775
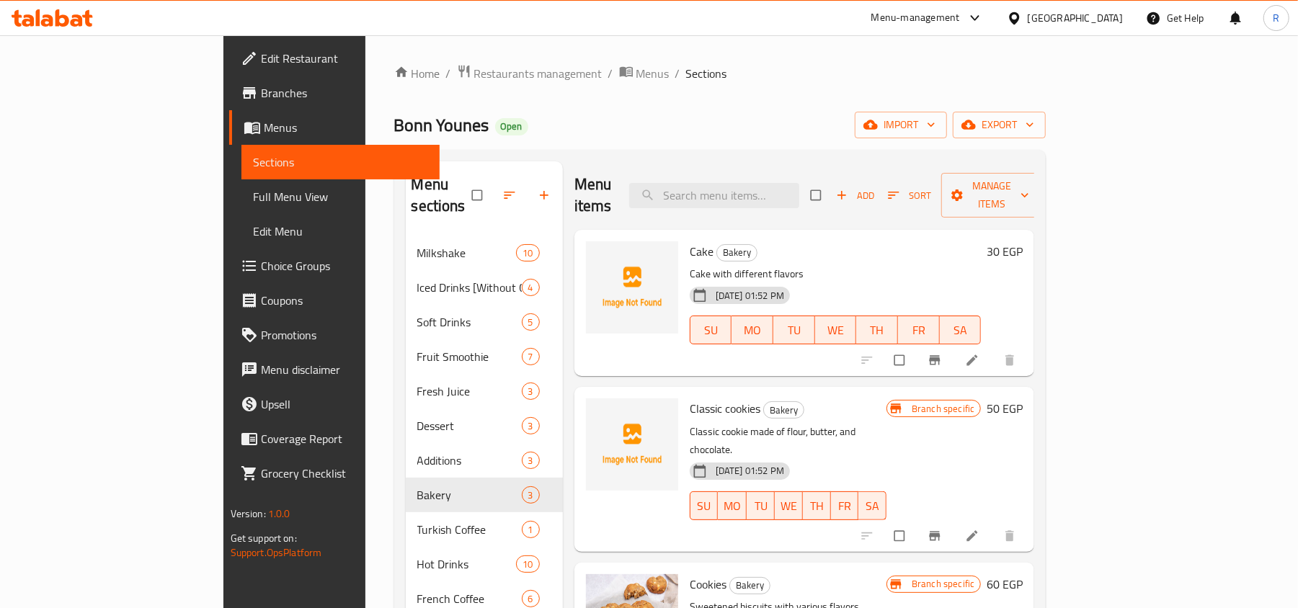
click at [1047, 107] on div "Home / Restaurants management / Menus / Sections Bonn Younes Open import export…" at bounding box center [720, 422] width 652 height 717
click at [1034, 119] on span "export" at bounding box center [1000, 125] width 70 height 18
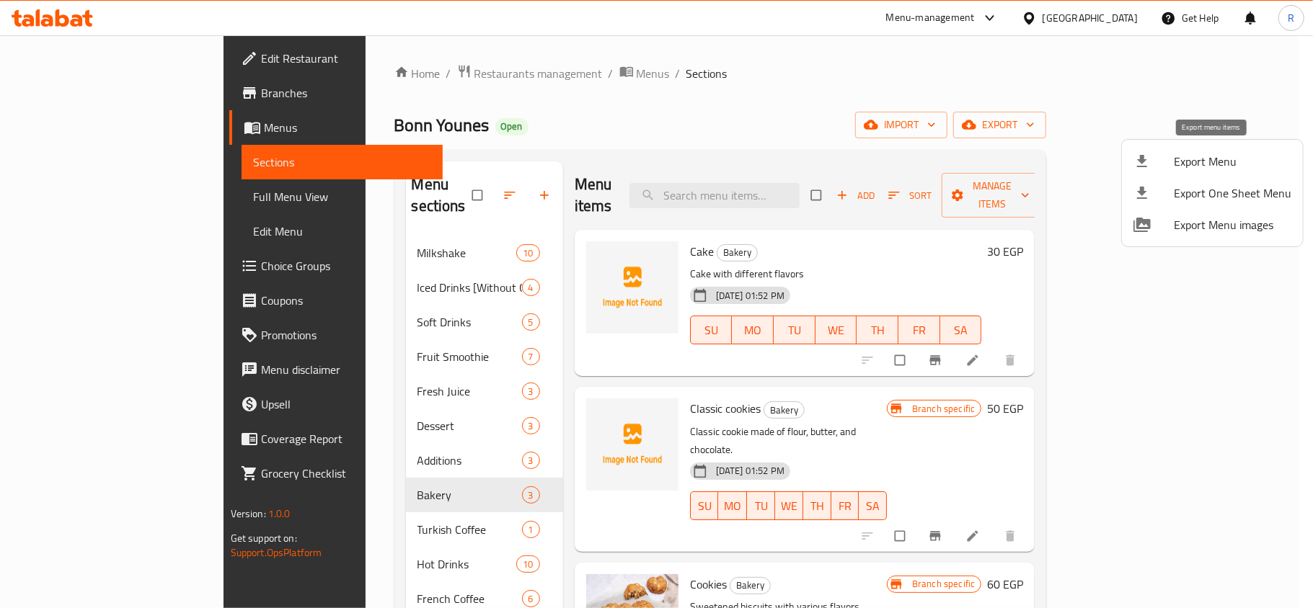
click at [1189, 160] on span "Export Menu" at bounding box center [1233, 161] width 118 height 17
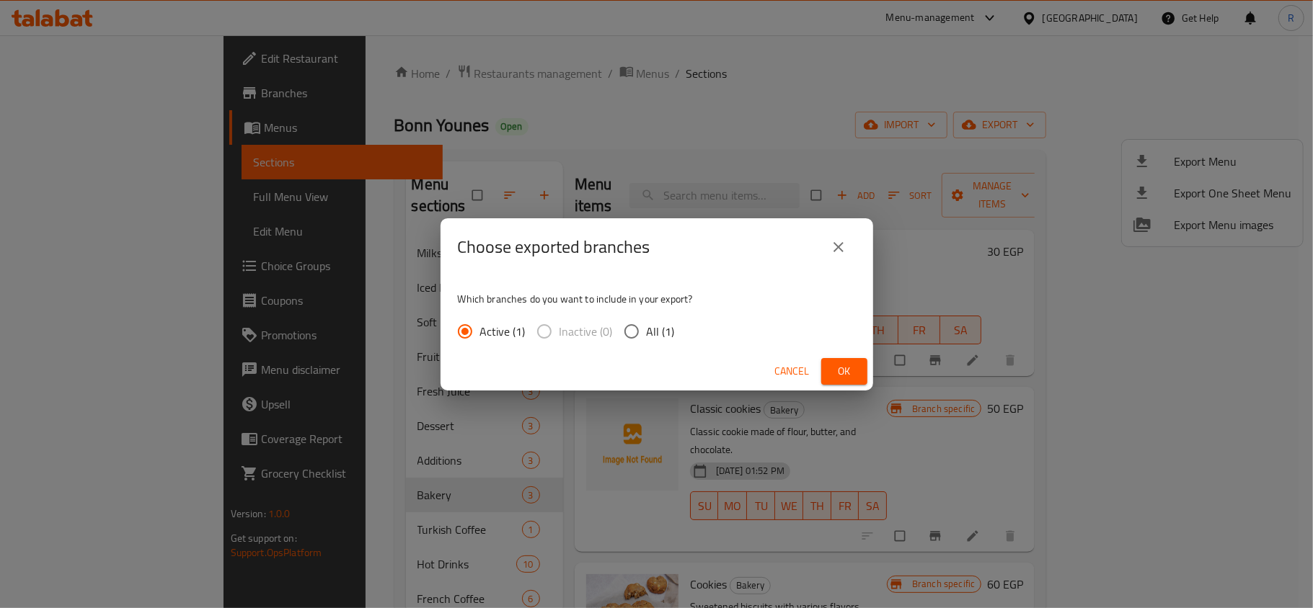
click at [819, 373] on div "Cancel Ok" at bounding box center [656, 372] width 433 height 38
click at [845, 365] on span "Ok" at bounding box center [844, 372] width 23 height 18
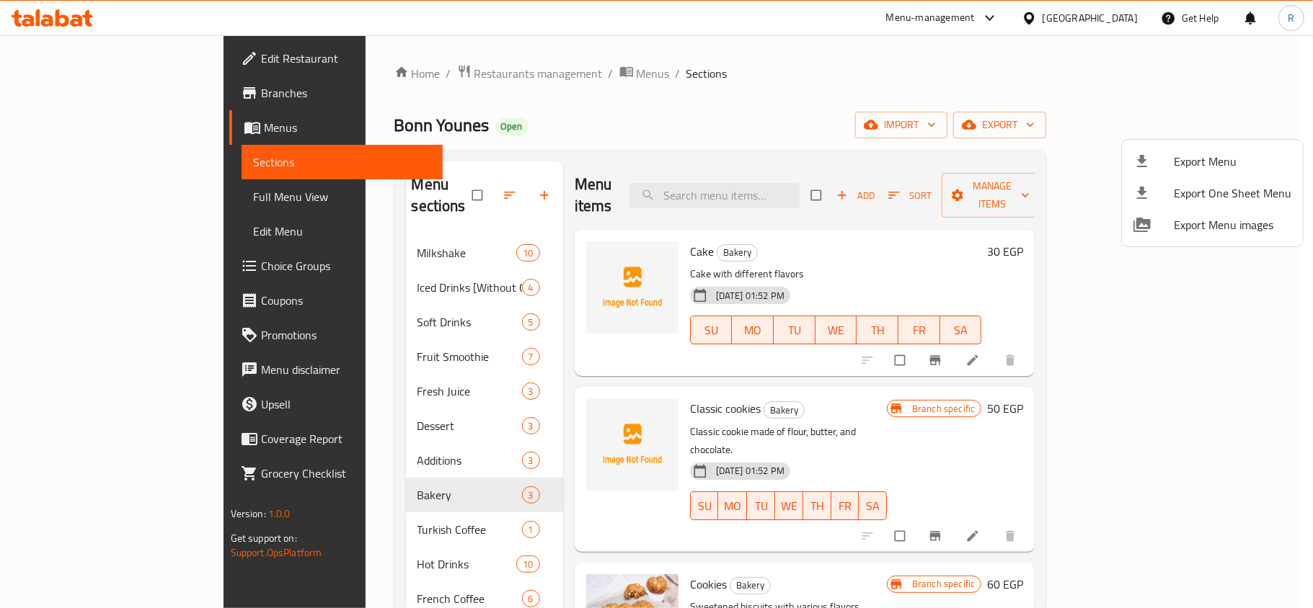
click at [716, 93] on div at bounding box center [656, 304] width 1313 height 608
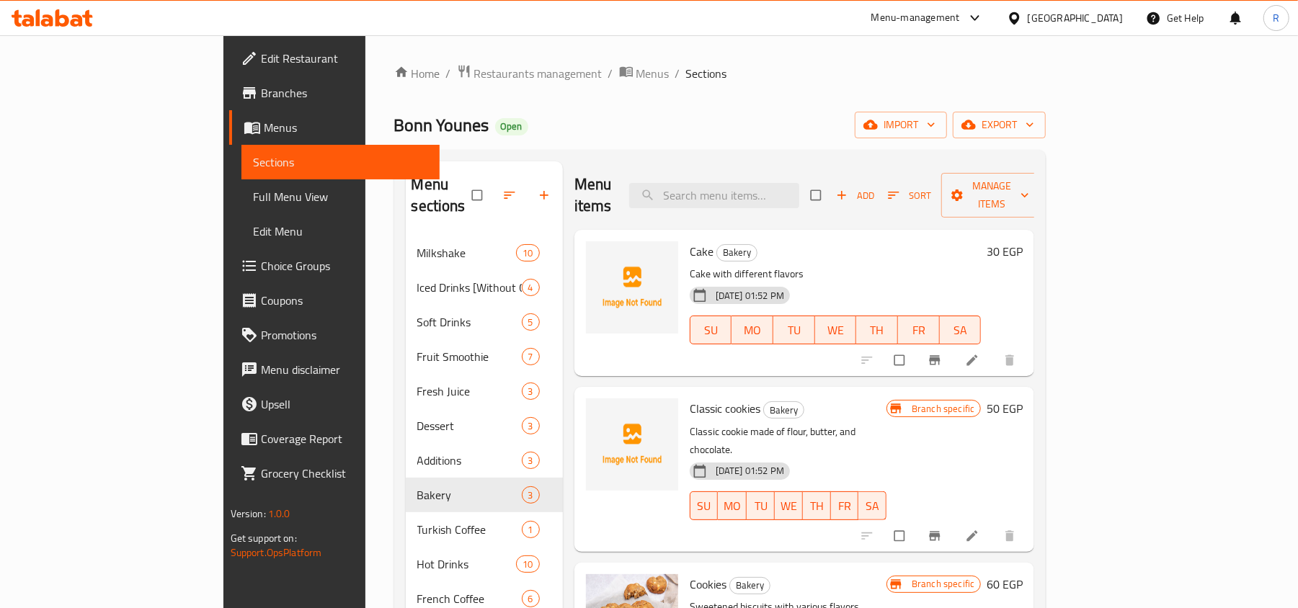
click at [261, 87] on span "Branches" at bounding box center [345, 92] width 168 height 17
